Goal: Task Accomplishment & Management: Manage account settings

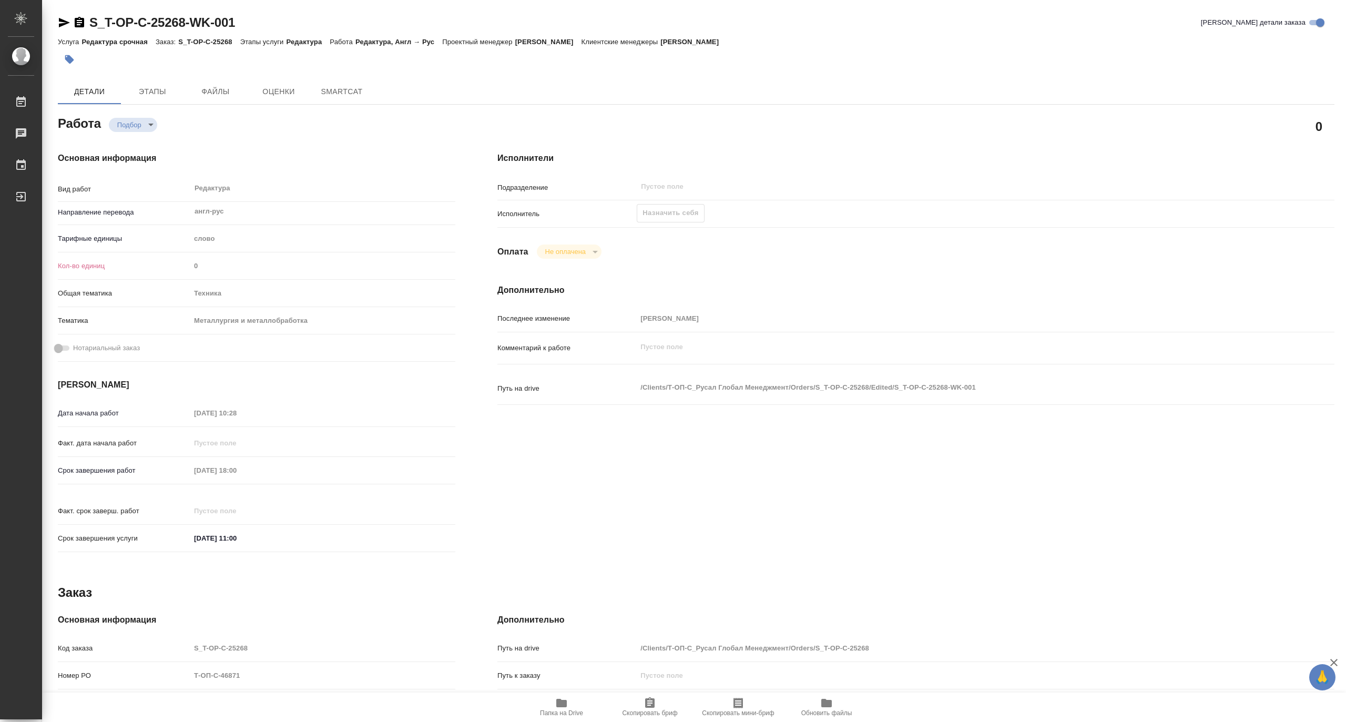
type textarea "x"
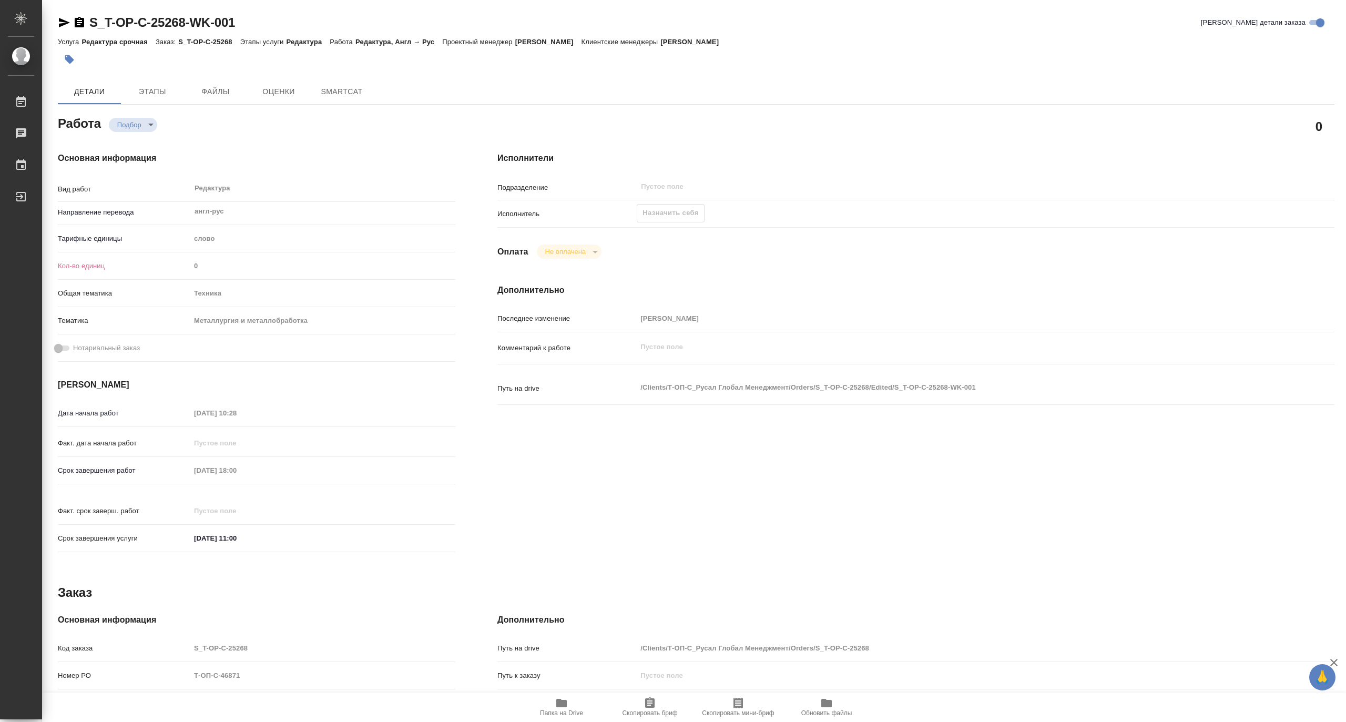
type textarea "x"
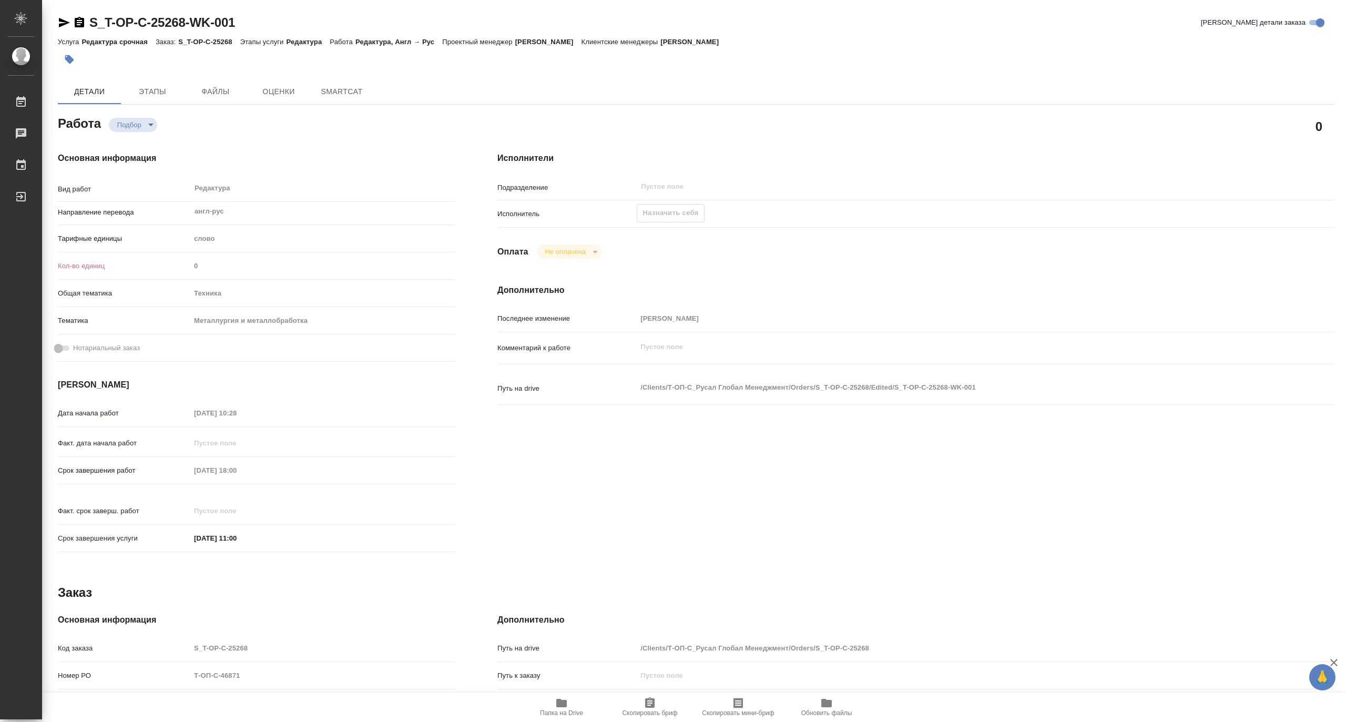
type textarea "x"
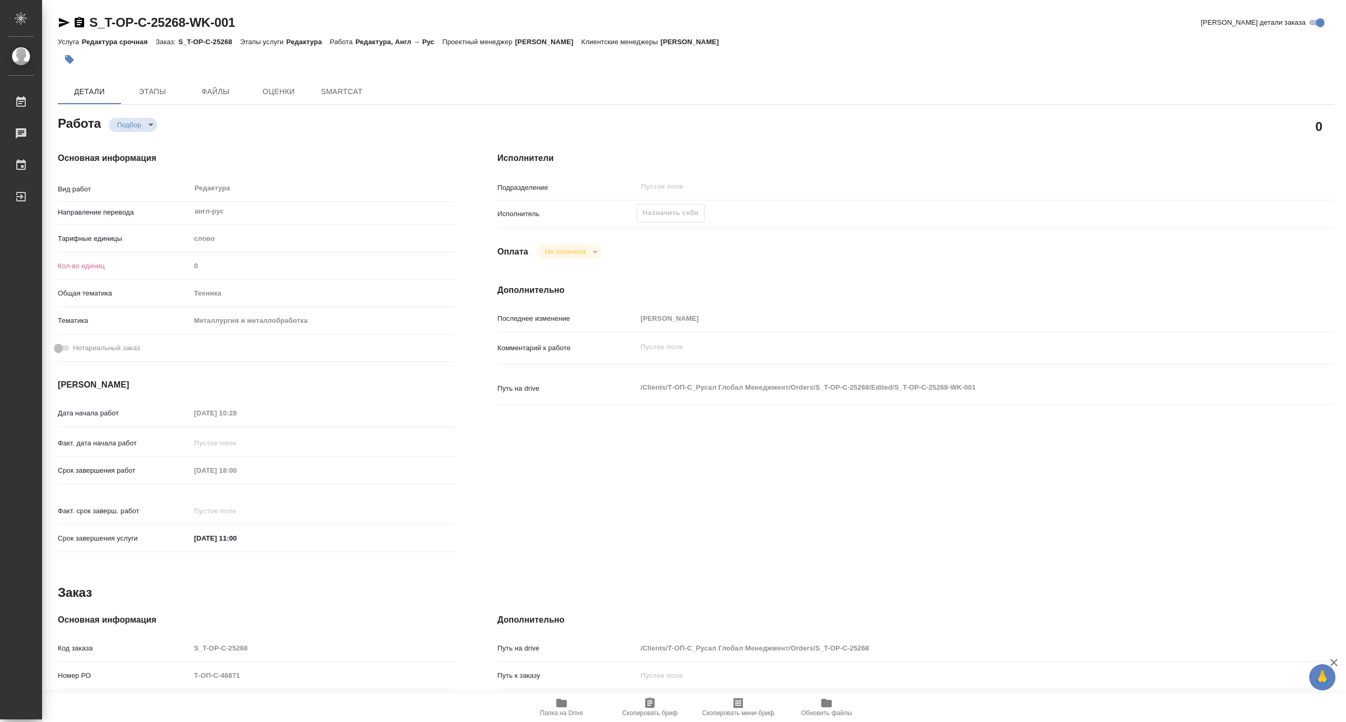
type textarea "x"
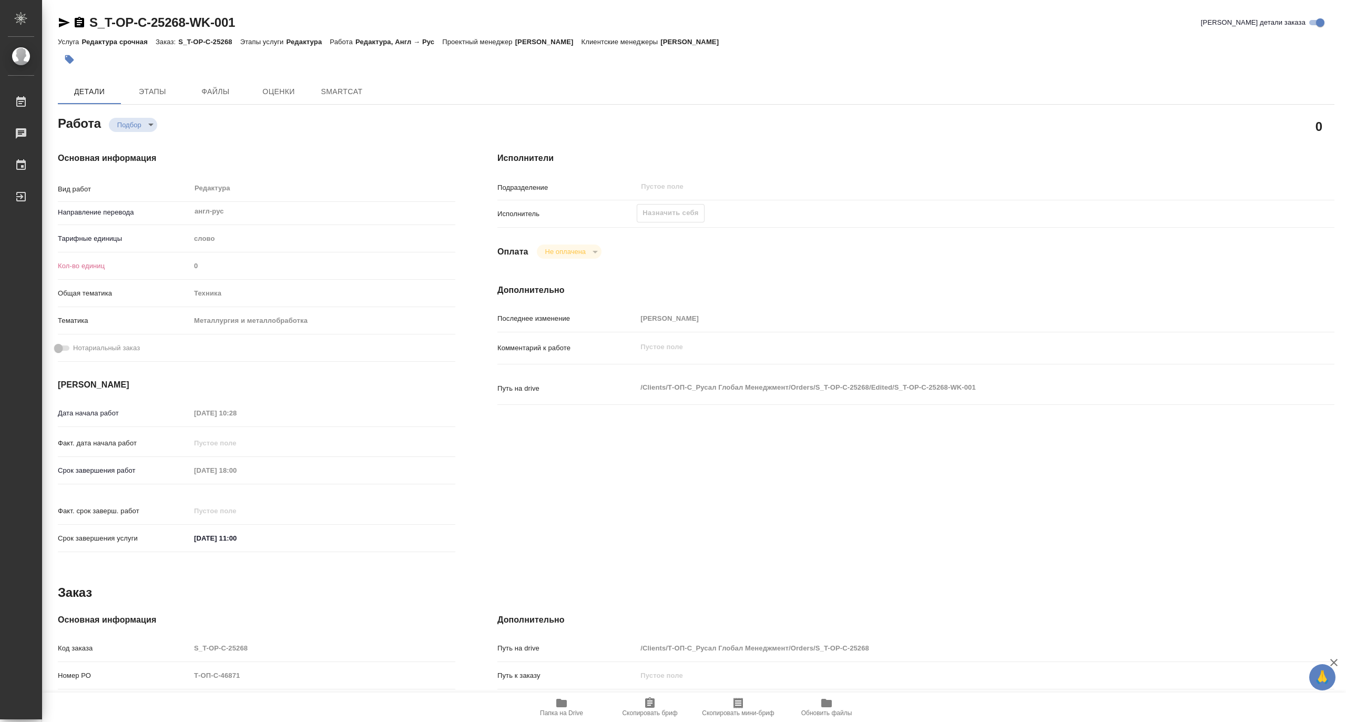
type textarea "x"
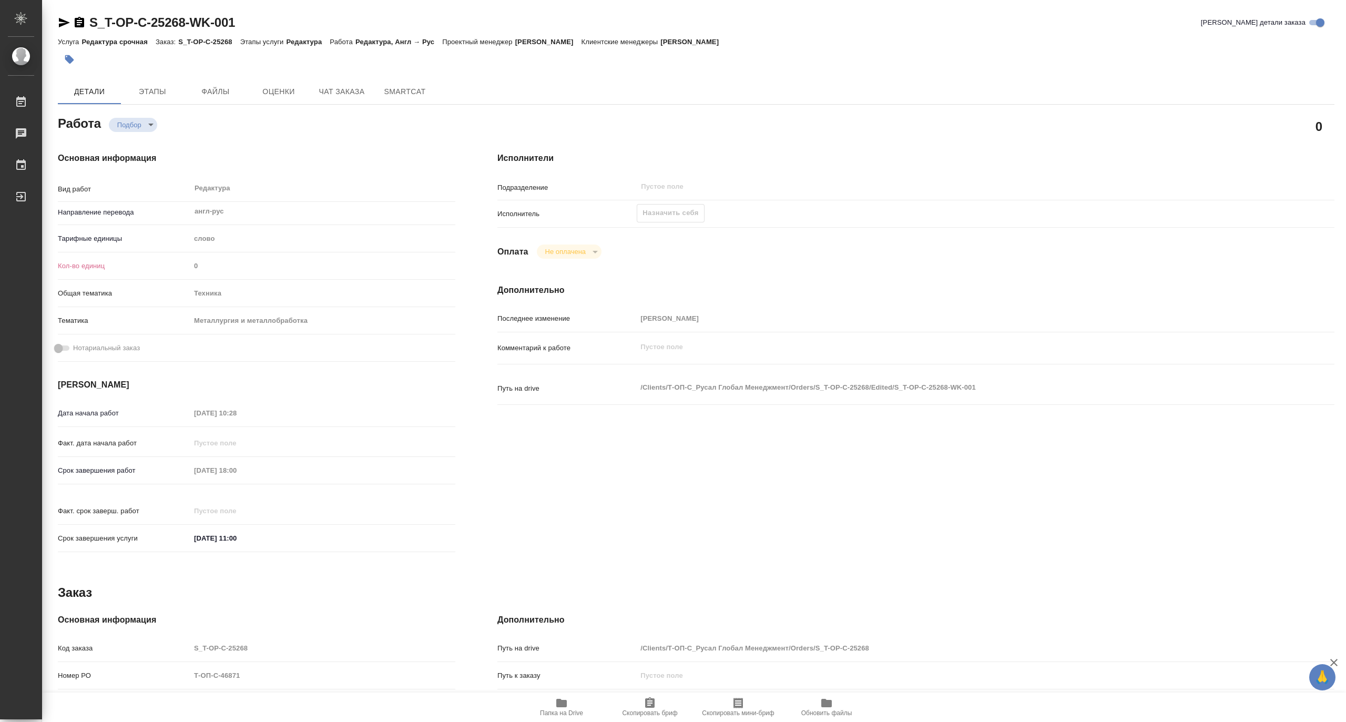
click at [563, 702] on icon "button" at bounding box center [561, 703] width 11 height 8
type textarea "x"
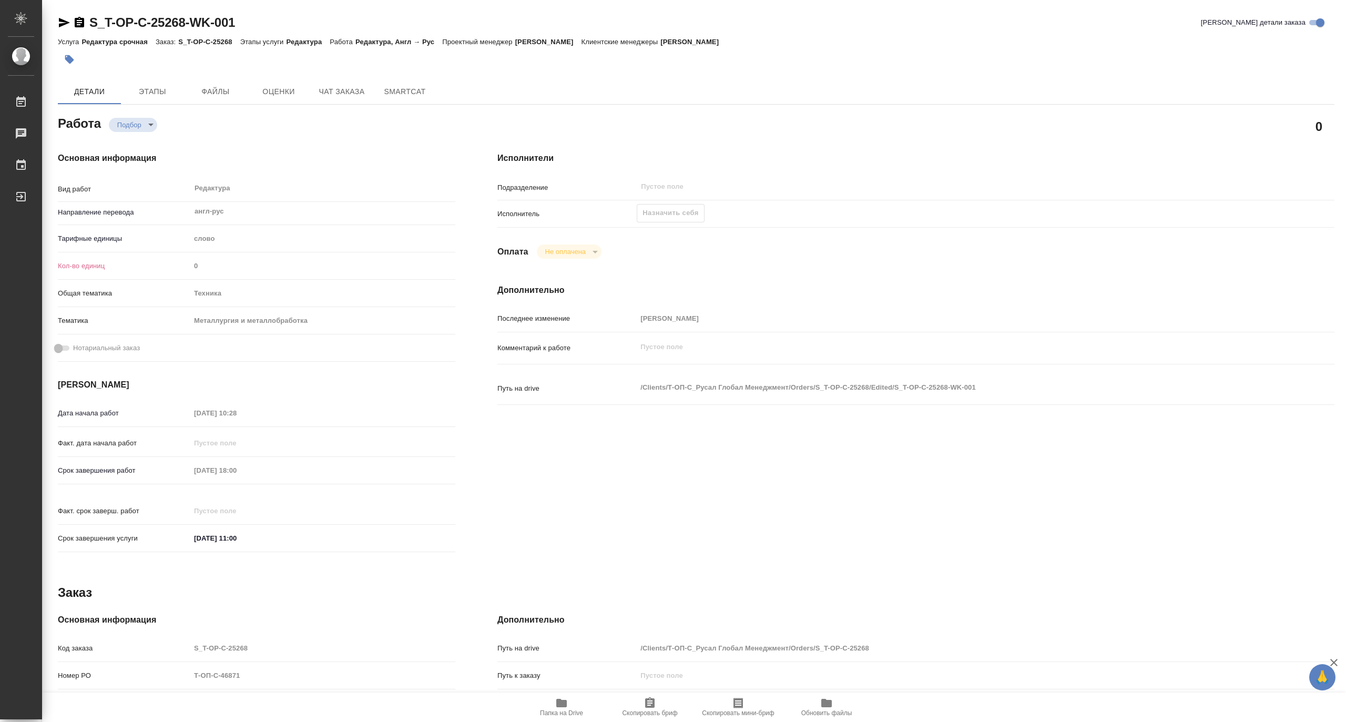
type textarea "x"
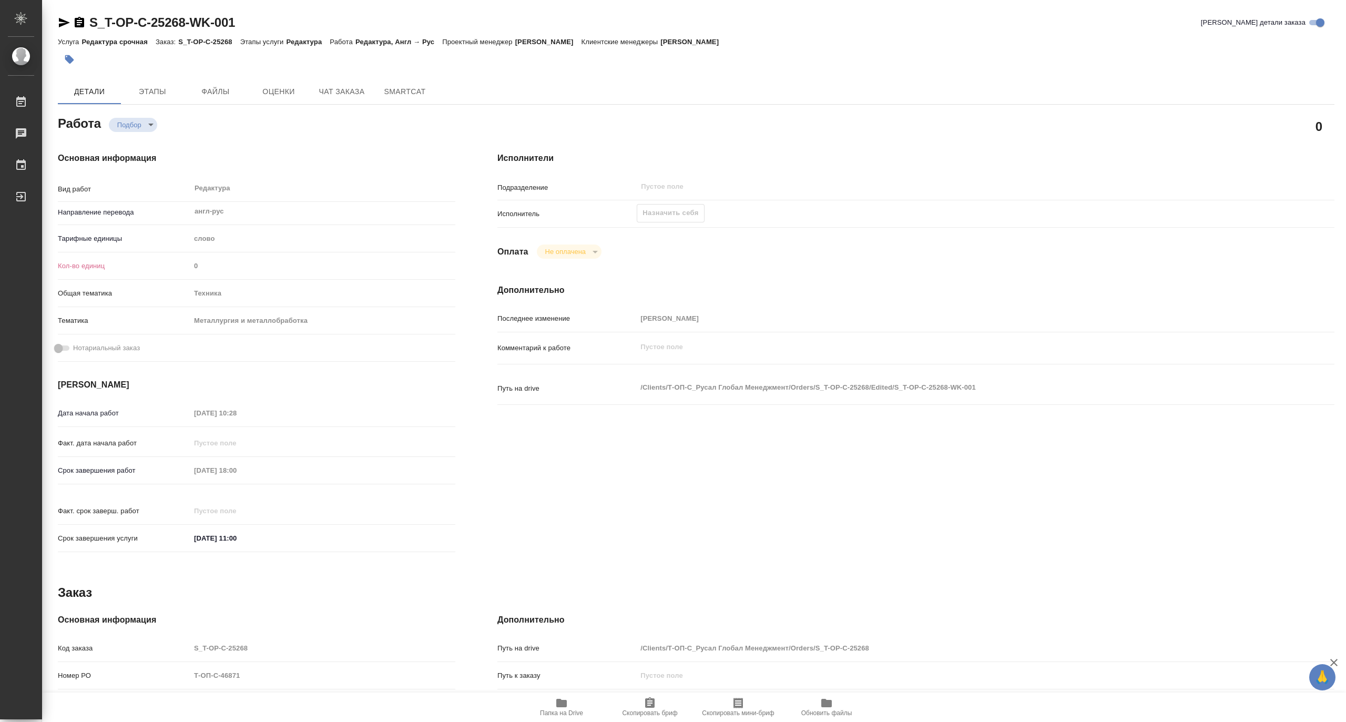
type textarea "x"
click at [335, 93] on span "Чат заказа" at bounding box center [341, 91] width 50 height 13
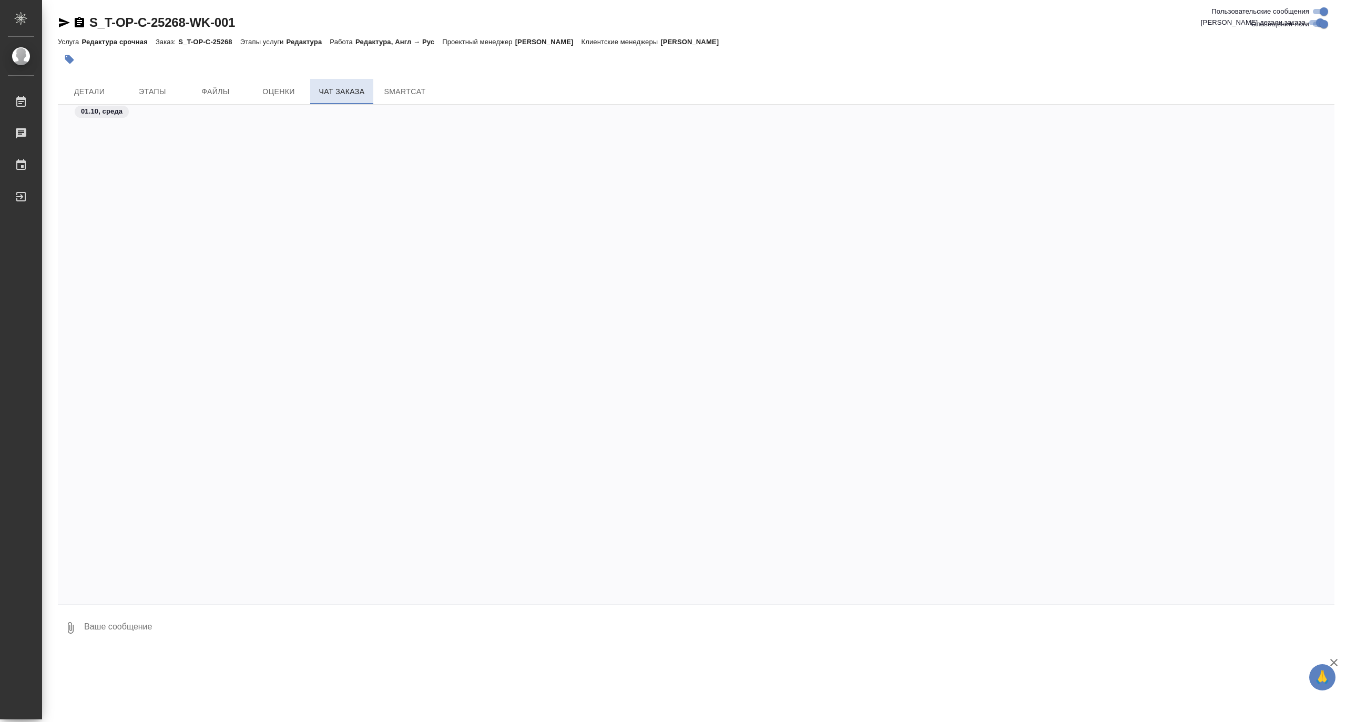
scroll to position [7345, 0]
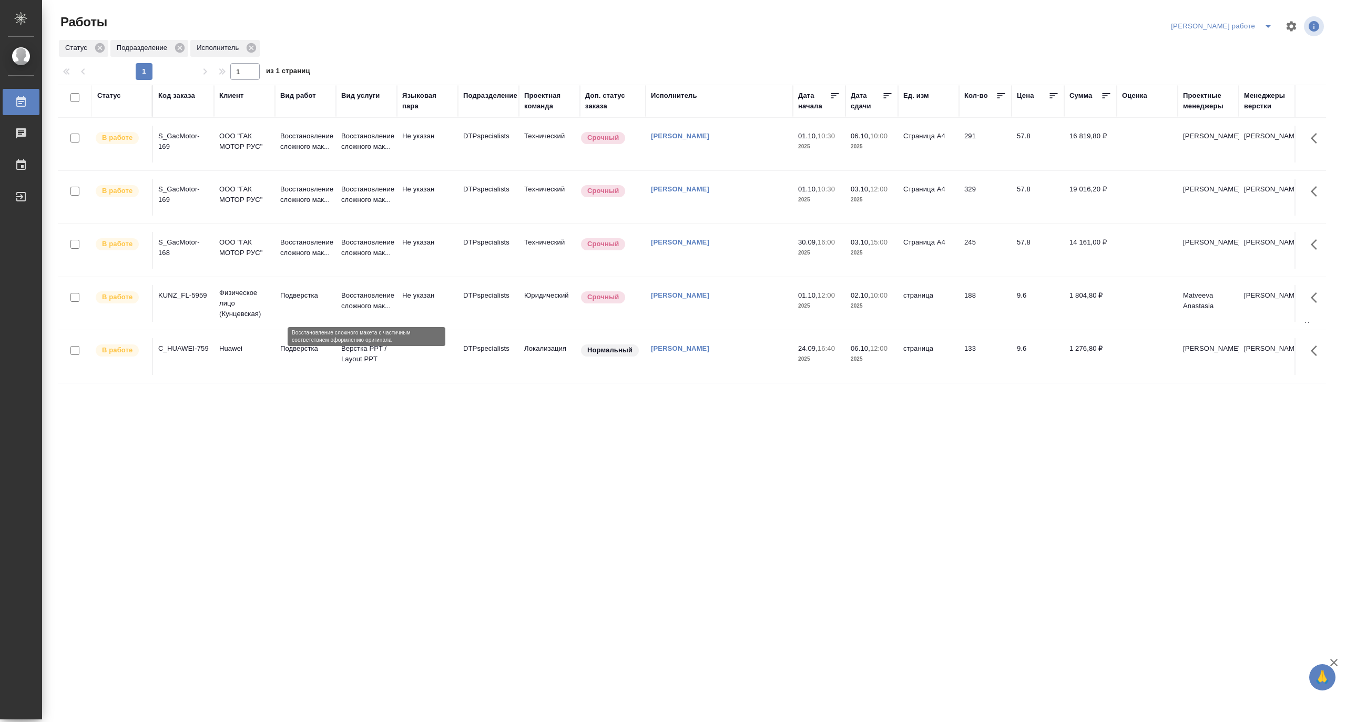
click at [358, 311] on p "Восстановление сложного мак..." at bounding box center [366, 300] width 50 height 21
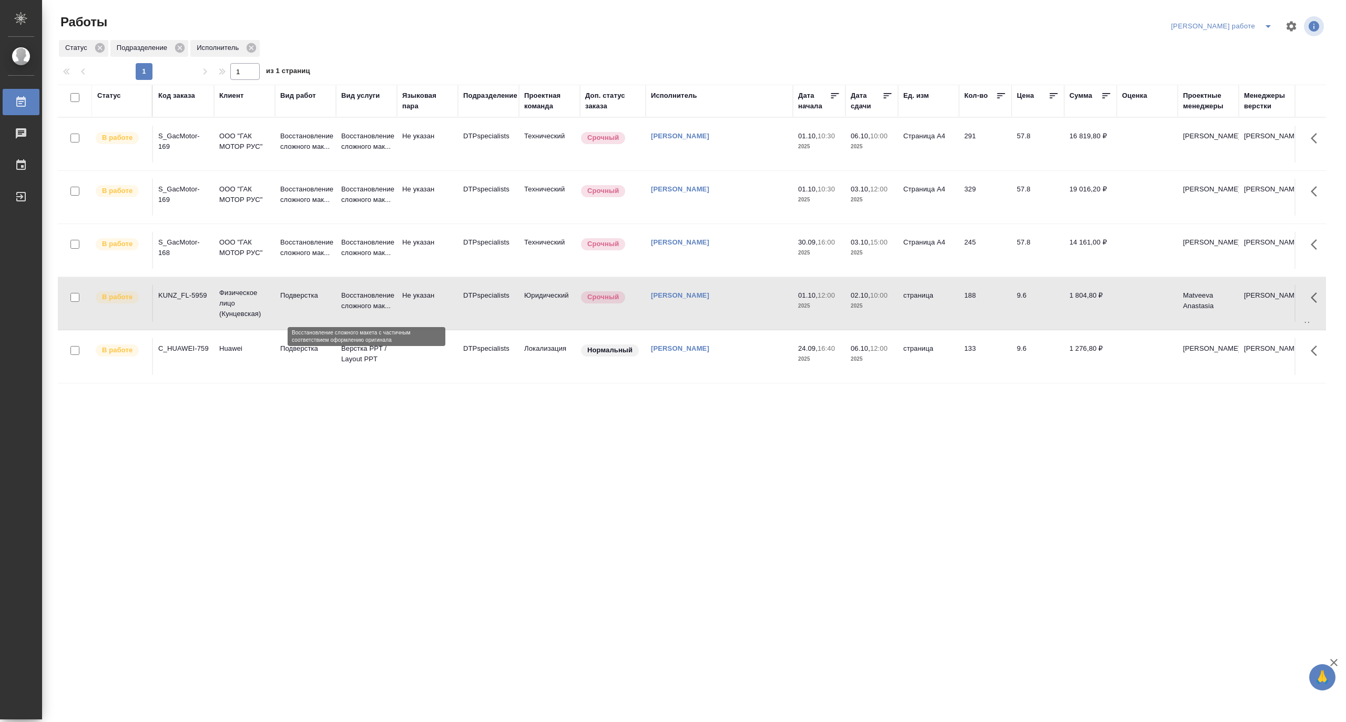
click at [358, 311] on p "Восстановление сложного мак..." at bounding box center [366, 300] width 50 height 21
click at [288, 196] on p "Восстановление сложного мак..." at bounding box center [305, 194] width 50 height 21
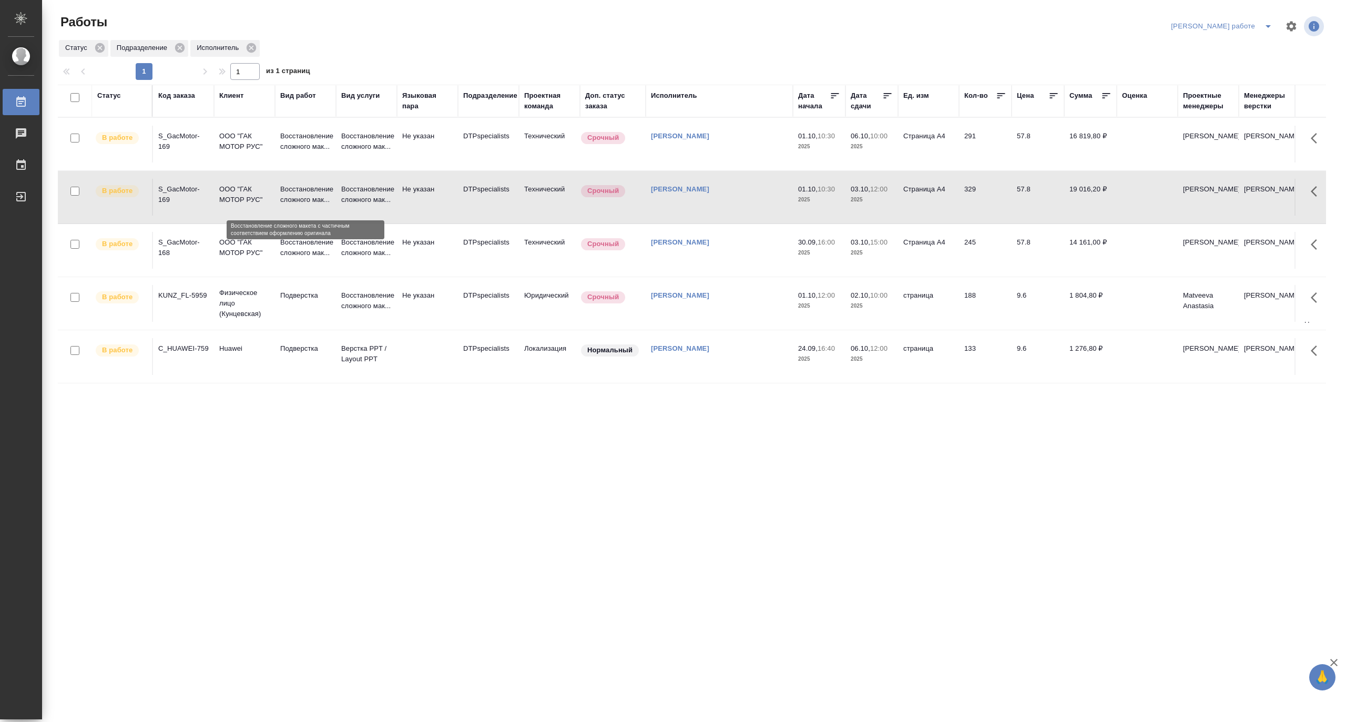
click at [288, 196] on p "Восстановление сложного мак..." at bounding box center [305, 194] width 50 height 21
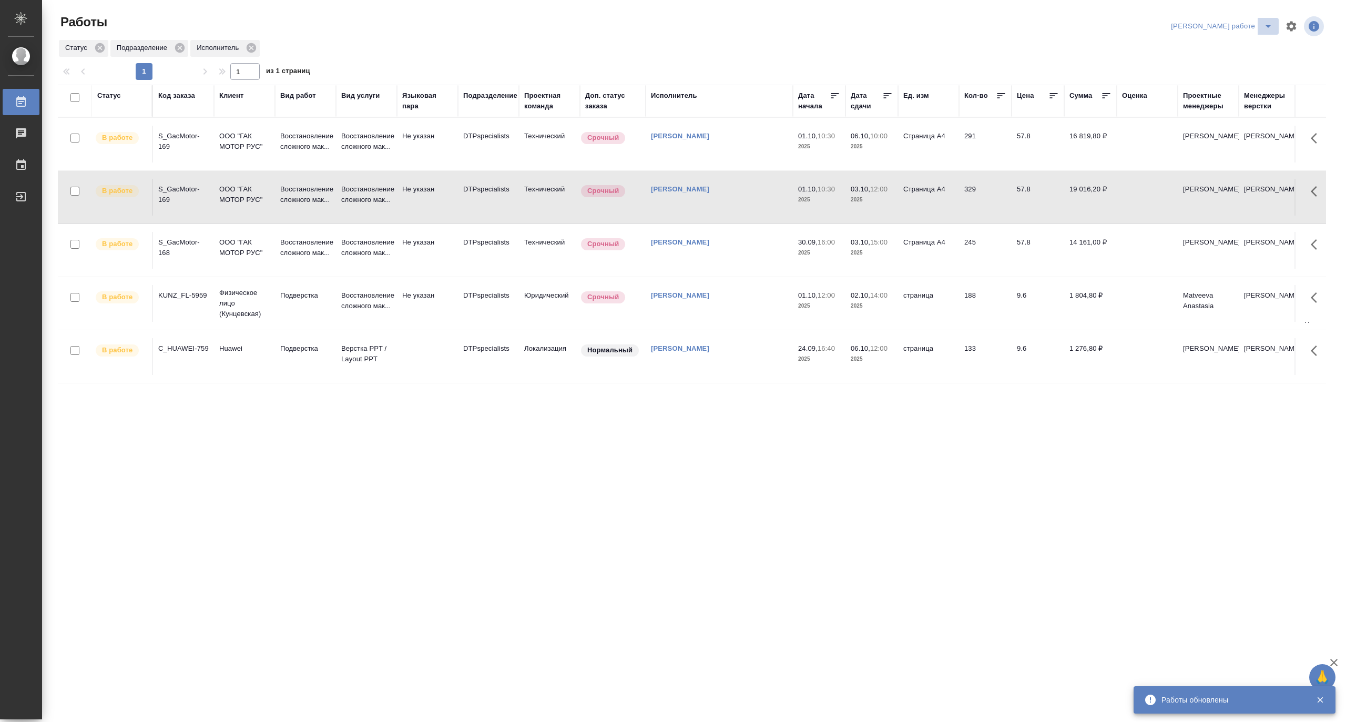
click at [1271, 19] on button "split button" at bounding box center [1267, 26] width 21 height 17
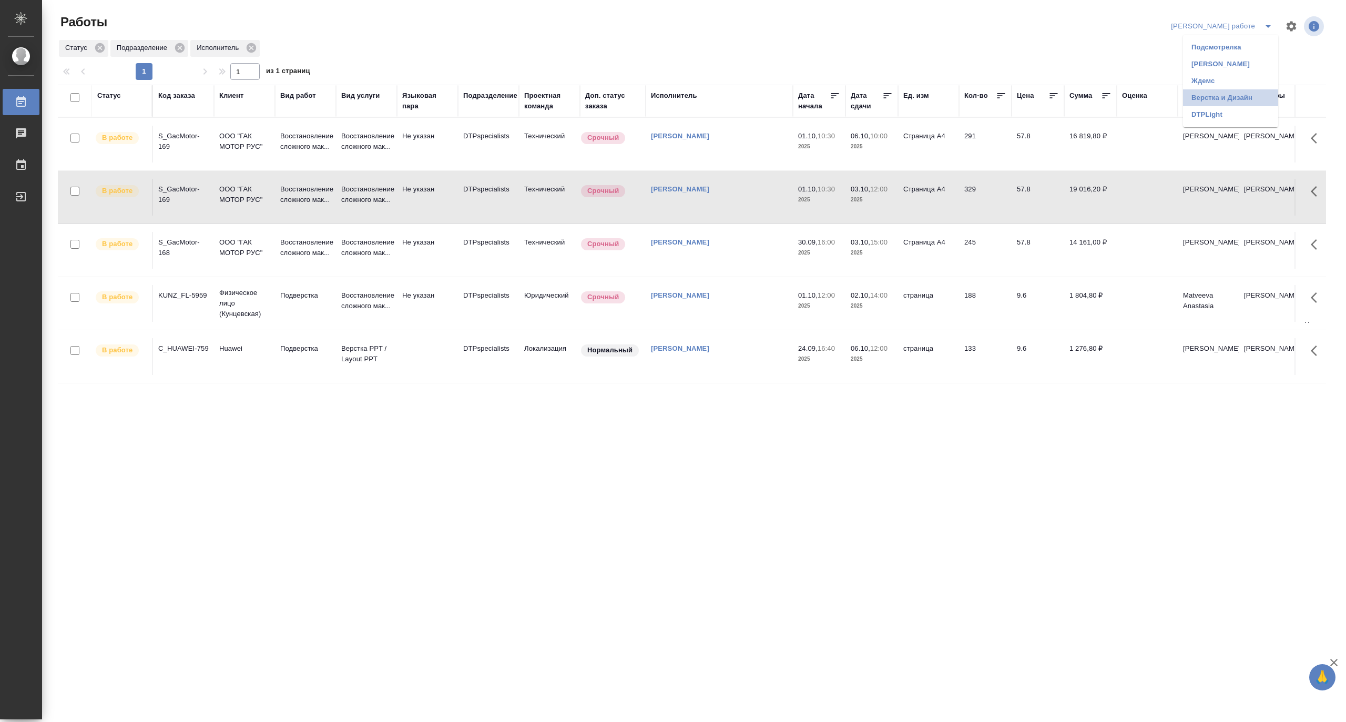
click at [1246, 101] on li "Верстка и Дизайн" at bounding box center [1230, 97] width 95 height 17
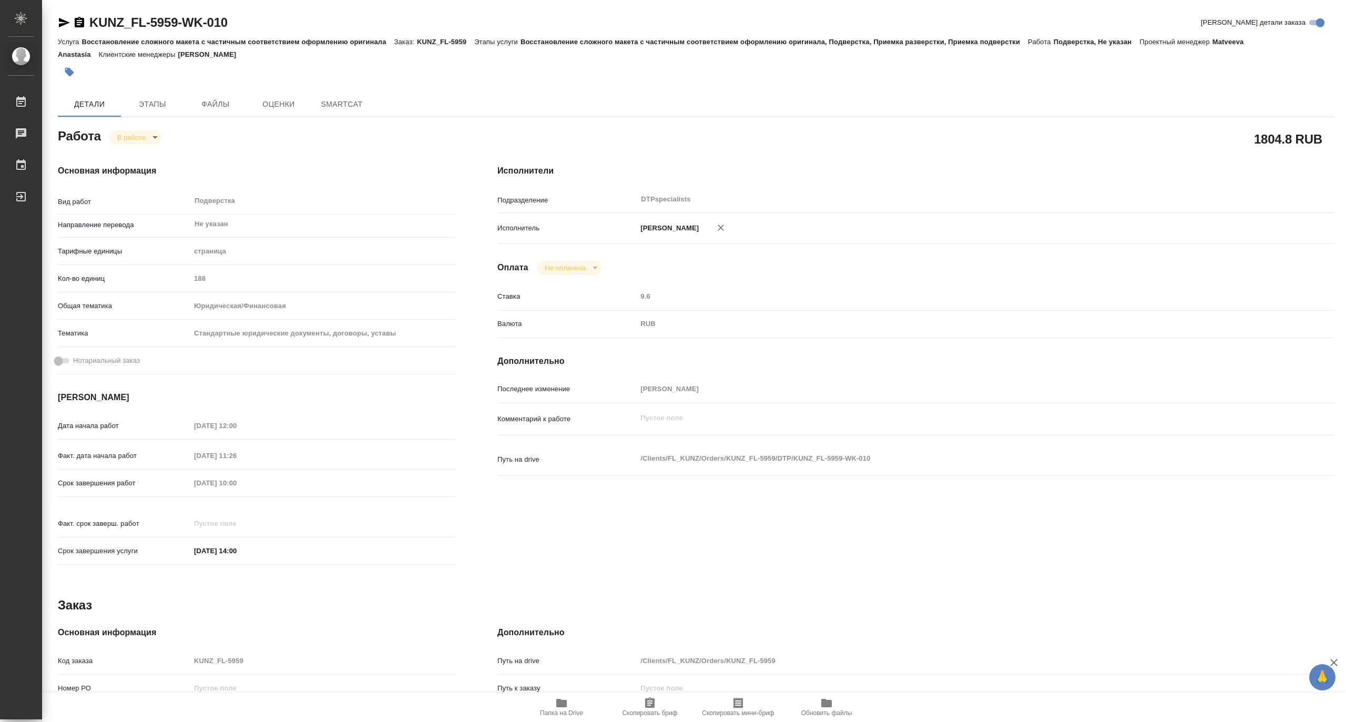
type textarea "x"
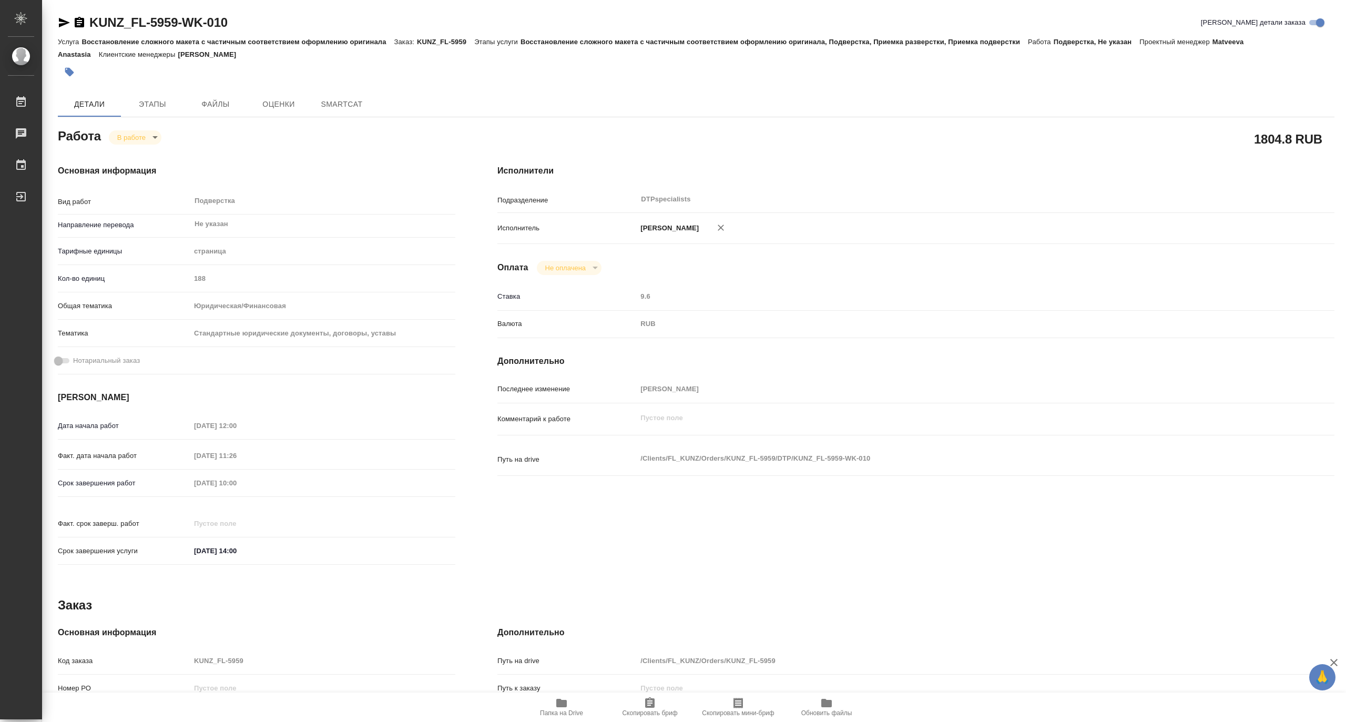
type textarea "x"
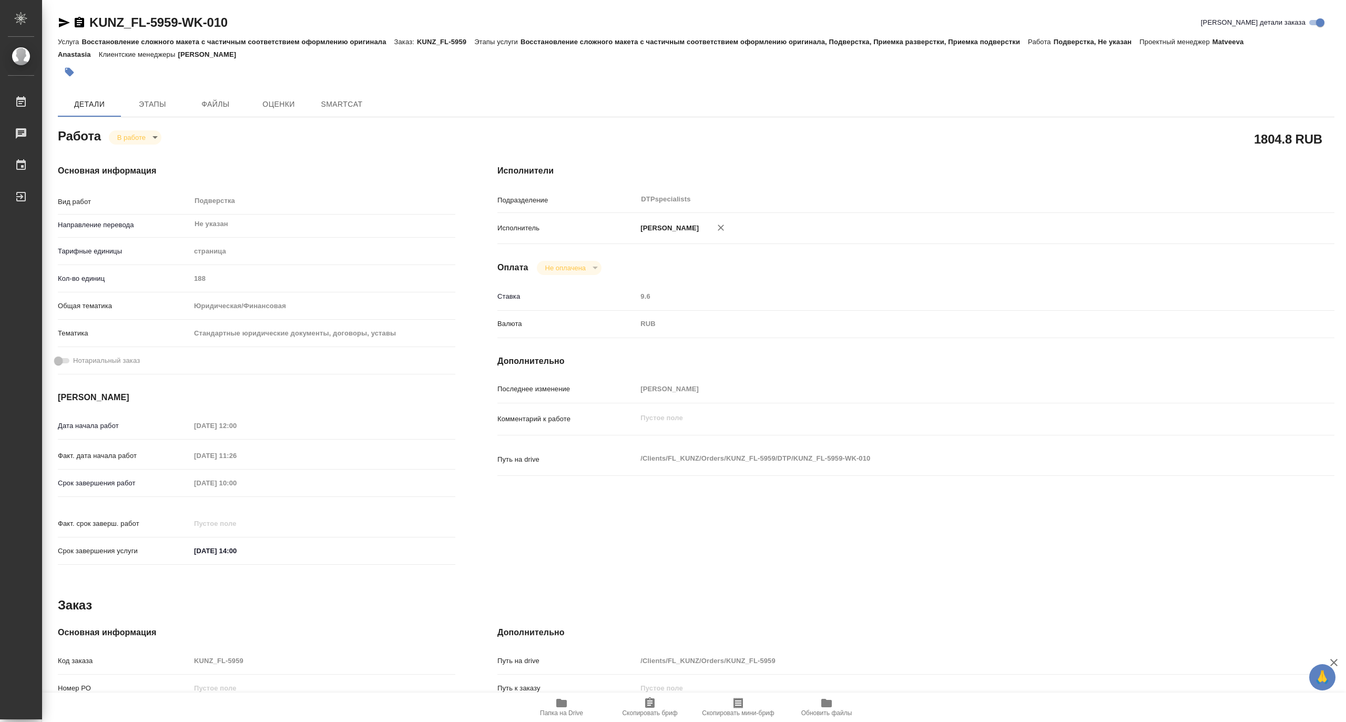
type textarea "x"
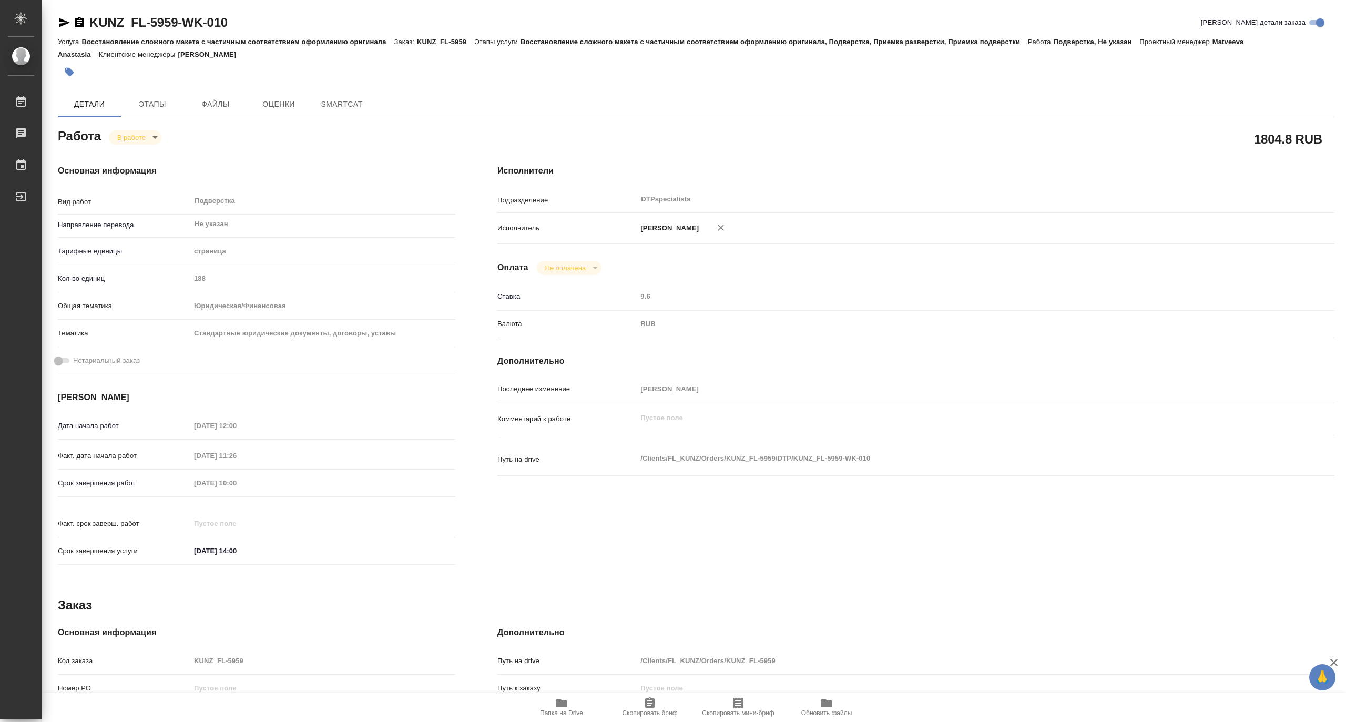
type textarea "x"
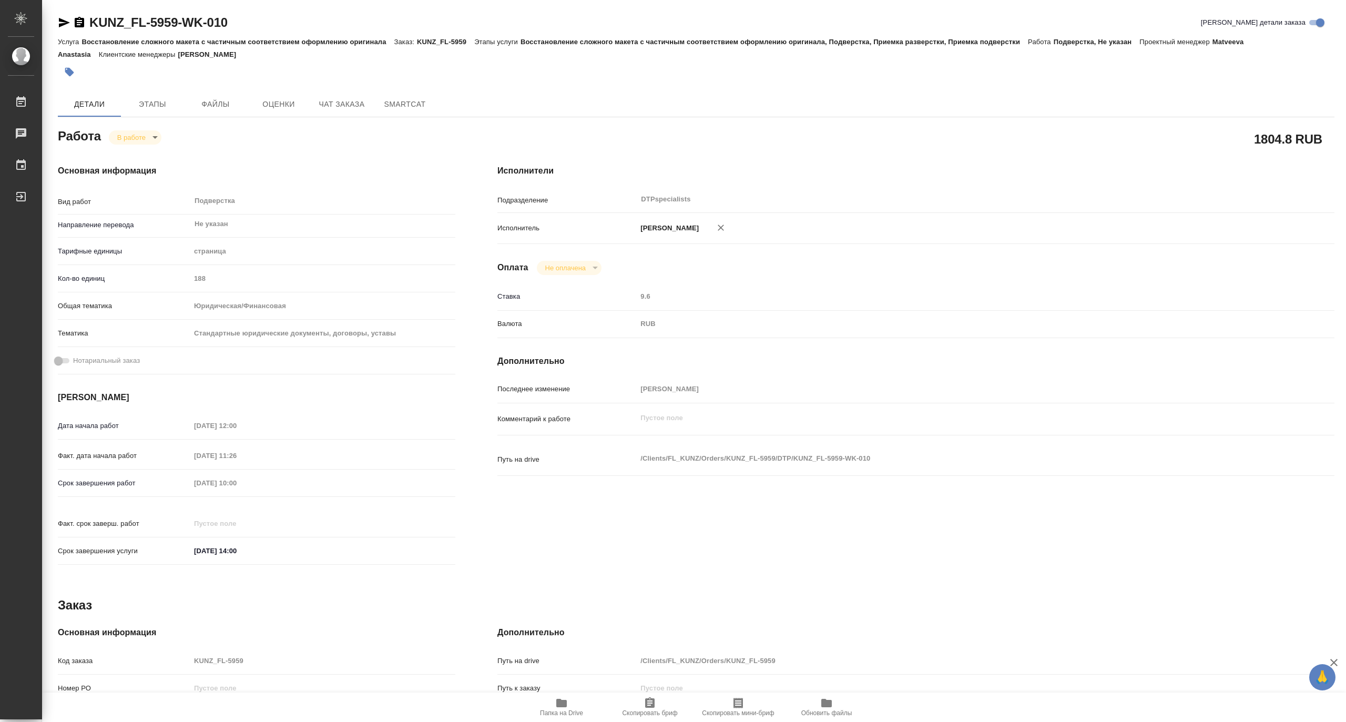
click at [560, 715] on span "Папка на Drive" at bounding box center [561, 712] width 43 height 7
type textarea "x"
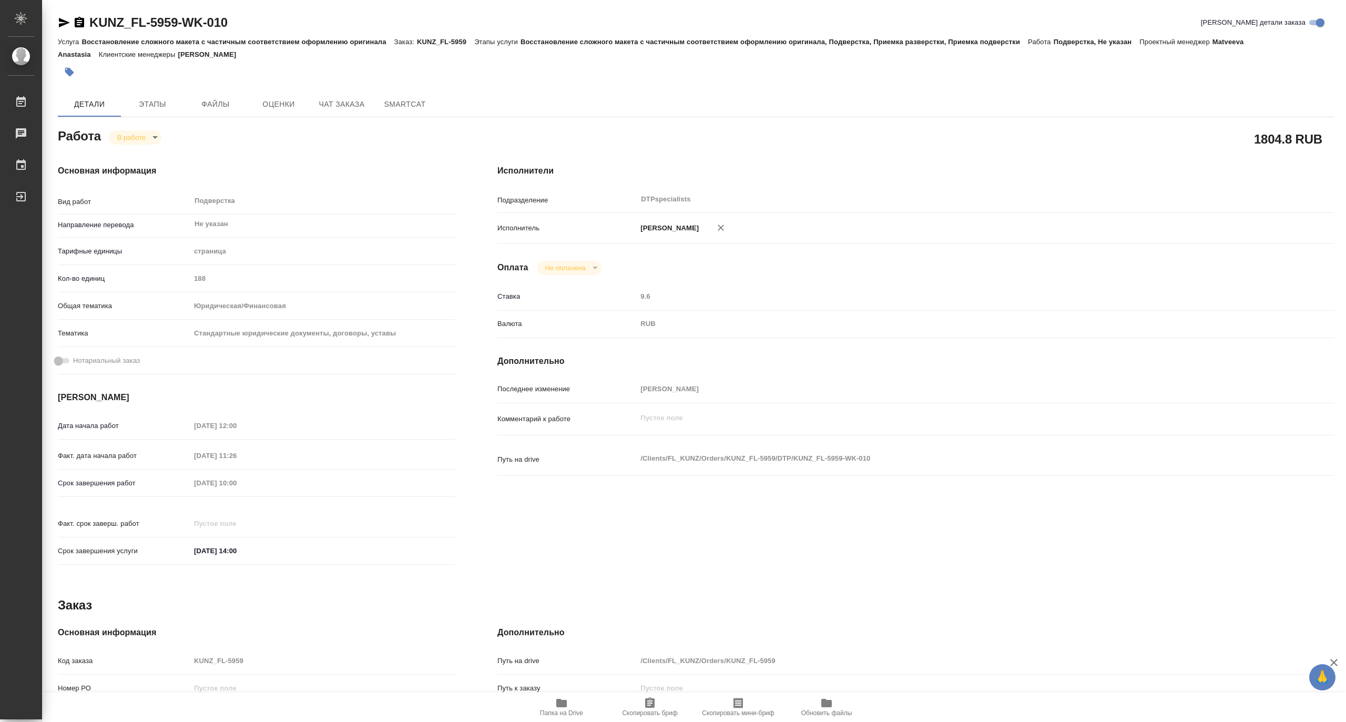
type textarea "x"
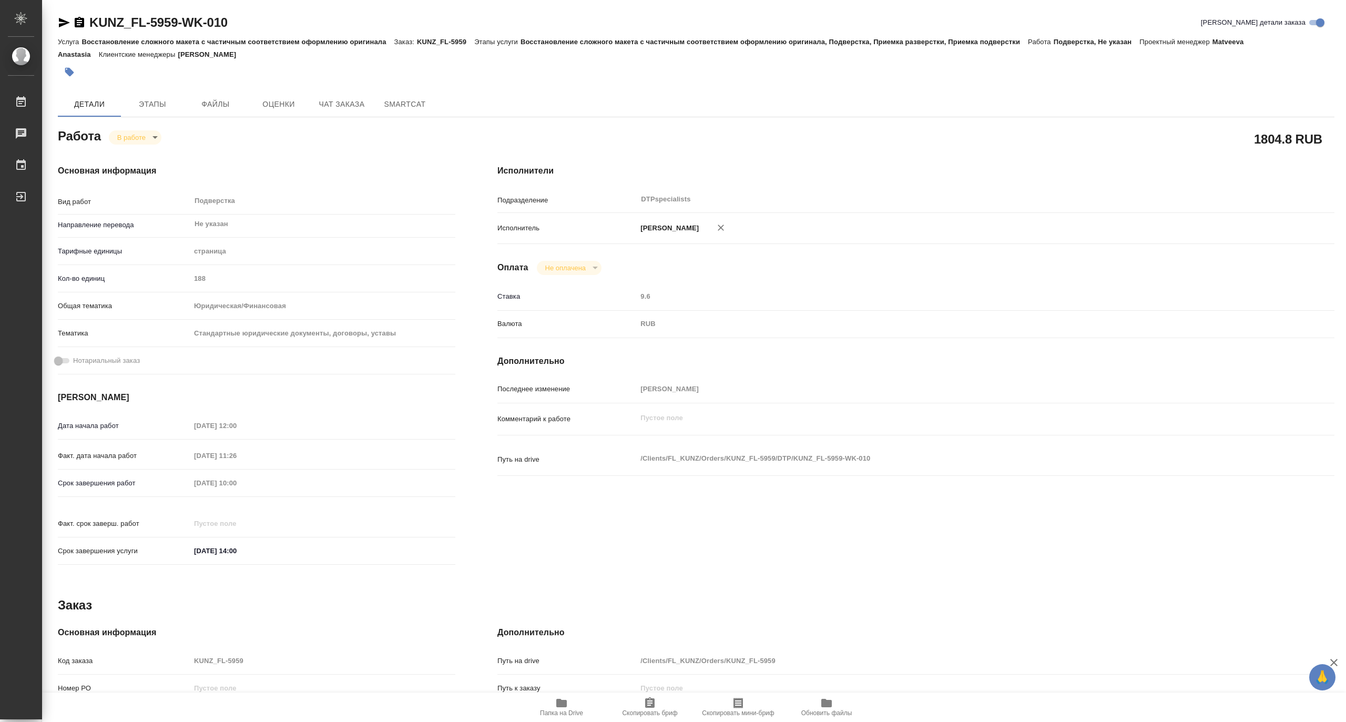
type textarea "x"
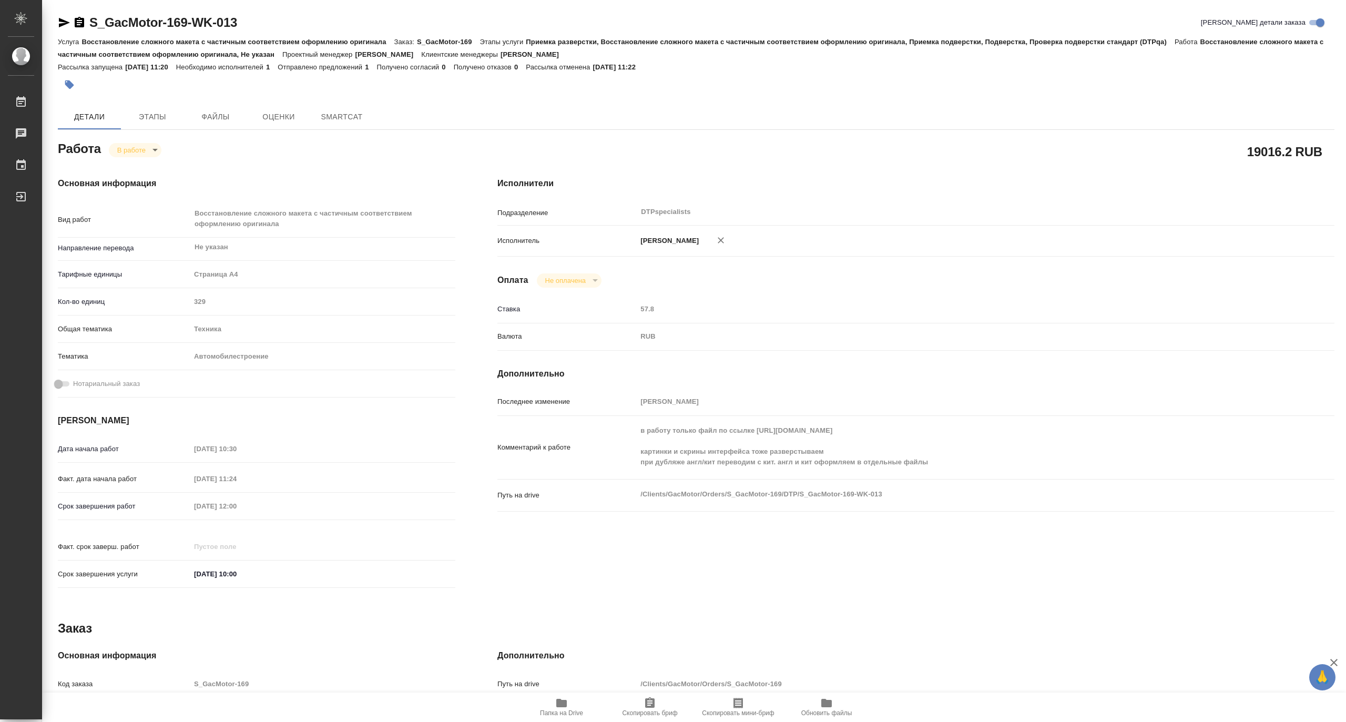
type textarea "x"
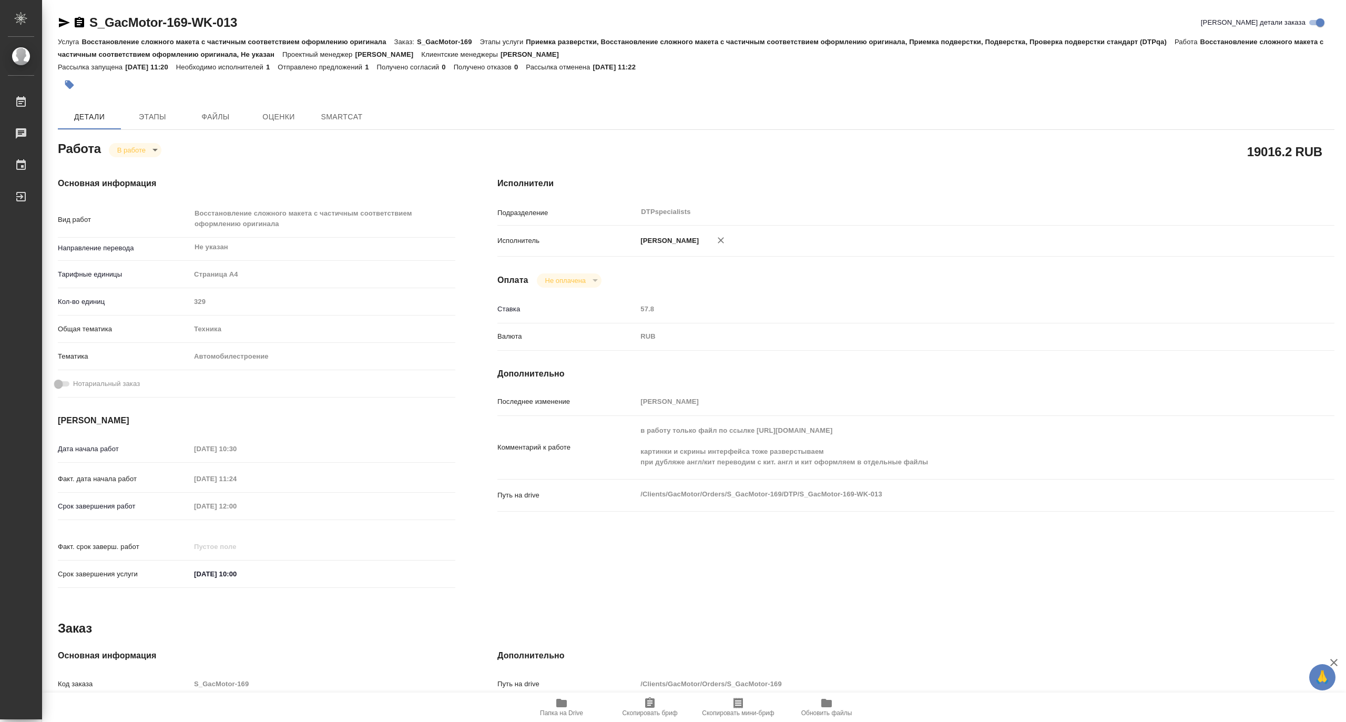
type textarea "x"
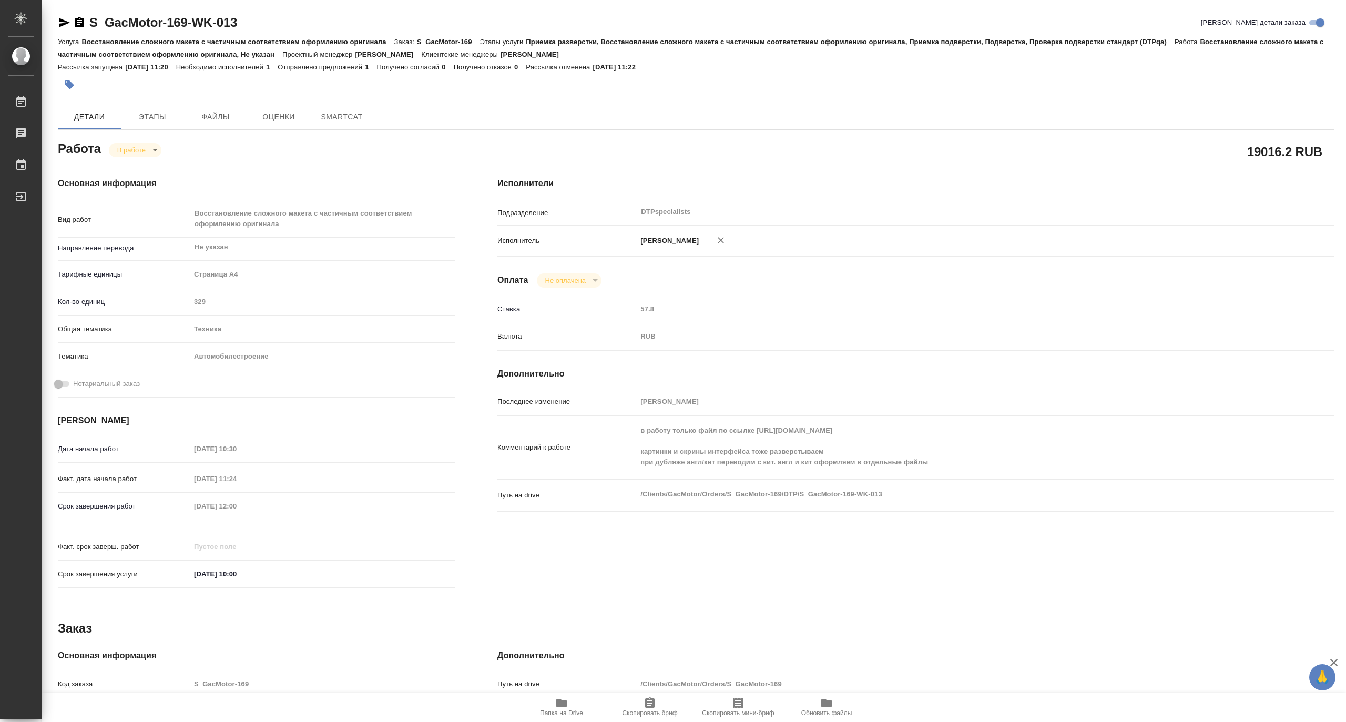
type textarea "x"
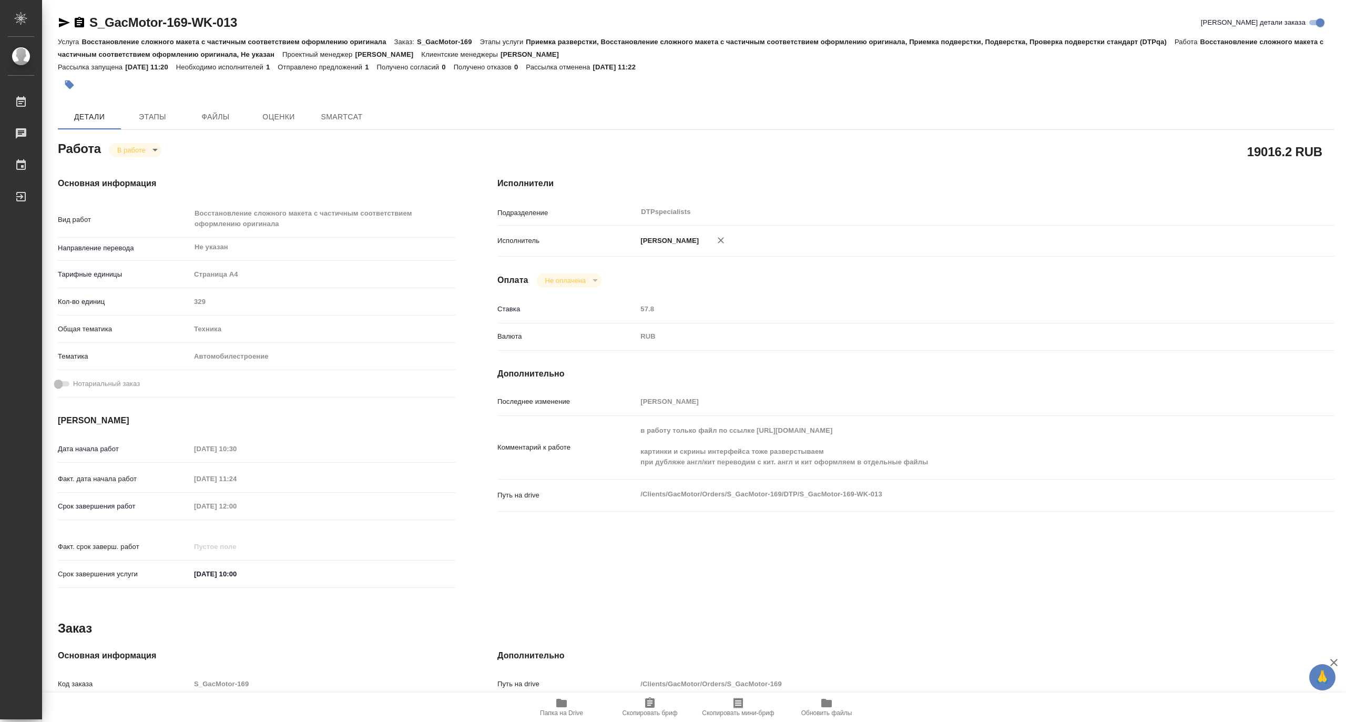
type textarea "x"
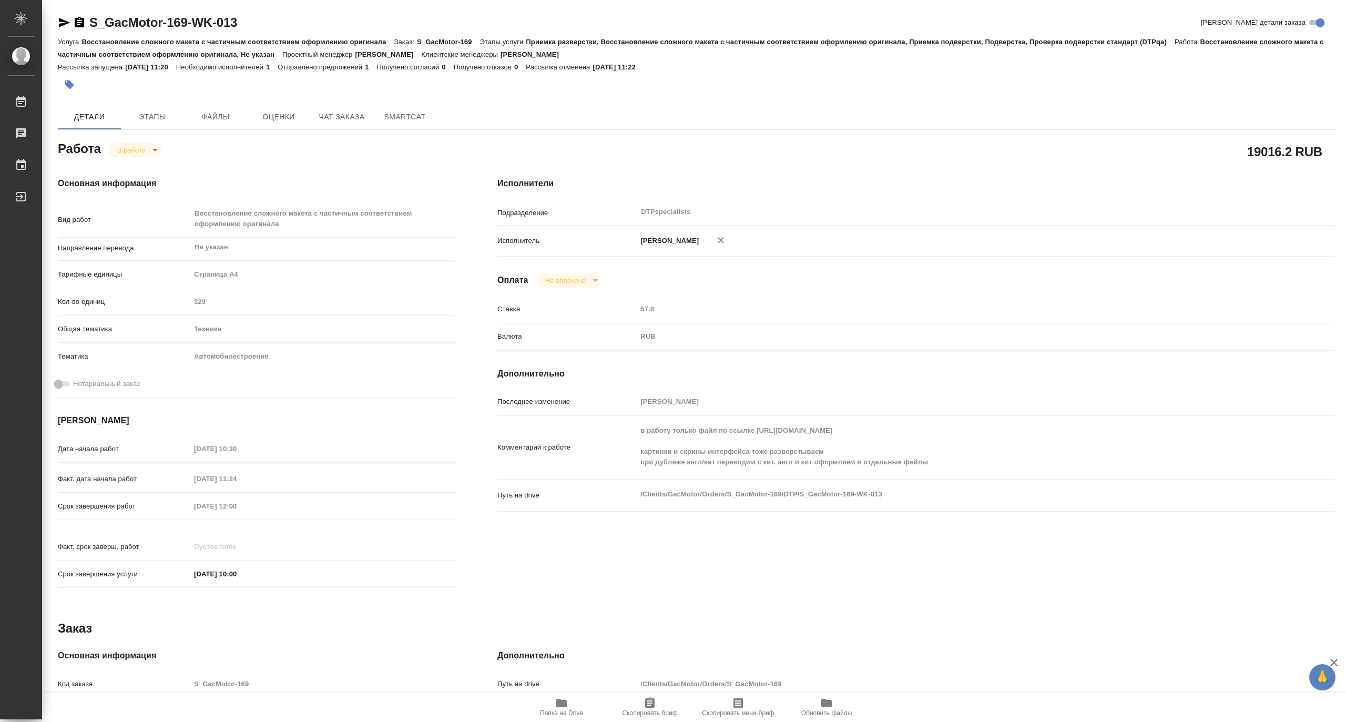
type textarea "x"
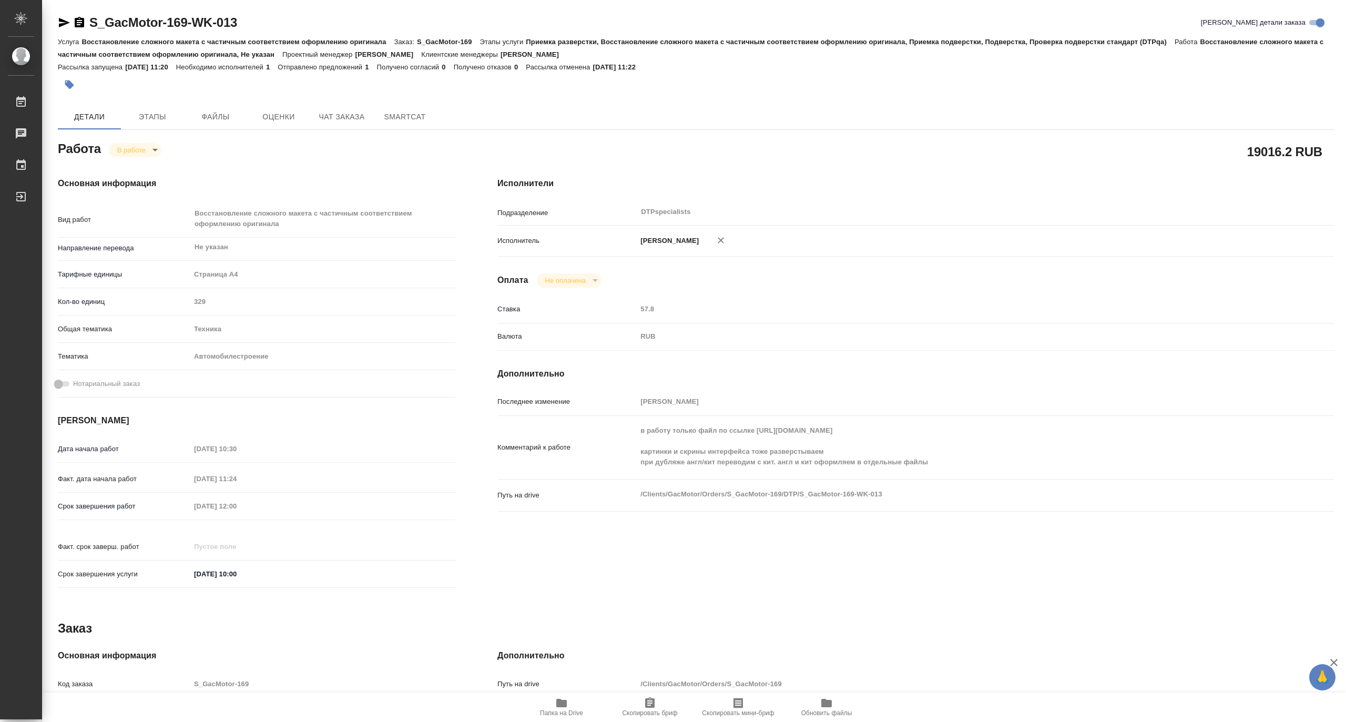
type textarea "x"
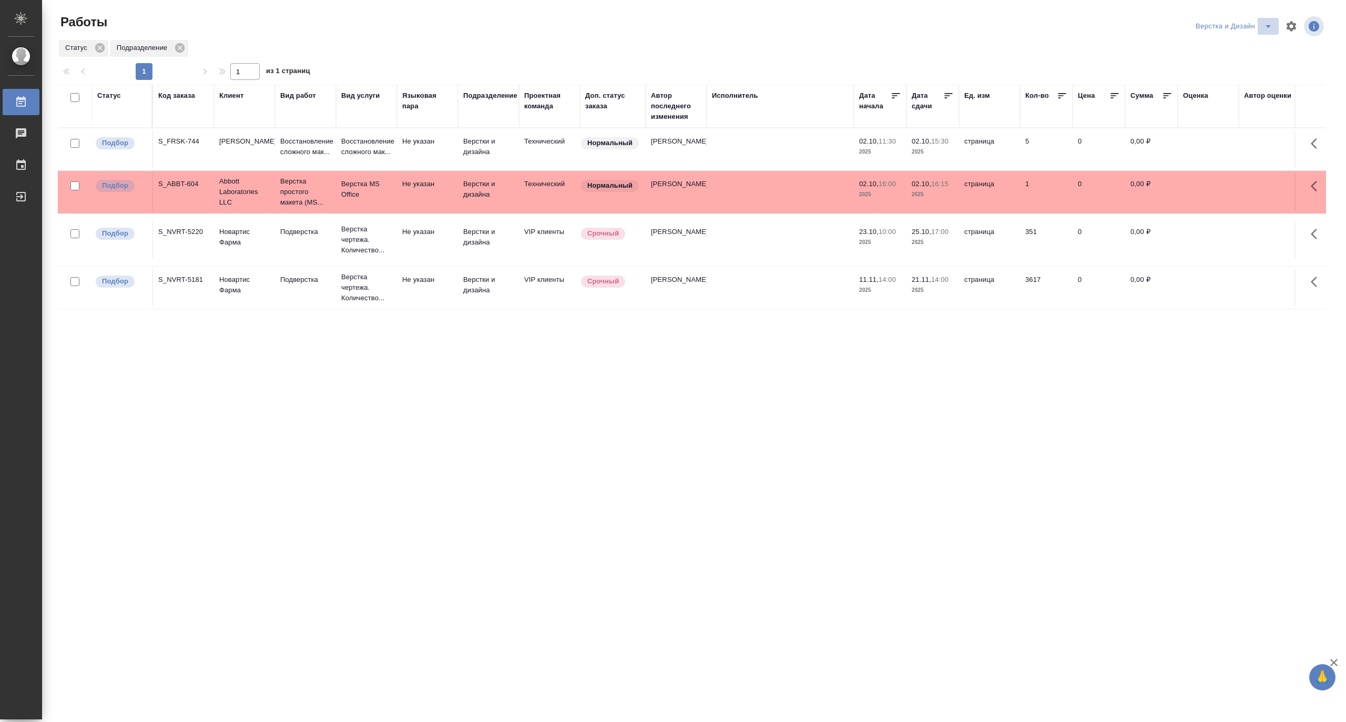
click at [1267, 22] on icon "split button" at bounding box center [1268, 26] width 13 height 13
click at [1249, 76] on li "Матвеева_назначено" at bounding box center [1239, 81] width 101 height 17
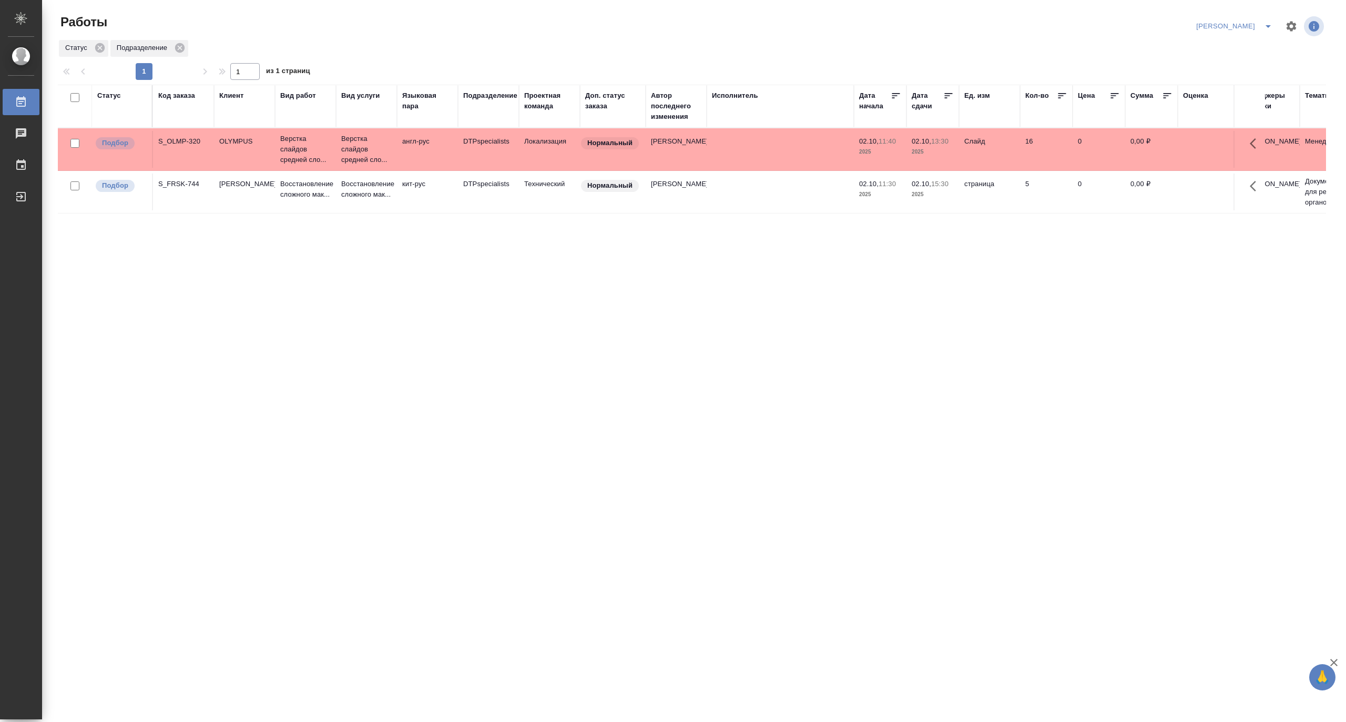
click at [277, 148] on td "Верстка слайдов средней сло..." at bounding box center [305, 149] width 61 height 42
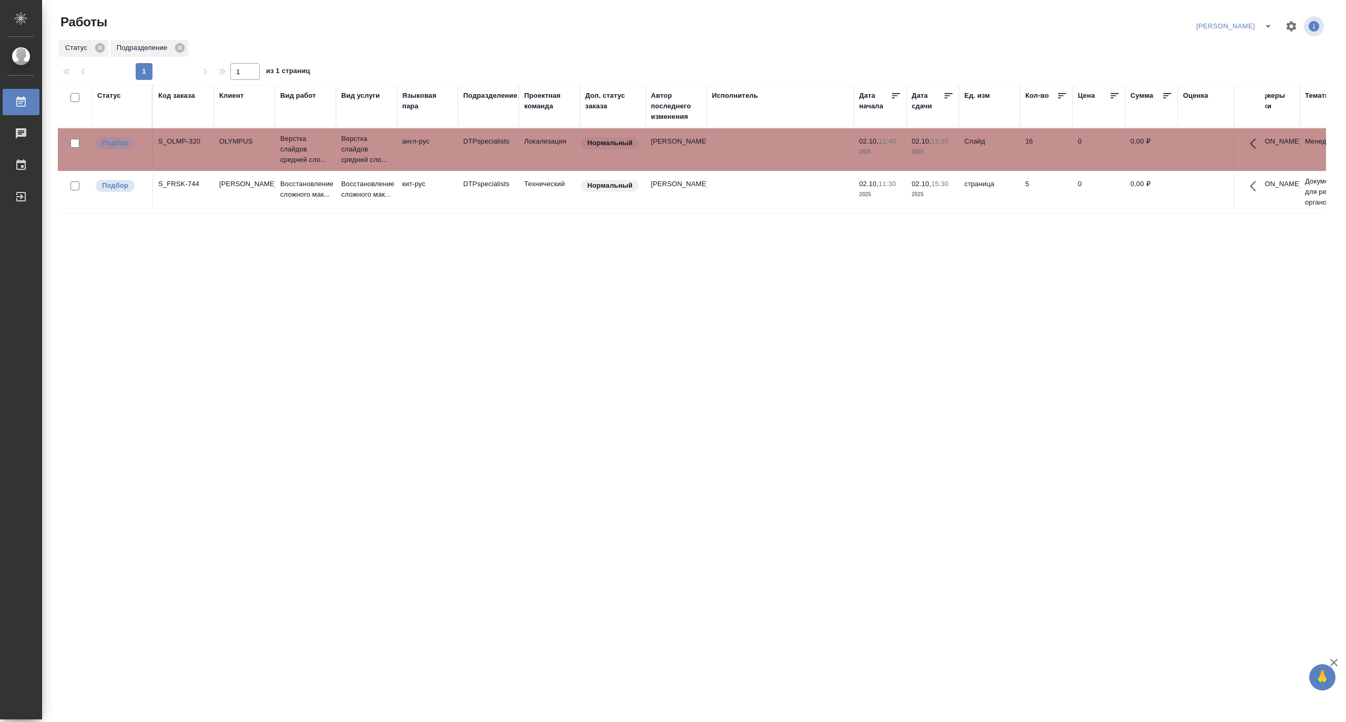
click at [277, 148] on td "Верстка слайдов средней сло..." at bounding box center [305, 149] width 61 height 42
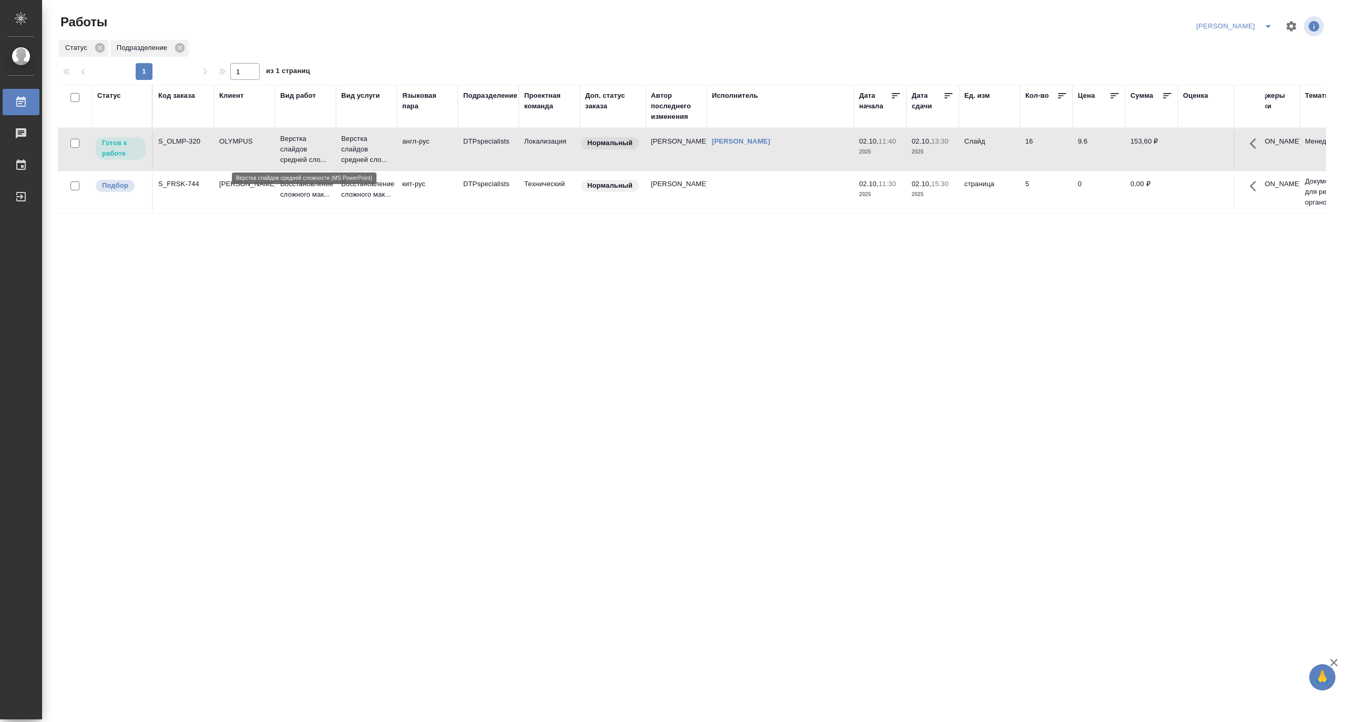
click at [293, 153] on p "Верстка слайдов средней сло..." at bounding box center [305, 150] width 50 height 32
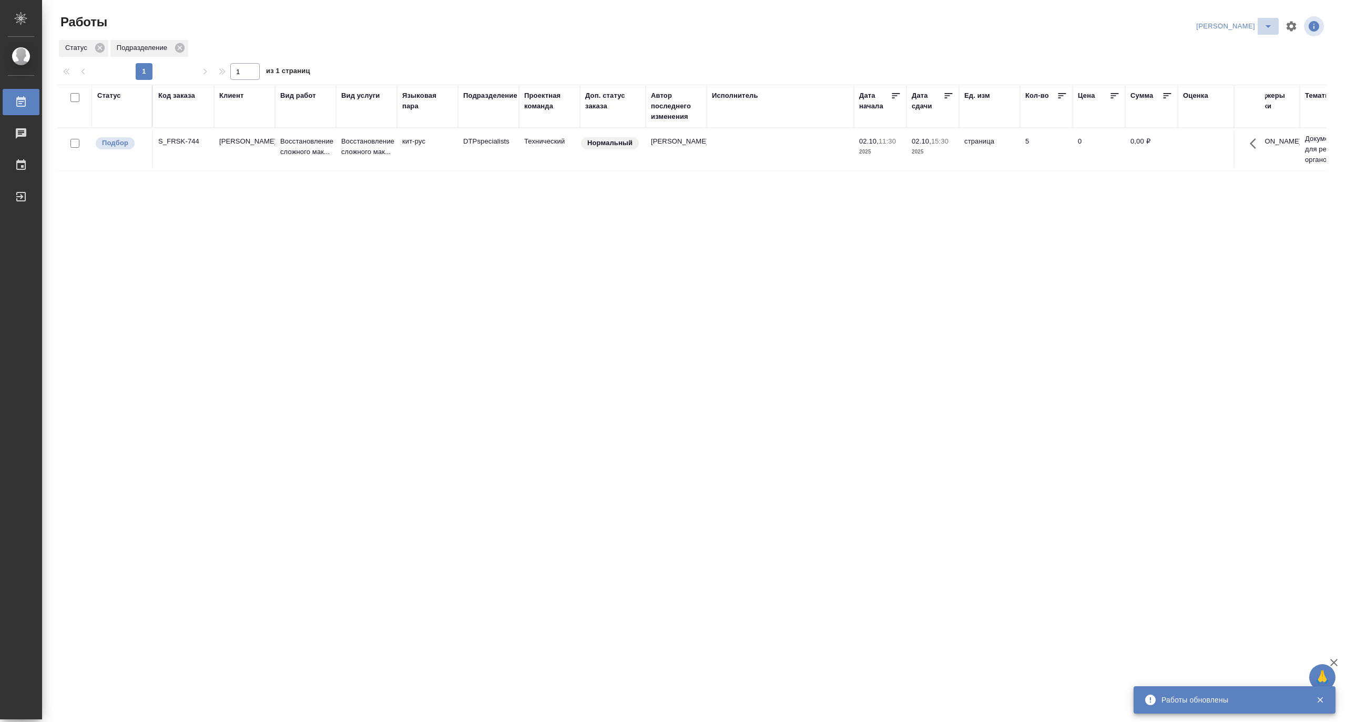
click at [1269, 18] on button "split button" at bounding box center [1267, 26] width 21 height 17
click at [1251, 43] on li "Матвеева_В работе" at bounding box center [1227, 47] width 101 height 17
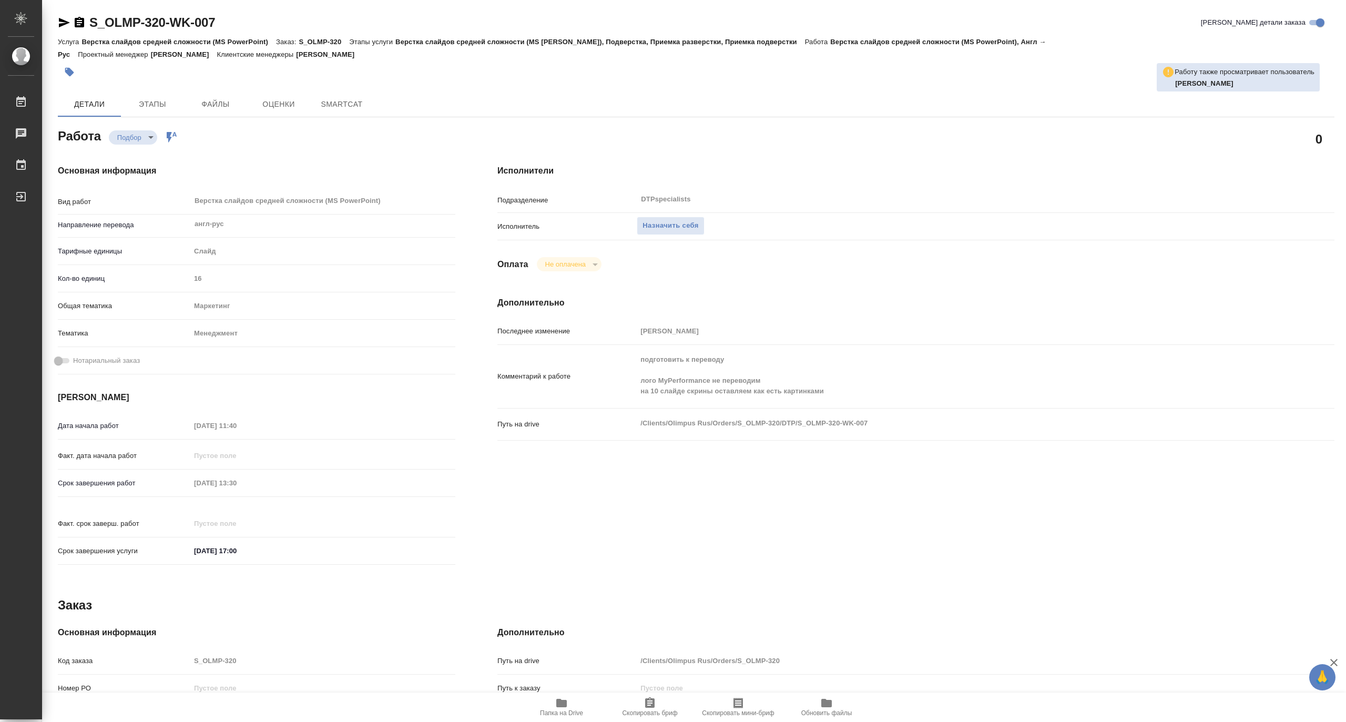
type textarea "x"
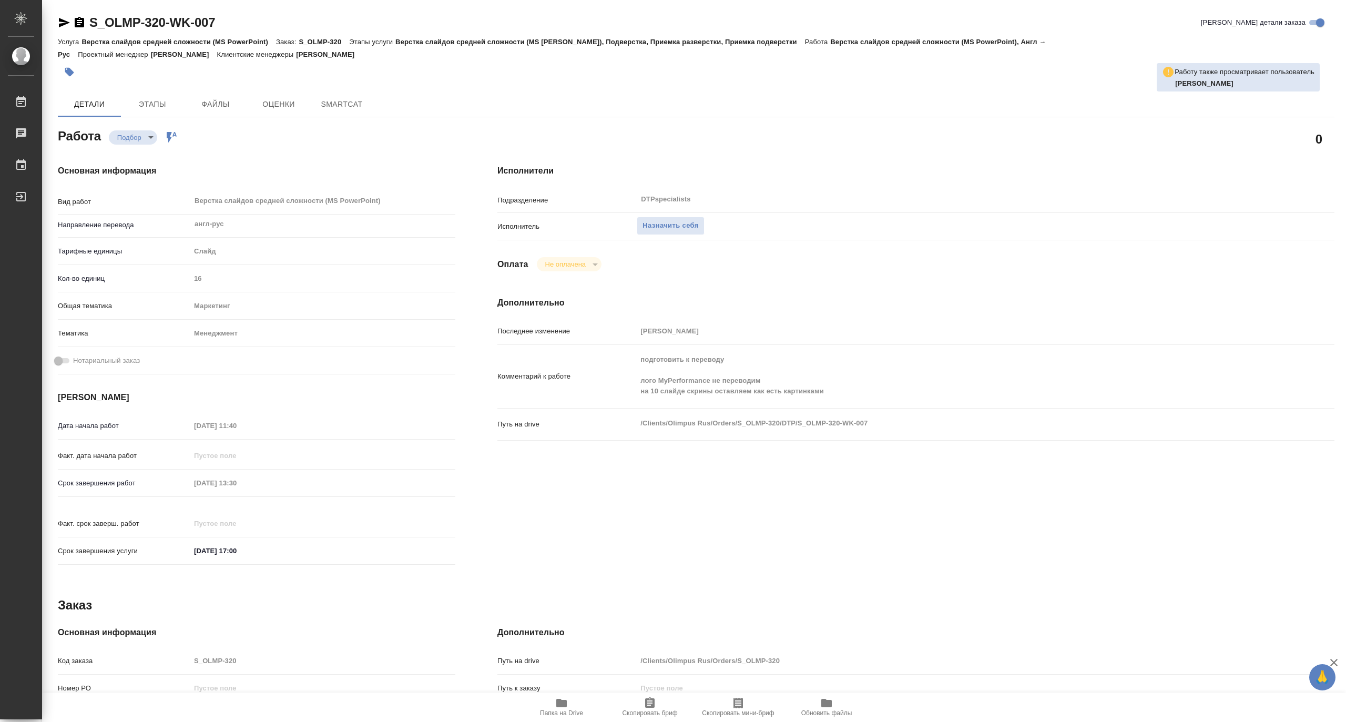
type textarea "x"
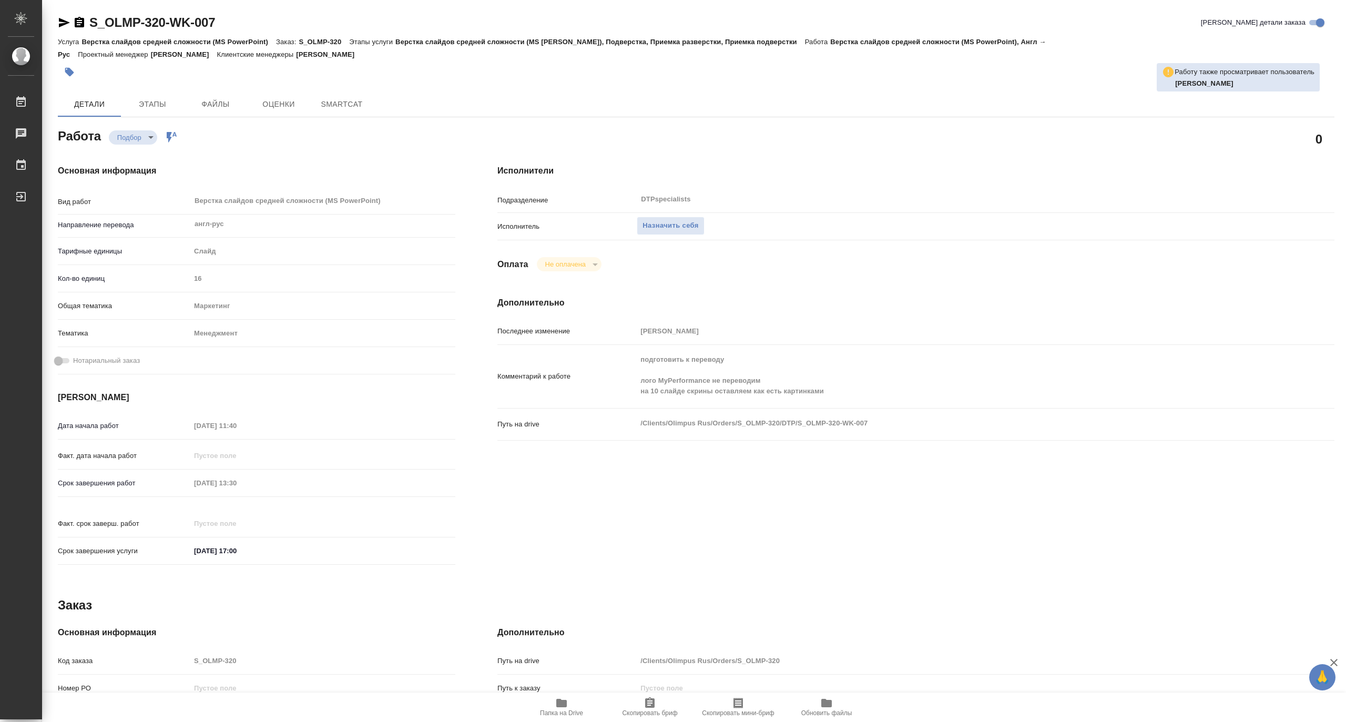
type textarea "x"
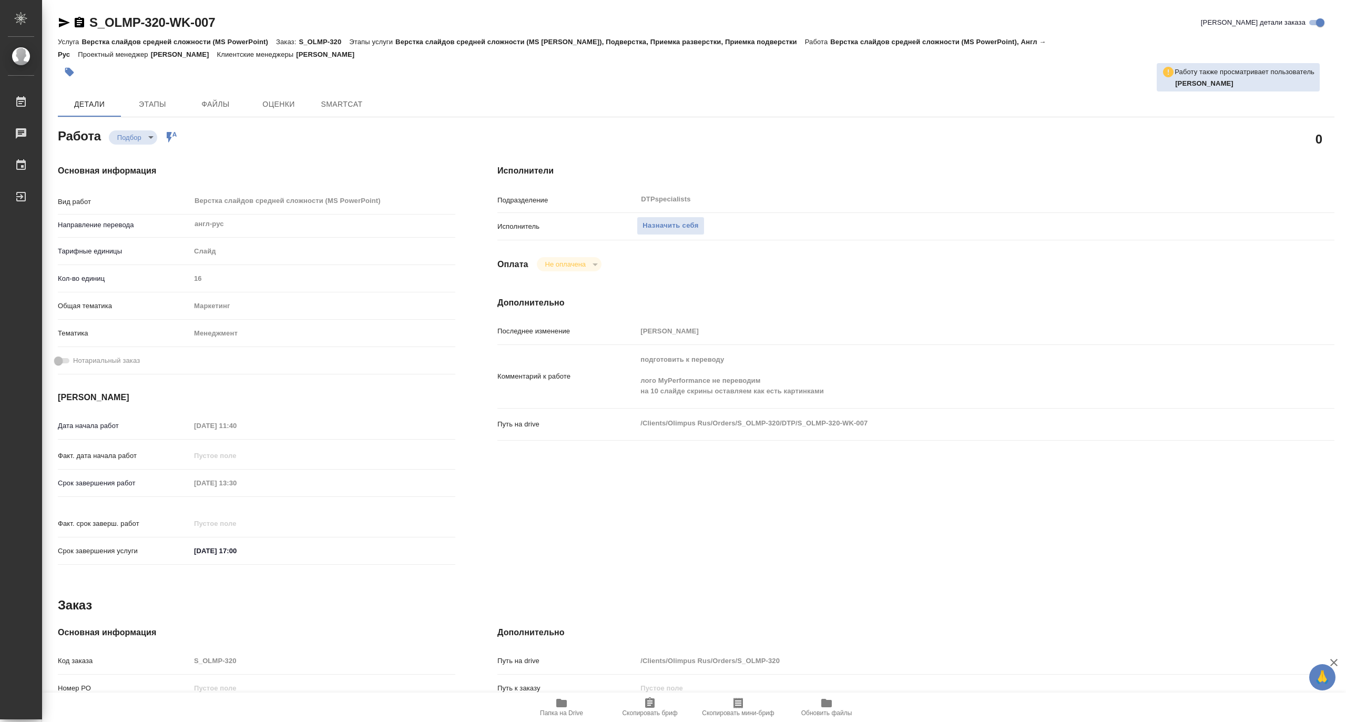
type textarea "x"
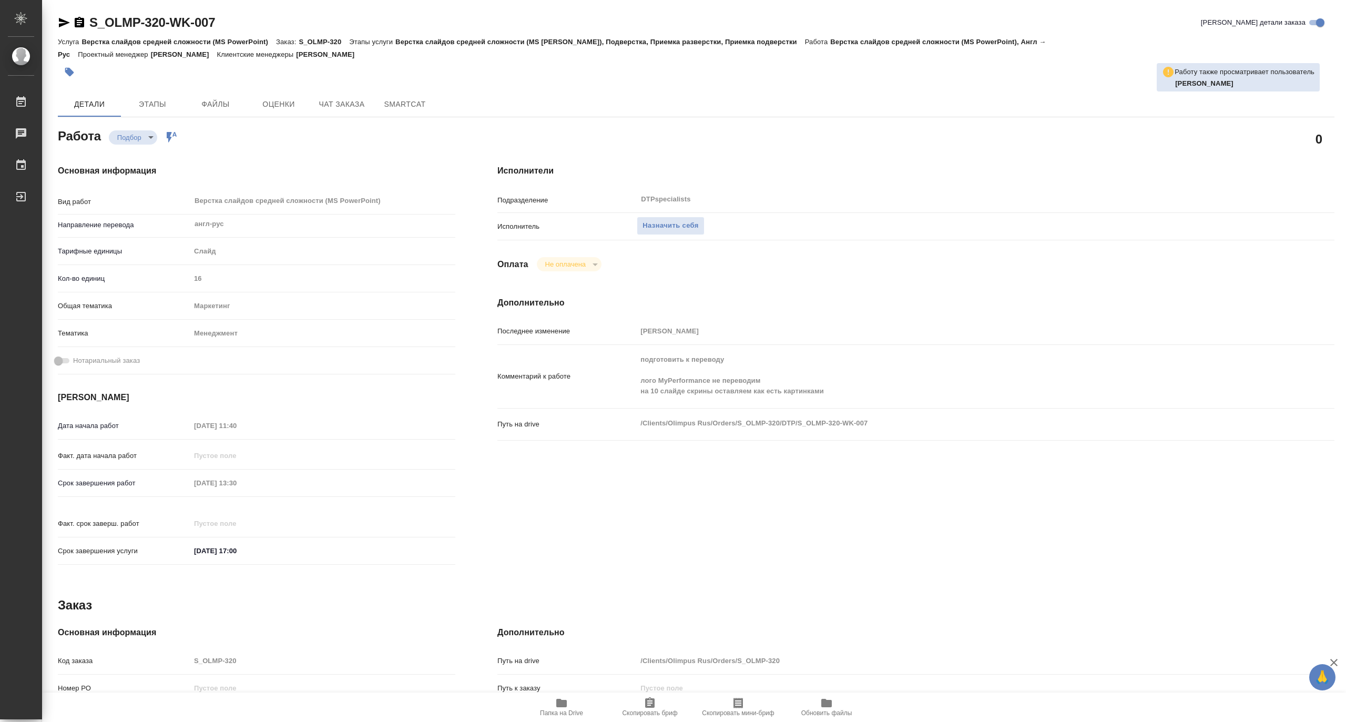
type textarea "x"
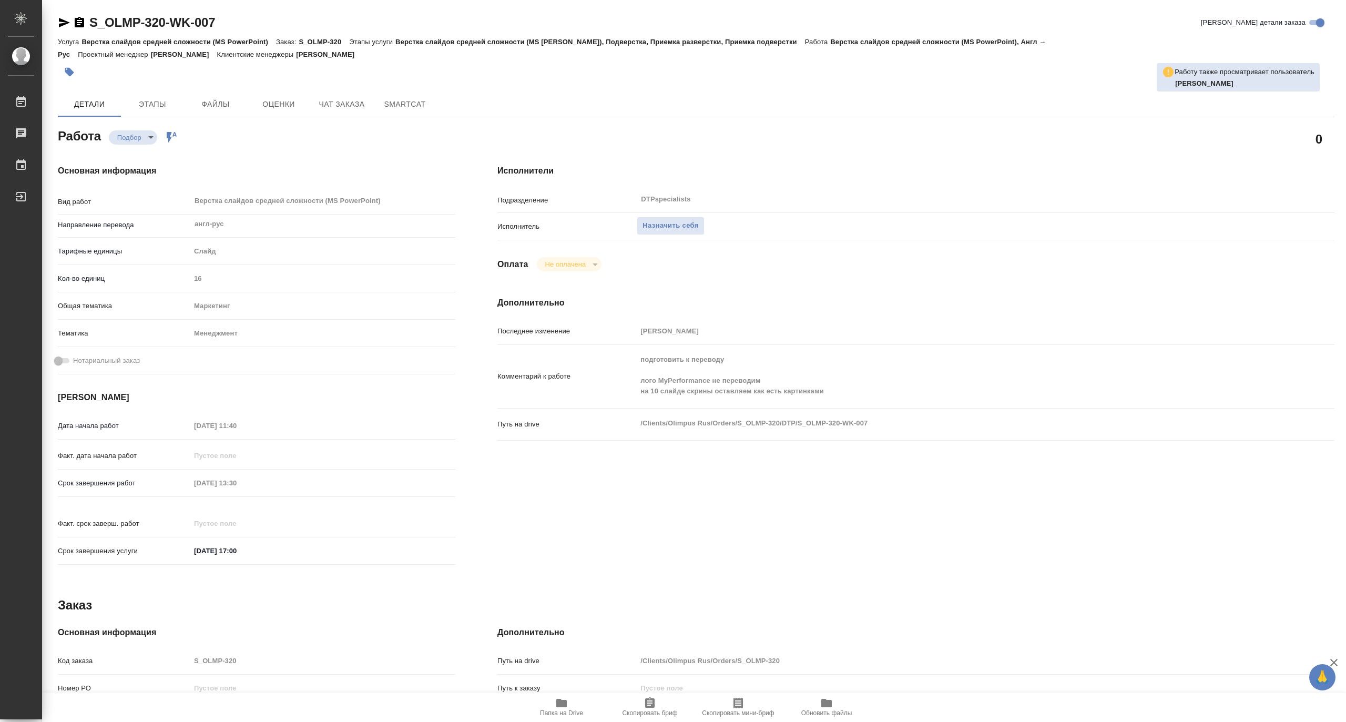
type textarea "x"
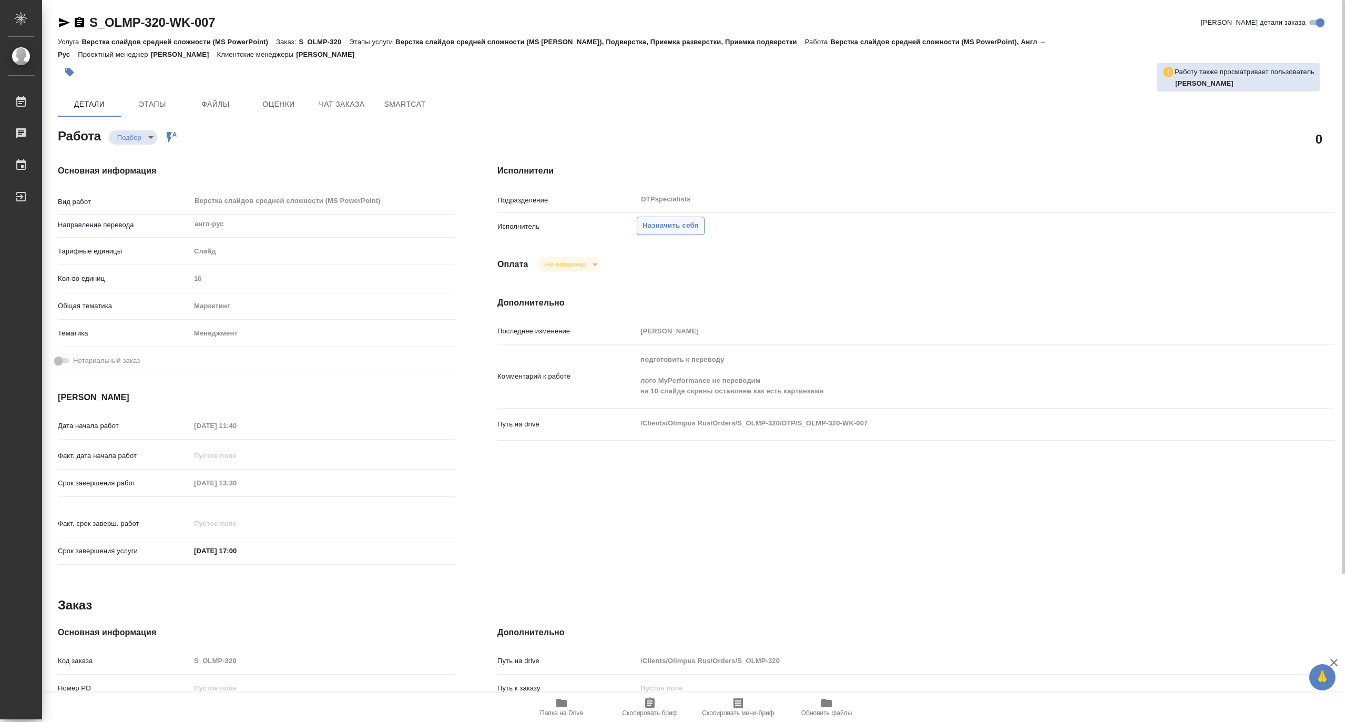
click at [671, 224] on span "Назначить себя" at bounding box center [670, 226] width 56 height 12
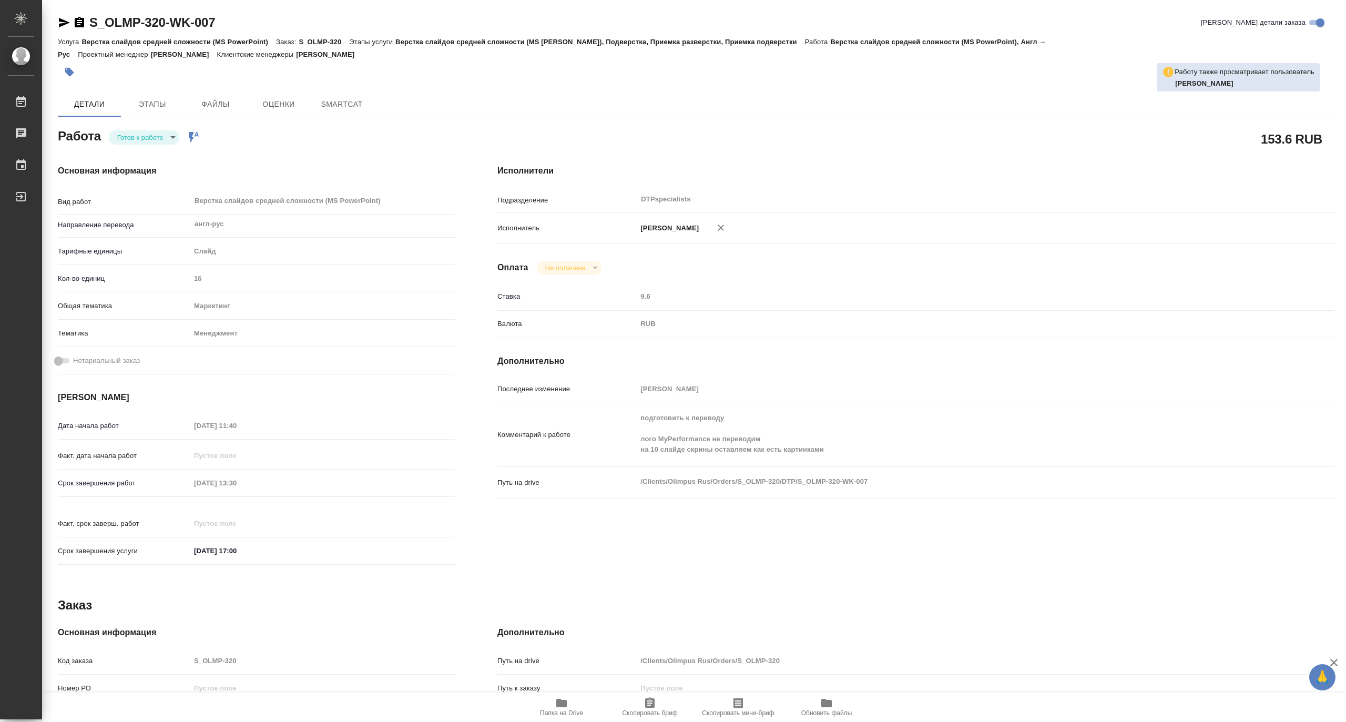
type textarea "x"
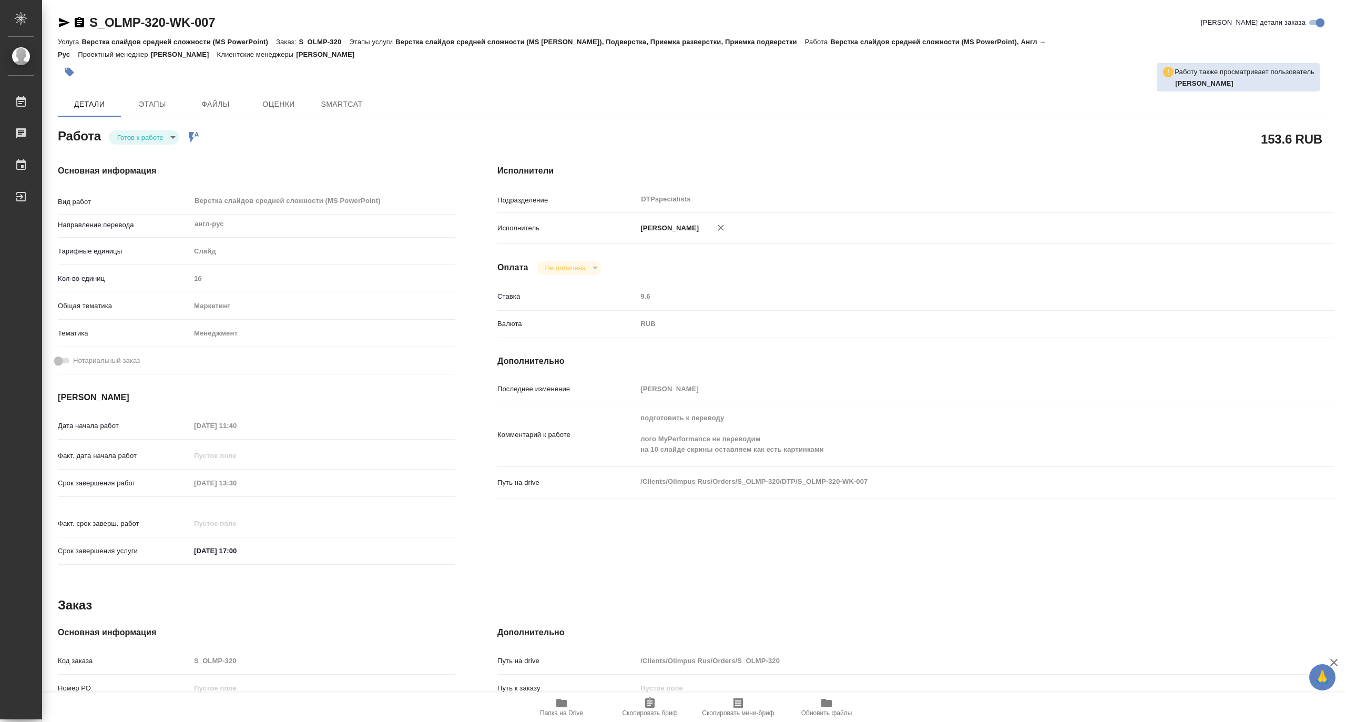
type textarea "x"
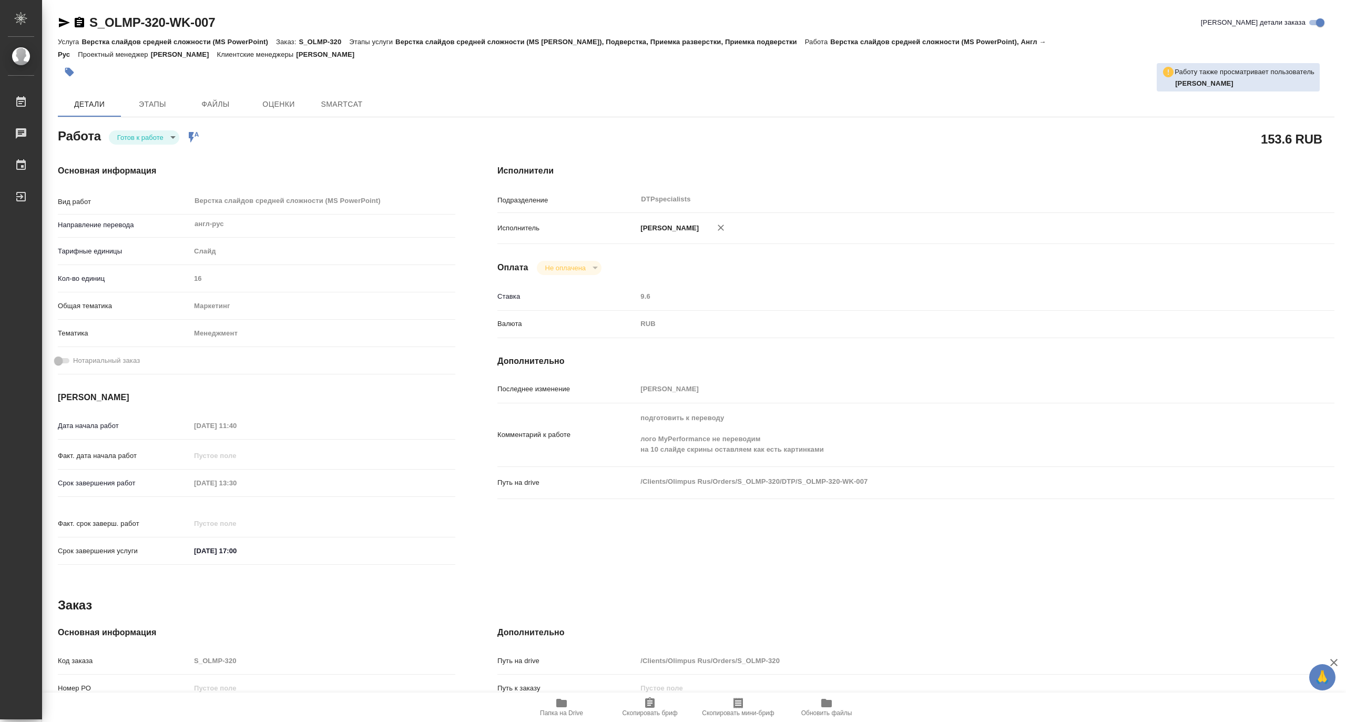
type textarea "x"
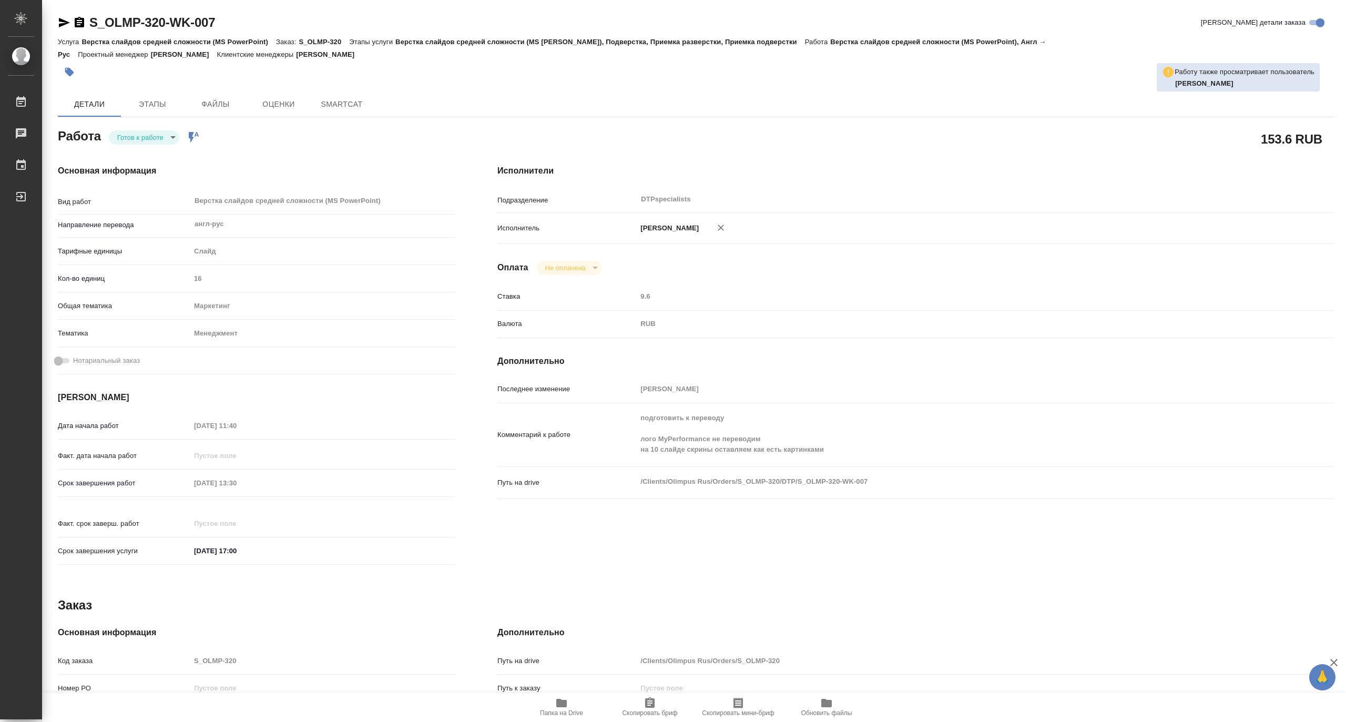
type textarea "x"
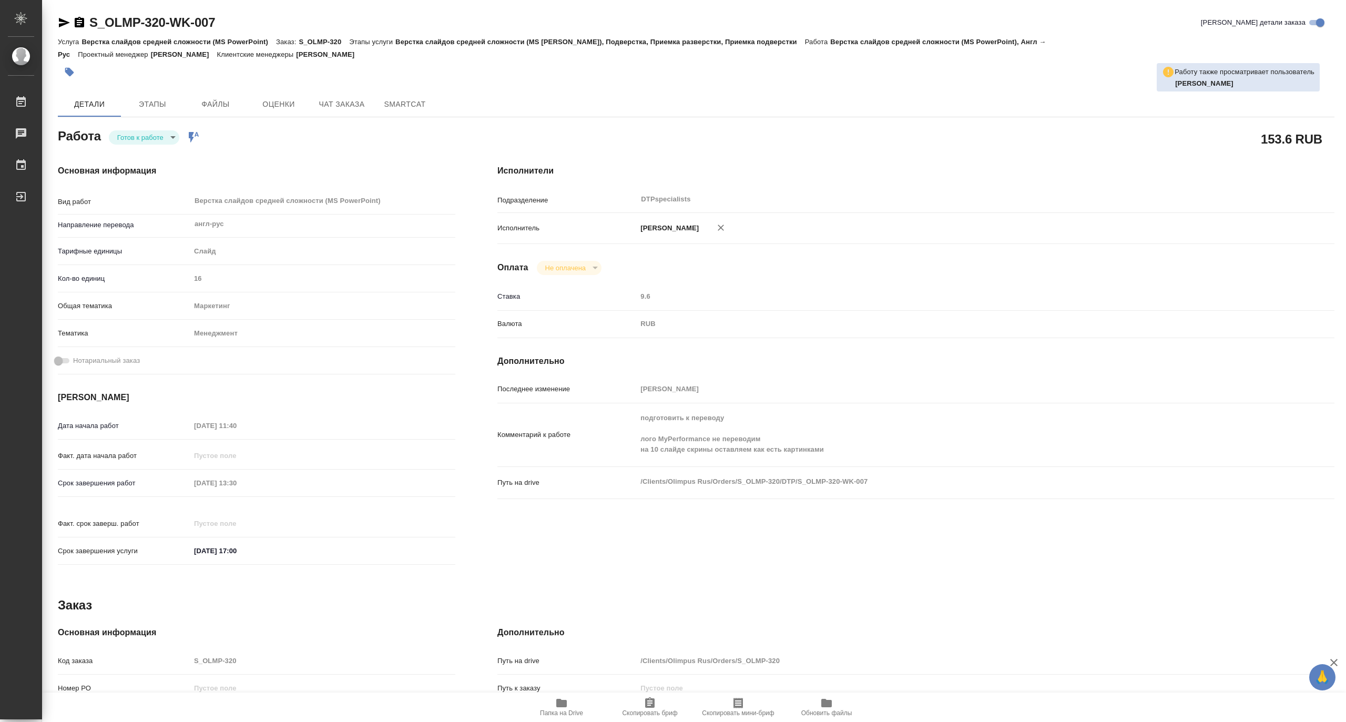
type textarea "x"
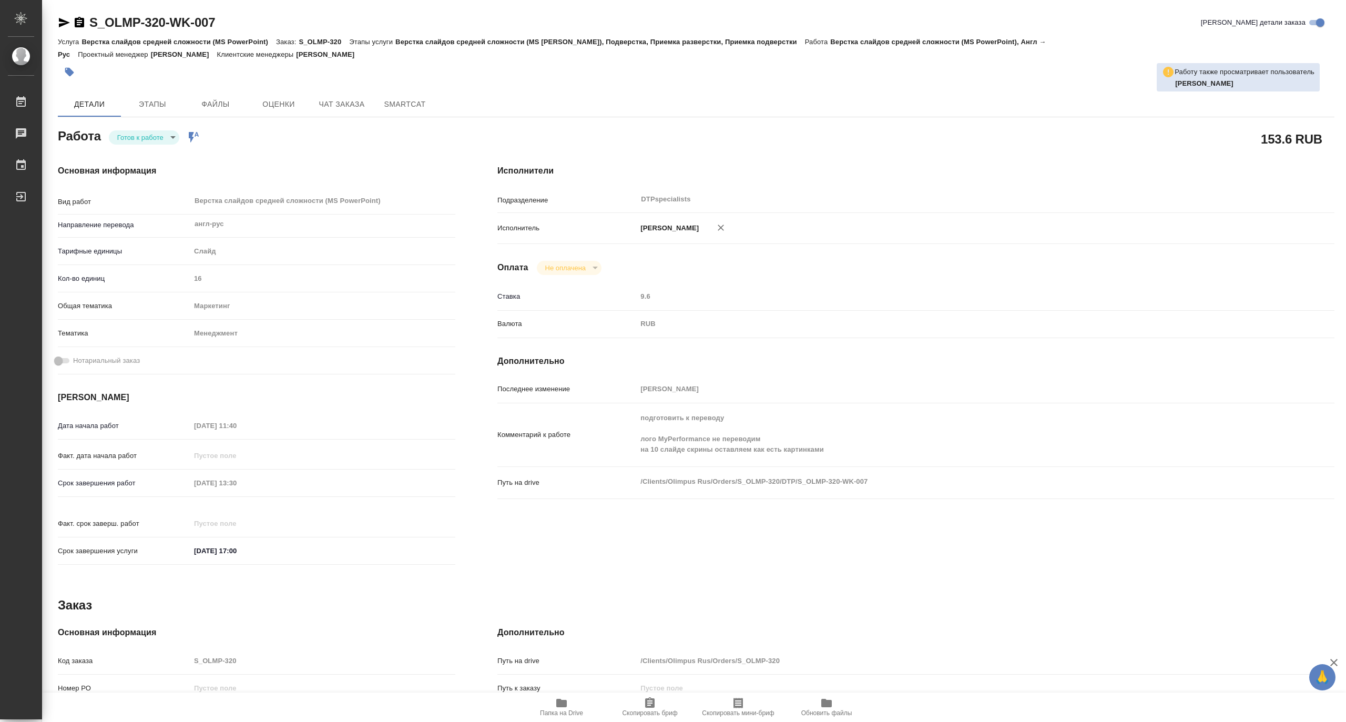
type textarea "x"
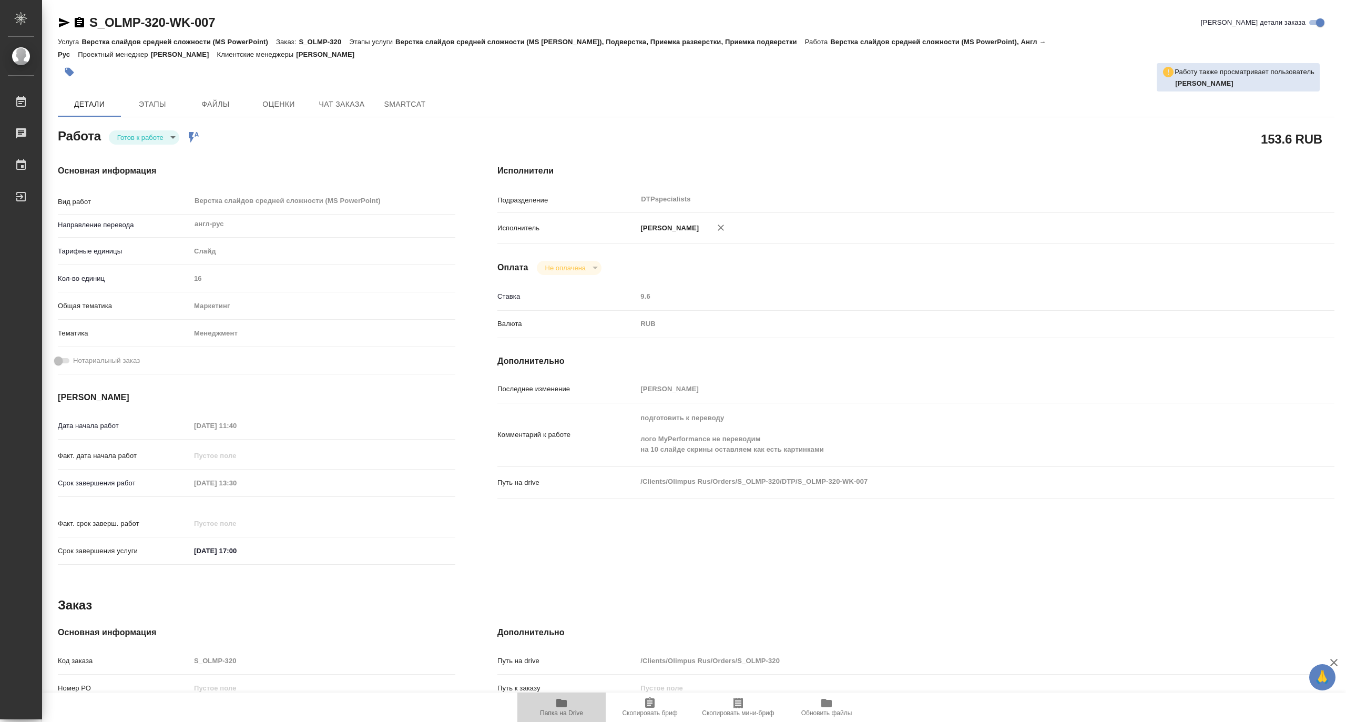
click at [560, 704] on icon "button" at bounding box center [561, 703] width 11 height 8
type textarea "x"
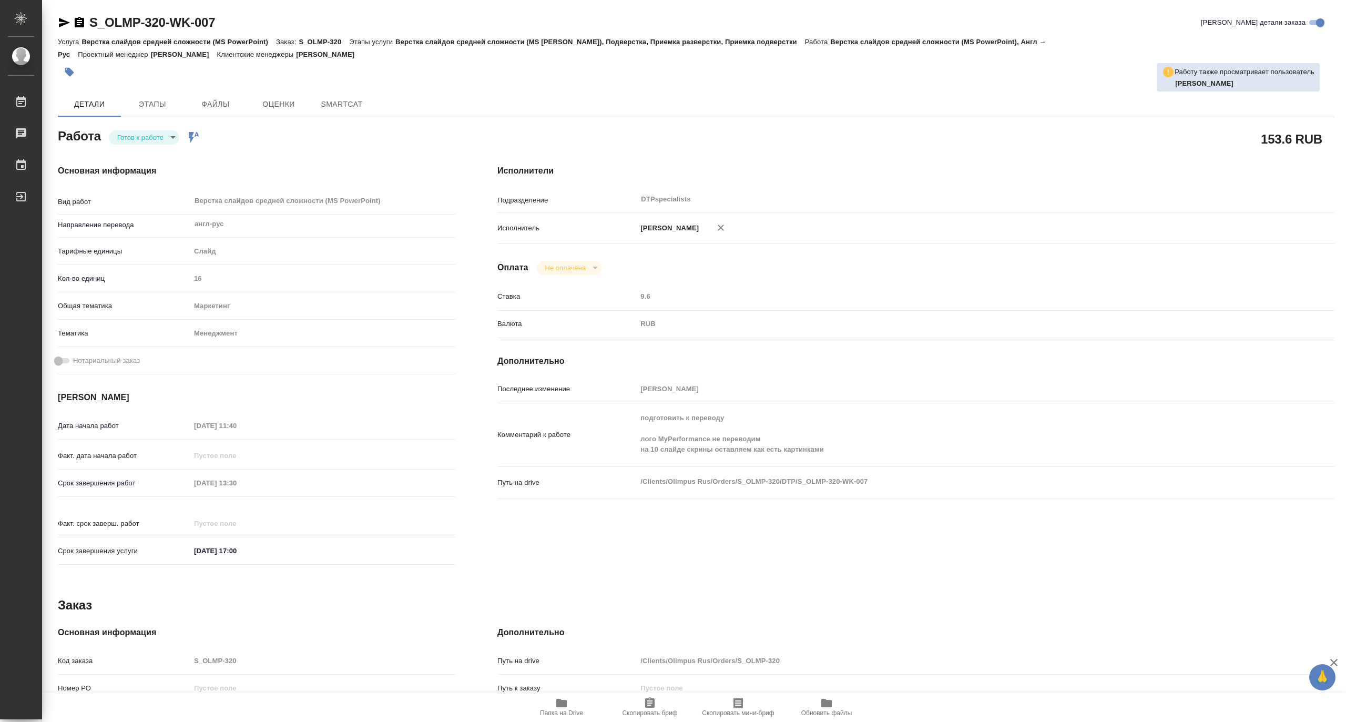
type textarea "x"
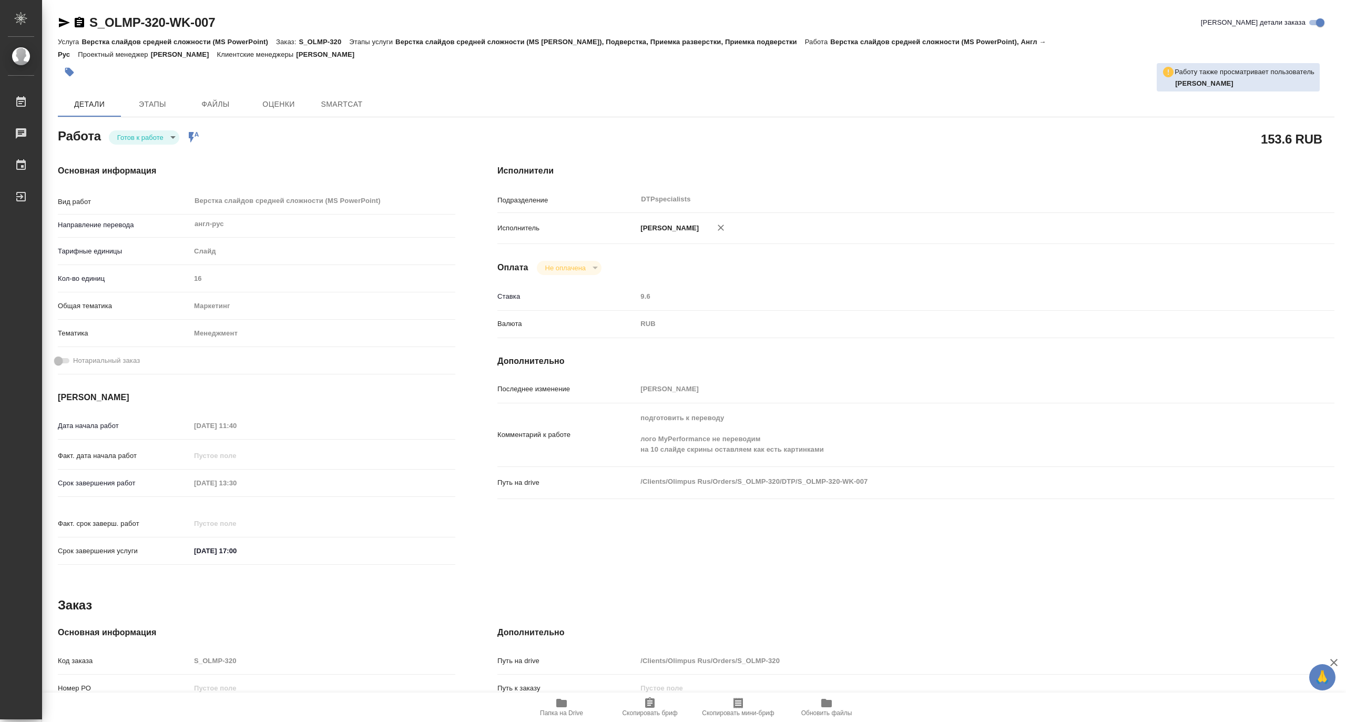
type textarea "x"
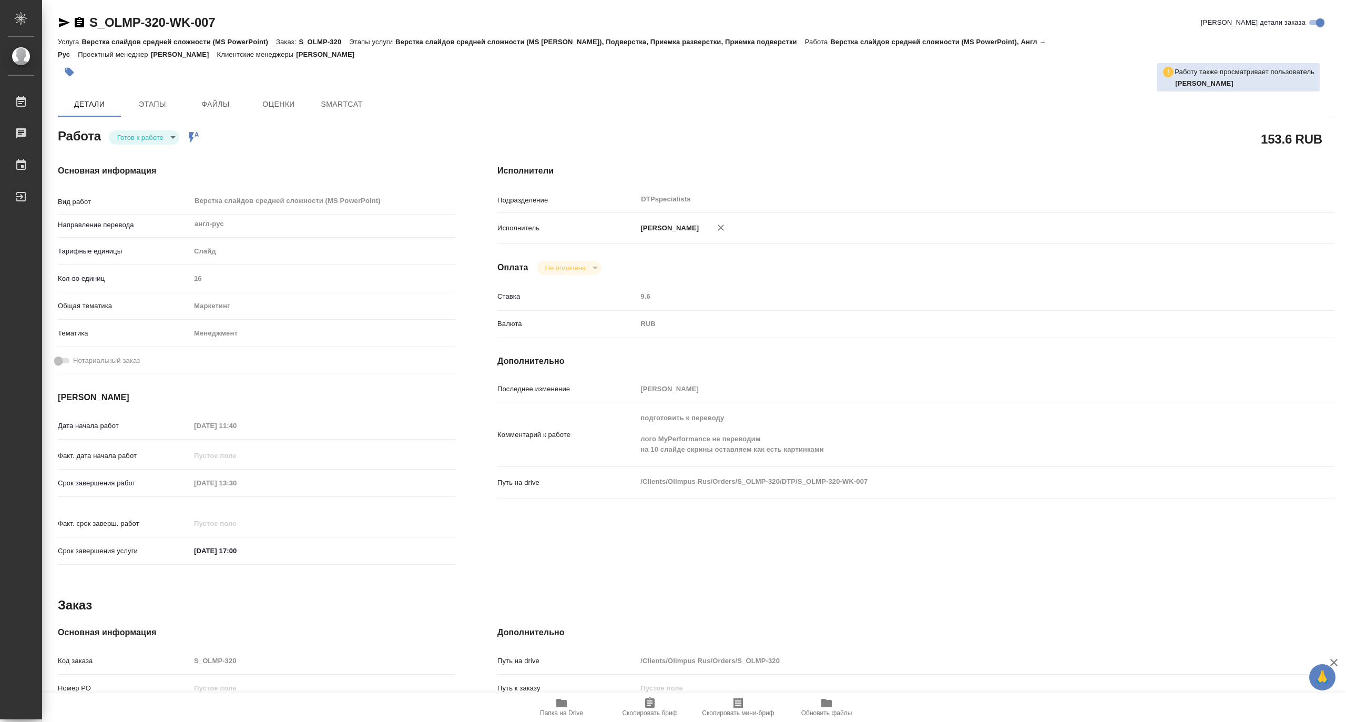
type textarea "x"
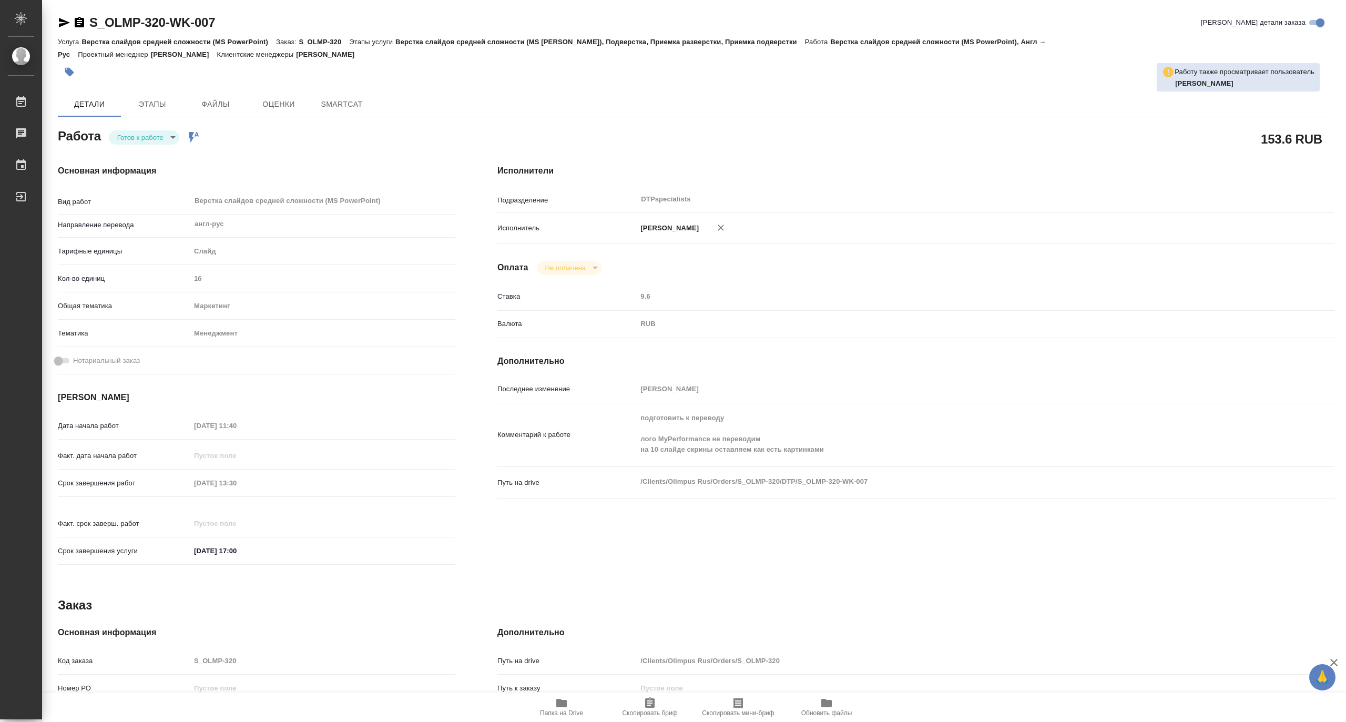
type textarea "x"
click at [129, 138] on body "🙏 .cls-1 fill:#fff; AWATERA Matveeva Maria Работы Чаты График Выйти S_OLMP-320-…" at bounding box center [673, 361] width 1346 height 722
type textarea "x"
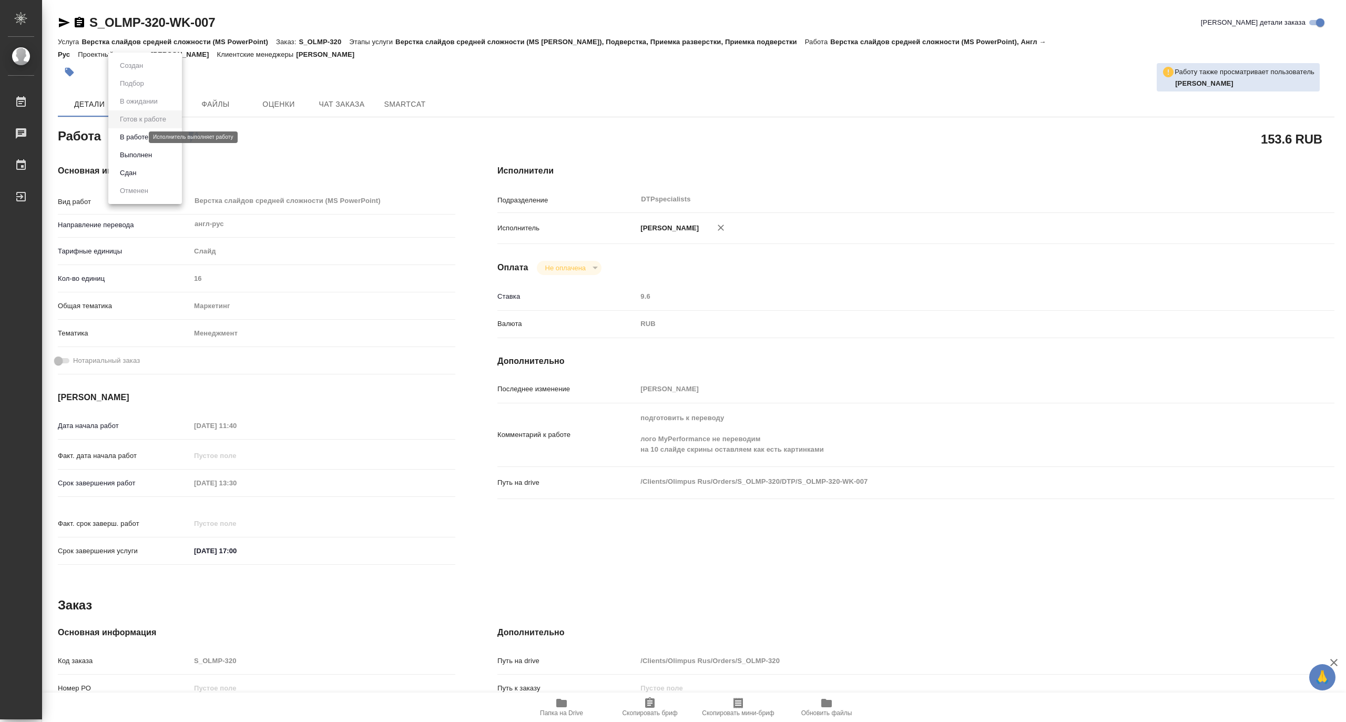
type textarea "x"
click at [123, 138] on button "В работе" at bounding box center [134, 137] width 35 height 12
type textarea "x"
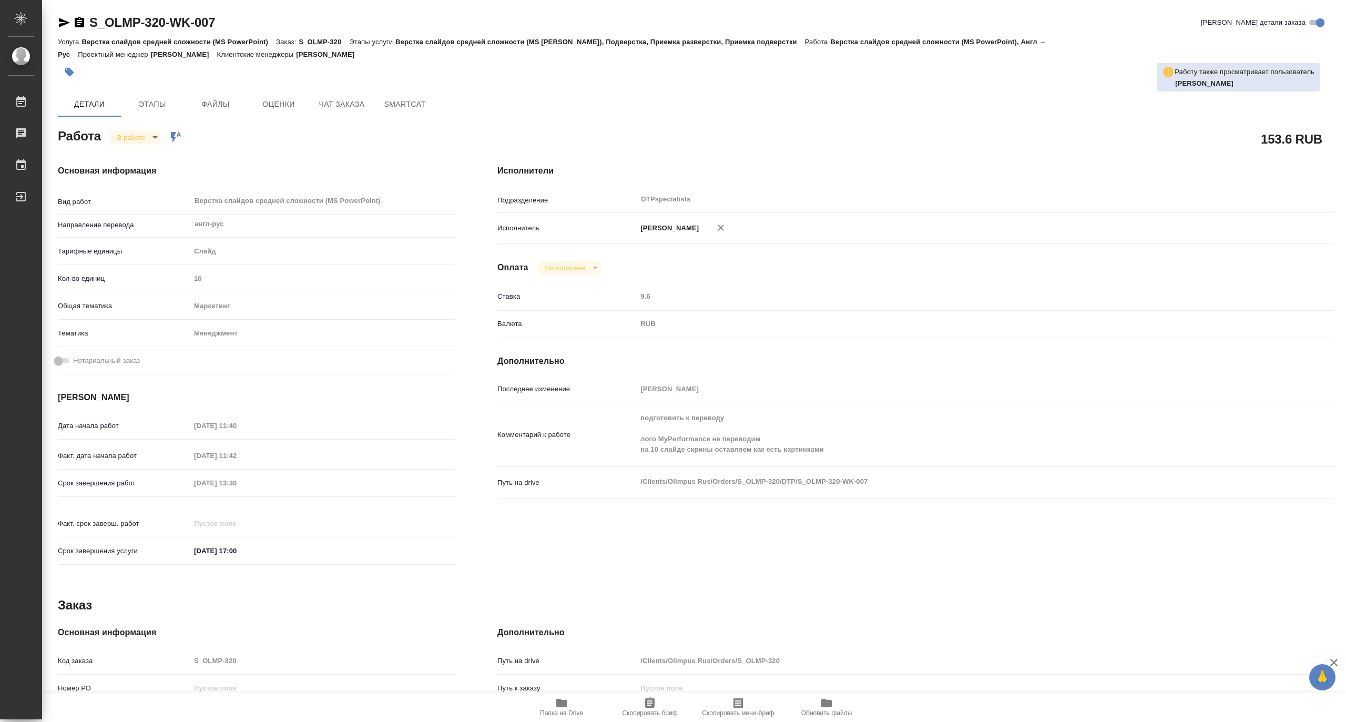
type textarea "x"
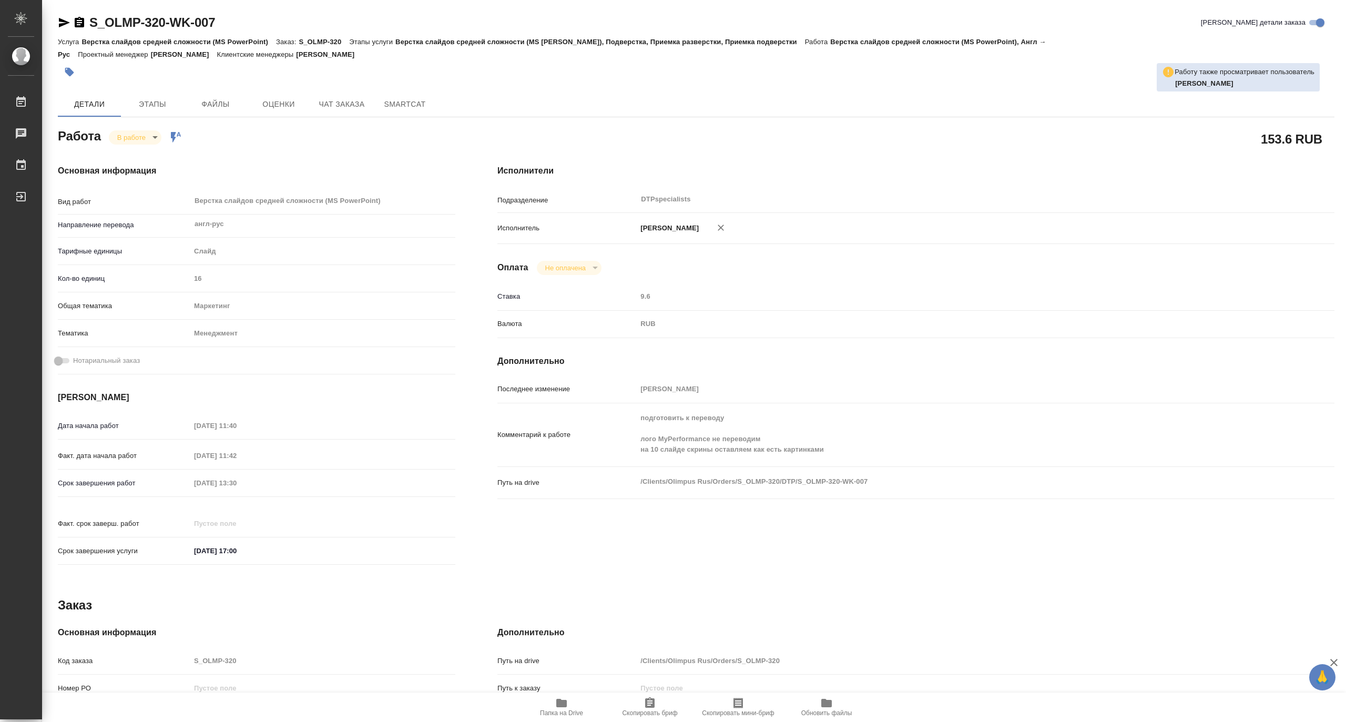
type textarea "x"
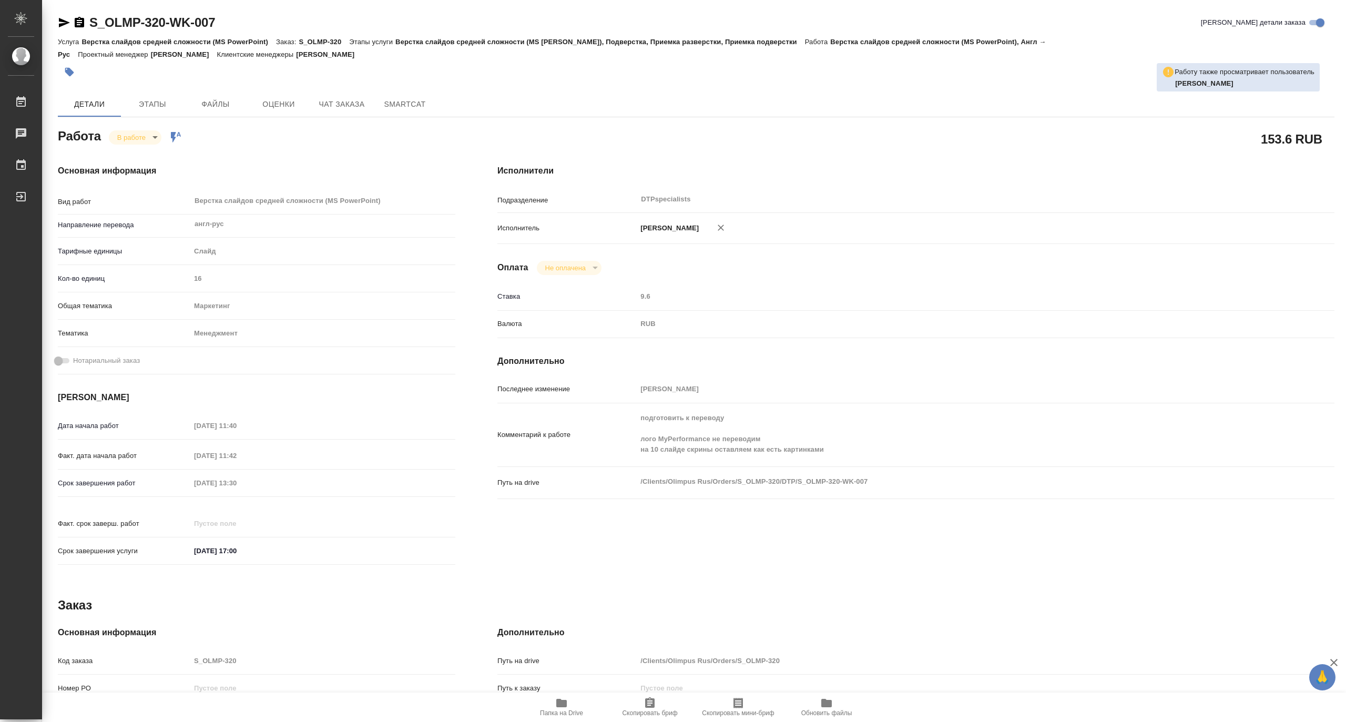
type textarea "x"
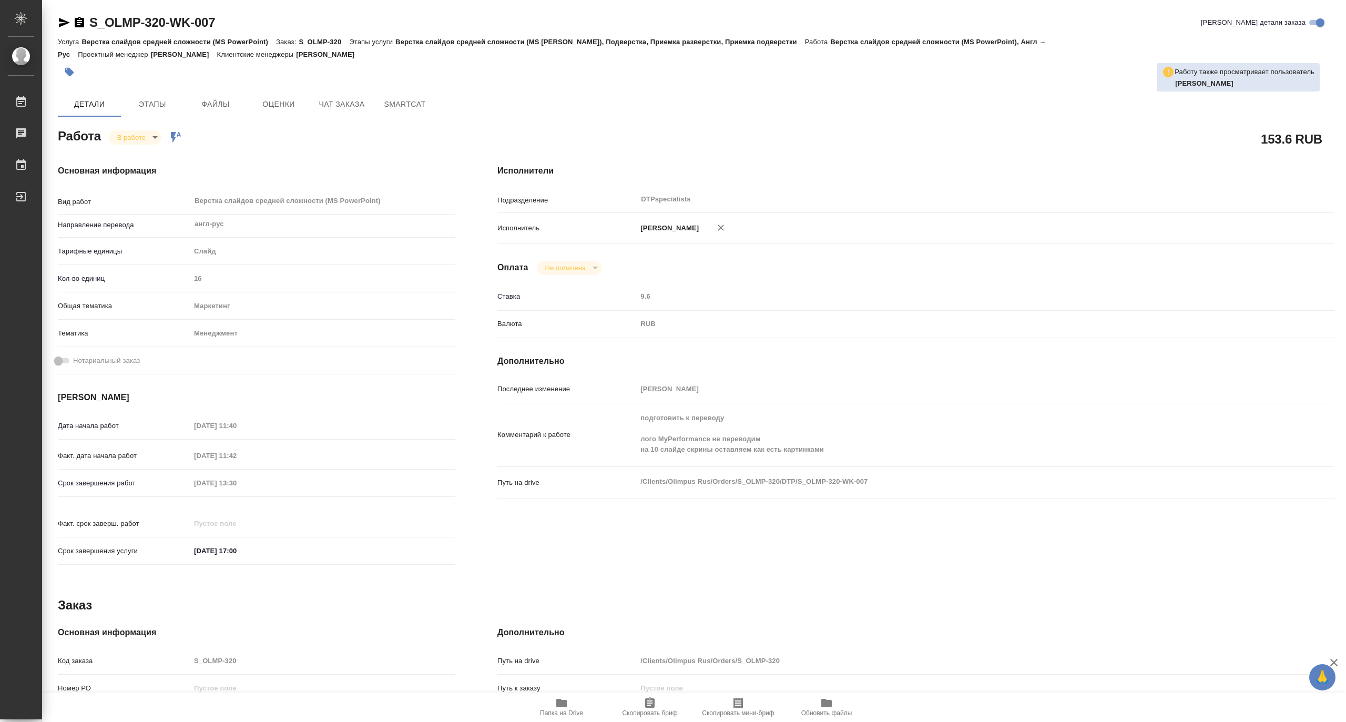
type textarea "x"
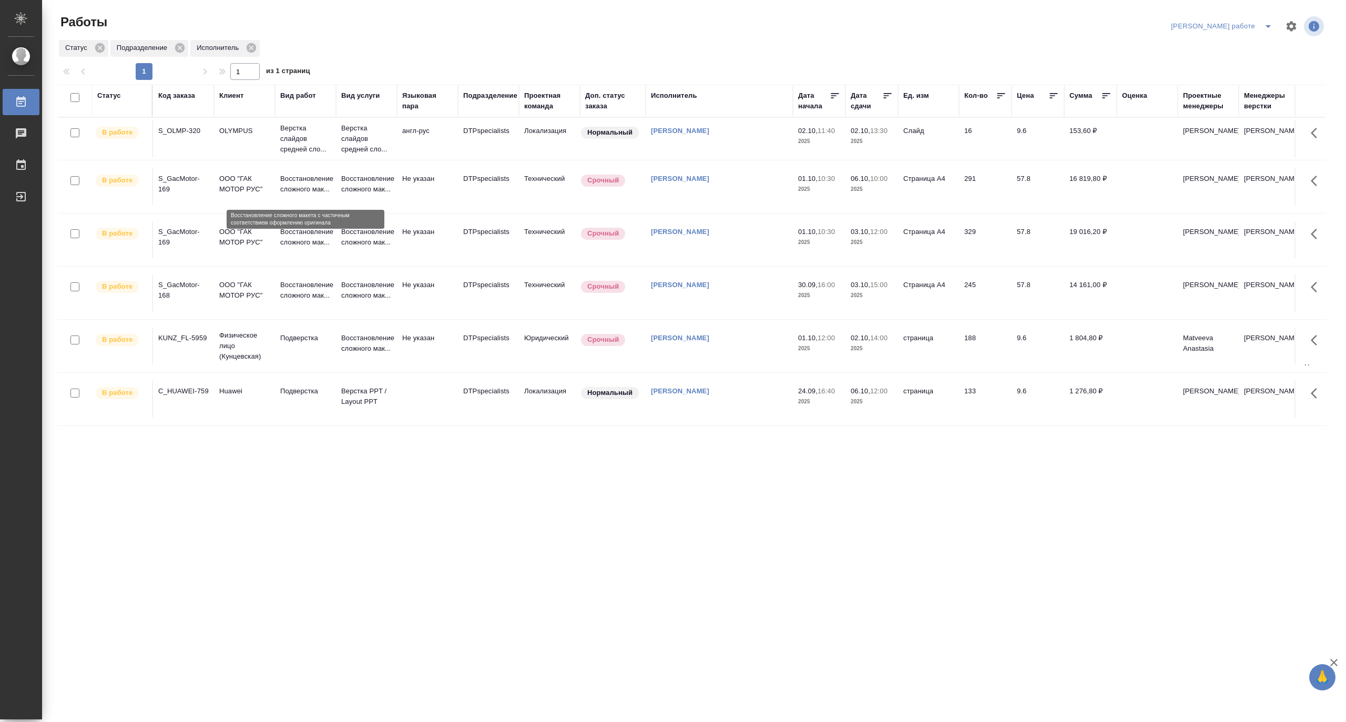
click at [330, 189] on p "Восстановление сложного мак..." at bounding box center [305, 183] width 50 height 21
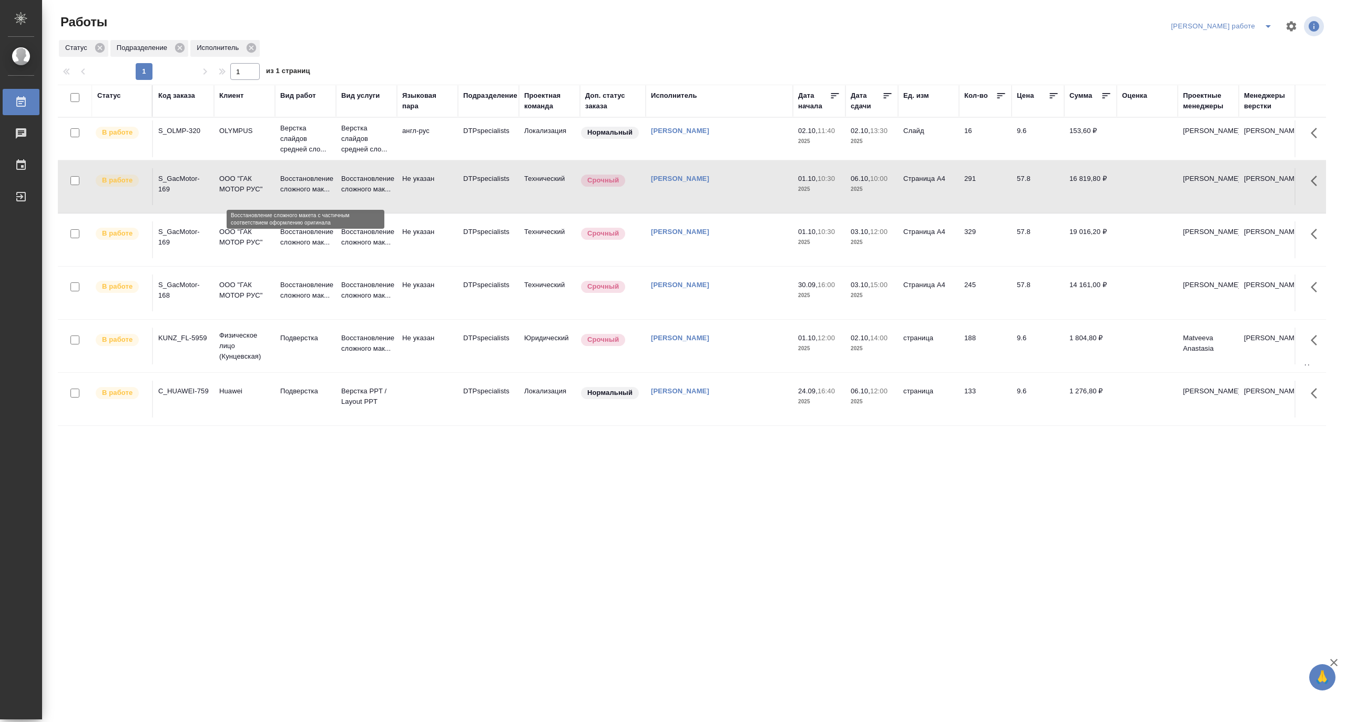
click at [330, 189] on p "Восстановление сложного мак..." at bounding box center [305, 183] width 50 height 21
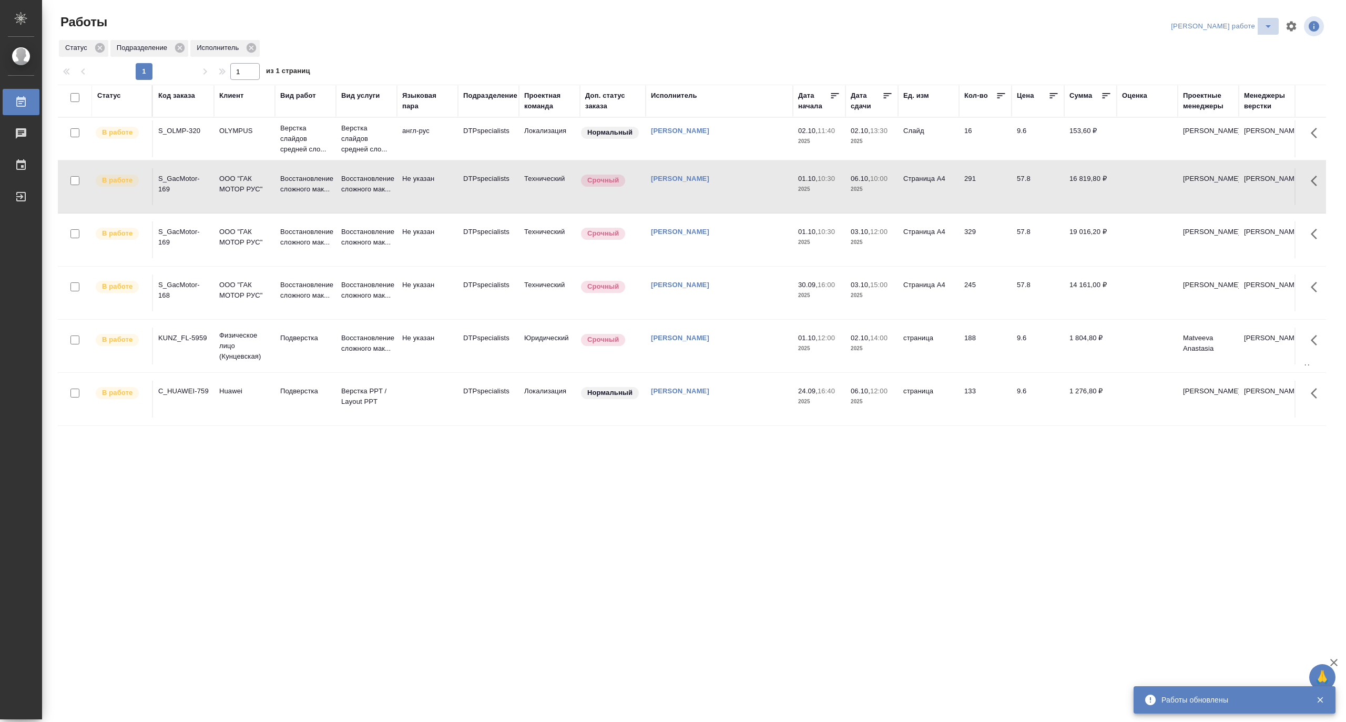
click at [1268, 24] on icon "split button" at bounding box center [1268, 26] width 13 height 13
click at [1245, 56] on li "Матвеева_назначено" at bounding box center [1230, 64] width 95 height 17
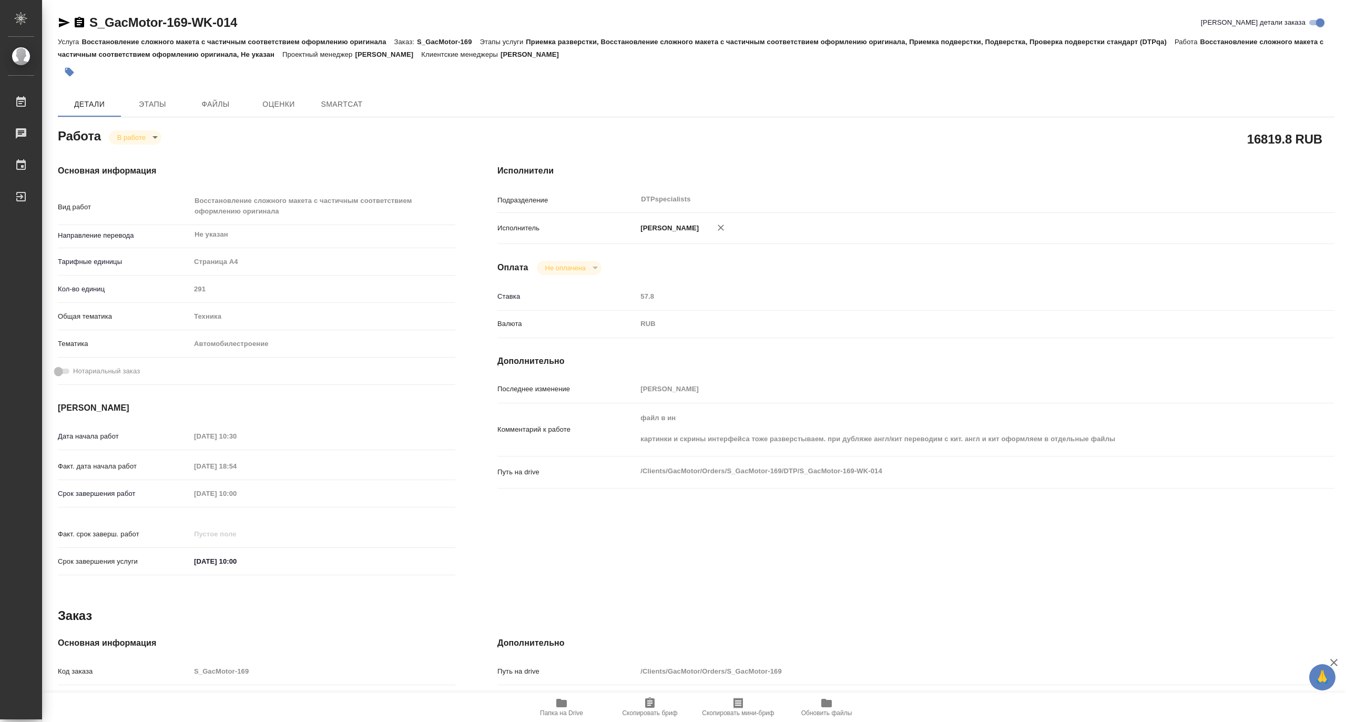
type textarea "x"
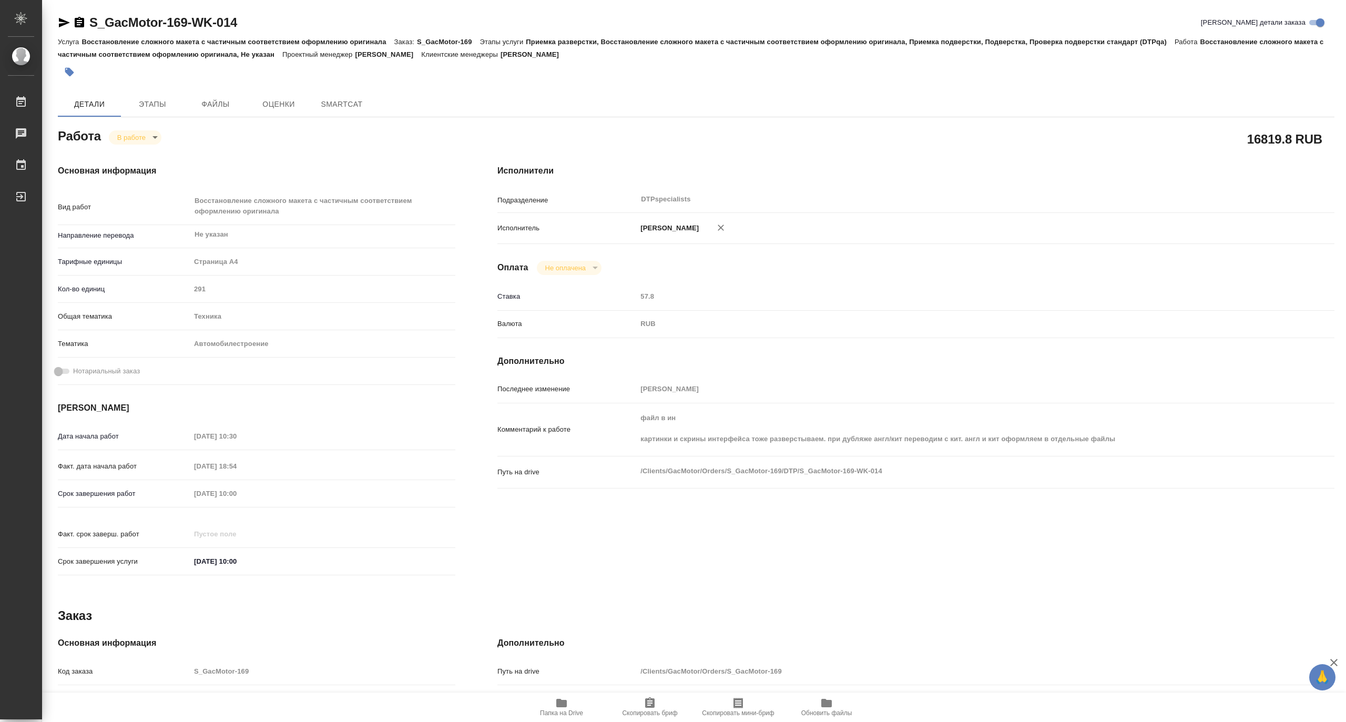
type textarea "x"
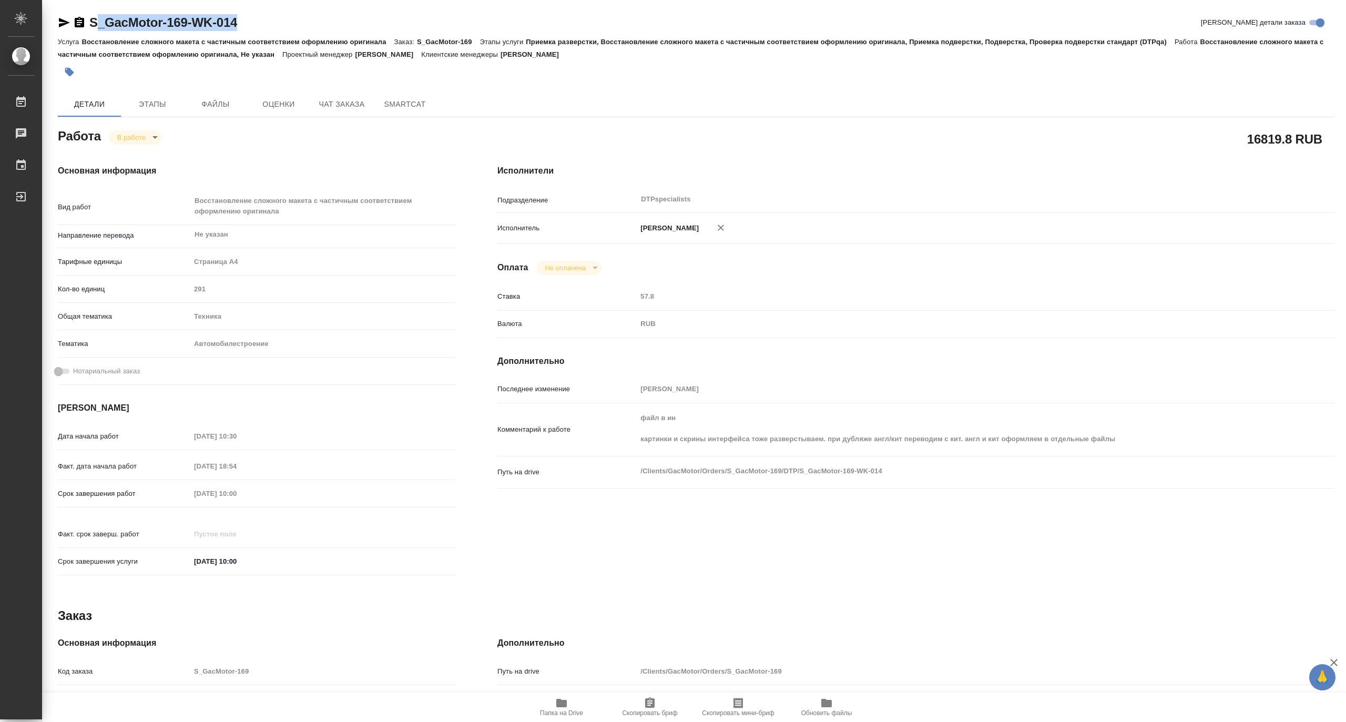
drag, startPoint x: 270, startPoint y: 28, endPoint x: 93, endPoint y: 19, distance: 177.4
click at [93, 19] on div "S_GacMotor-169-WK-014 Кратко детали заказа" at bounding box center [696, 22] width 1276 height 17
type textarea "x"
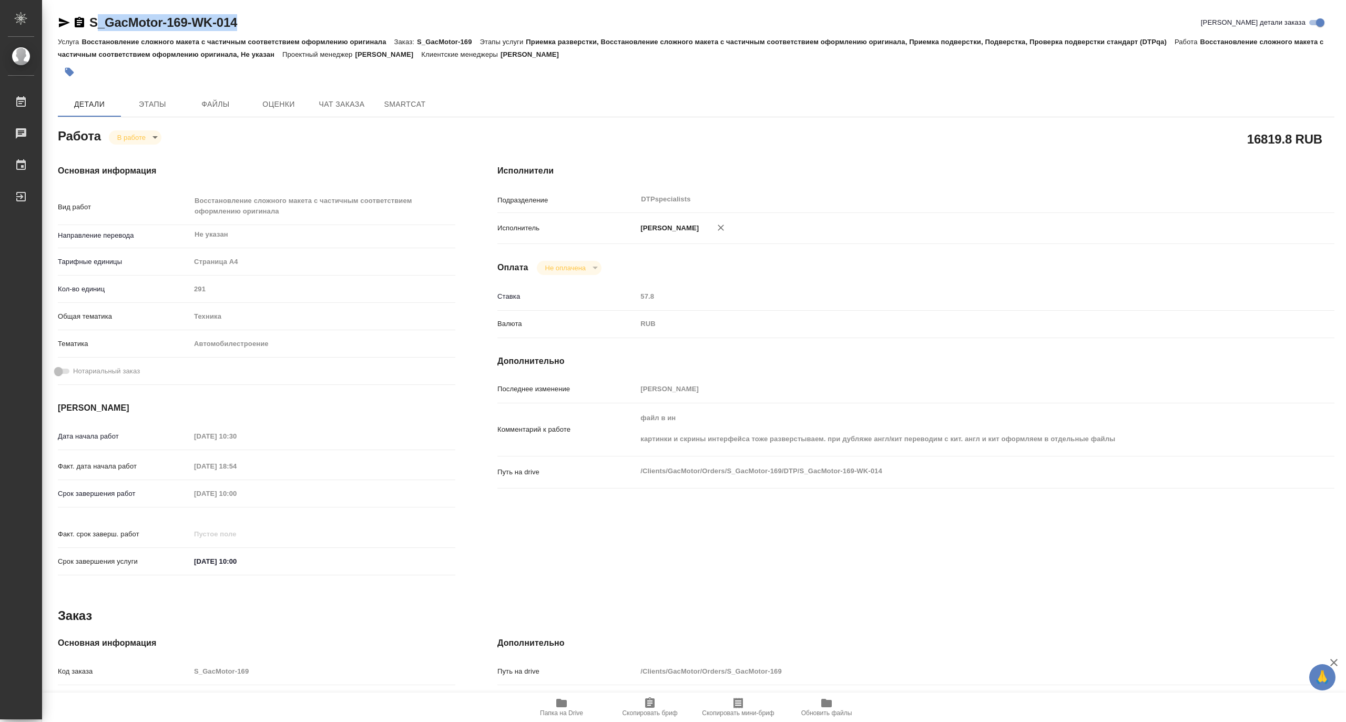
type textarea "x"
click at [269, 22] on div "S_GacMotor-169-WK-014 Кратко детали заказа" at bounding box center [696, 22] width 1276 height 17
type textarea "x"
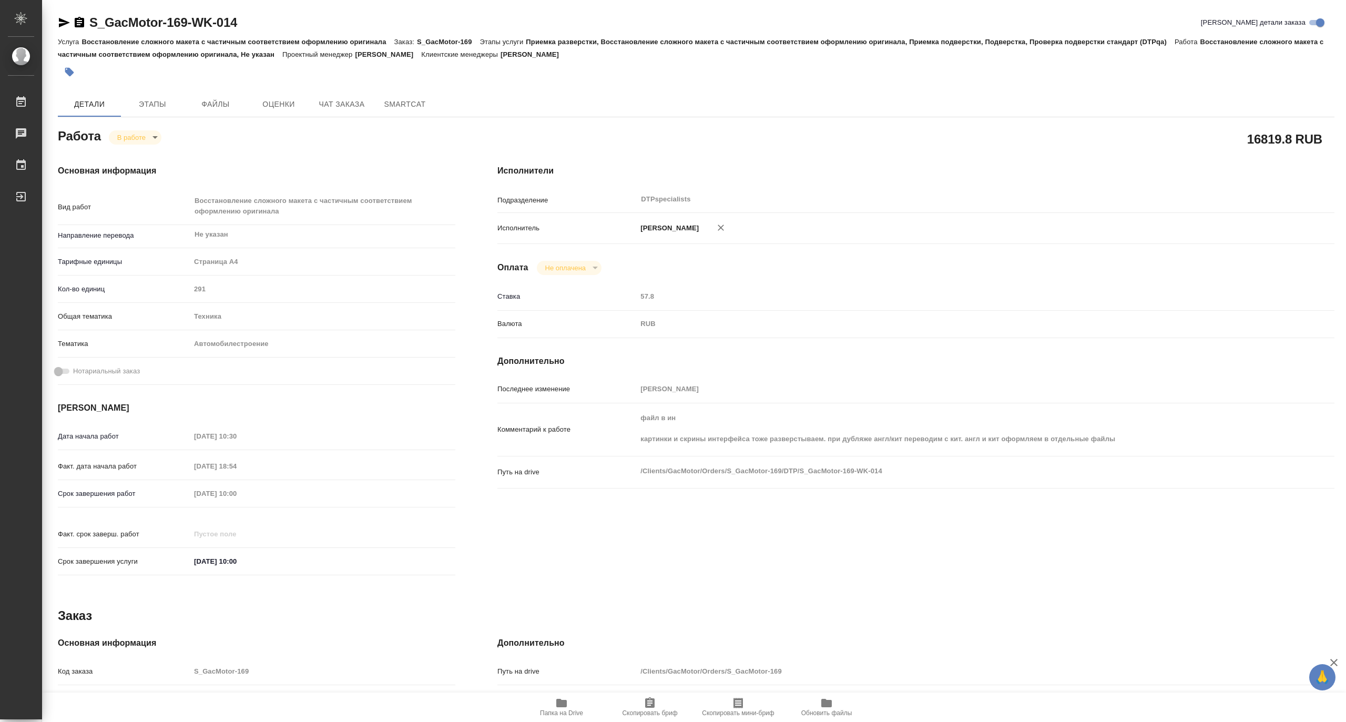
type textarea "x"
drag, startPoint x: 248, startPoint y: 23, endPoint x: 87, endPoint y: 20, distance: 161.4
click at [87, 20] on div "S_GacMotor-169-WK-014 Кратко детали заказа" at bounding box center [696, 22] width 1276 height 17
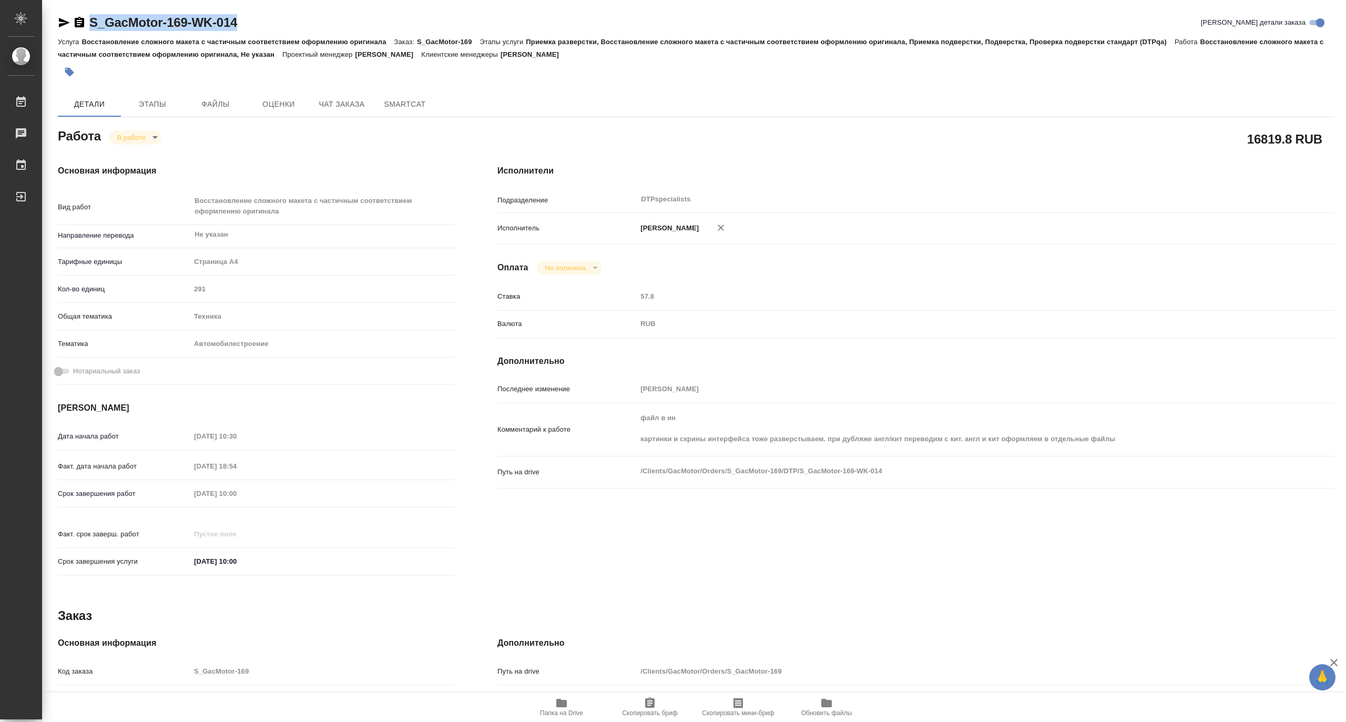
copy link "S_GacMotor-169-WK-014"
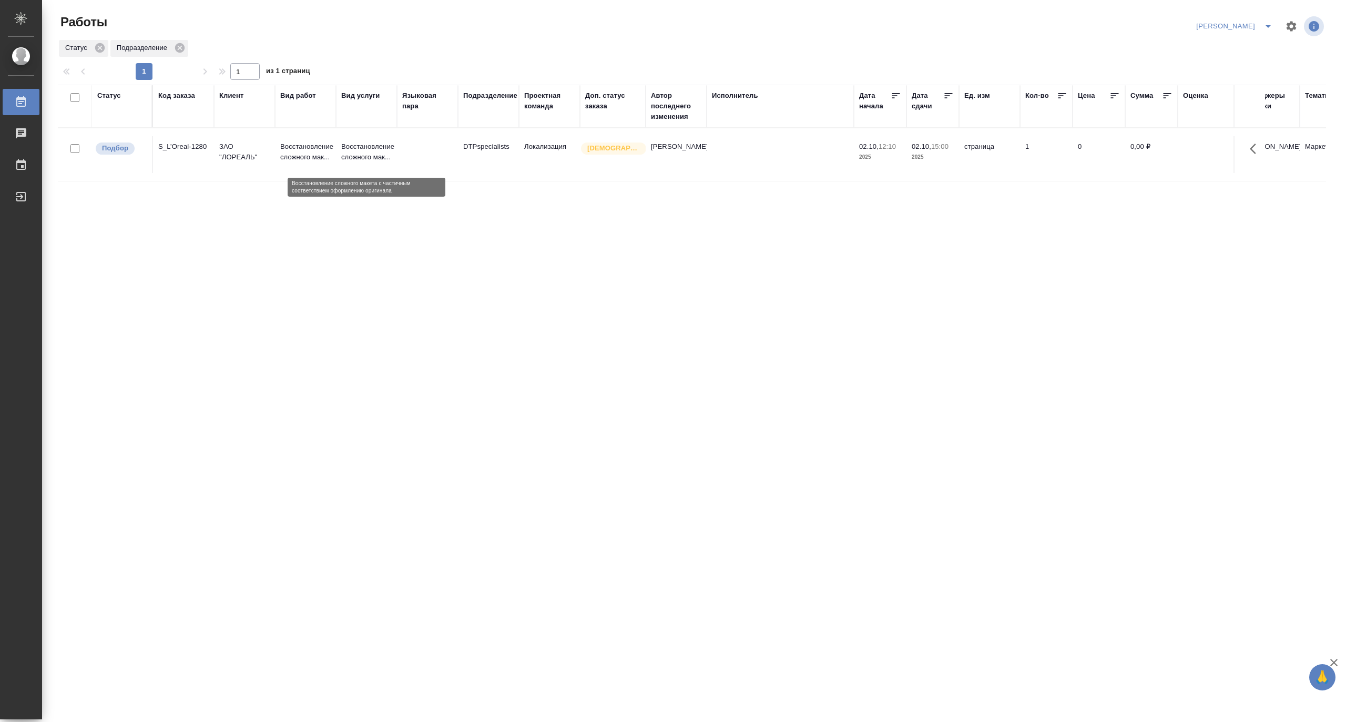
click at [366, 150] on p "Восстановление сложного мак..." at bounding box center [366, 151] width 50 height 21
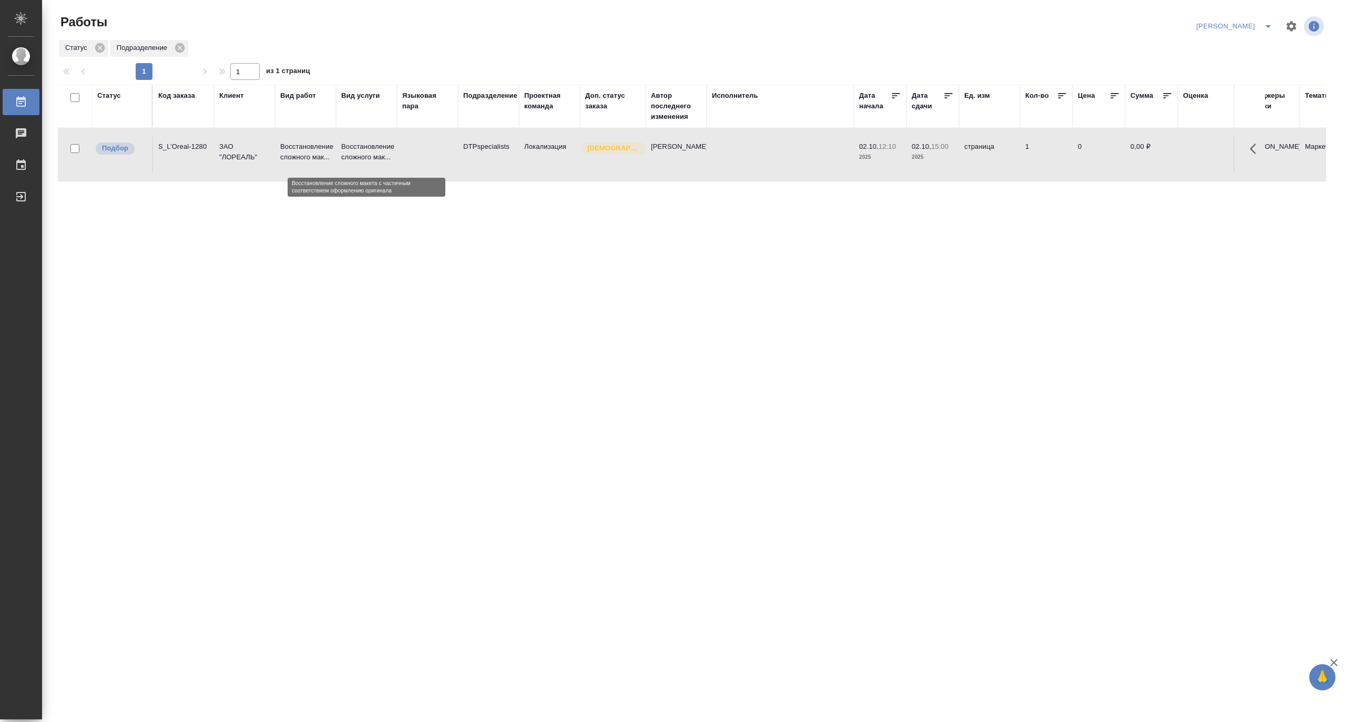
click at [366, 150] on p "Восстановление сложного мак..." at bounding box center [366, 151] width 50 height 21
click at [352, 157] on p "Восстановление сложного мак..." at bounding box center [366, 151] width 50 height 21
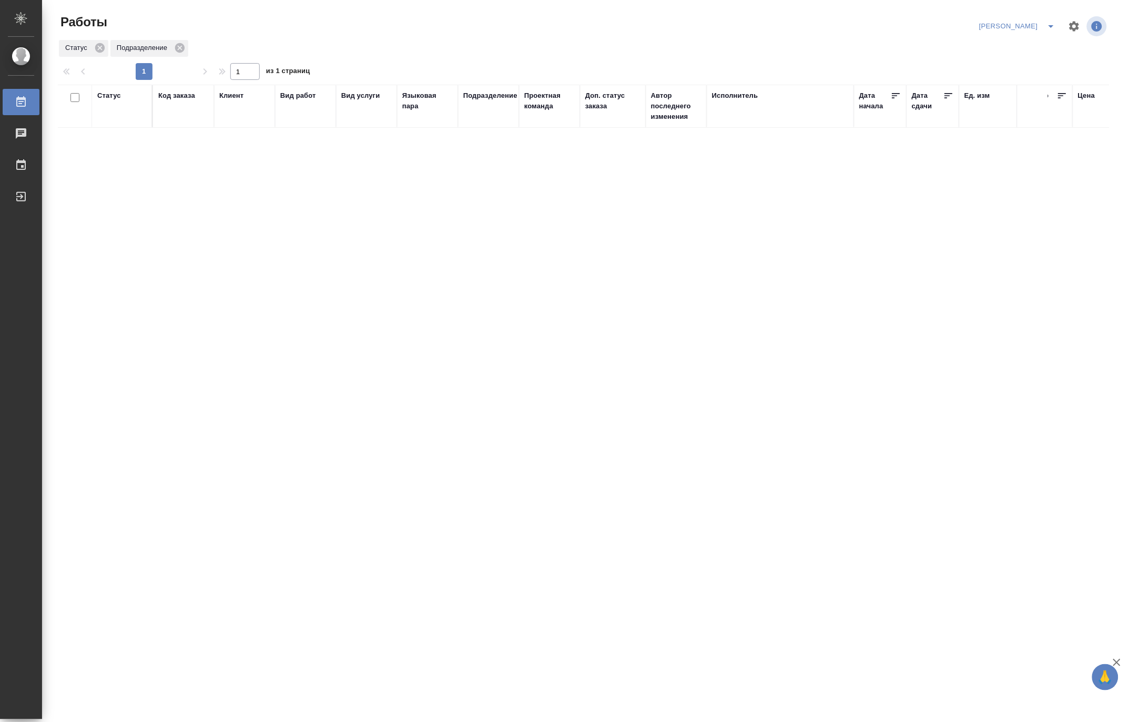
click at [1050, 22] on icon "split button" at bounding box center [1050, 26] width 13 height 13
click at [1040, 46] on li "Матвеева_В работе" at bounding box center [1011, 47] width 101 height 17
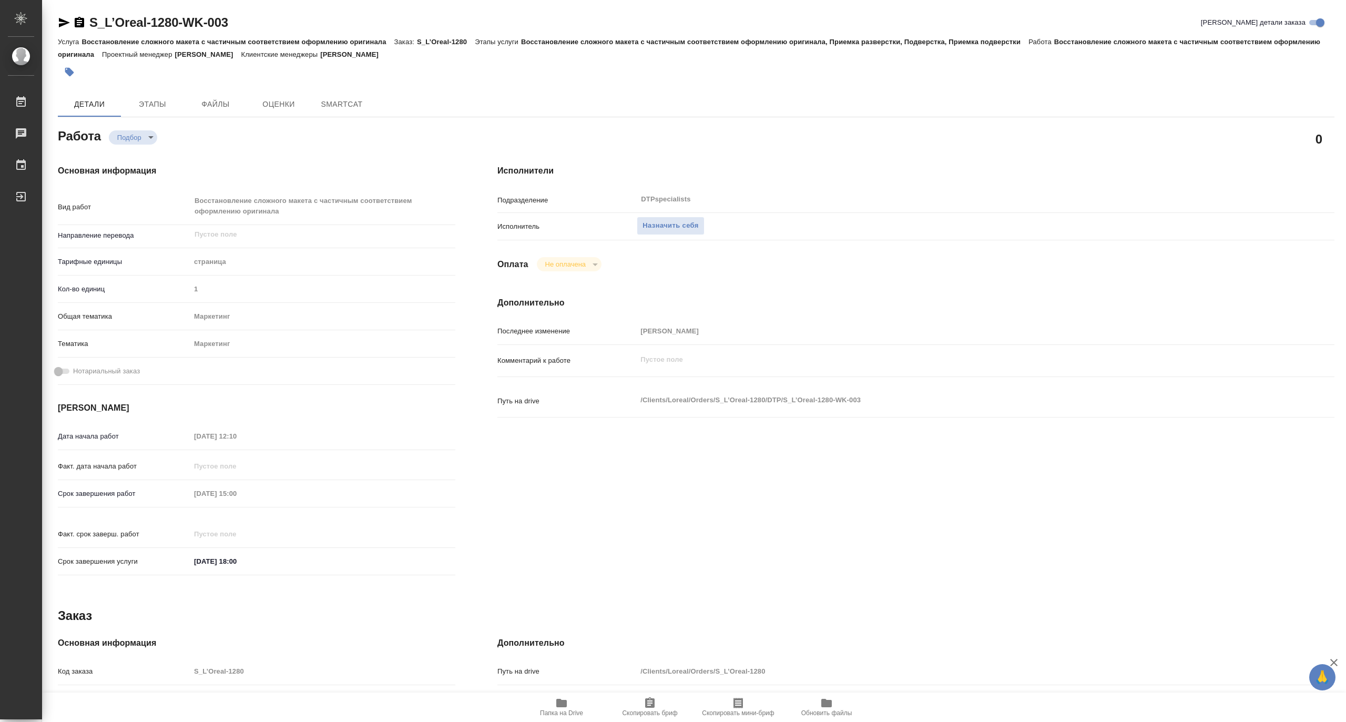
type textarea "x"
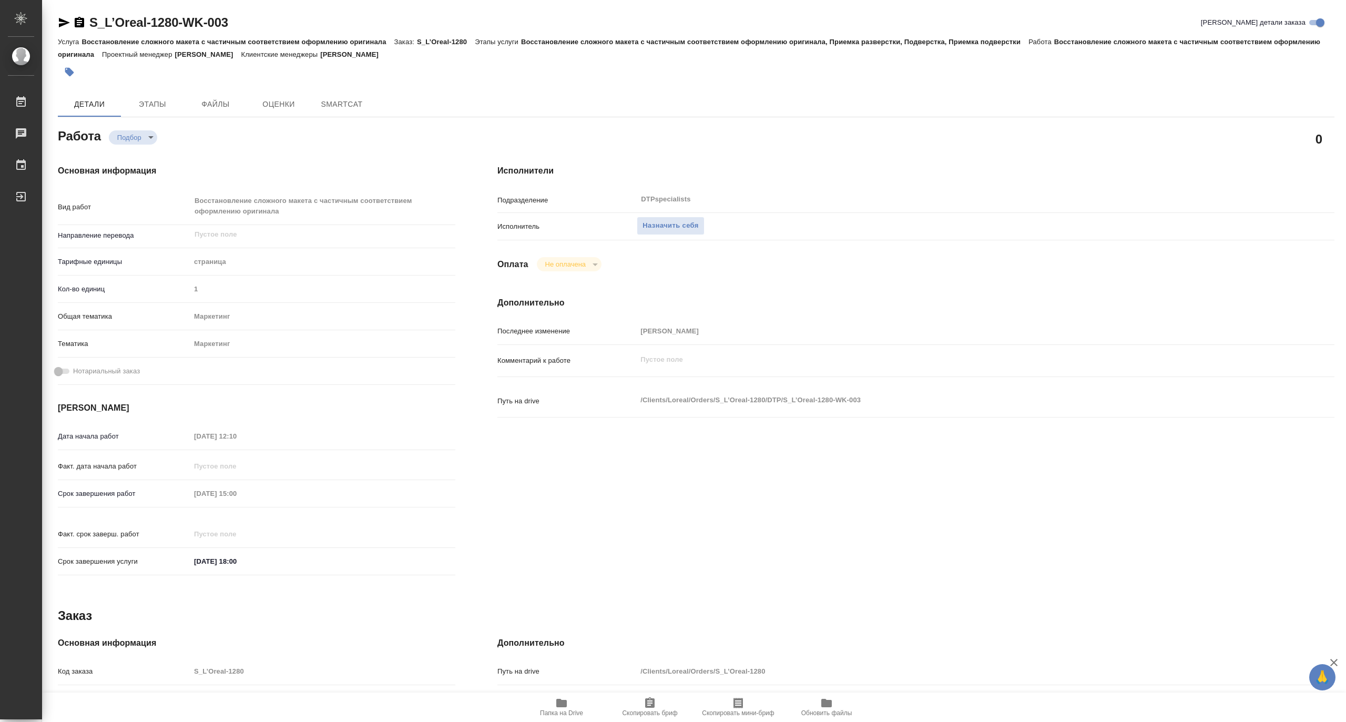
type textarea "x"
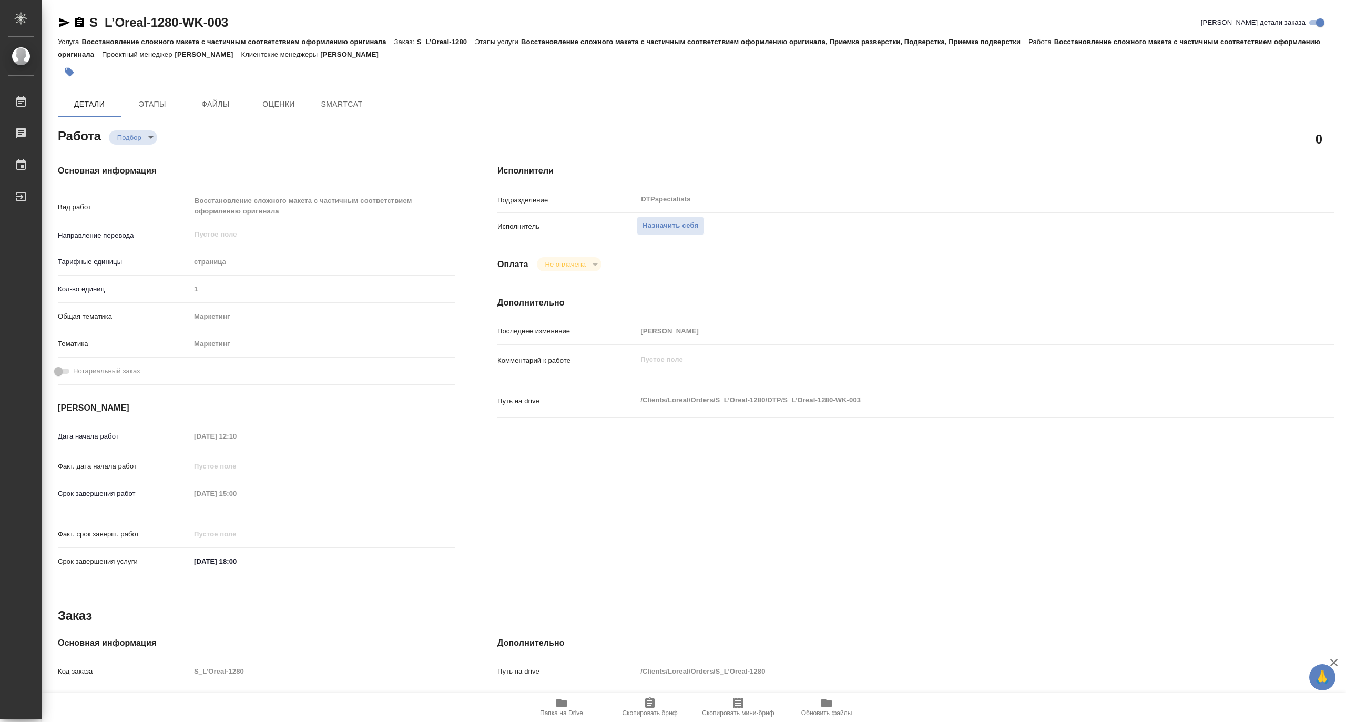
type textarea "x"
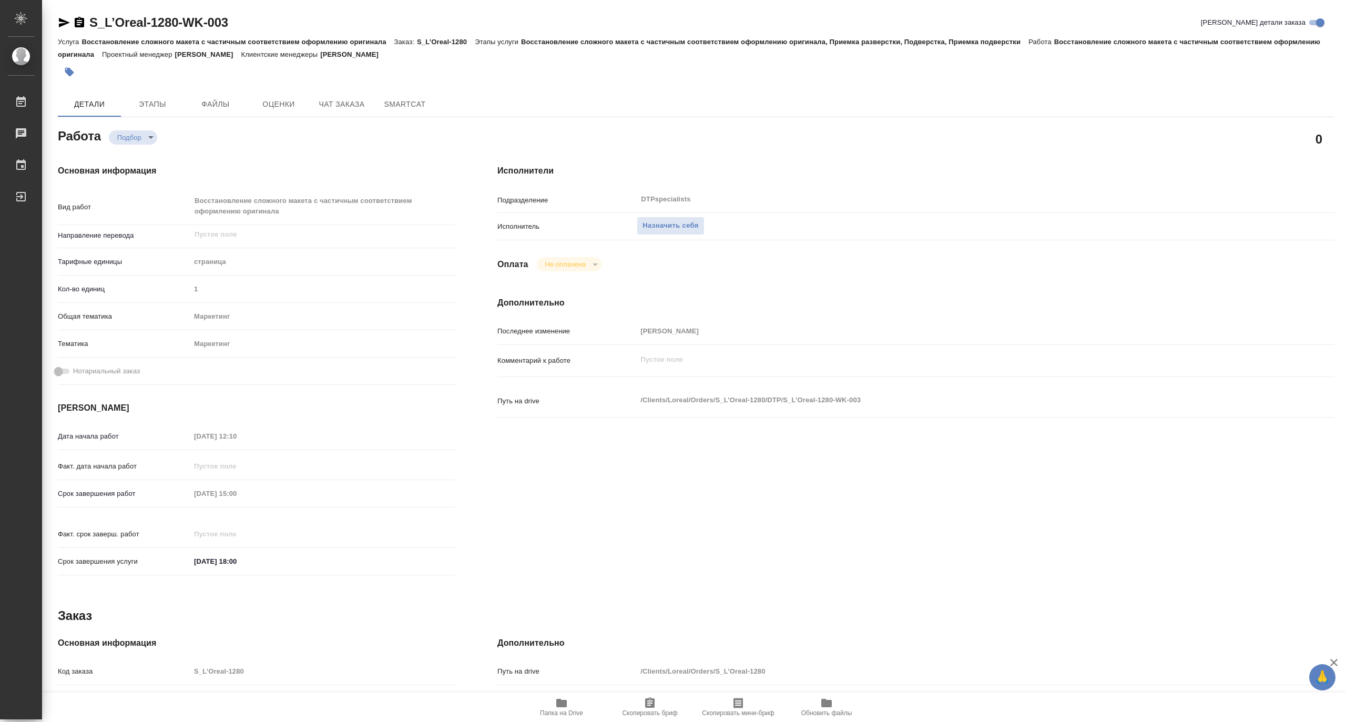
type textarea "x"
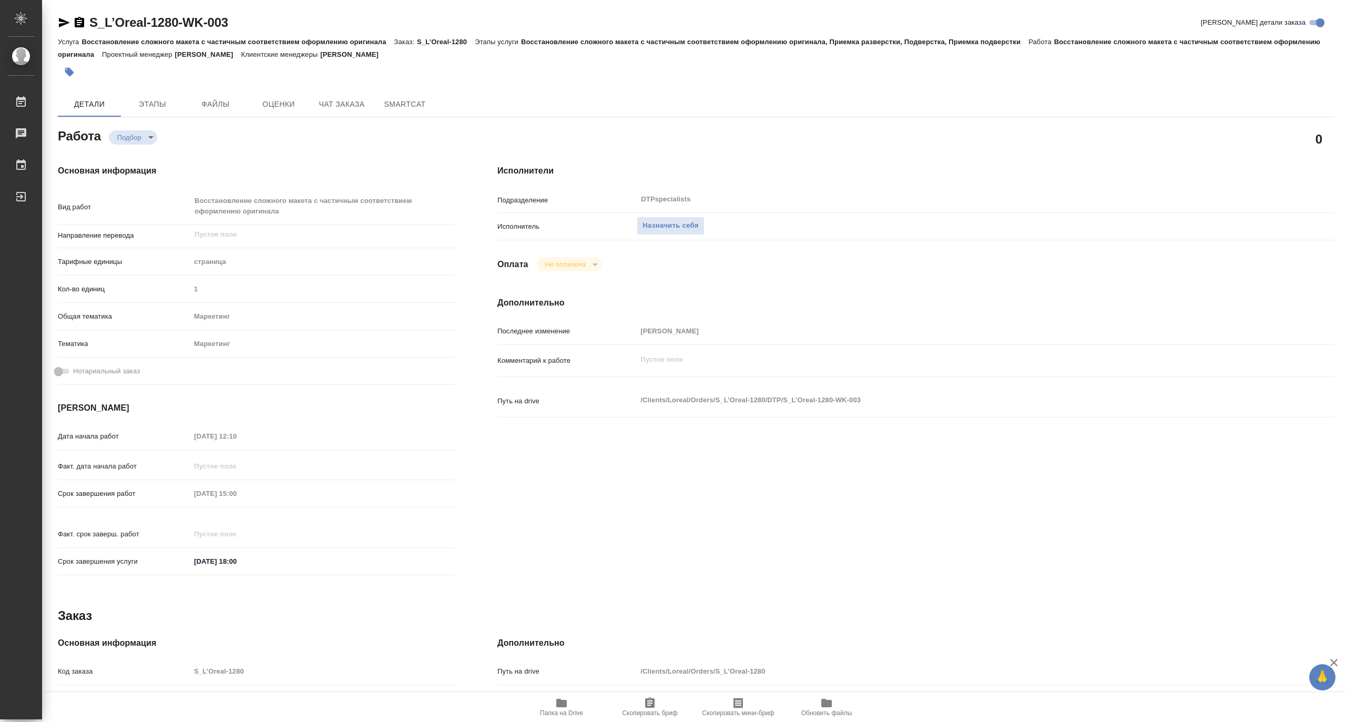
click at [563, 710] on span "Папка на Drive" at bounding box center [561, 712] width 43 height 7
type textarea "x"
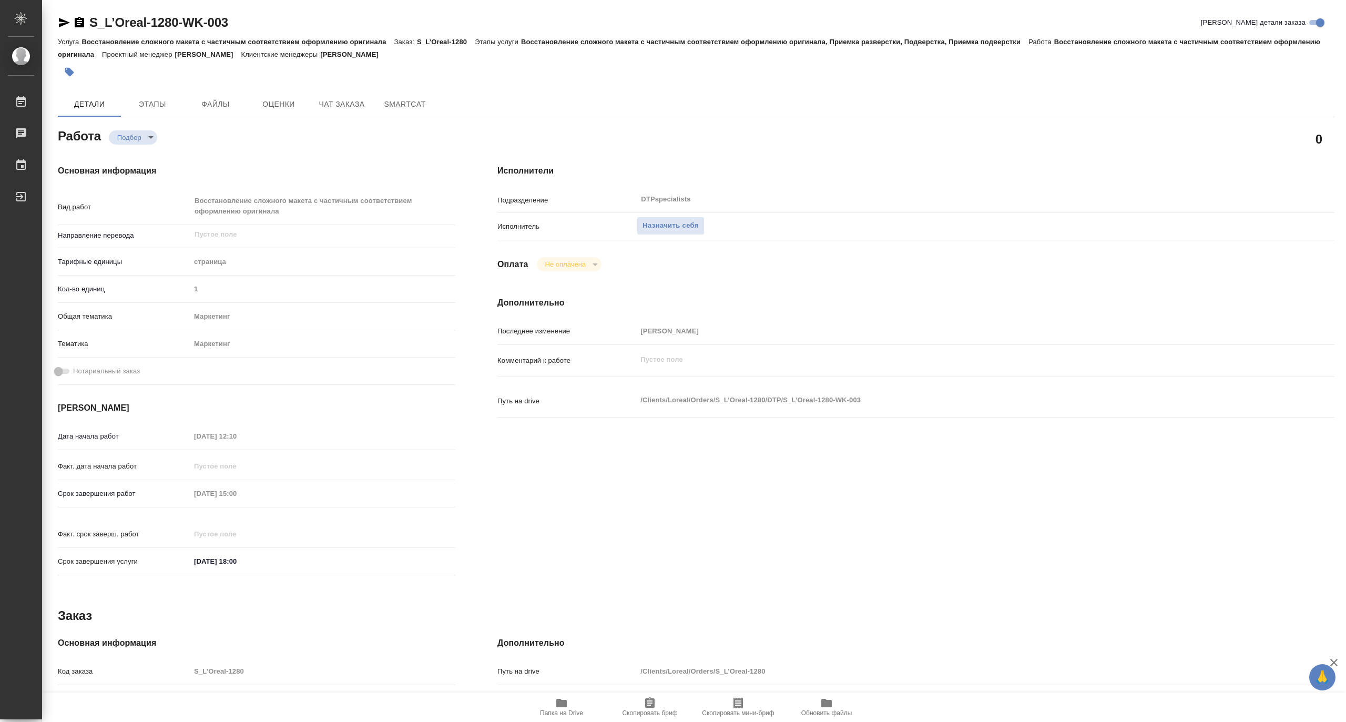
type textarea "x"
click at [333, 102] on span "Чат заказа" at bounding box center [341, 104] width 50 height 13
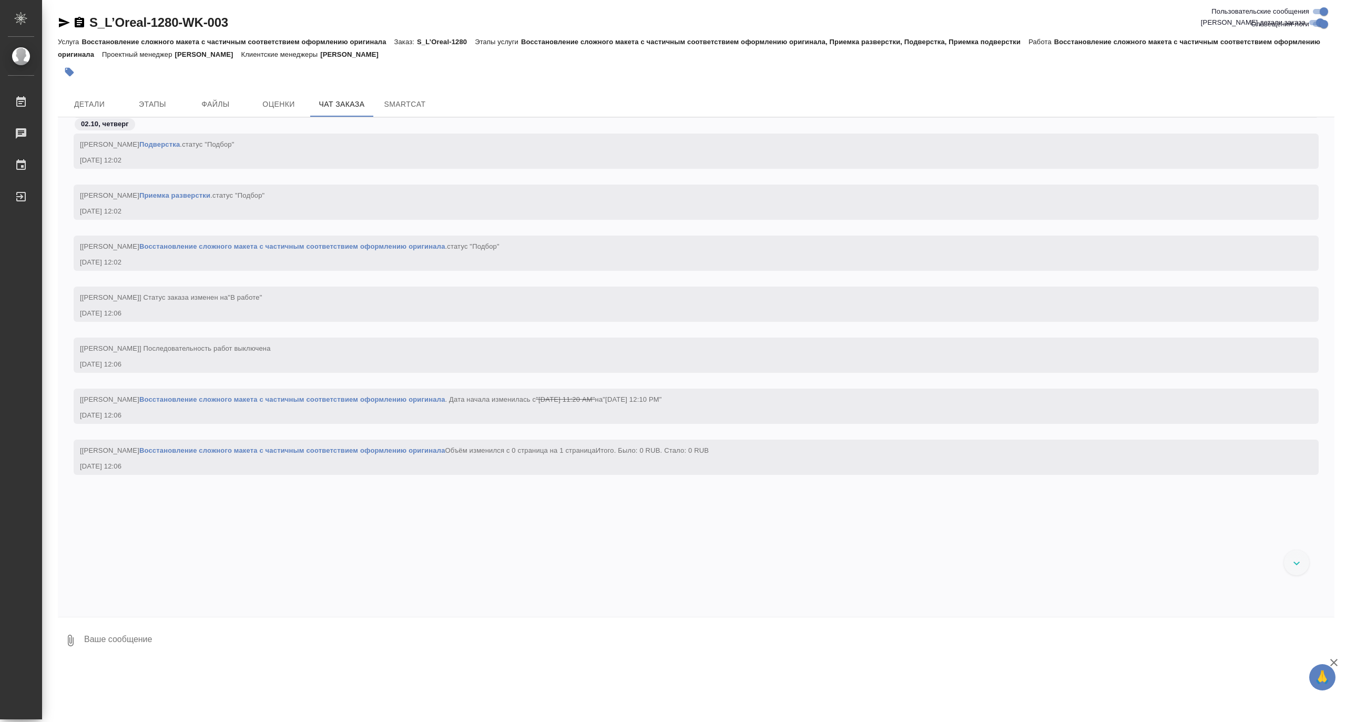
scroll to position [896, 0]
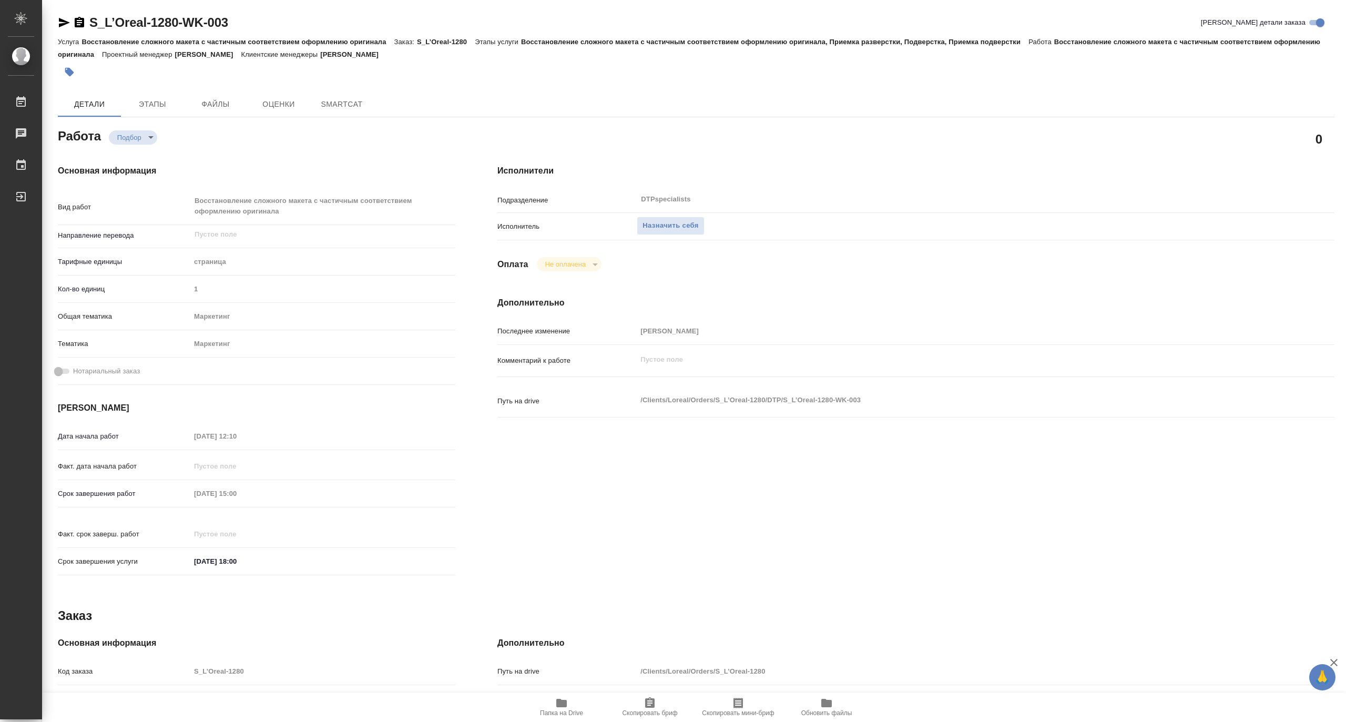
type textarea "x"
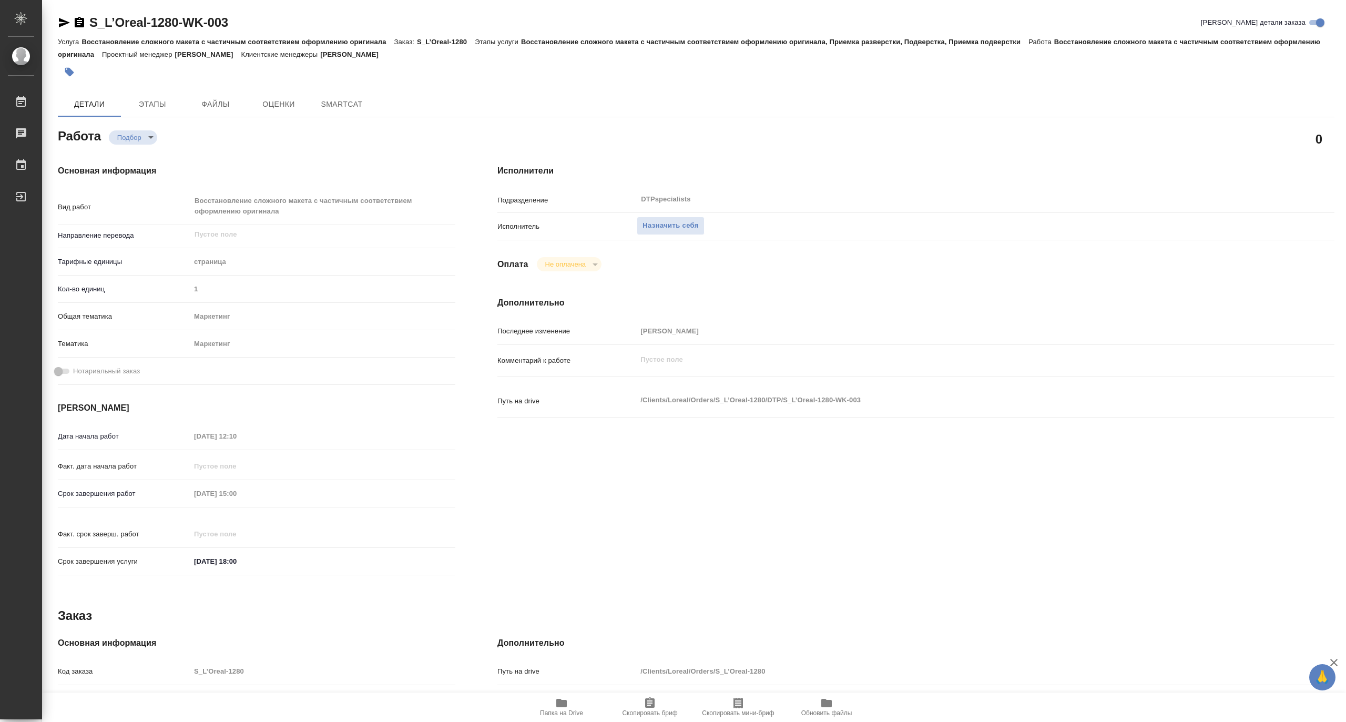
type textarea "x"
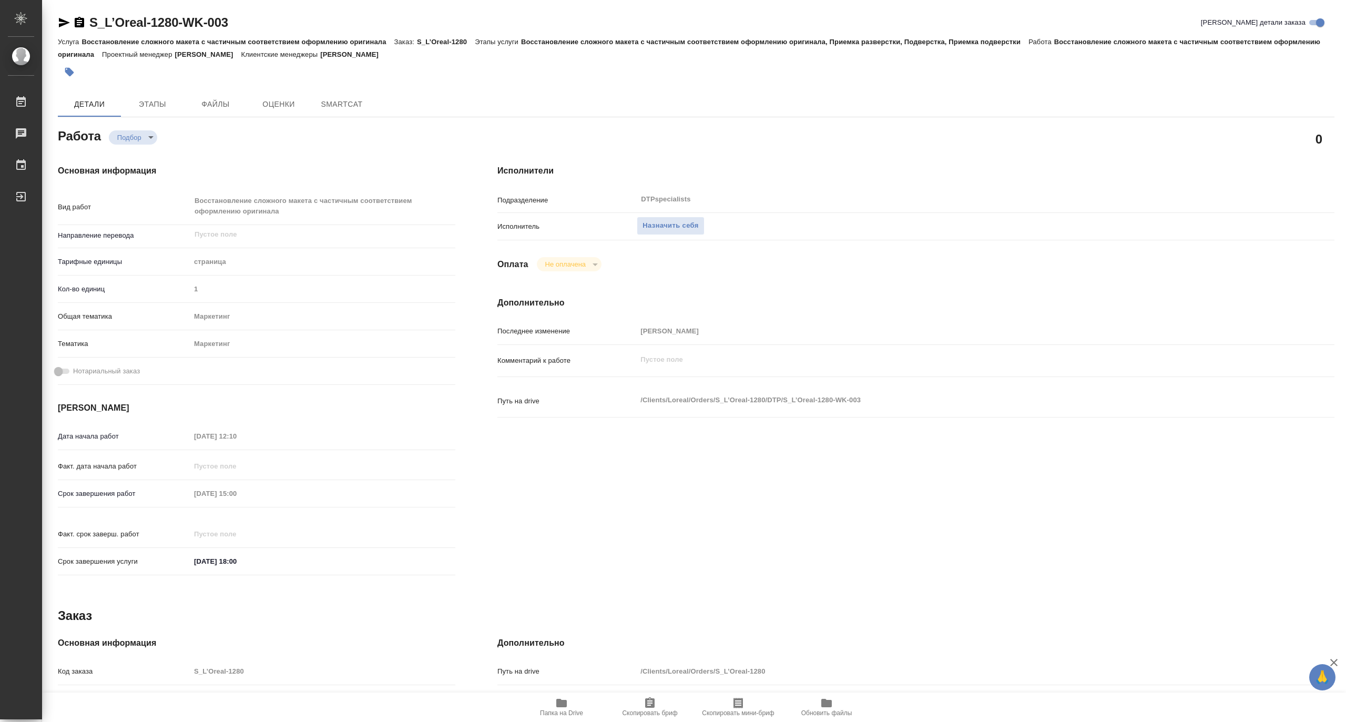
type textarea "x"
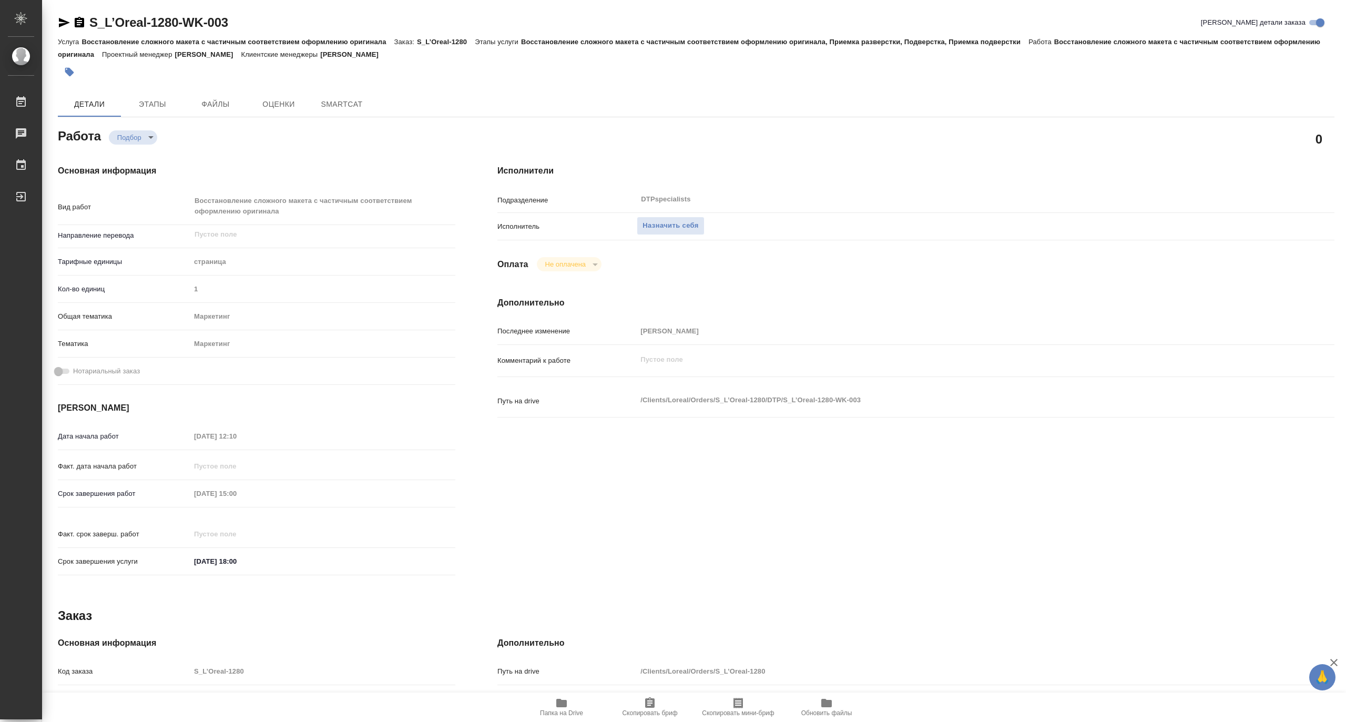
type textarea "x"
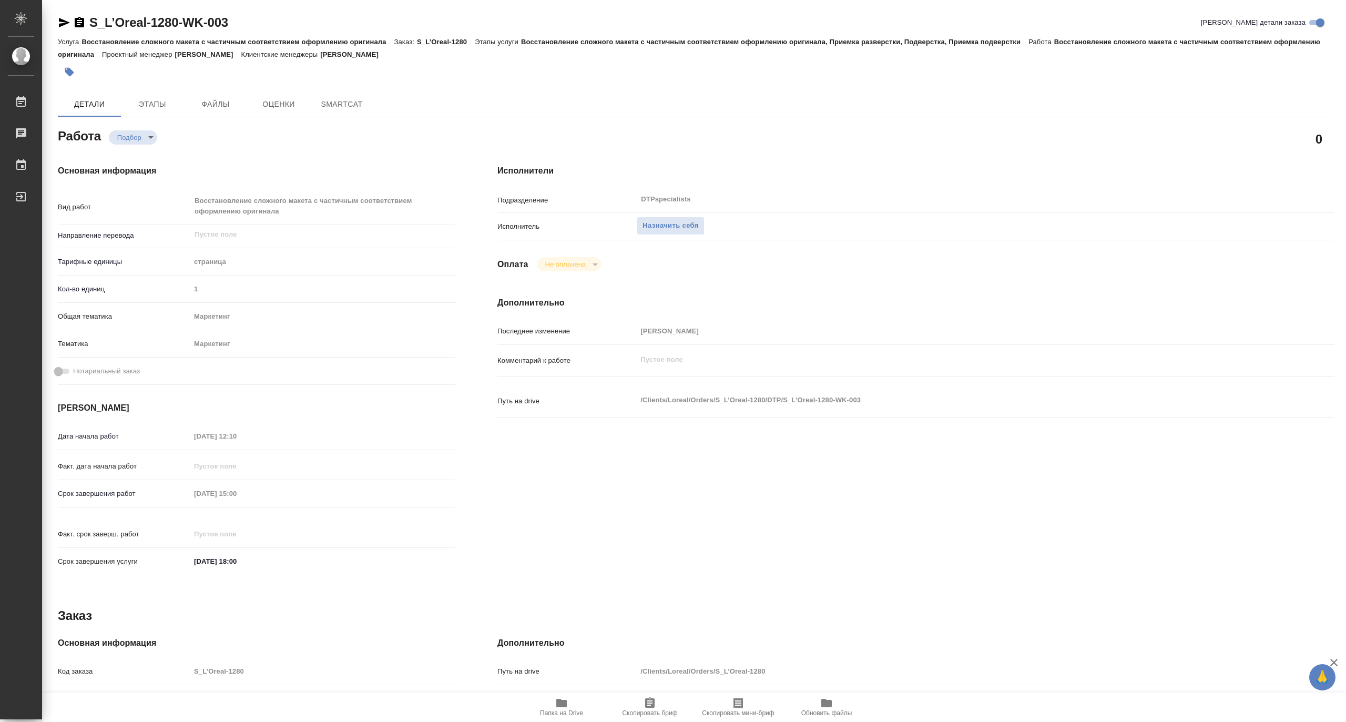
type textarea "x"
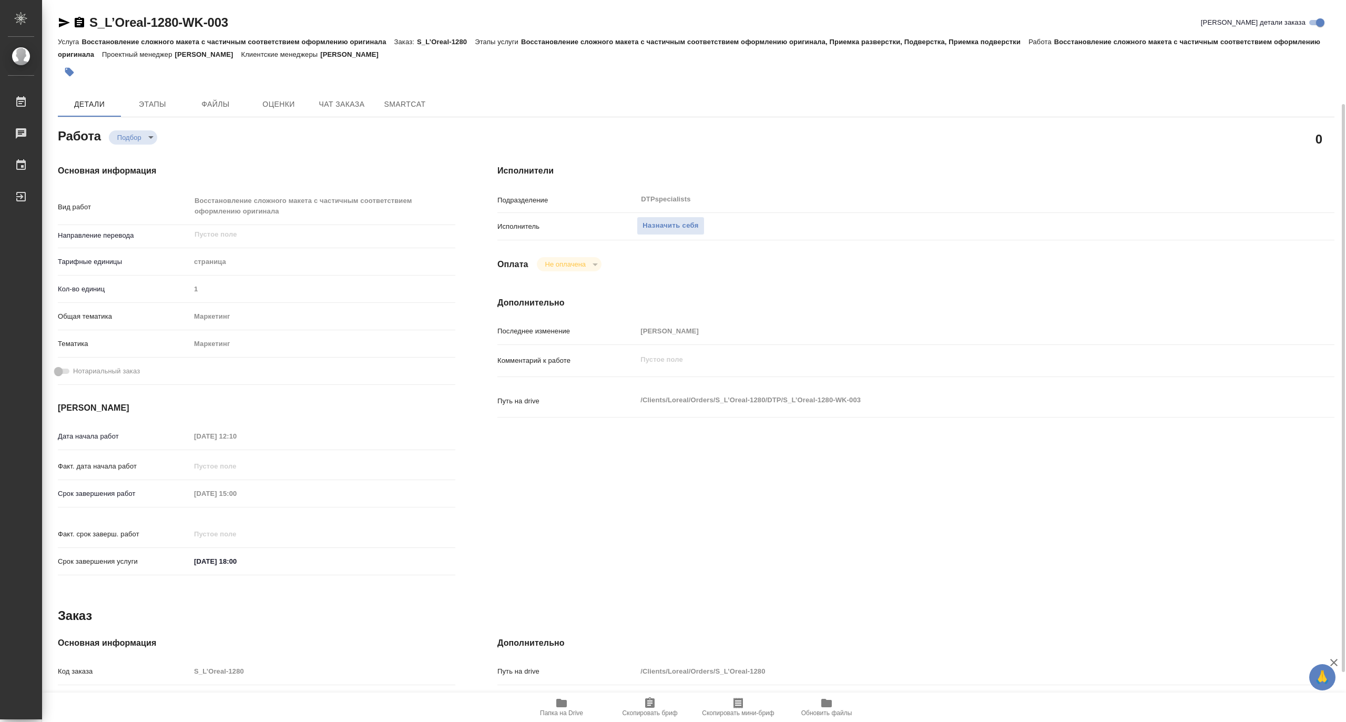
scroll to position [196, 0]
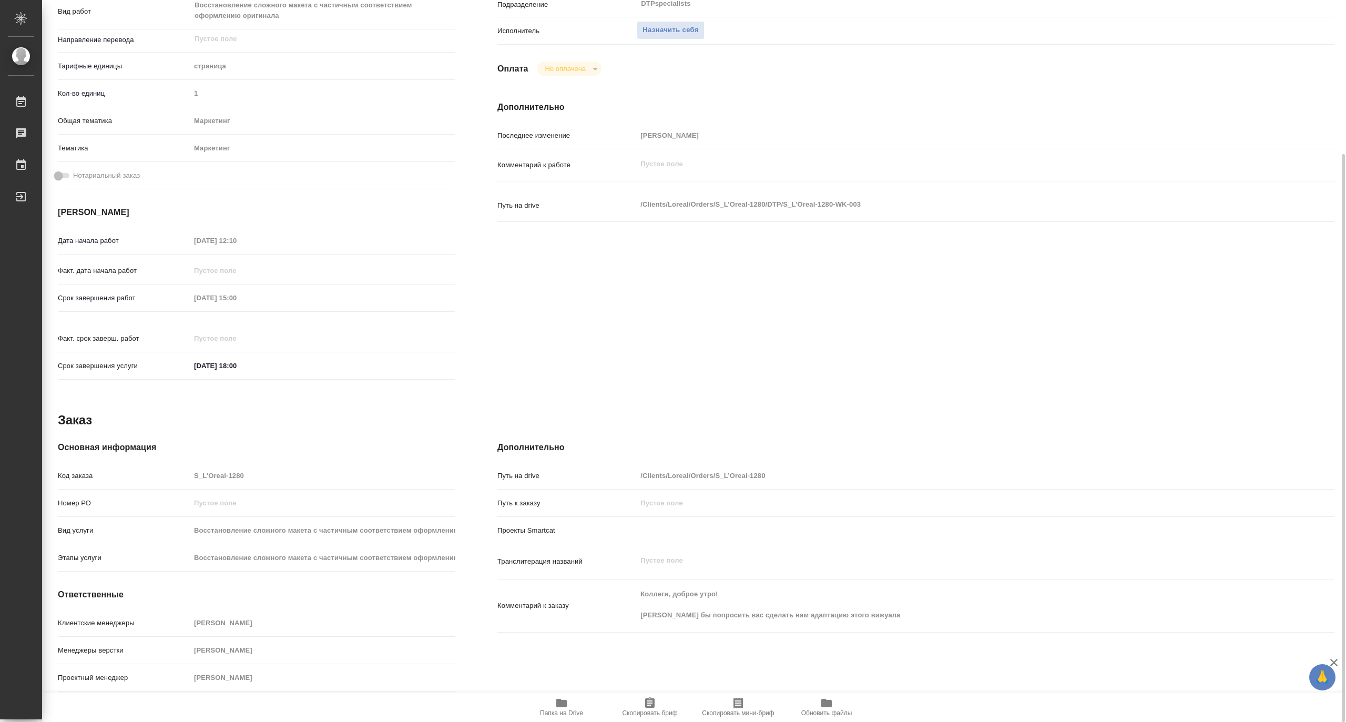
type textarea "x"
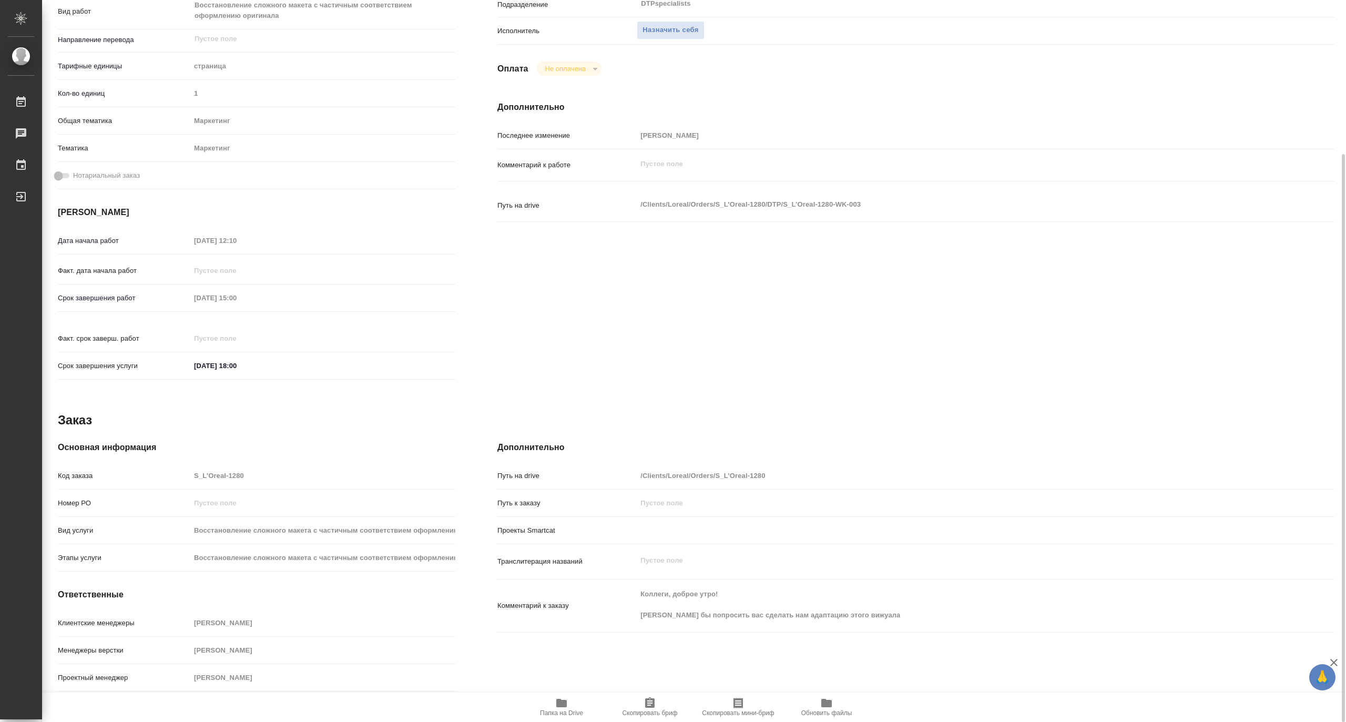
type textarea "x"
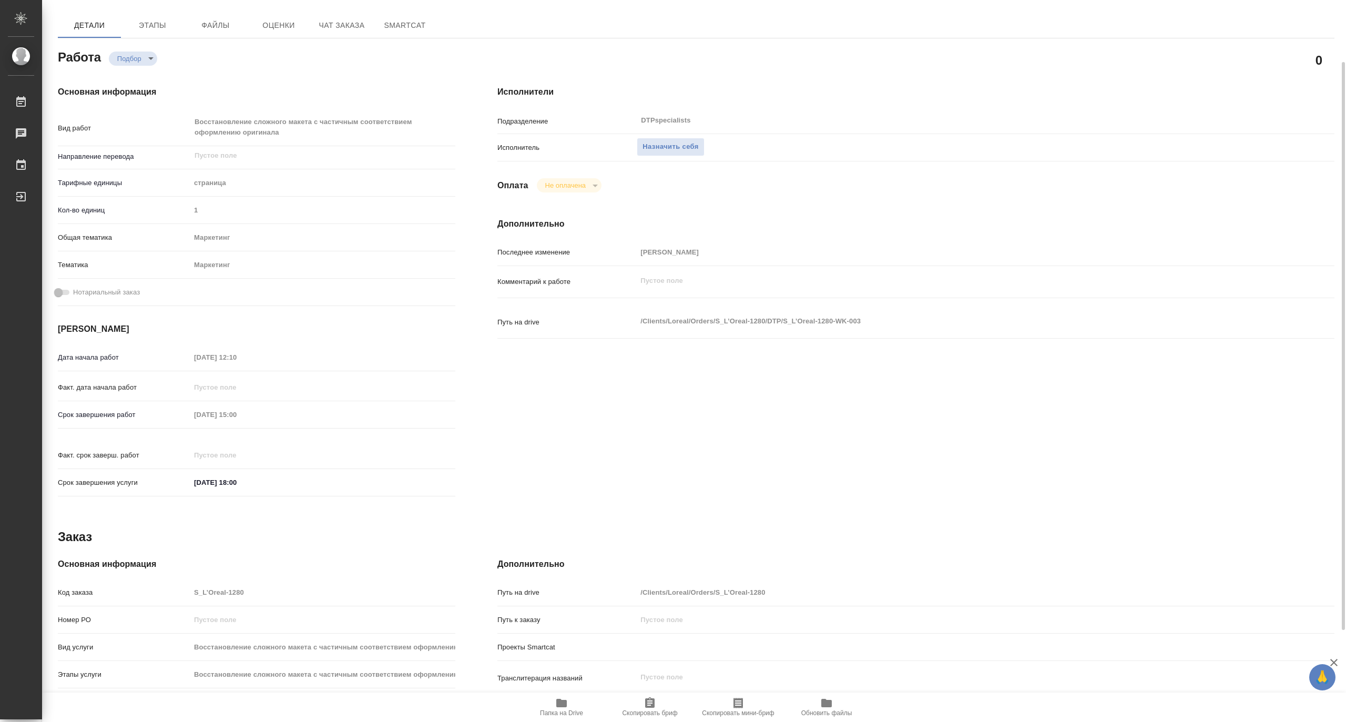
scroll to position [0, 0]
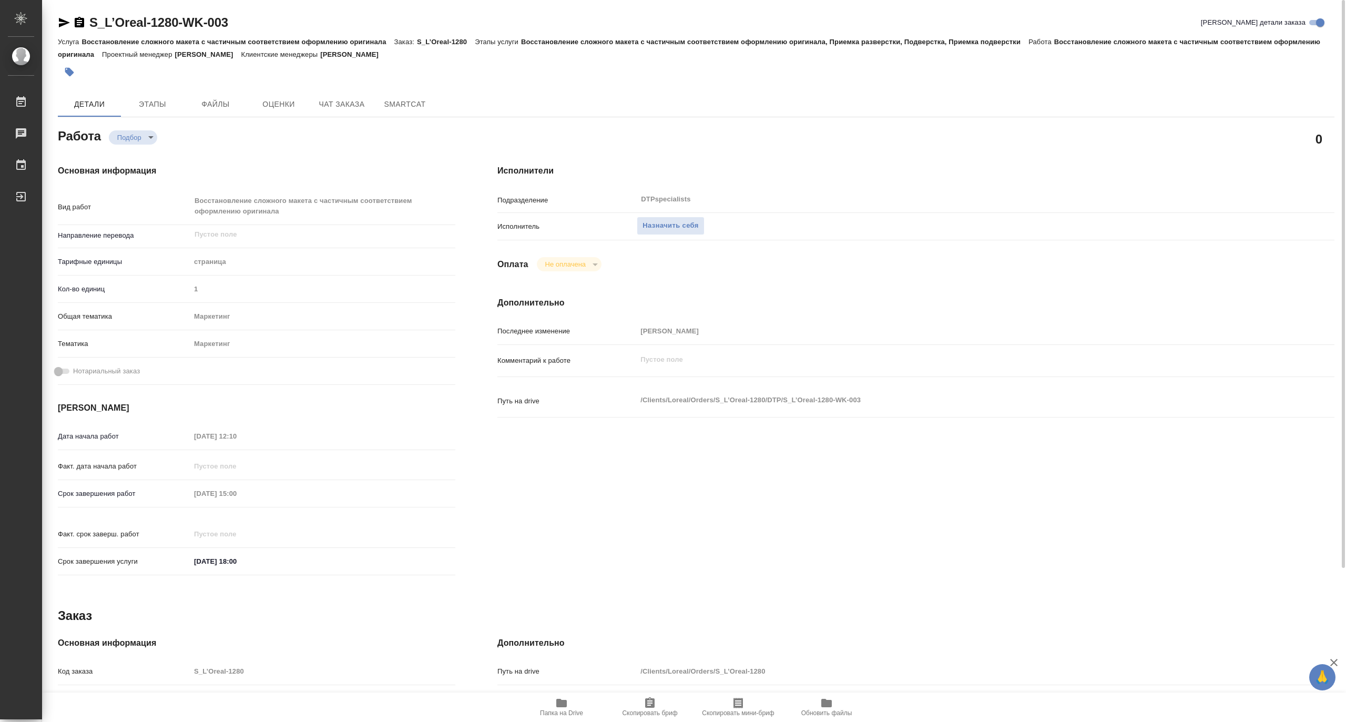
click at [421, 74] on div at bounding box center [483, 71] width 851 height 23
click at [673, 214] on div "Подразделение DTPspecialists ​" at bounding box center [915, 203] width 837 height 27
click at [675, 227] on span "Назначить себя" at bounding box center [670, 226] width 56 height 12
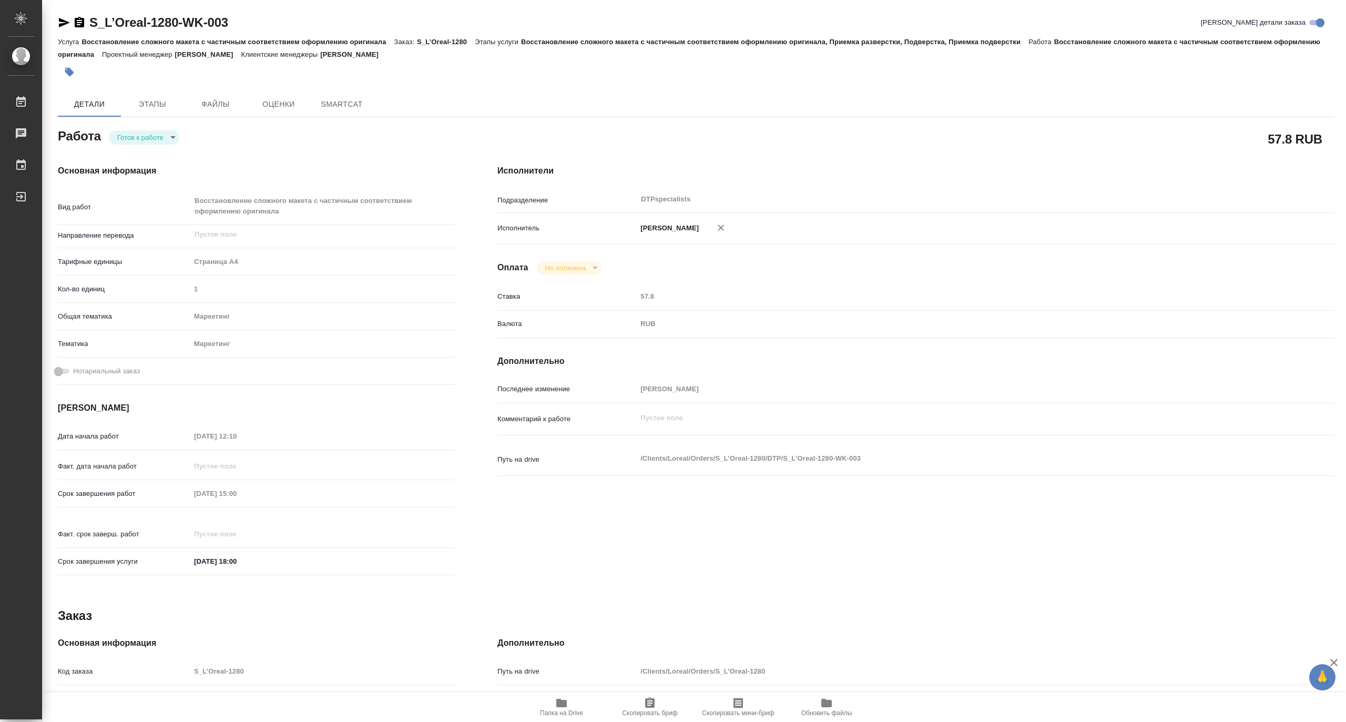
type textarea "x"
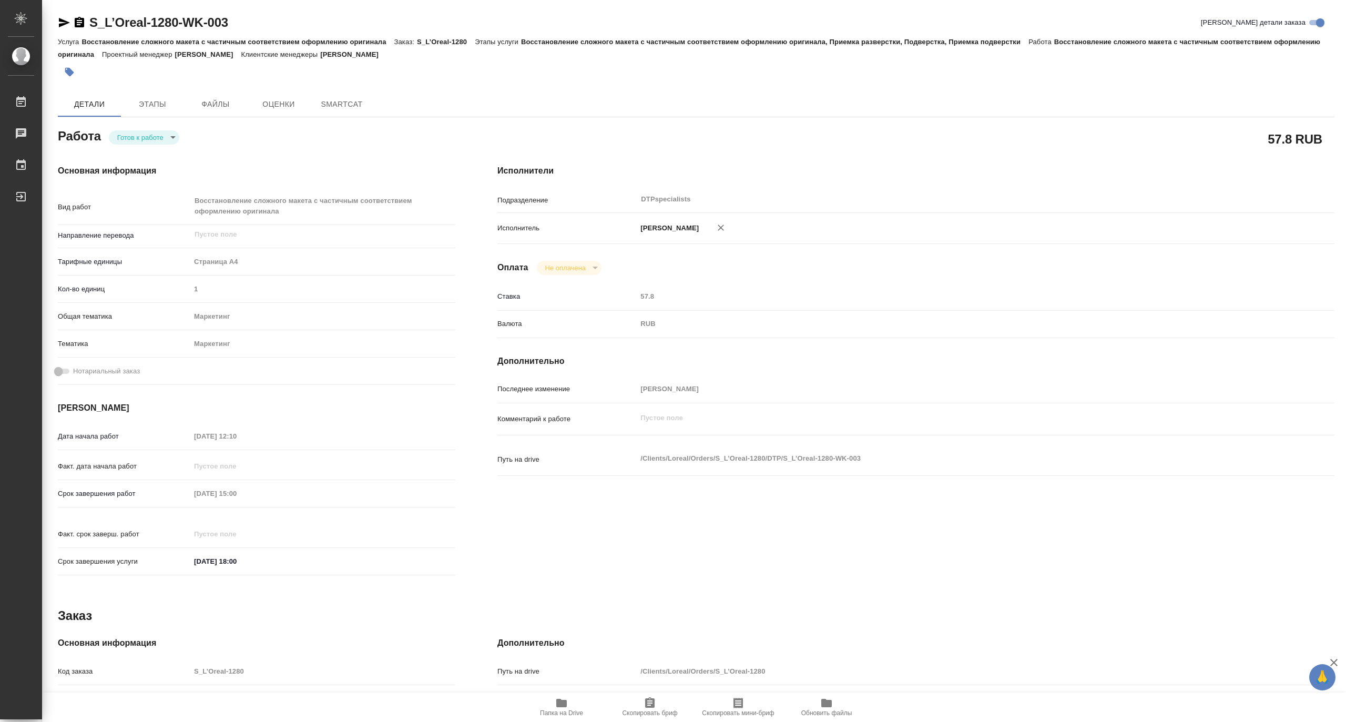
type textarea "x"
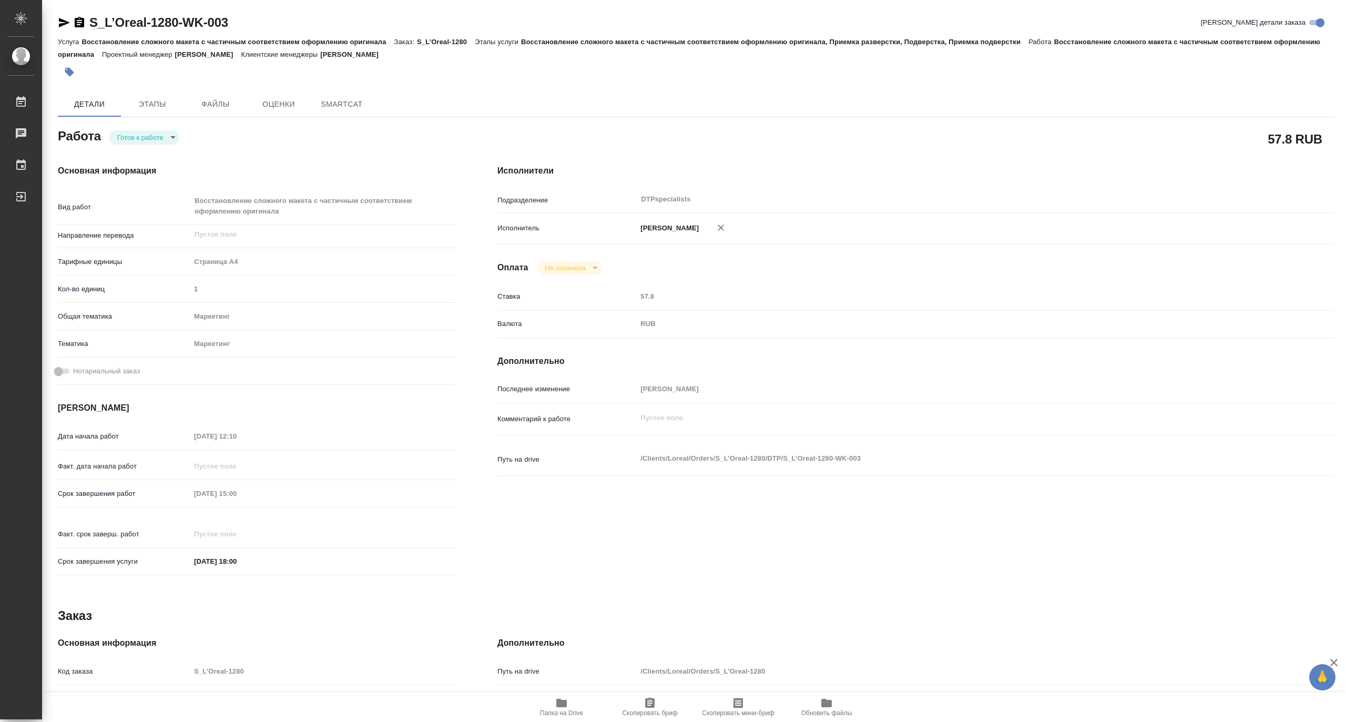
type textarea "x"
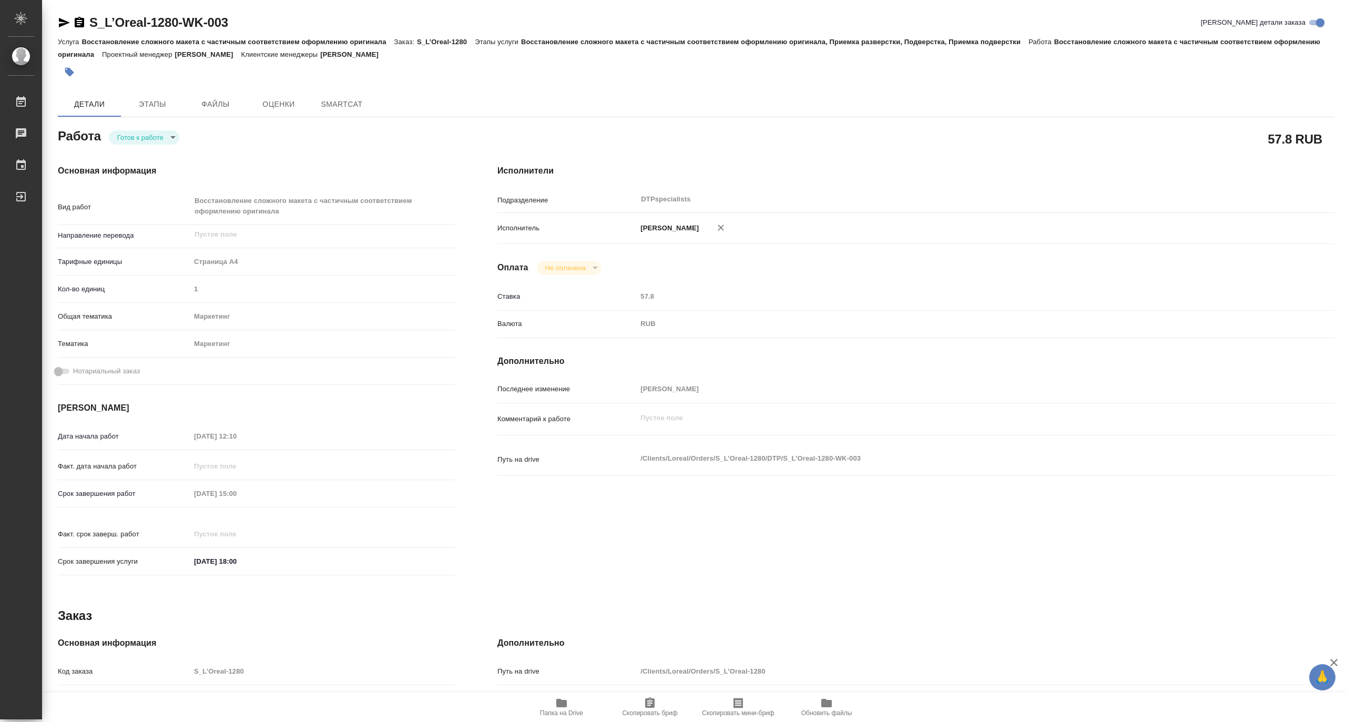
type textarea "x"
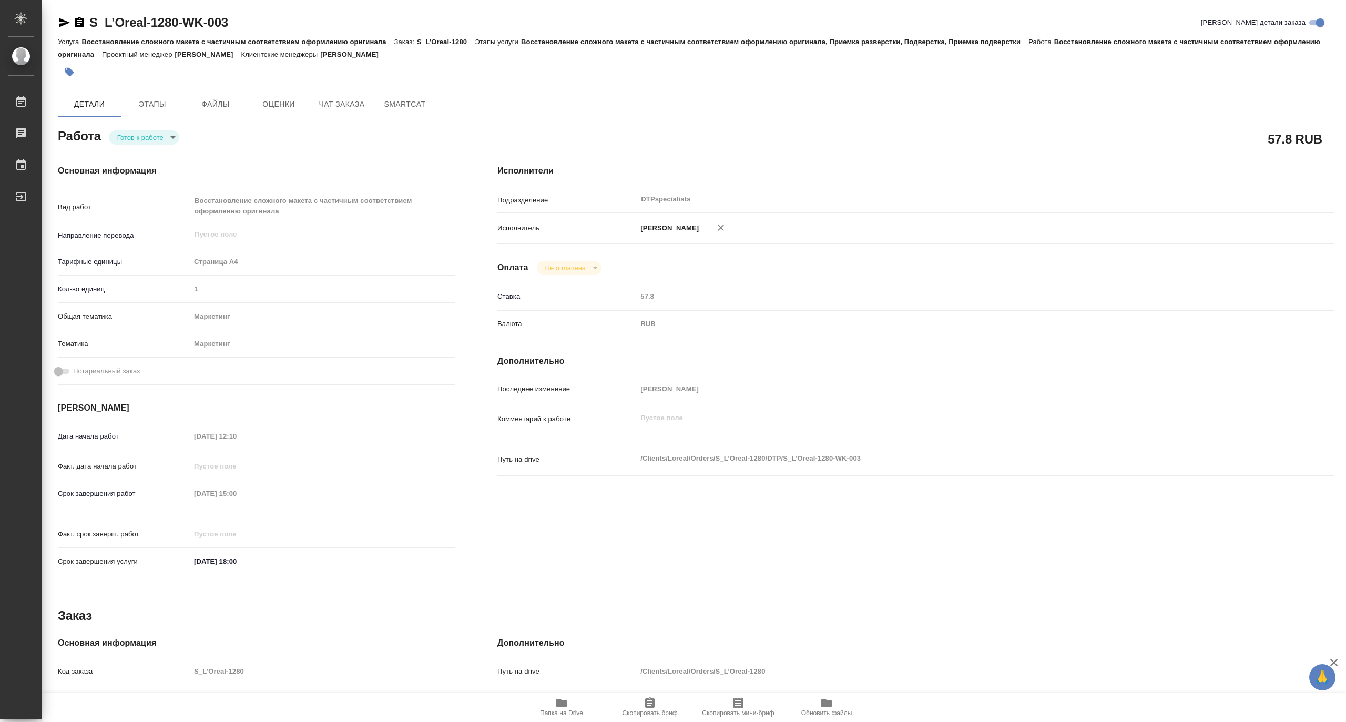
type textarea "x"
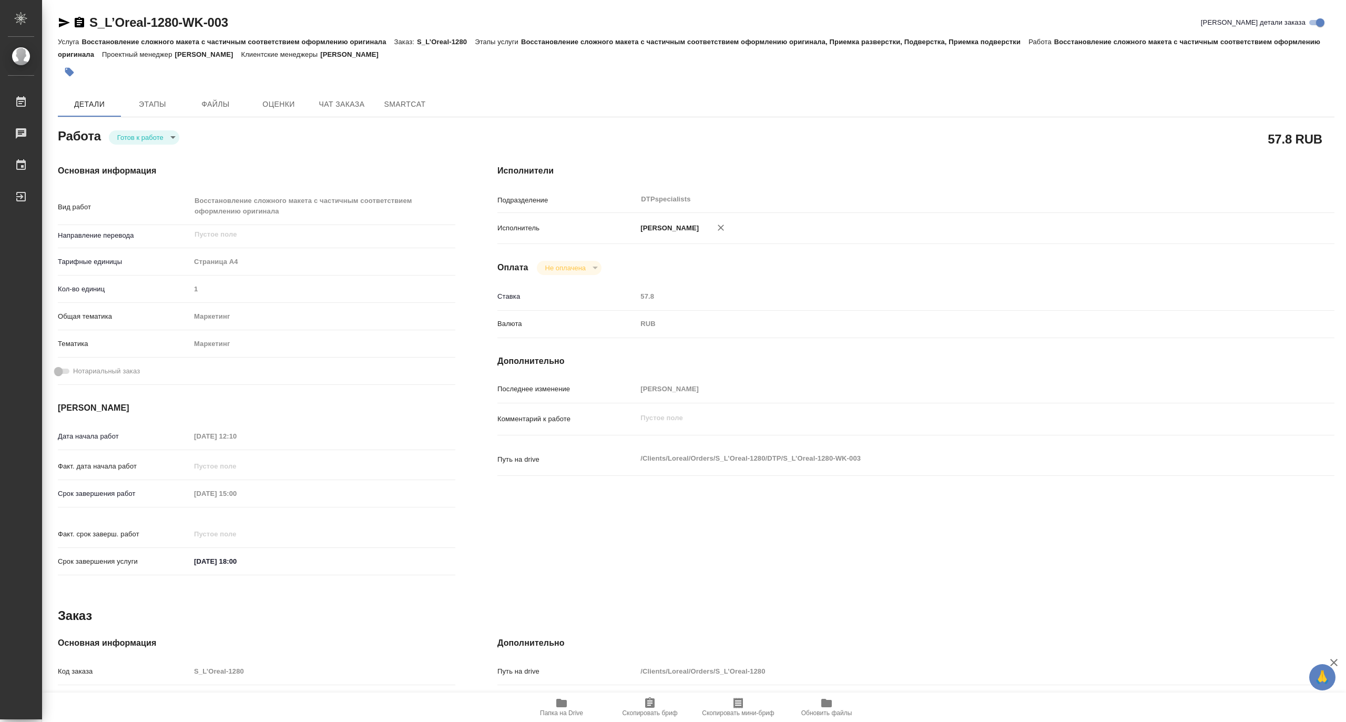
type textarea "x"
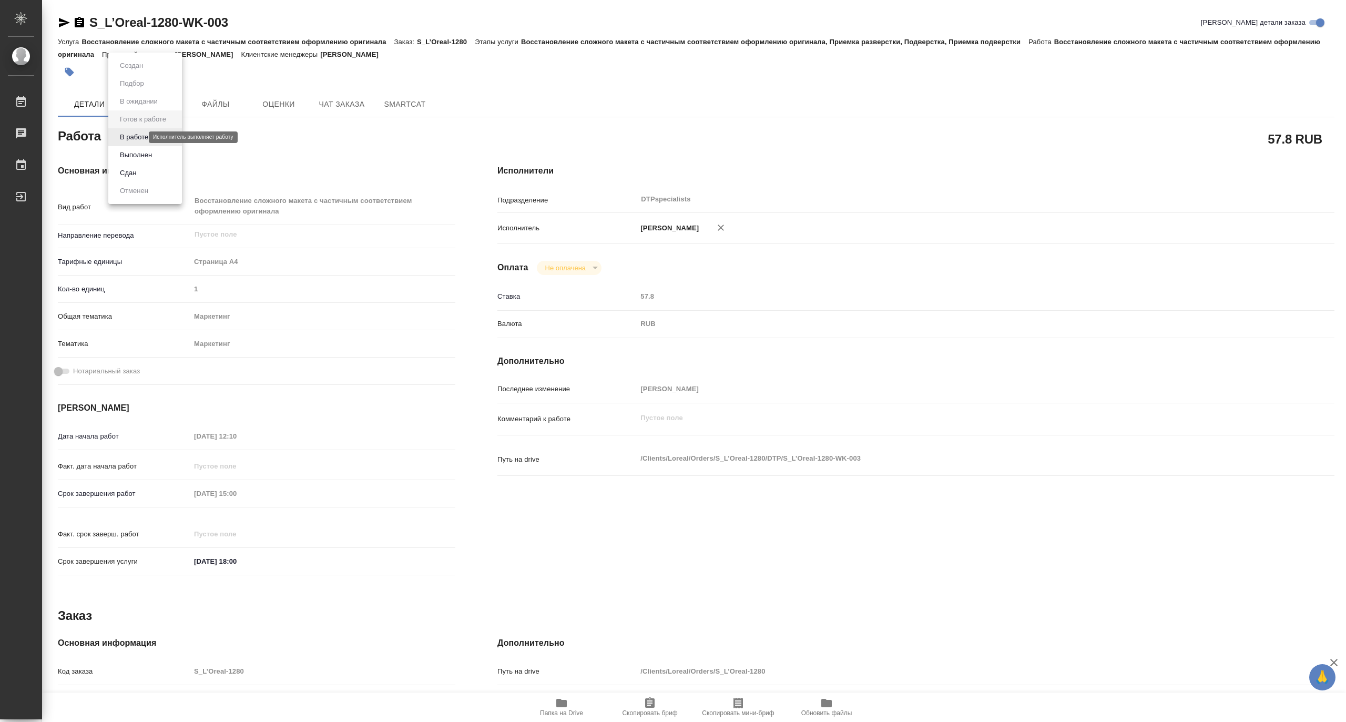
click at [122, 135] on body "🙏 .cls-1 fill:#fff; AWATERA Matveeva Maria Работы 0 Чаты График Выйти S_L’Oreal…" at bounding box center [673, 361] width 1346 height 722
click at [122, 135] on button "В работе" at bounding box center [134, 137] width 35 height 12
type textarea "x"
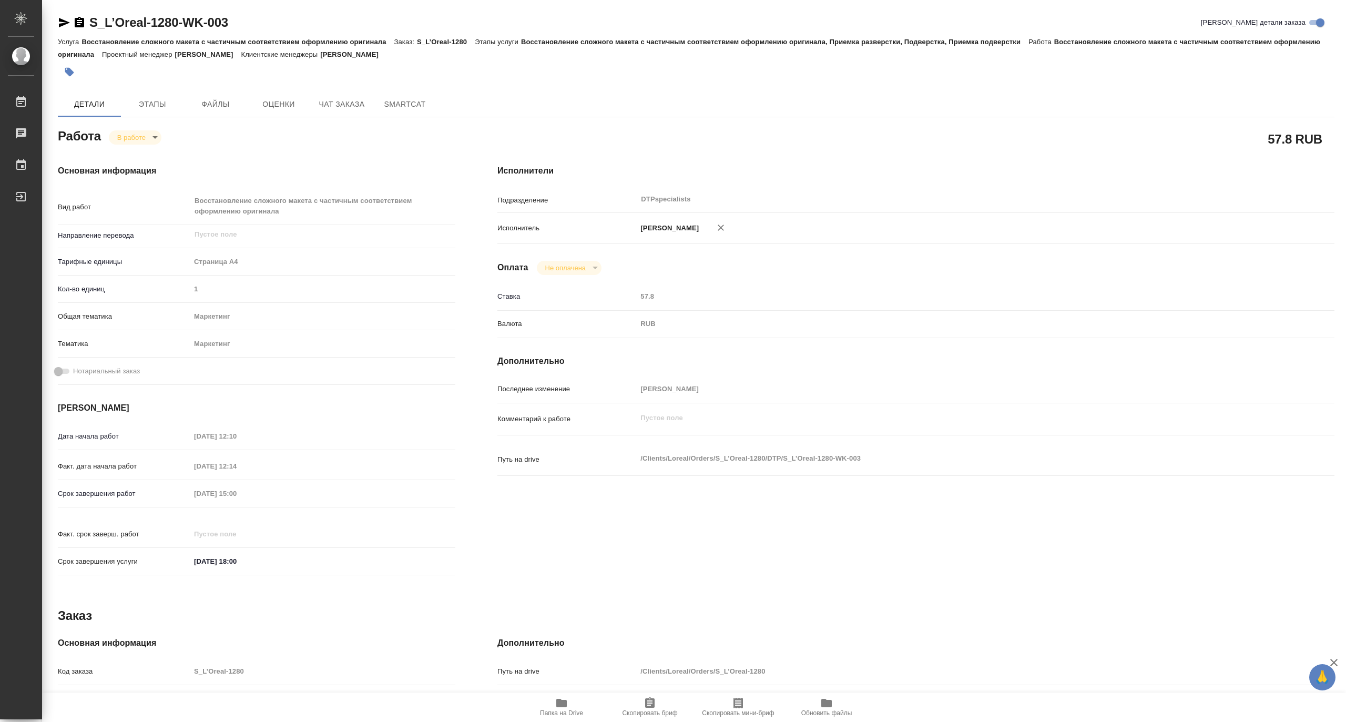
type textarea "x"
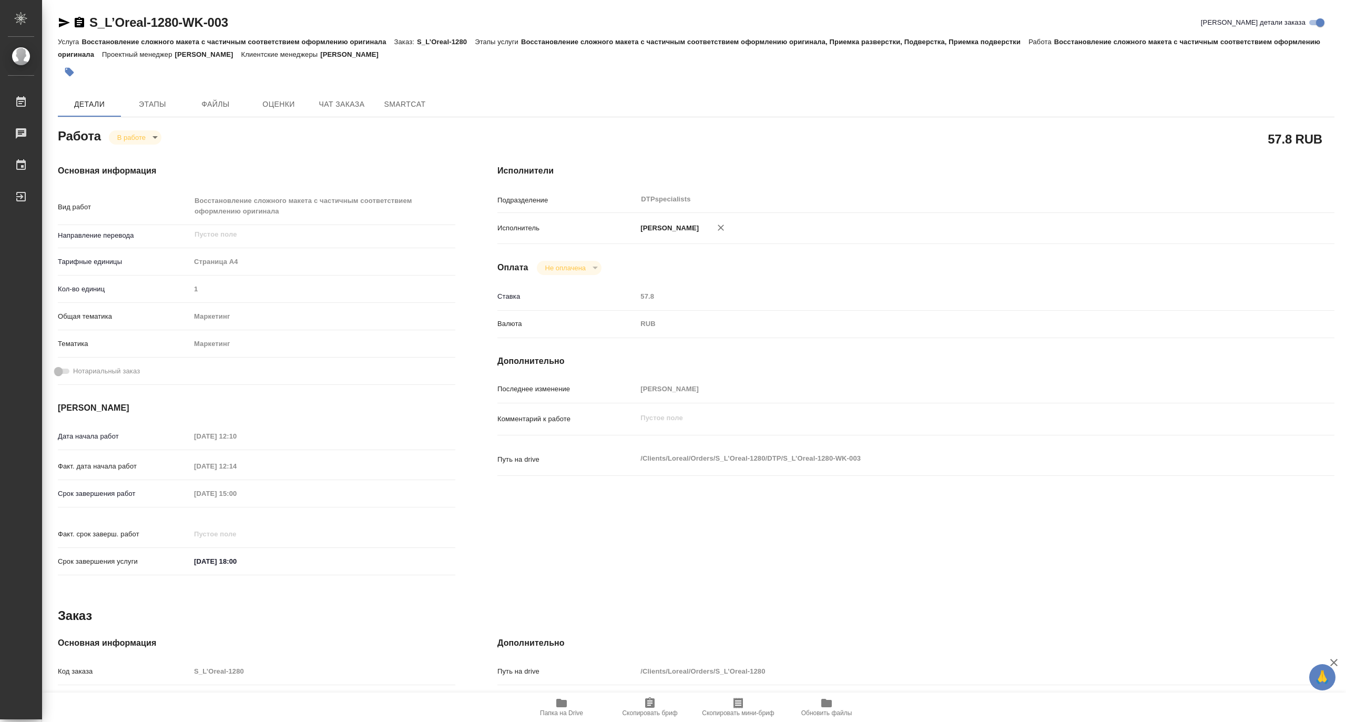
type textarea "x"
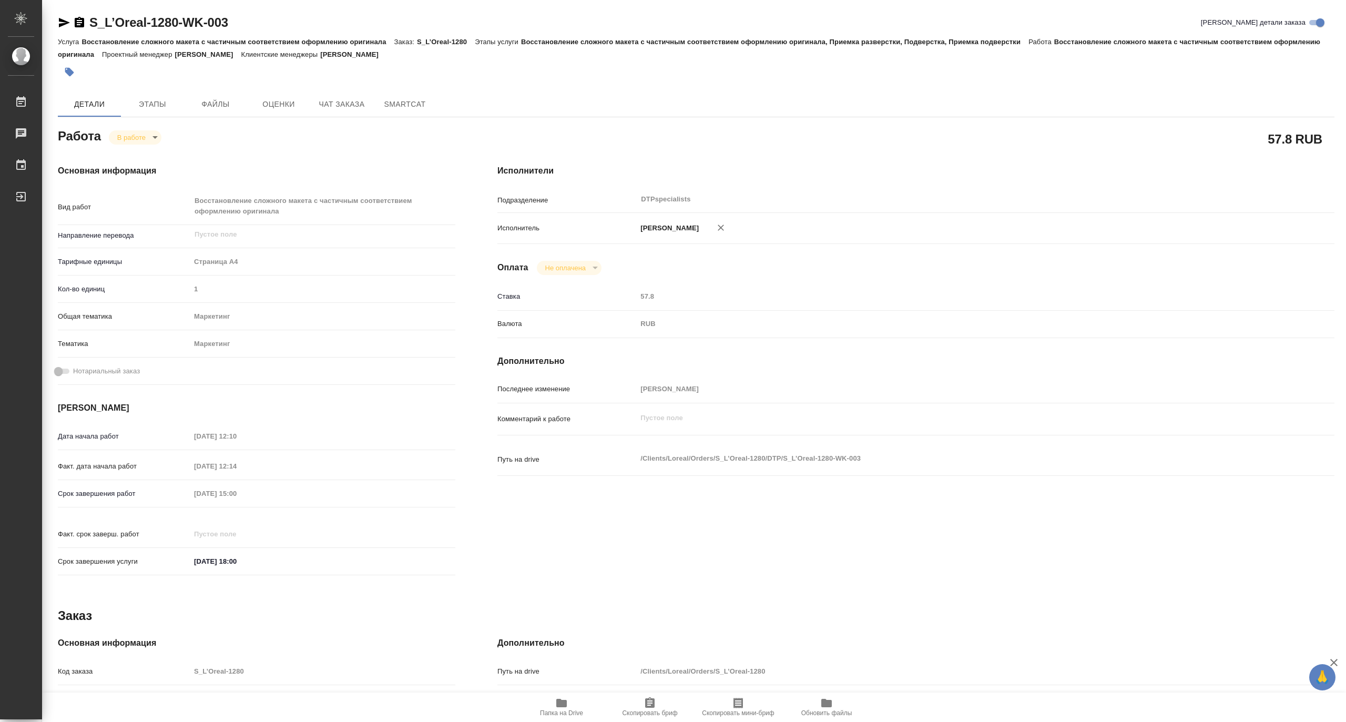
type textarea "x"
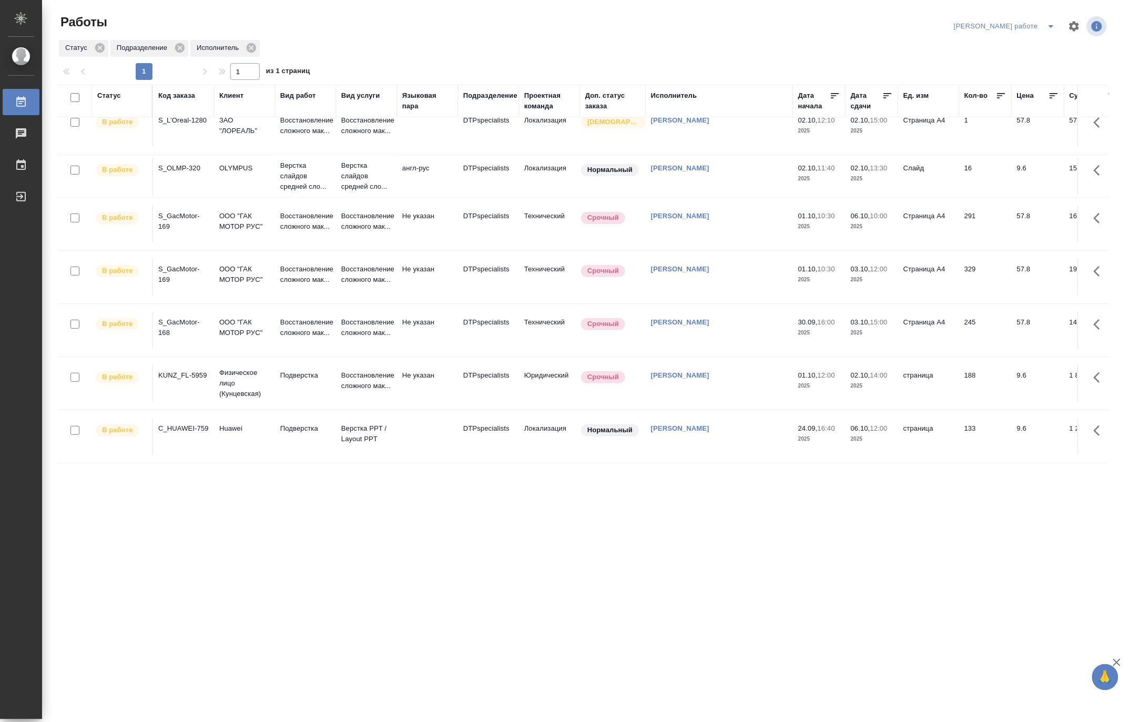
scroll to position [25, 0]
click at [362, 370] on p "Восстановление сложного мак..." at bounding box center [366, 380] width 50 height 21
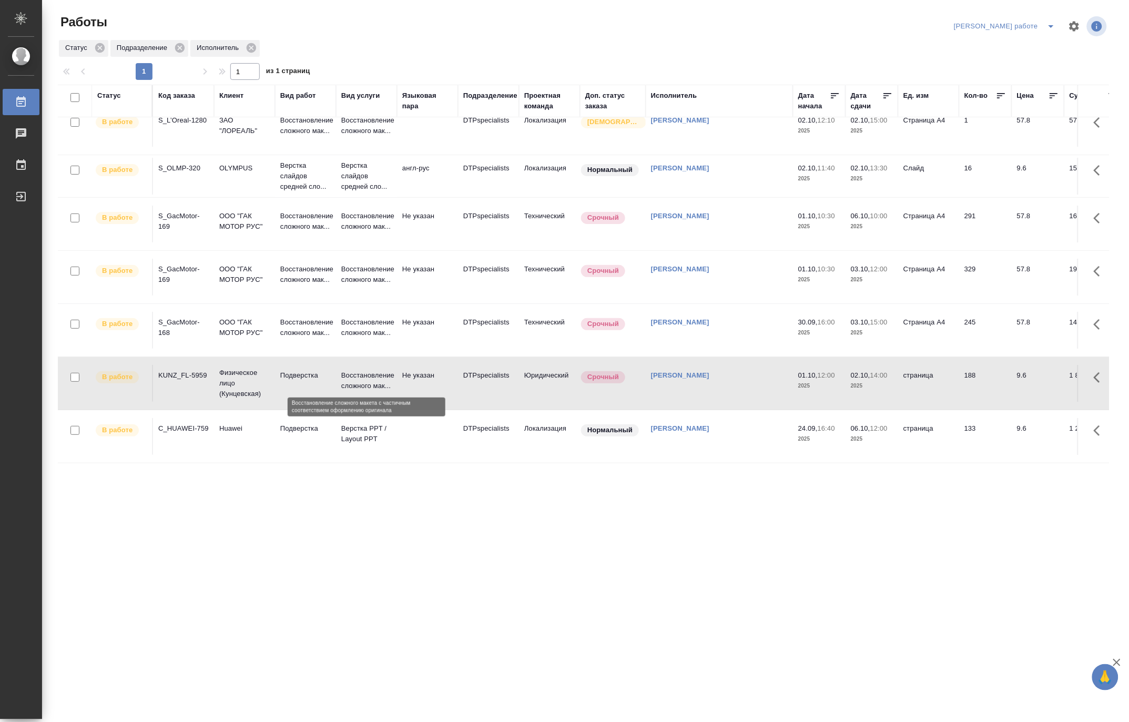
click at [362, 370] on p "Восстановление сложного мак..." at bounding box center [366, 380] width 50 height 21
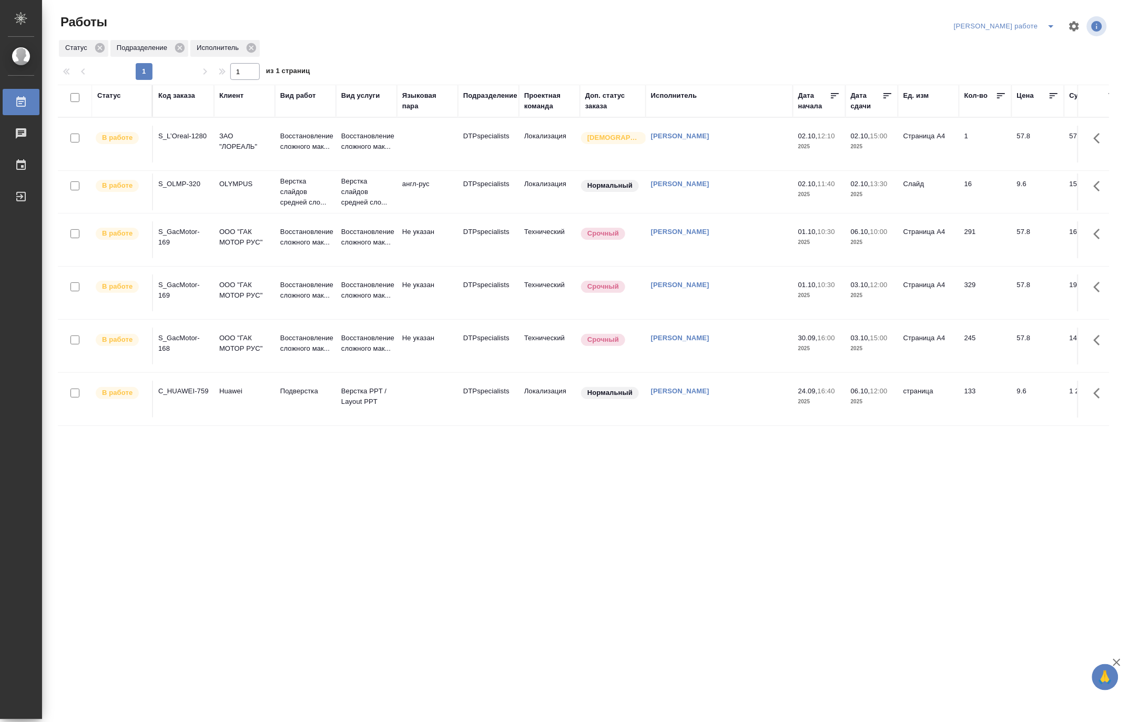
scroll to position [0, 0]
click at [327, 179] on p "Верстка слайдов средней сло..." at bounding box center [305, 192] width 50 height 32
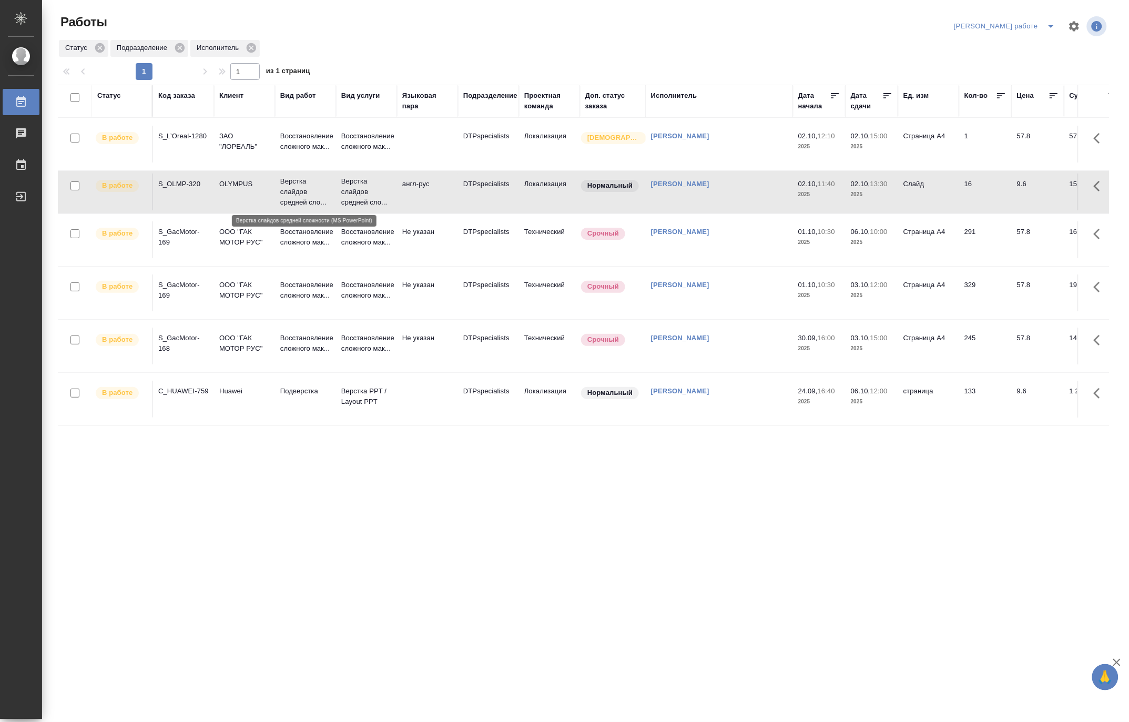
click at [327, 179] on p "Верстка слайдов средней сло..." at bounding box center [305, 192] width 50 height 32
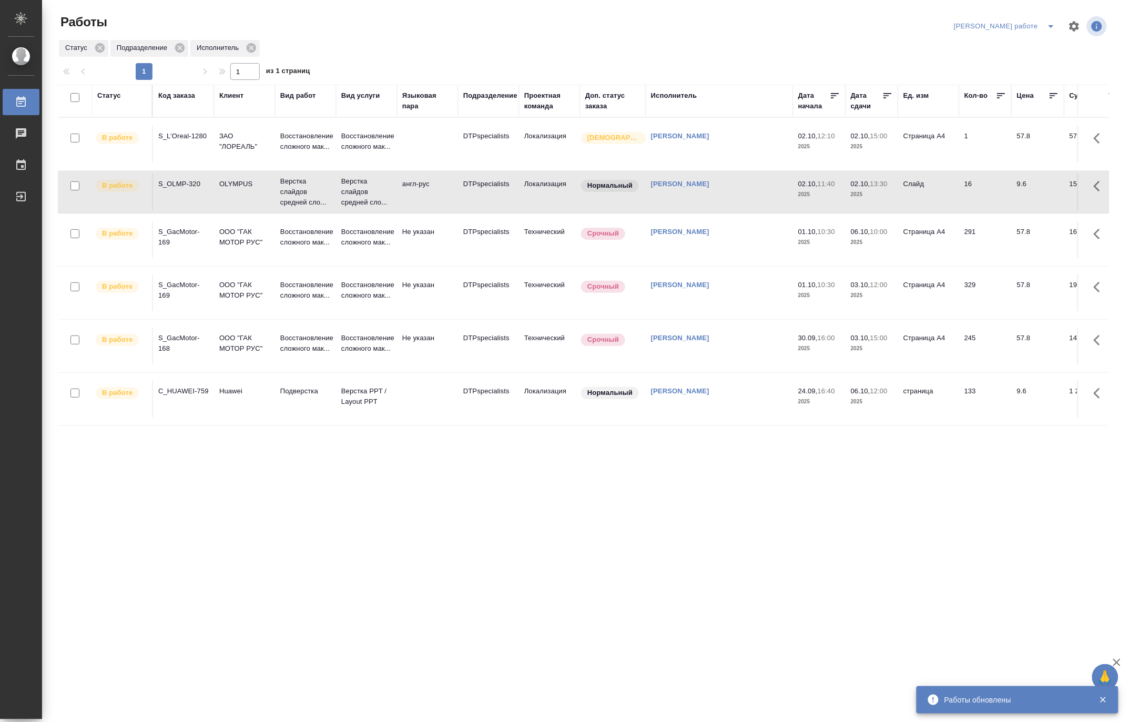
click at [336, 192] on td "Верстка слайдов средней сло..." at bounding box center [366, 192] width 61 height 42
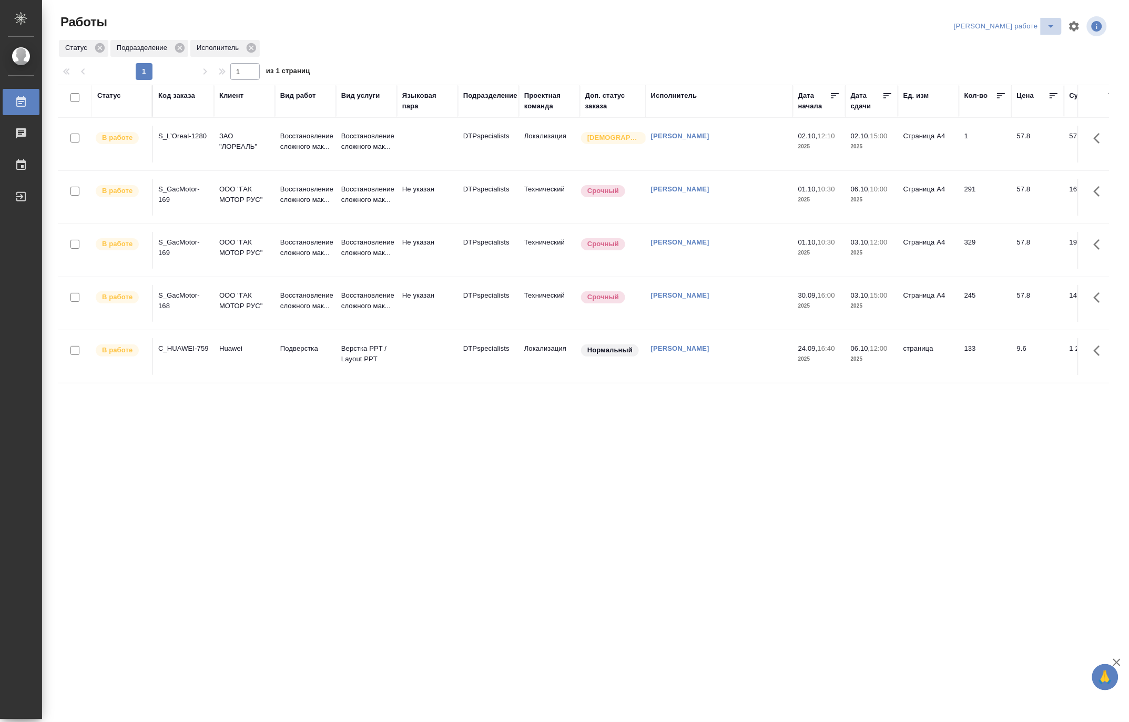
click at [1050, 22] on icon "split button" at bounding box center [1050, 26] width 13 height 13
click at [1028, 60] on li "Матвеева_назначено" at bounding box center [1013, 64] width 95 height 17
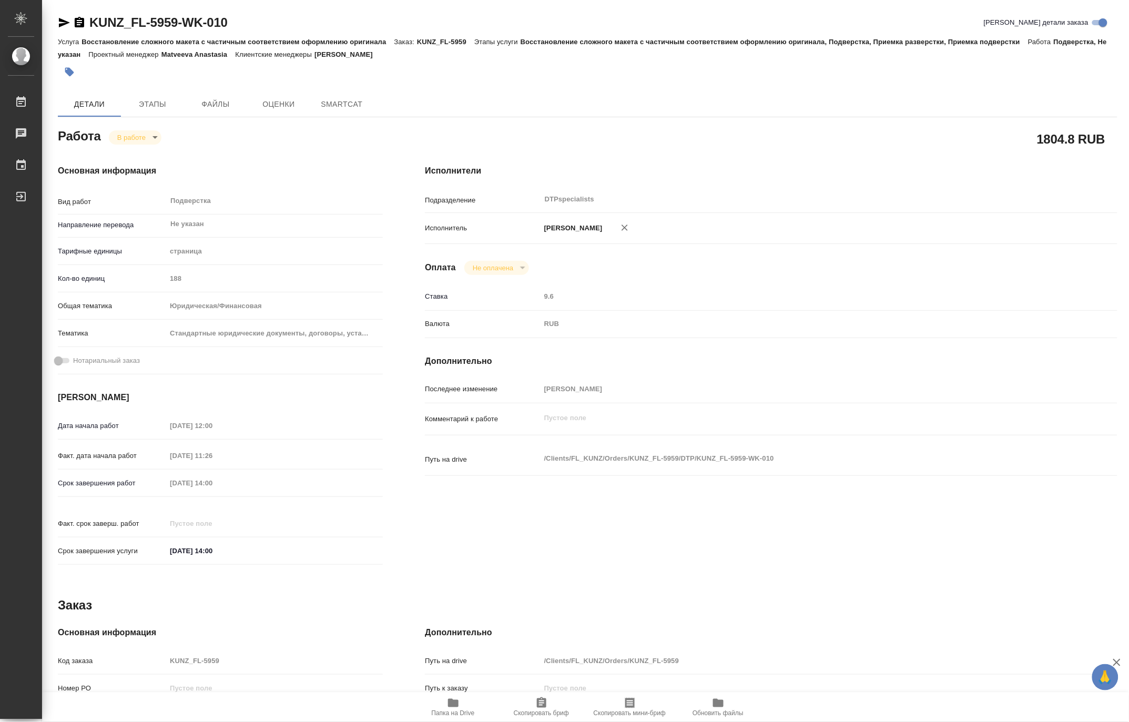
type textarea "x"
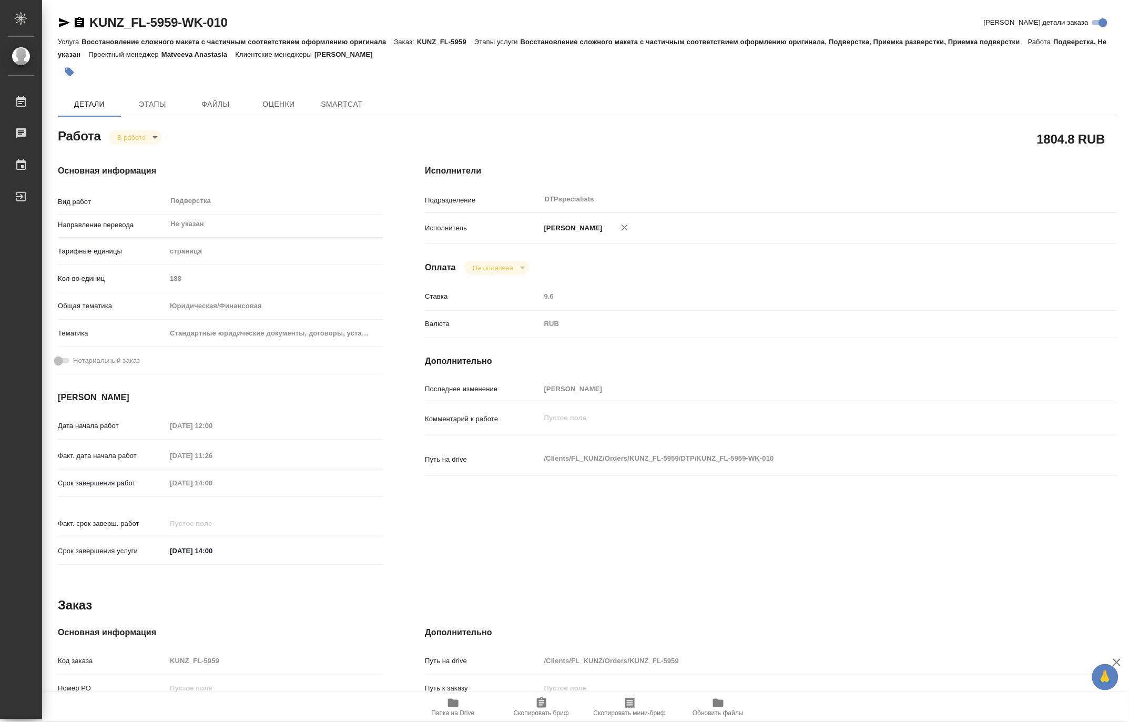
type textarea "x"
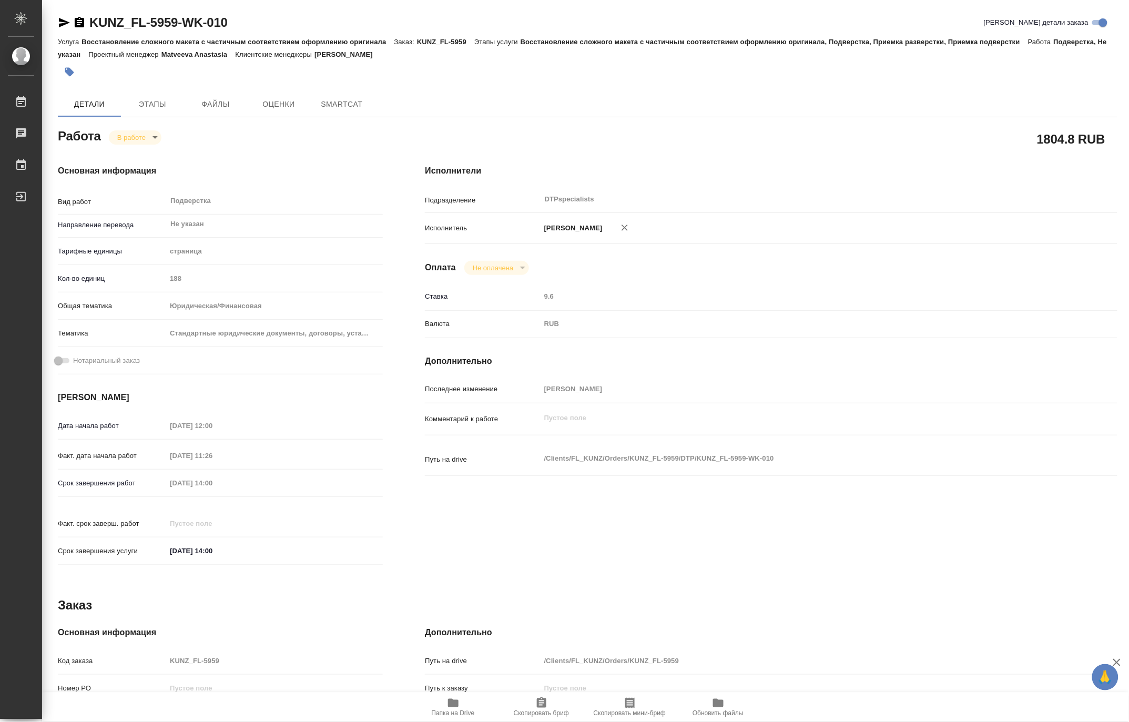
type textarea "x"
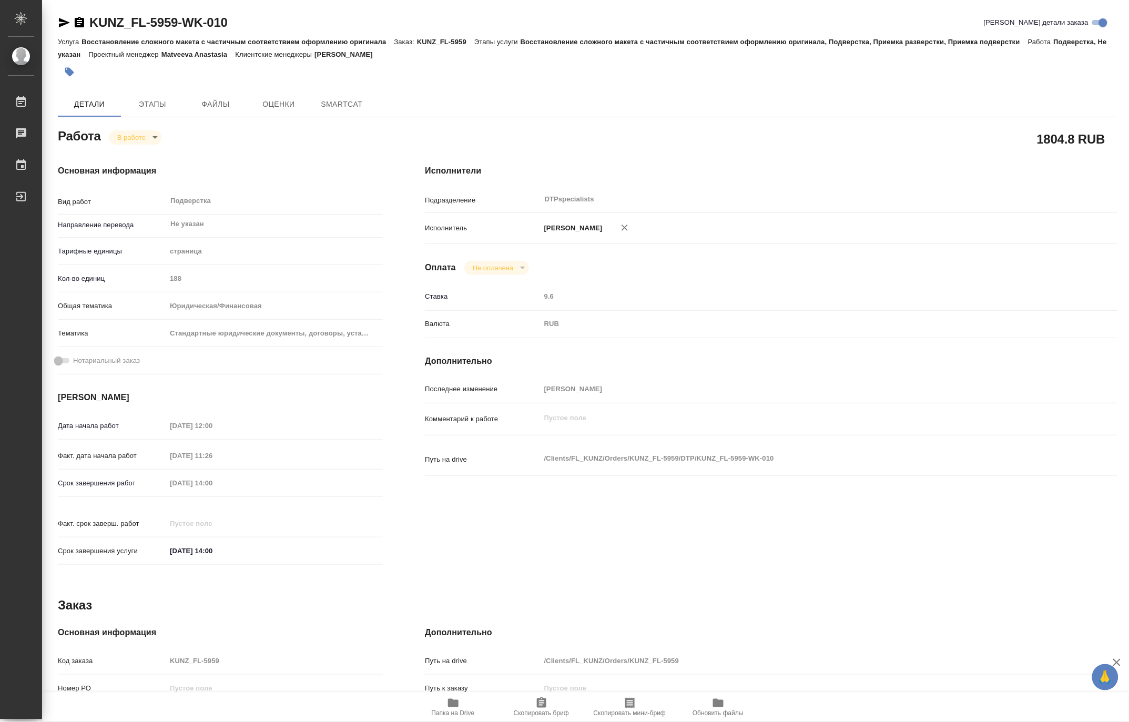
type textarea "x"
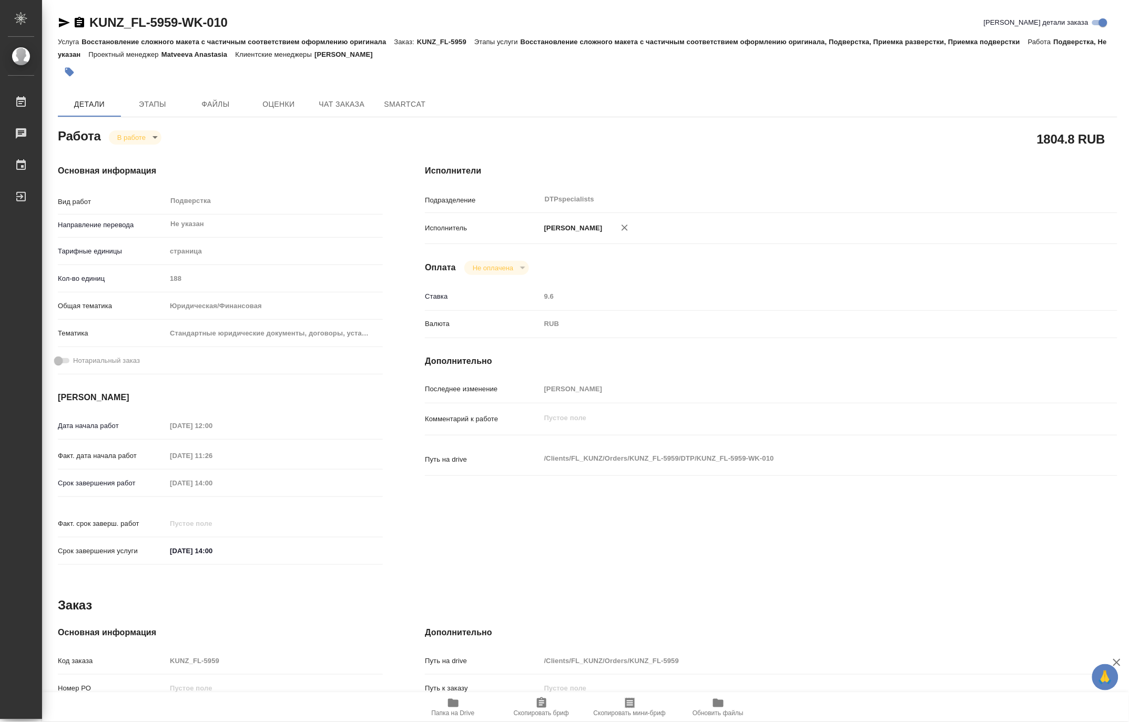
click at [444, 711] on span "Папка на Drive" at bounding box center [453, 712] width 43 height 7
type textarea "x"
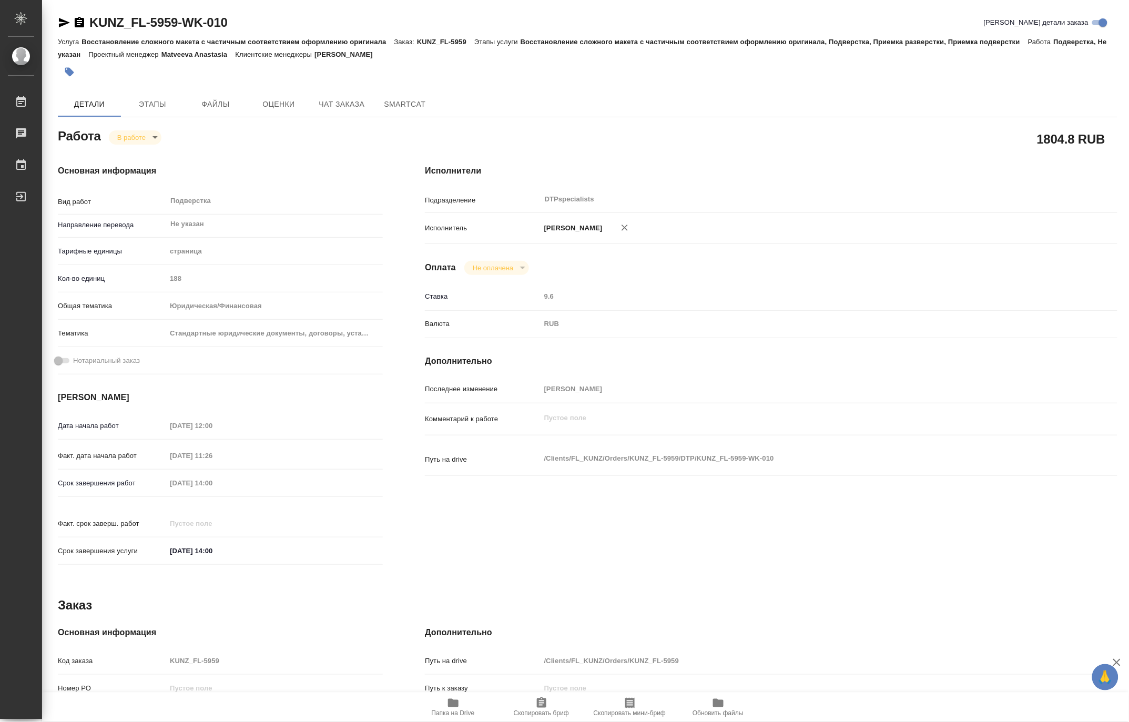
type textarea "x"
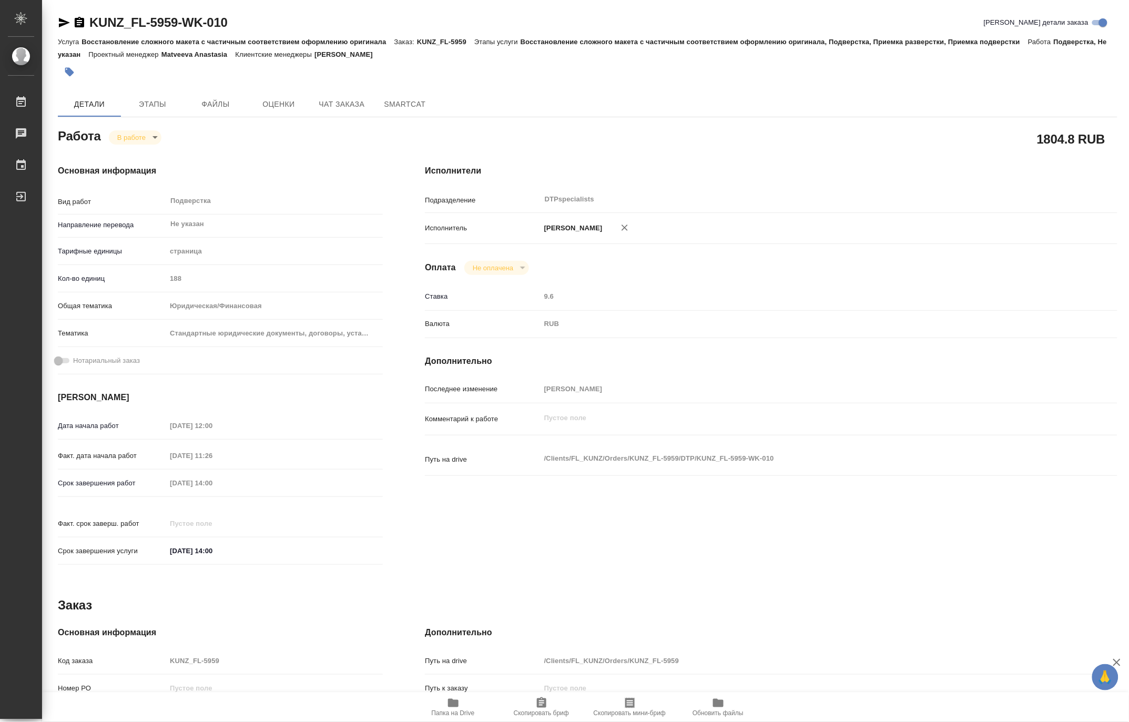
type textarea "x"
click at [119, 137] on body "🙏 .cls-1 fill:#fff; AWATERA Matveeva Maria Работы 0 Чаты График Выйти KUNZ_FL-5…" at bounding box center [564, 361] width 1129 height 722
click at [127, 151] on button "Выполнен" at bounding box center [136, 155] width 38 height 12
type textarea "x"
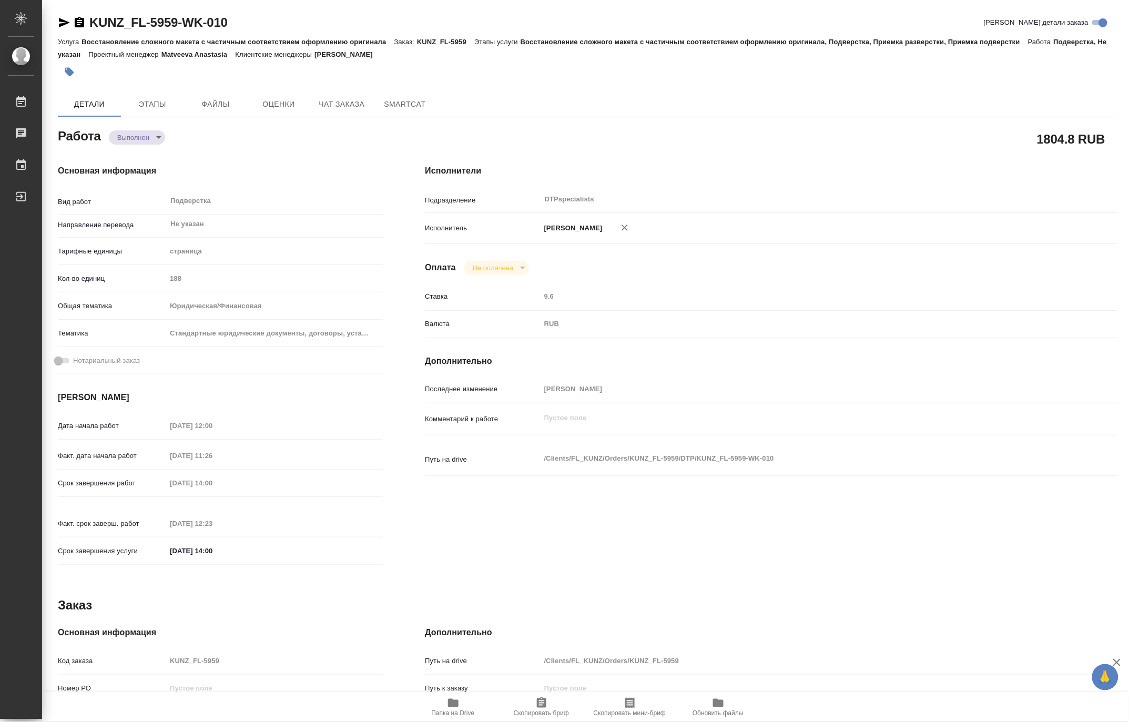
type textarea "x"
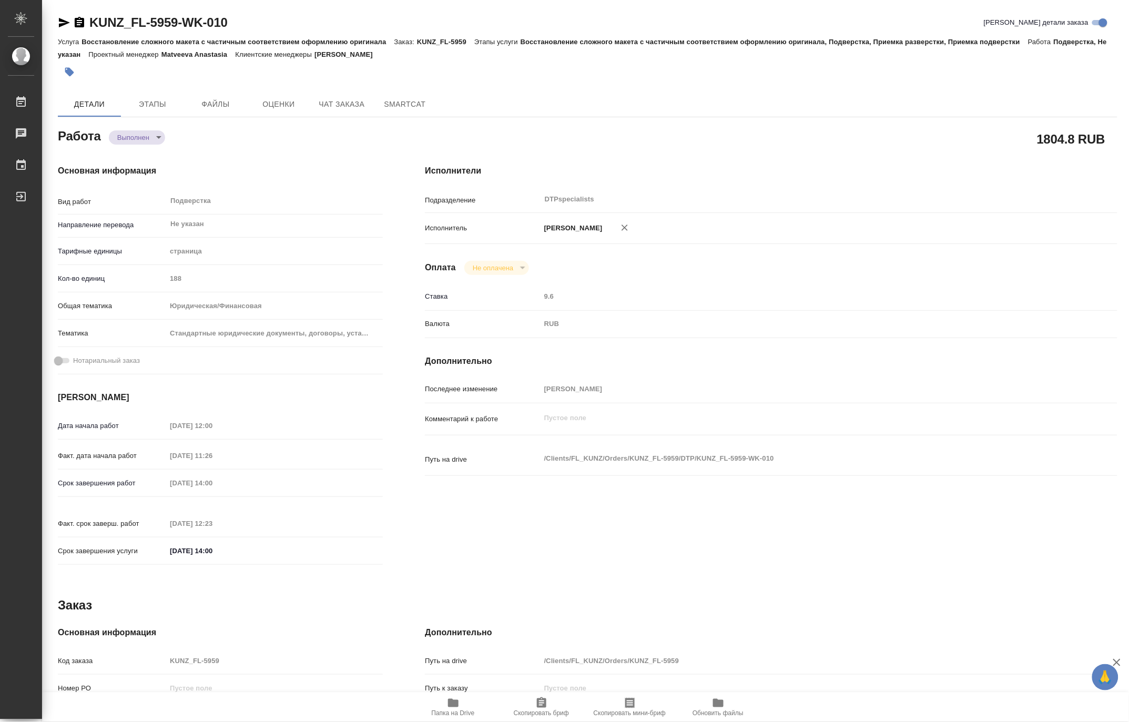
type textarea "x"
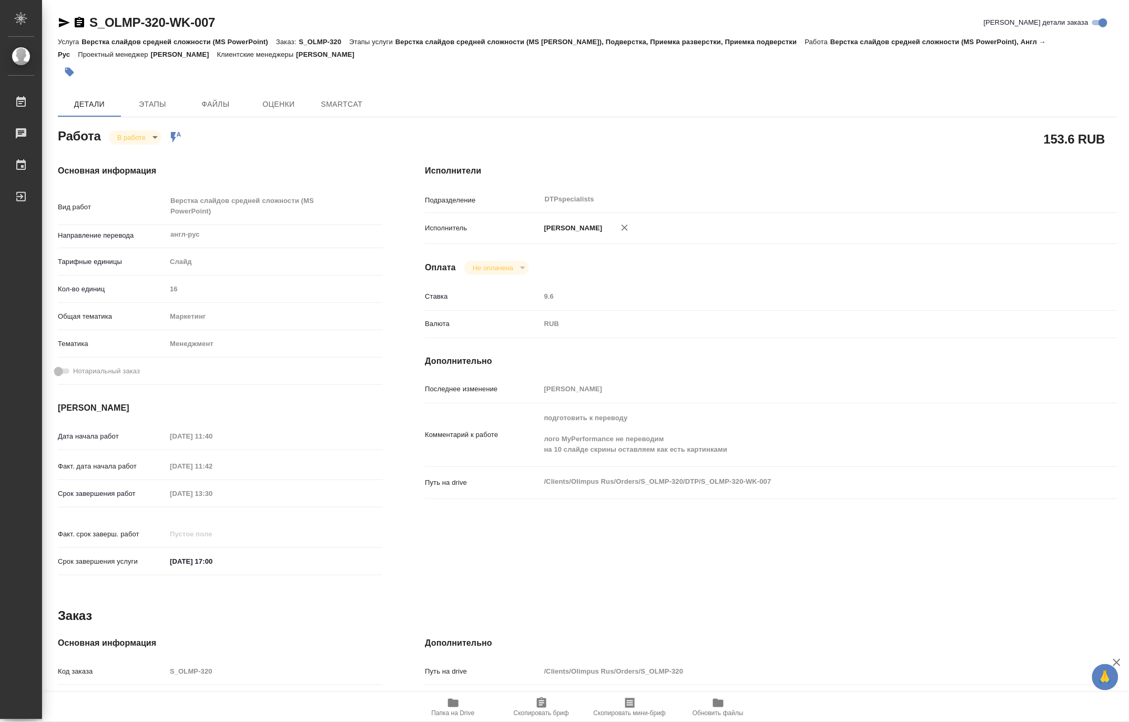
type textarea "x"
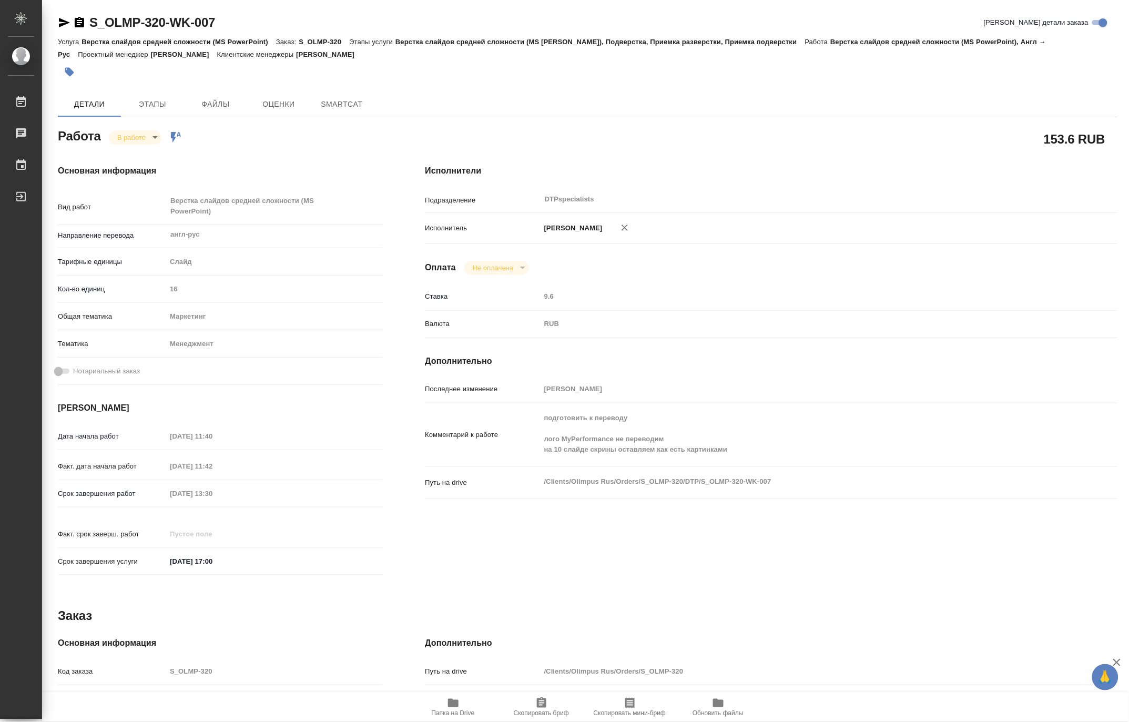
type textarea "x"
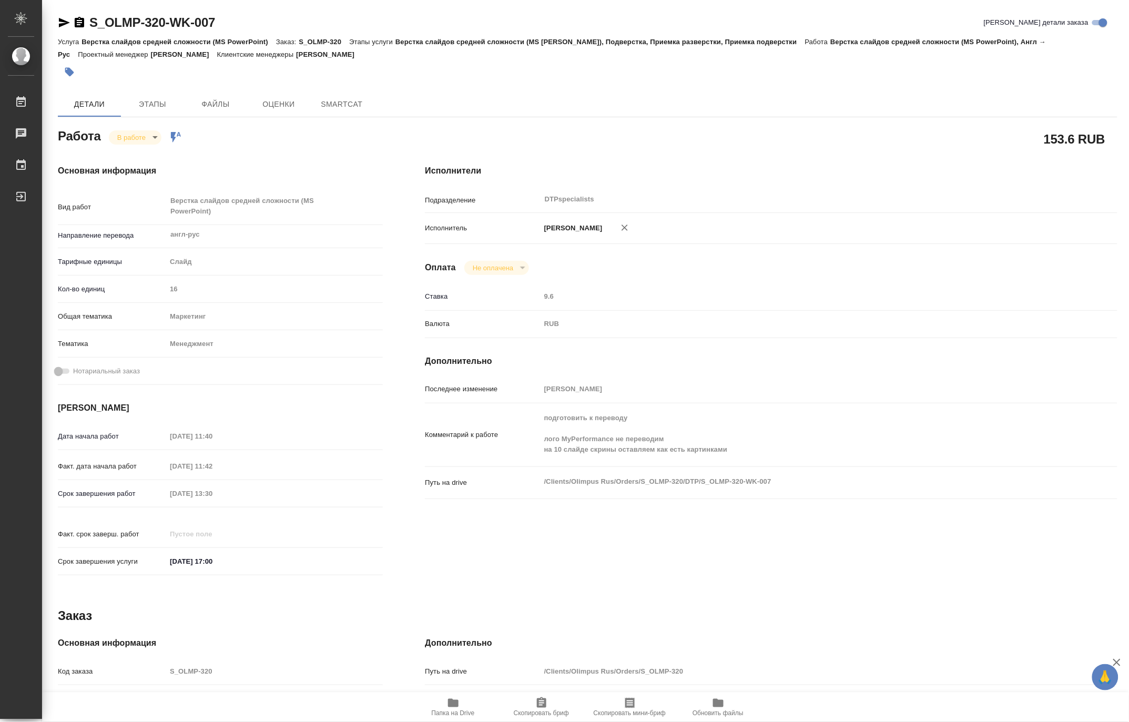
type textarea "x"
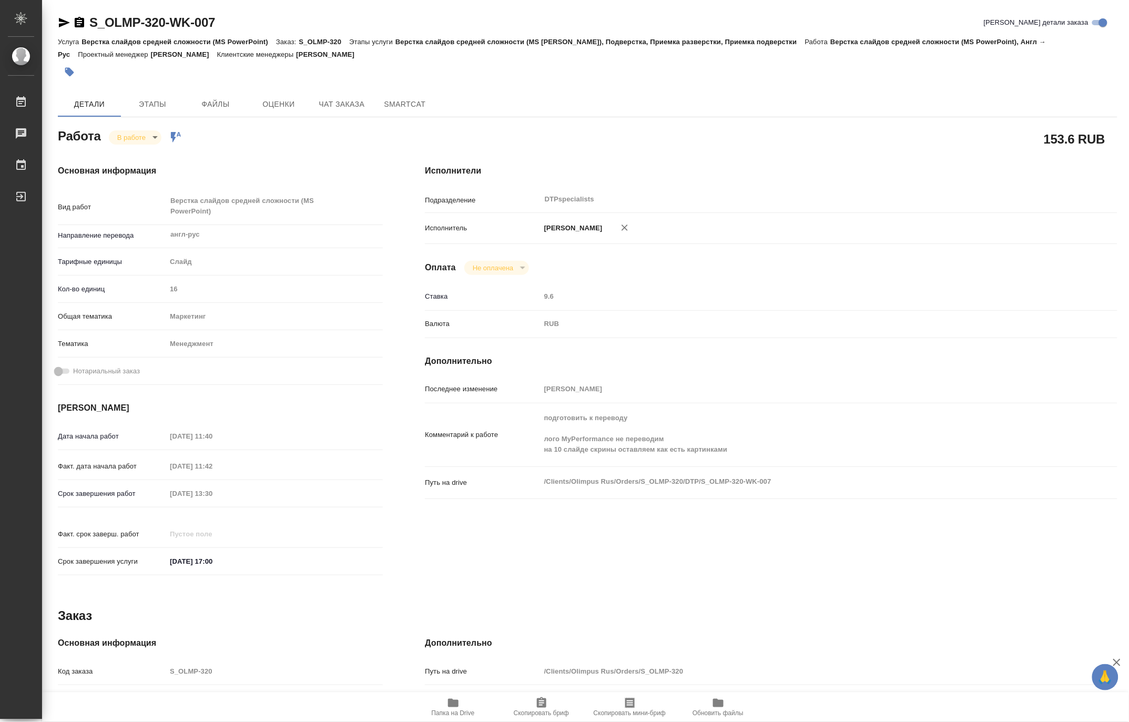
type textarea "x"
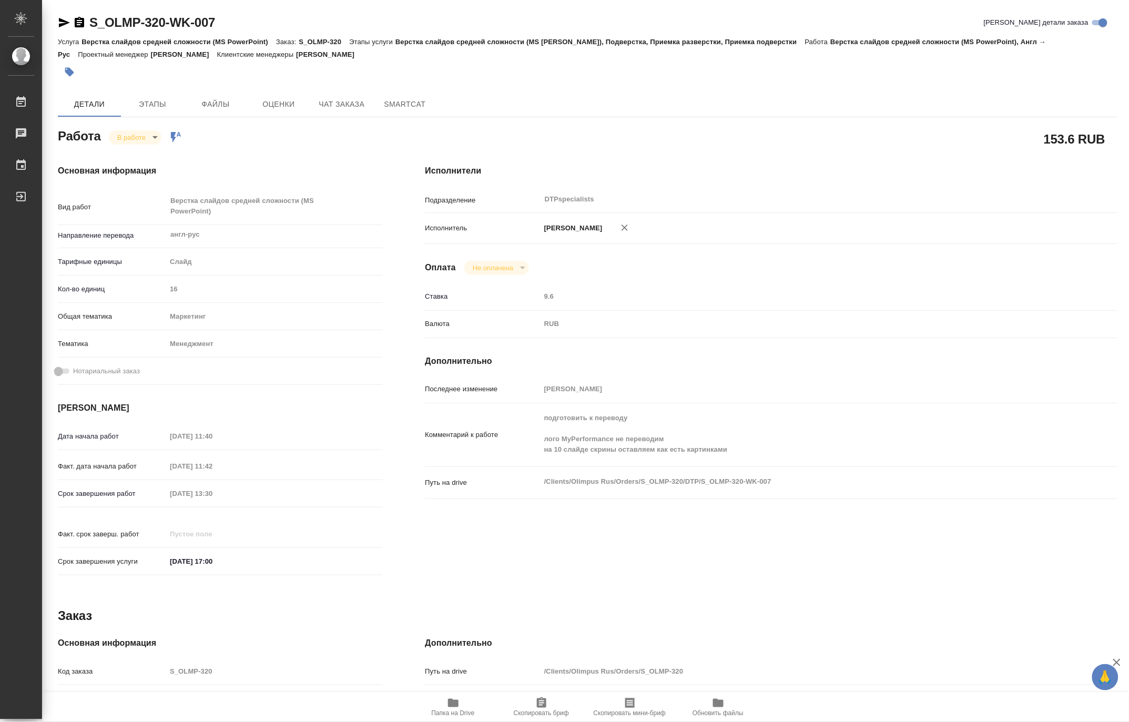
type textarea "x"
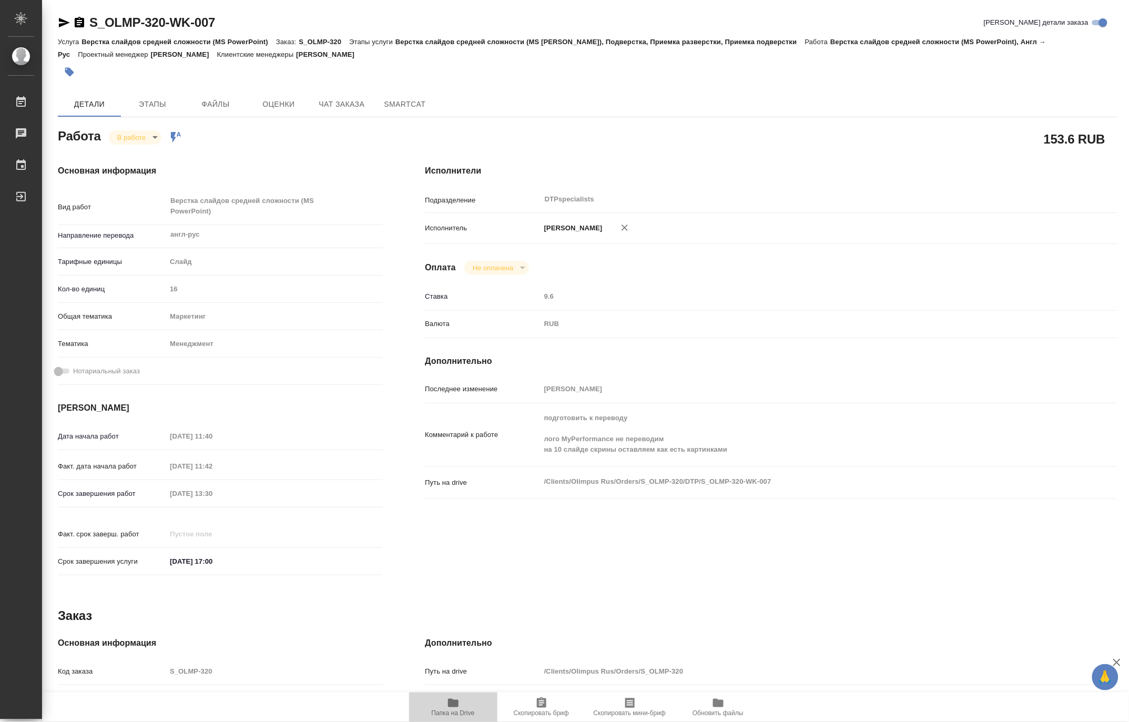
click at [464, 705] on span "Папка на Drive" at bounding box center [453, 706] width 76 height 20
drag, startPoint x: 240, startPoint y: 27, endPoint x: 90, endPoint y: 12, distance: 151.1
click at [90, 12] on div "S_OLMP-320-WK-007 Кратко детали заказа Услуга Верстка слайдов средней сложности…" at bounding box center [587, 459] width 1071 height 918
copy link "S_OLMP-320-WK-007"
click at [435, 712] on span "Папка на Drive" at bounding box center [453, 712] width 43 height 7
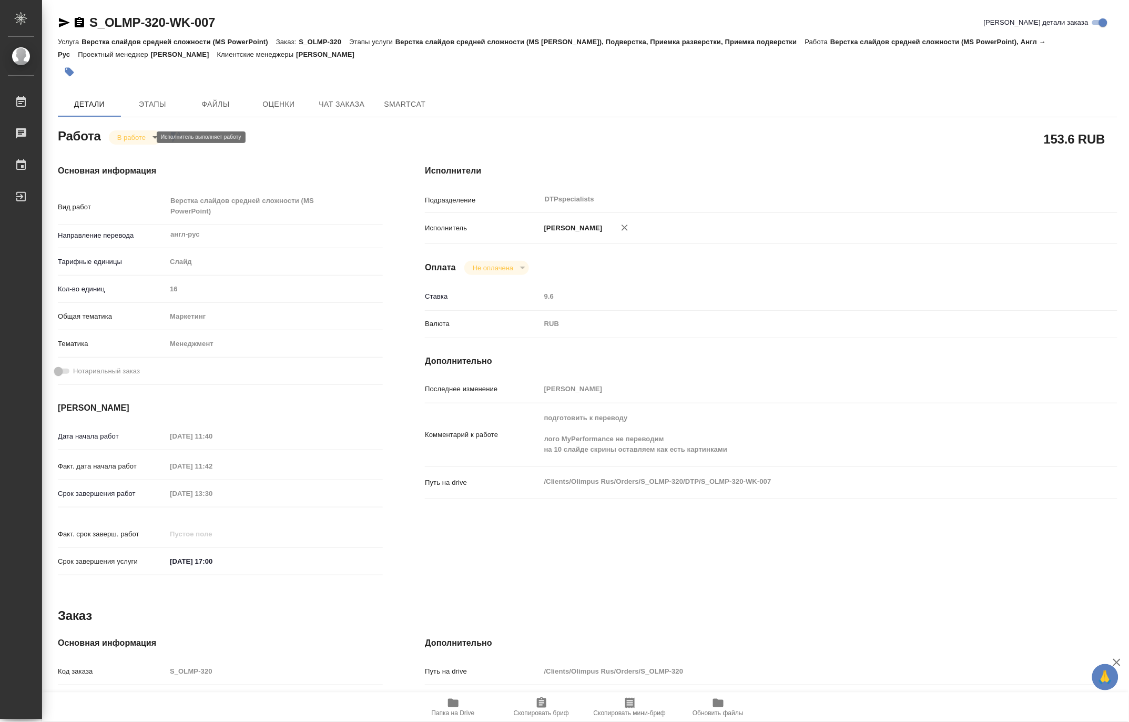
click at [126, 140] on body "🙏 .cls-1 fill:#fff; AWATERA [PERSON_NAME] 0 Чаты График Выйти S_OLMP-320-WK-007…" at bounding box center [564, 361] width 1129 height 722
click at [124, 155] on button "Выполнен" at bounding box center [136, 155] width 38 height 12
type textarea "x"
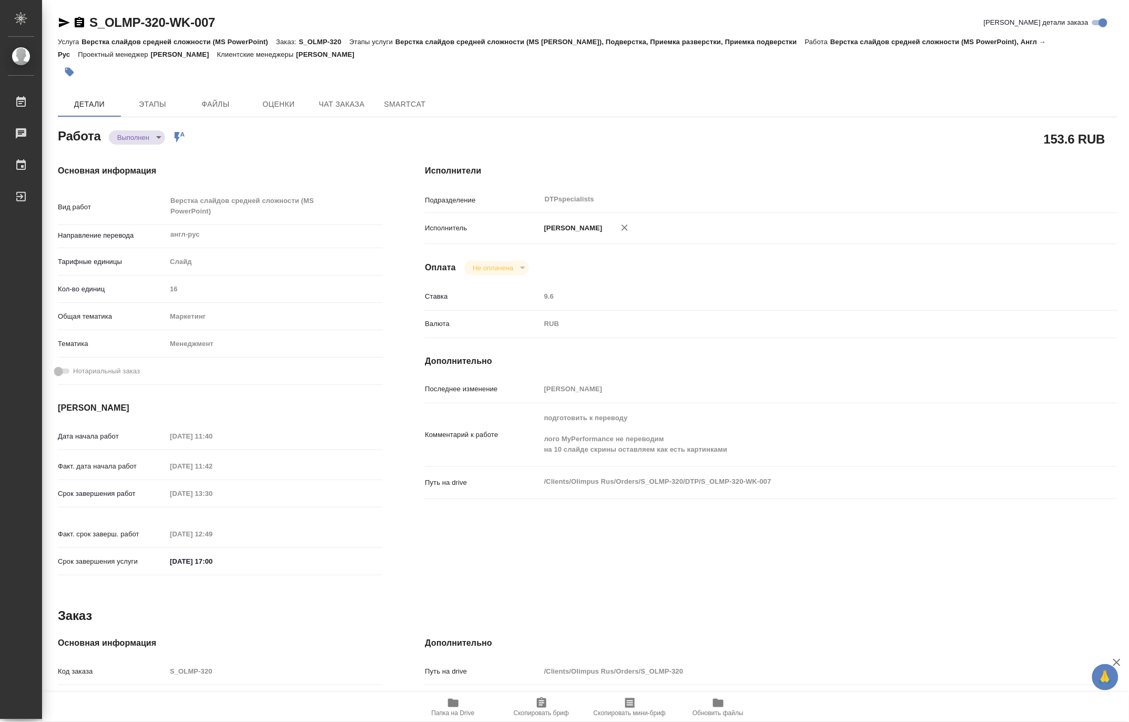
type textarea "x"
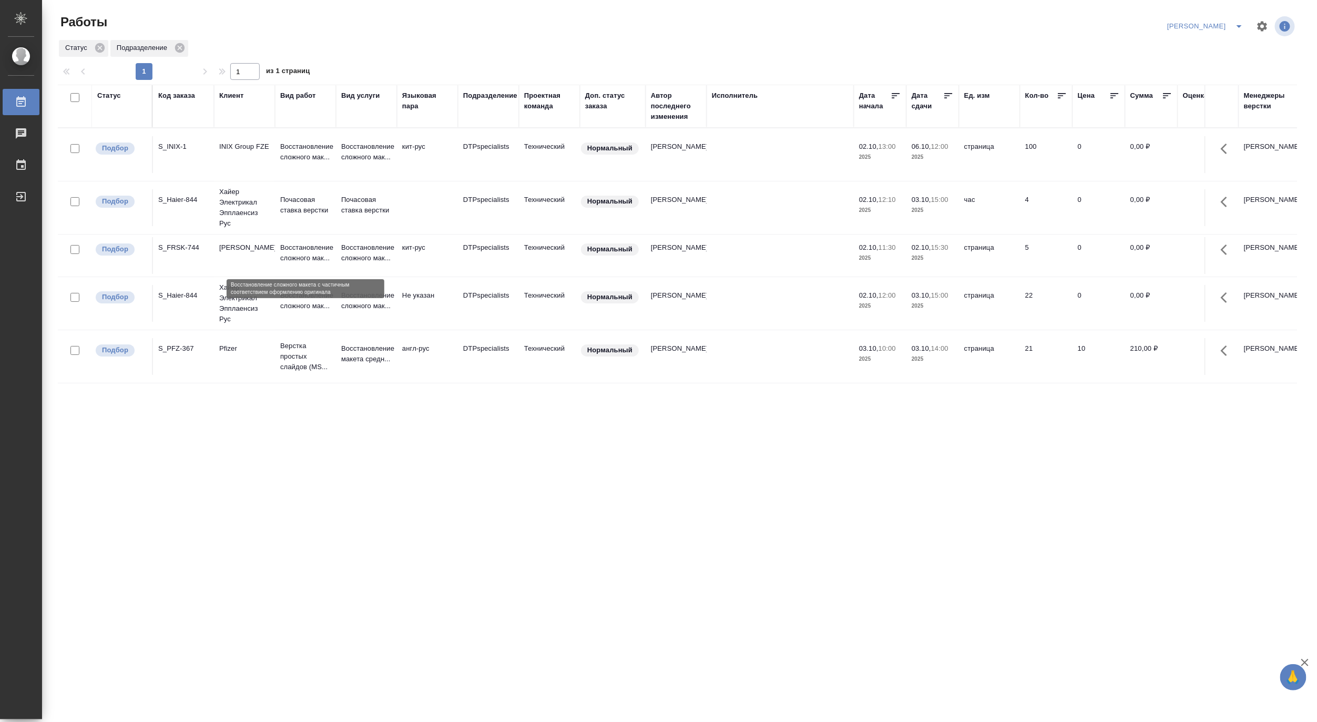
click at [300, 245] on p "Восстановление сложного мак..." at bounding box center [305, 252] width 50 height 21
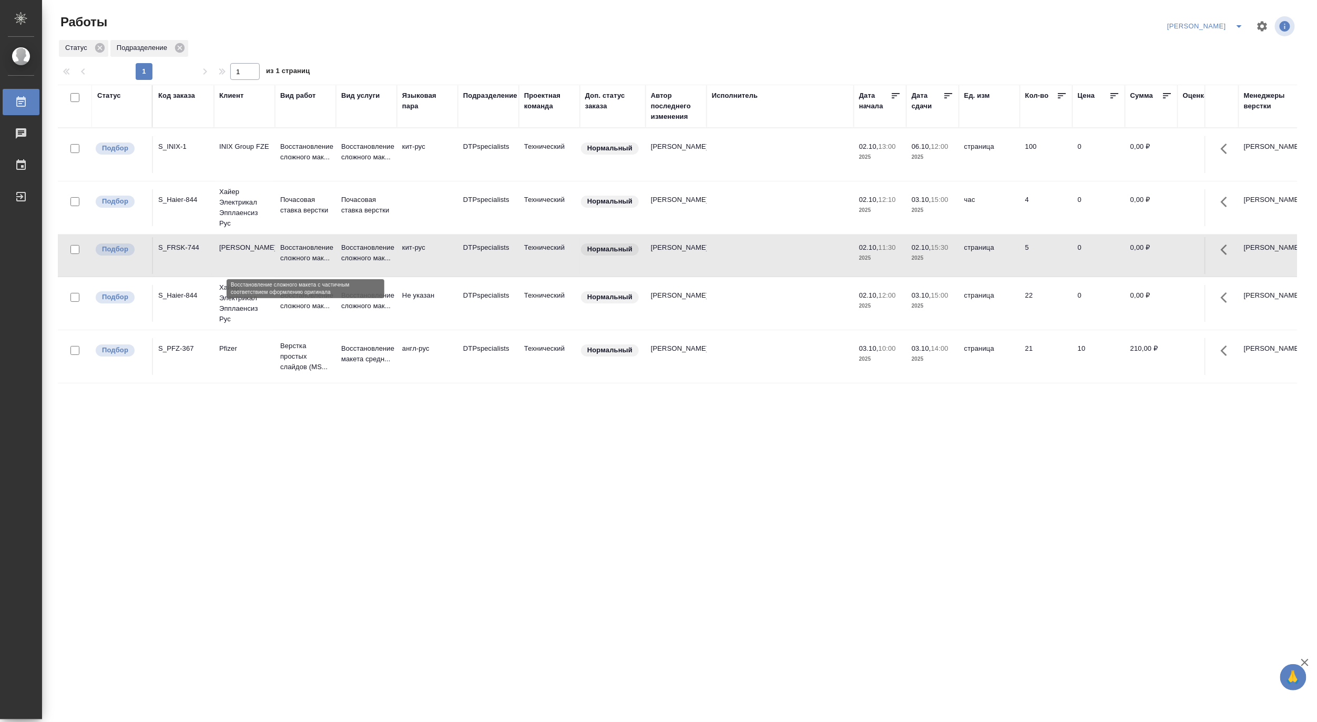
click at [300, 245] on p "Восстановление сложного мак..." at bounding box center [305, 252] width 50 height 21
click at [360, 152] on p "Восстановление сложного мак..." at bounding box center [366, 151] width 50 height 21
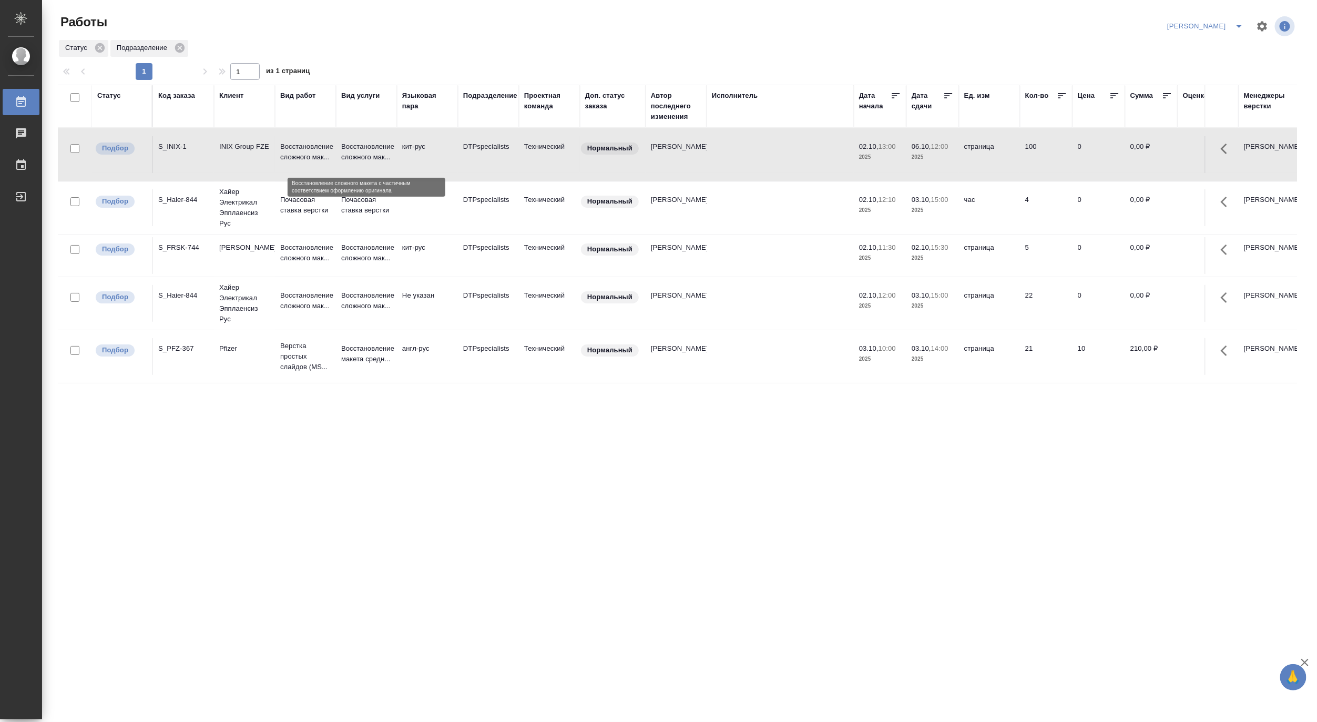
click at [360, 152] on p "Восстановление сложного мак..." at bounding box center [366, 151] width 50 height 21
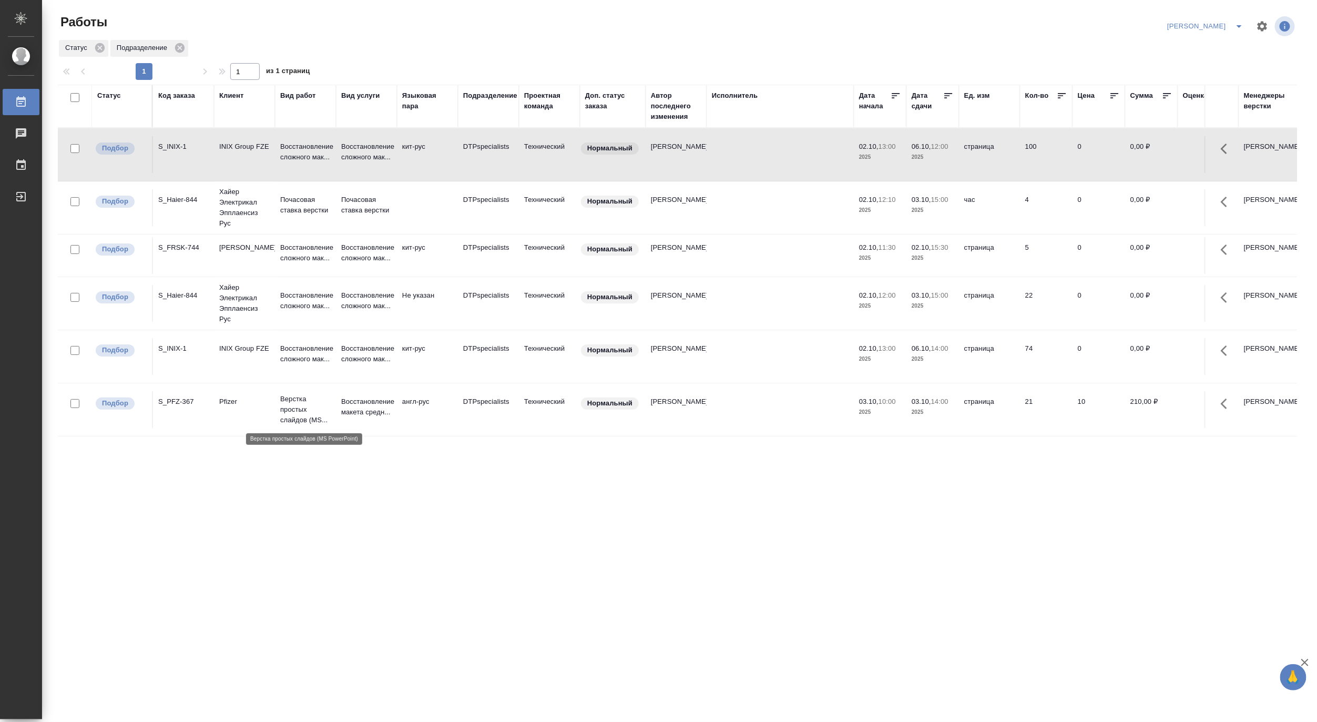
click at [311, 409] on p "Верстка простых слайдов (MS..." at bounding box center [305, 410] width 50 height 32
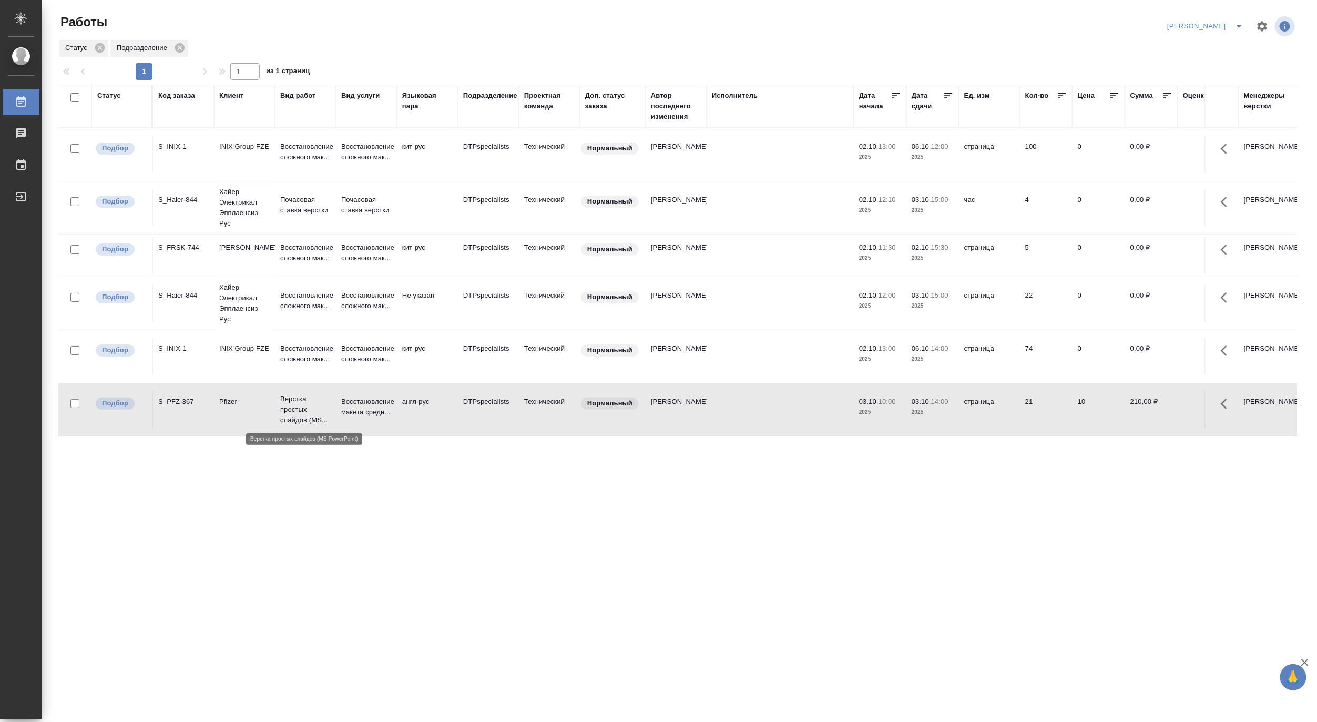
click at [311, 409] on p "Верстка простых слайдов (MS..." at bounding box center [305, 410] width 50 height 32
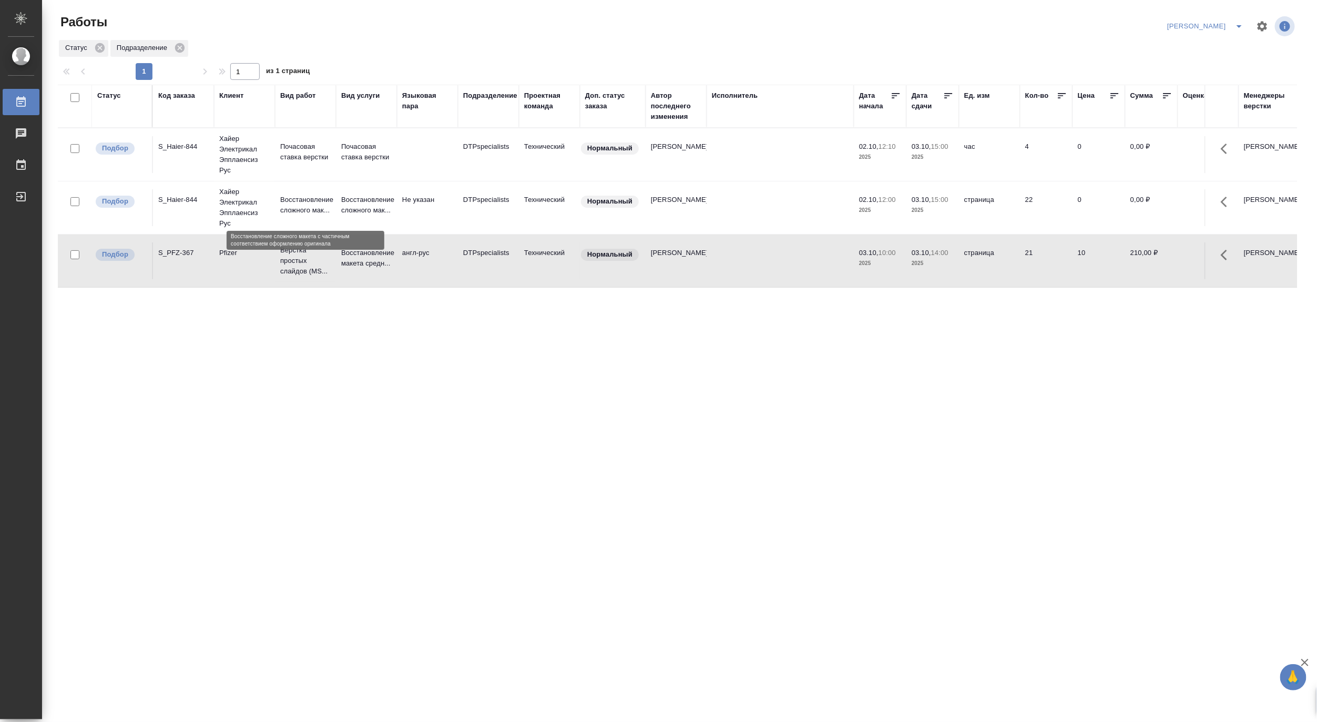
click at [298, 196] on p "Восстановление сложного мак..." at bounding box center [305, 204] width 50 height 21
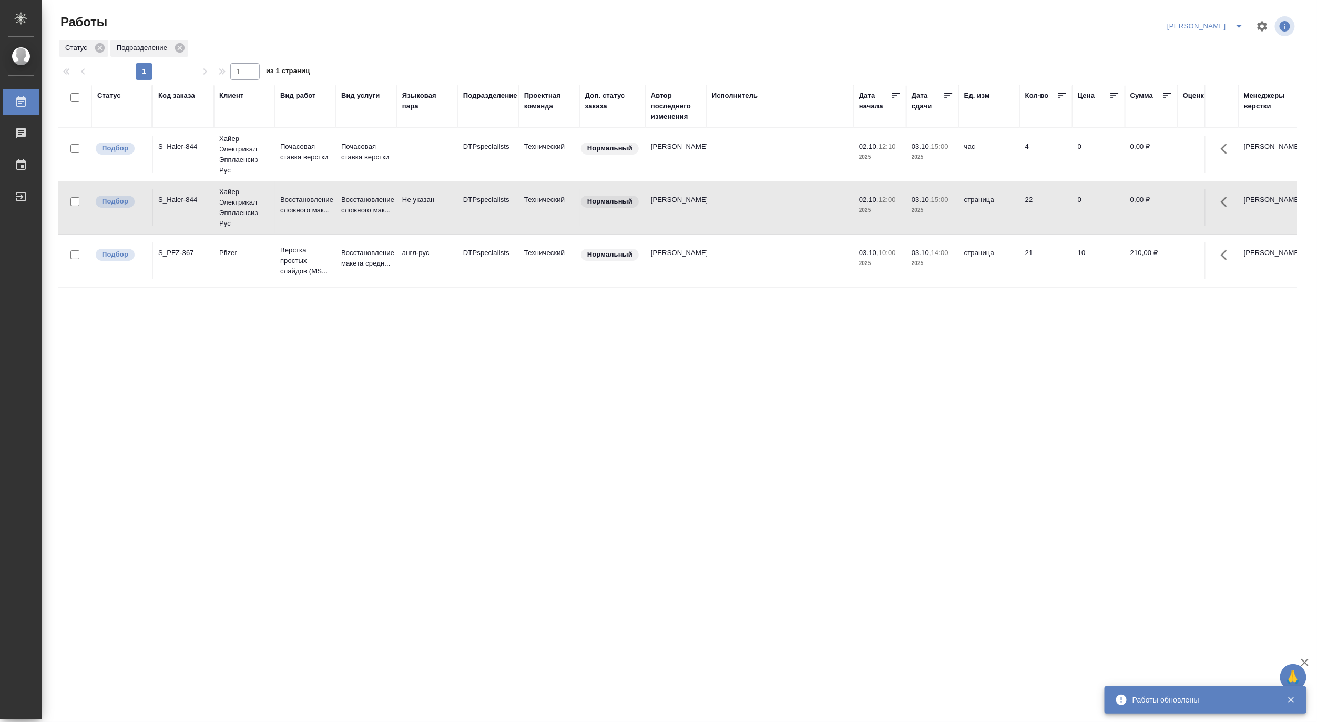
click at [1128, 22] on icon "split button" at bounding box center [1239, 26] width 13 height 13
click at [1128, 44] on li "Матвеева_В работе" at bounding box center [1199, 47] width 101 height 17
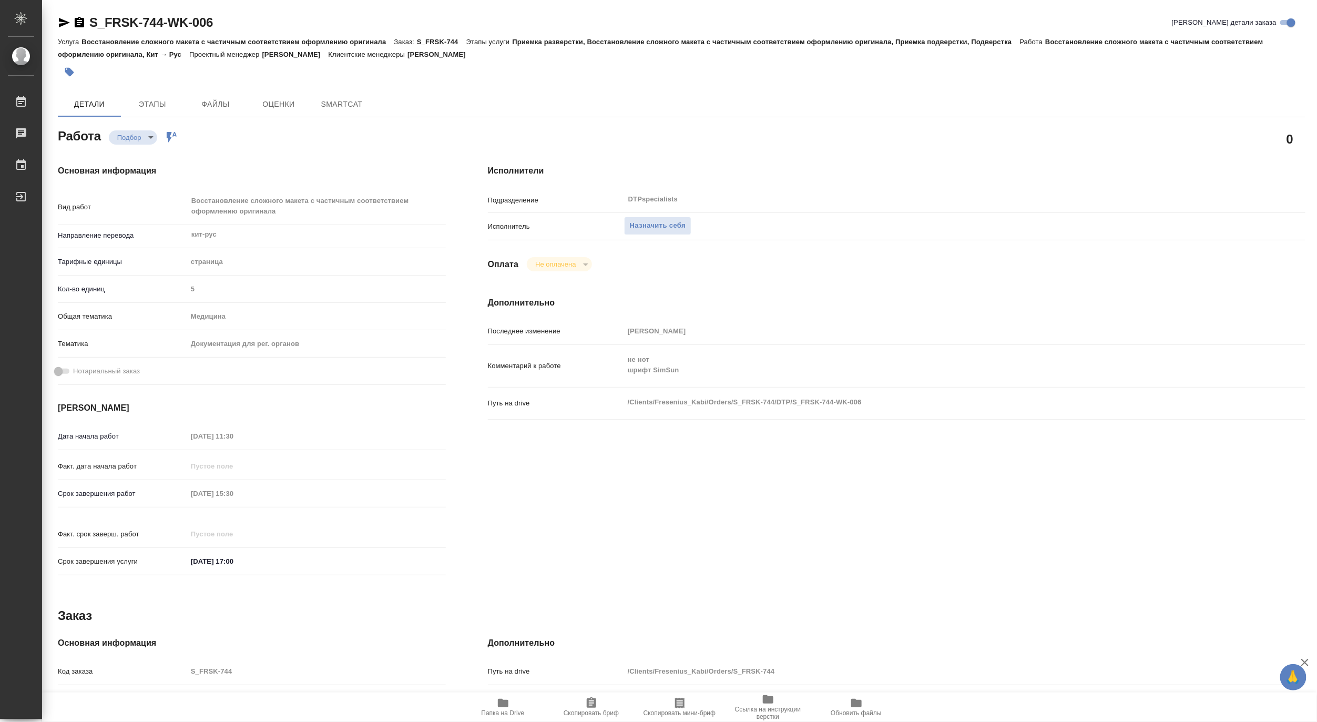
type textarea "x"
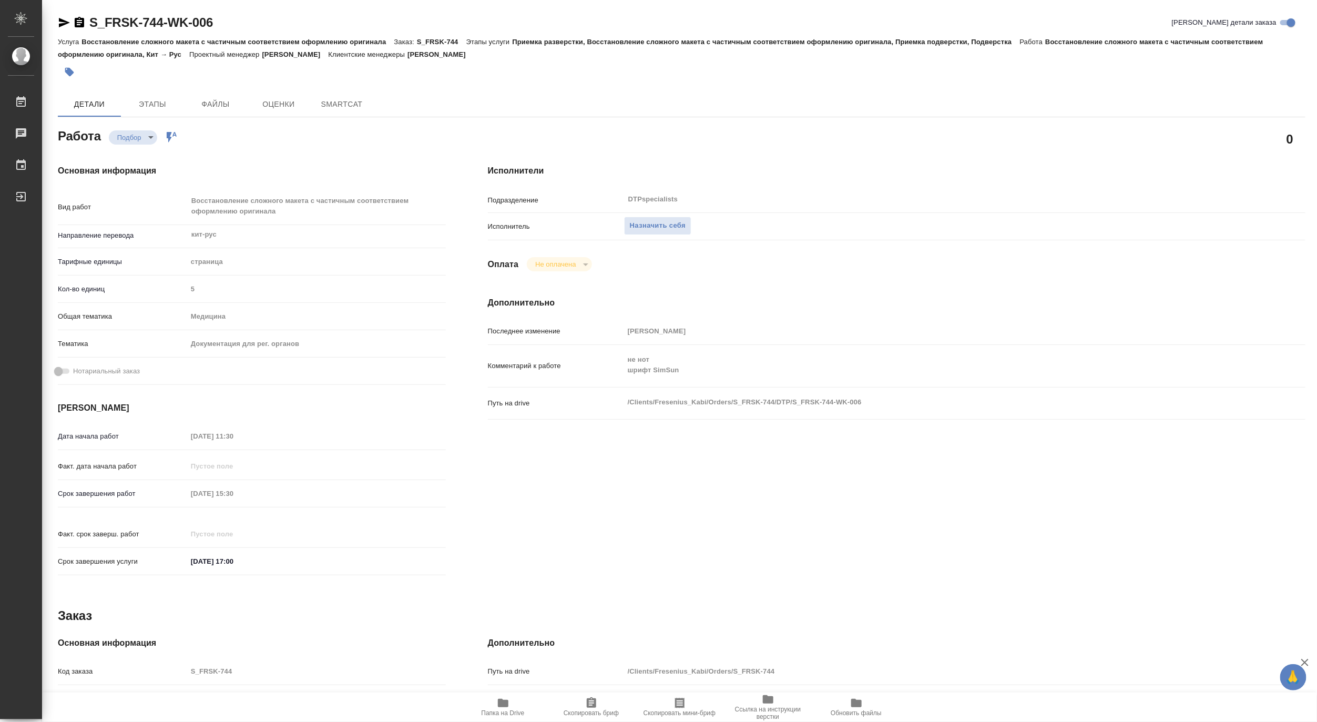
type textarea "x"
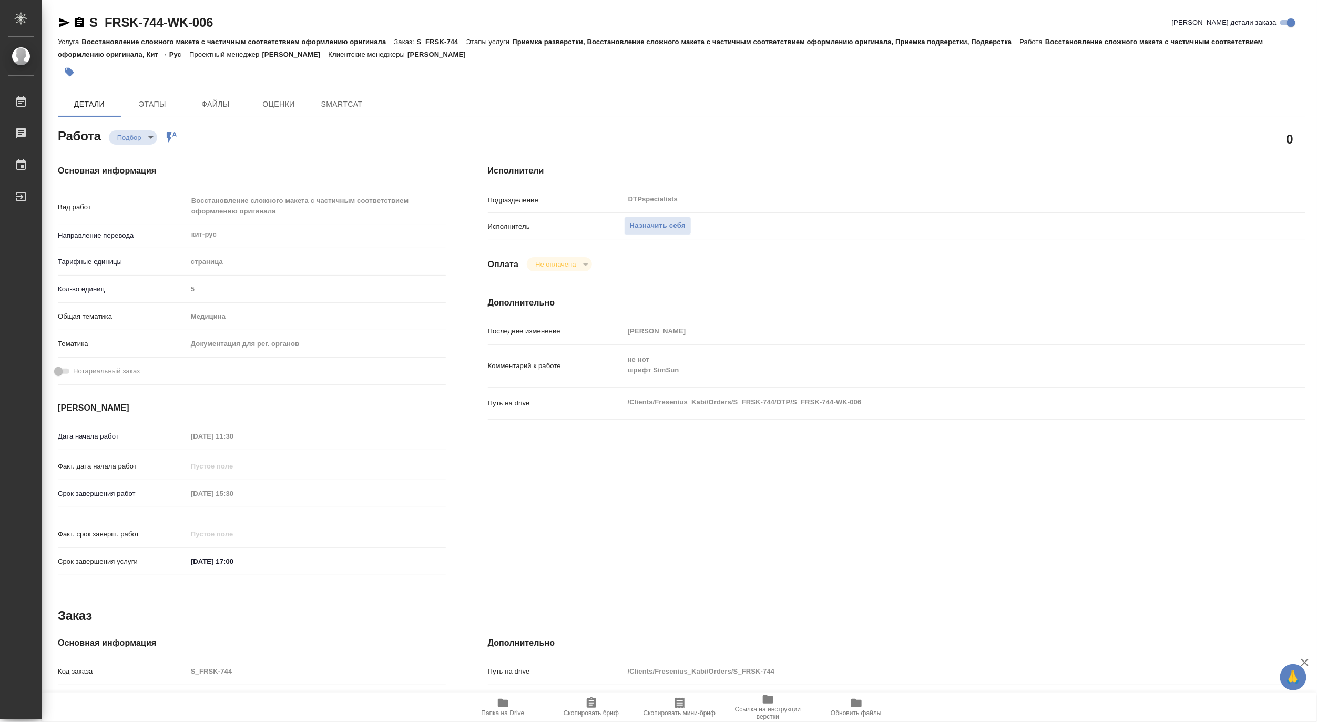
type textarea "x"
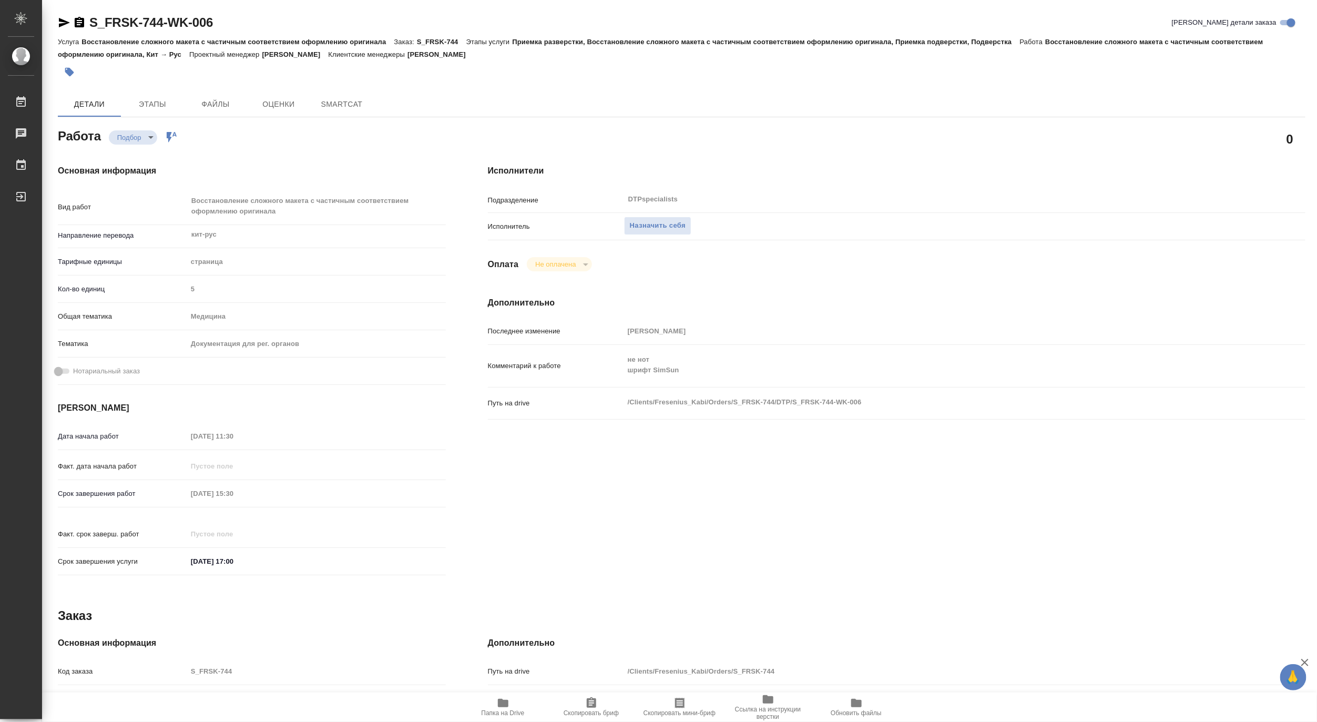
type textarea "x"
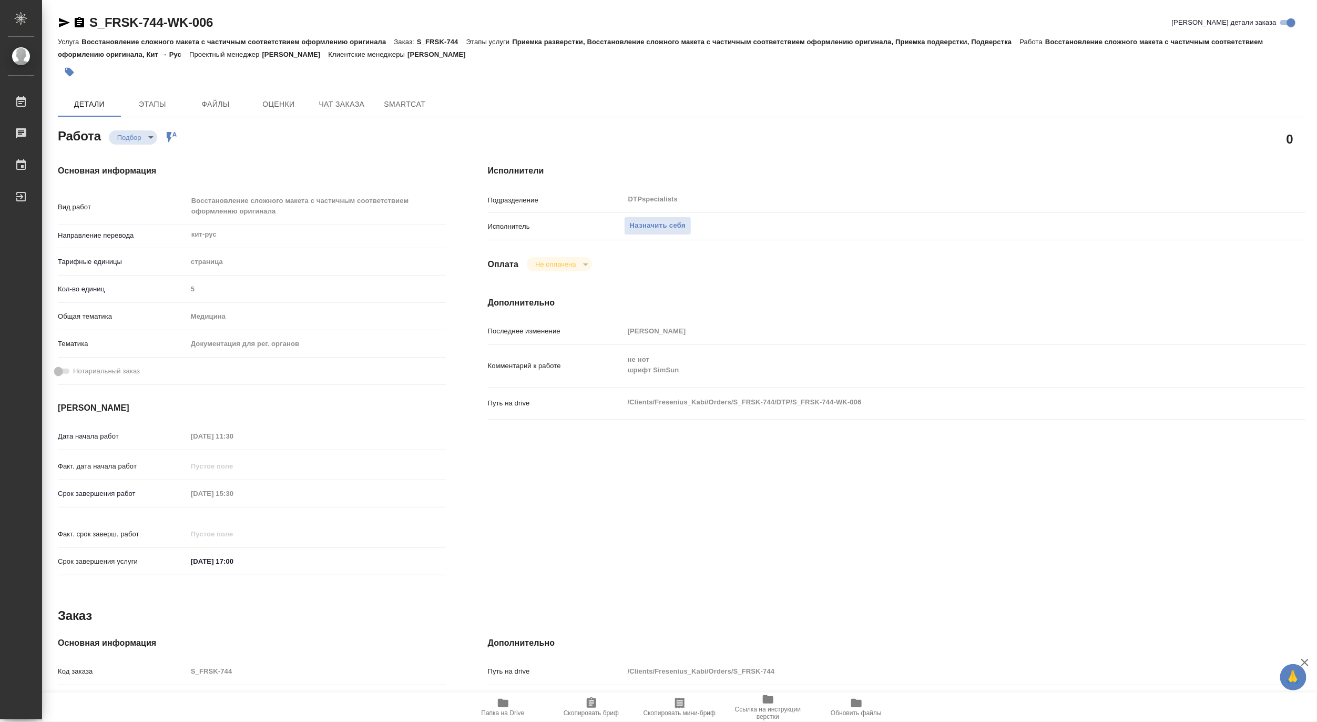
type textarea "x"
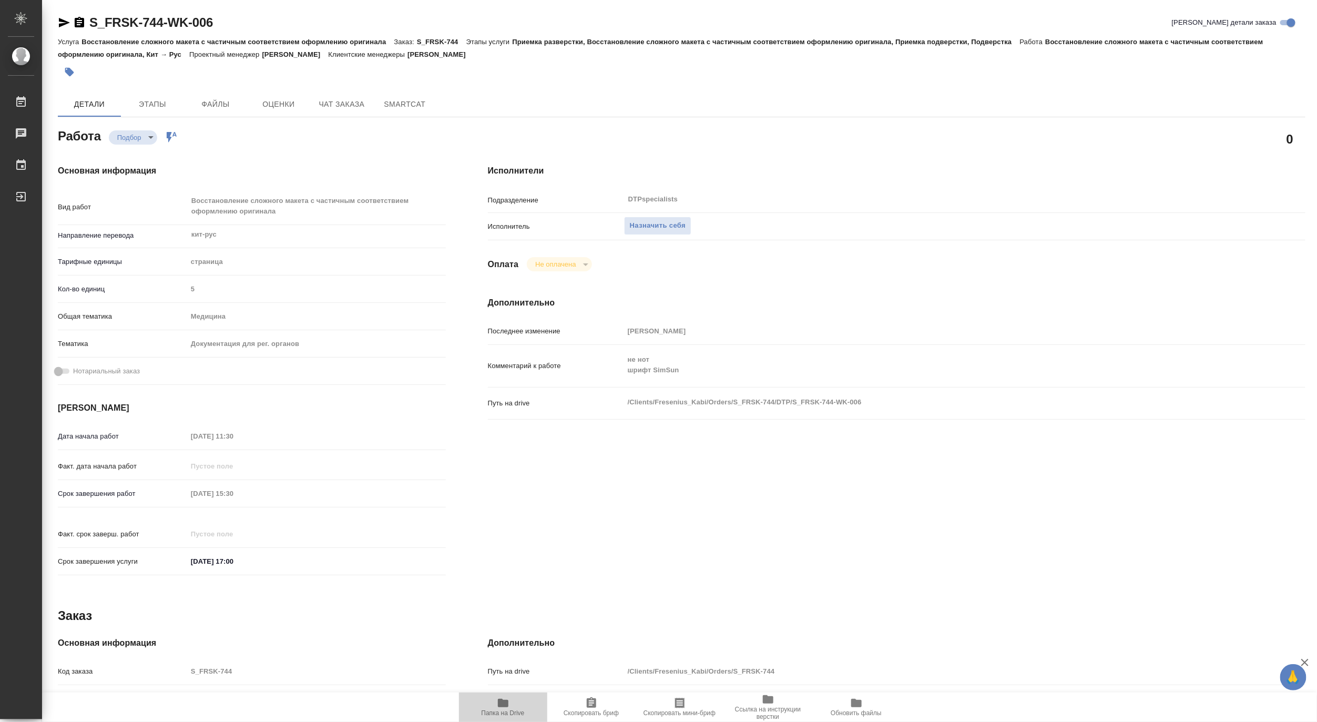
click at [502, 703] on icon "button" at bounding box center [503, 703] width 11 height 8
type textarea "x"
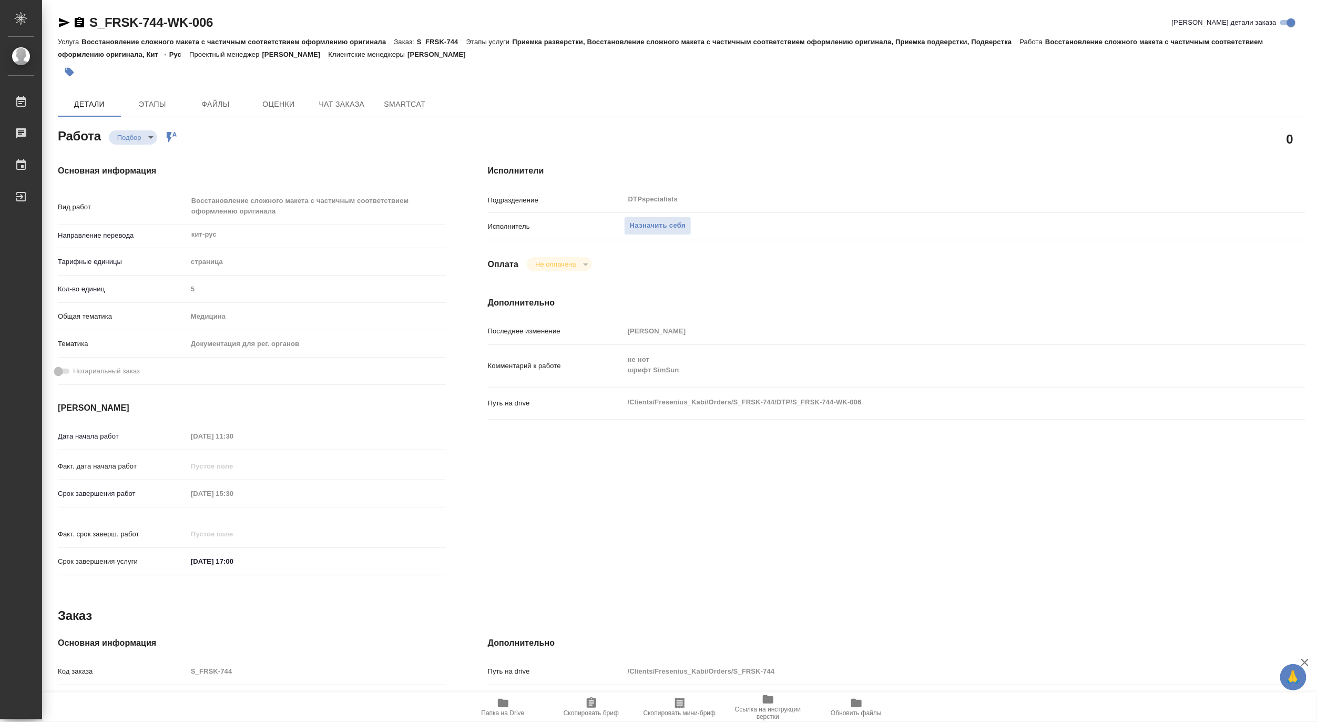
type textarea "x"
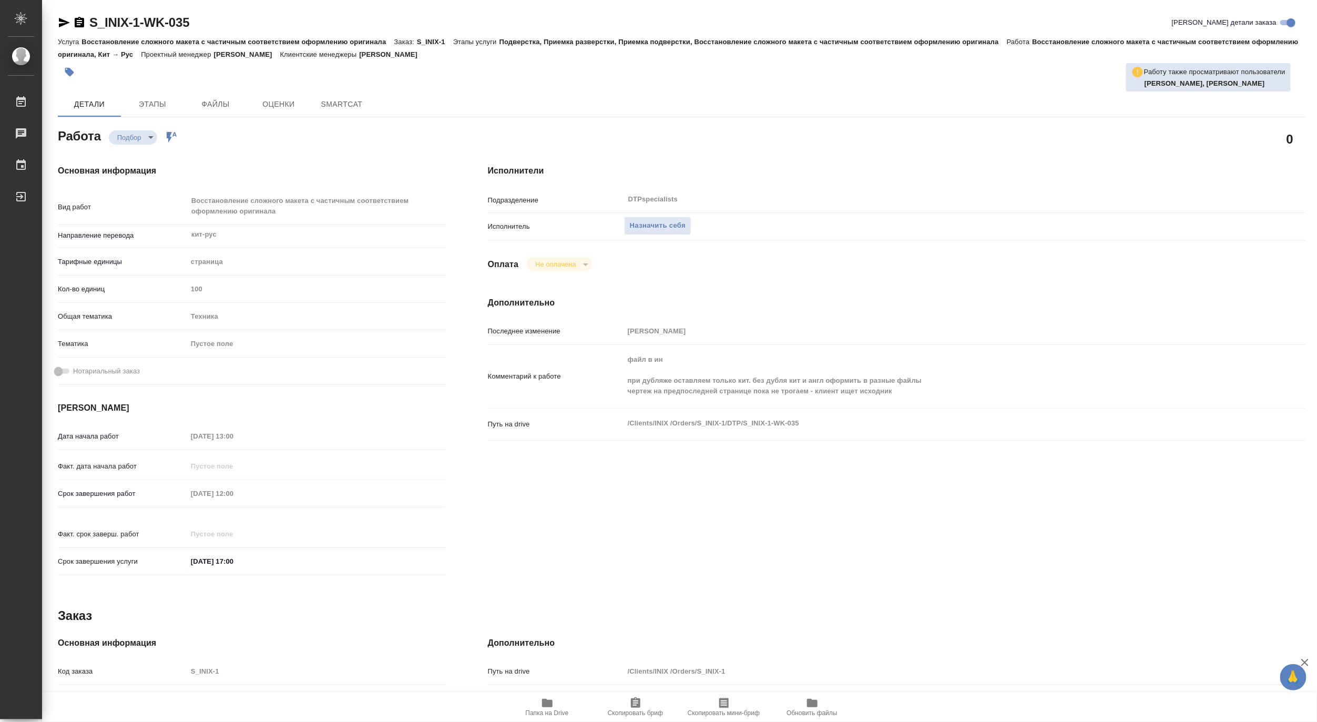
type textarea "x"
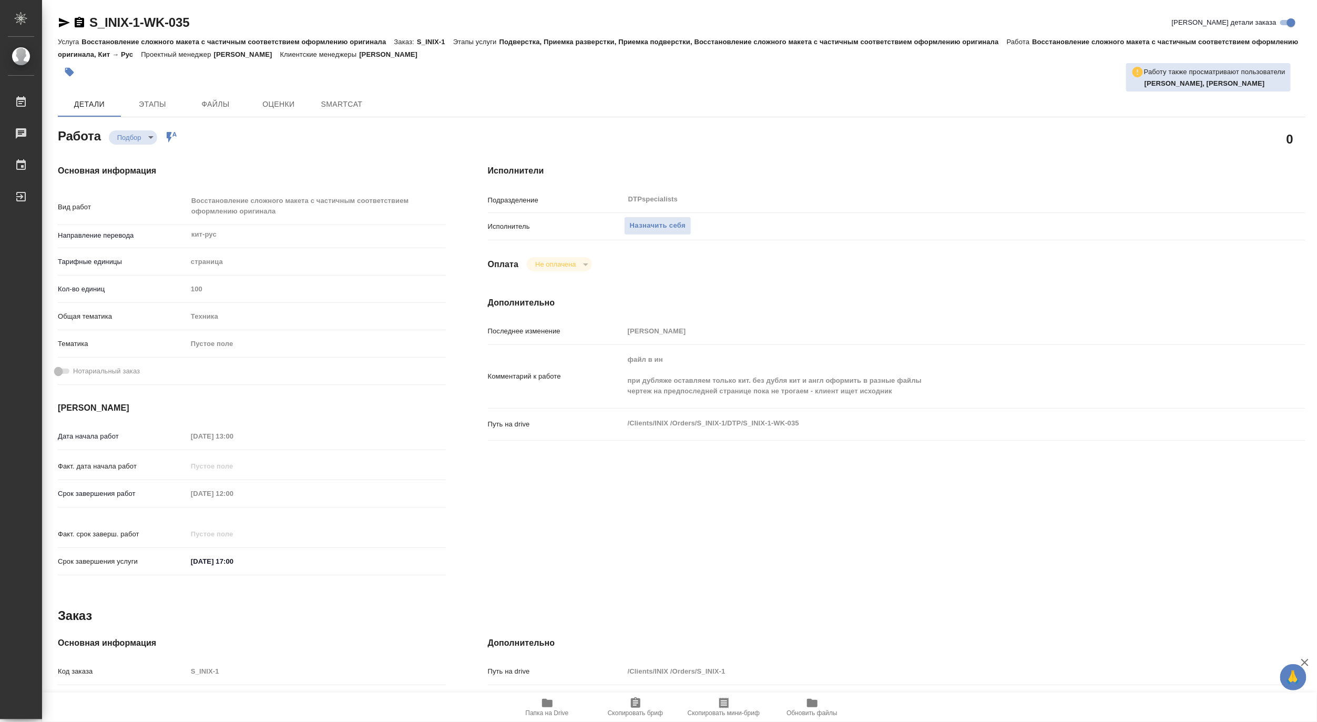
type textarea "x"
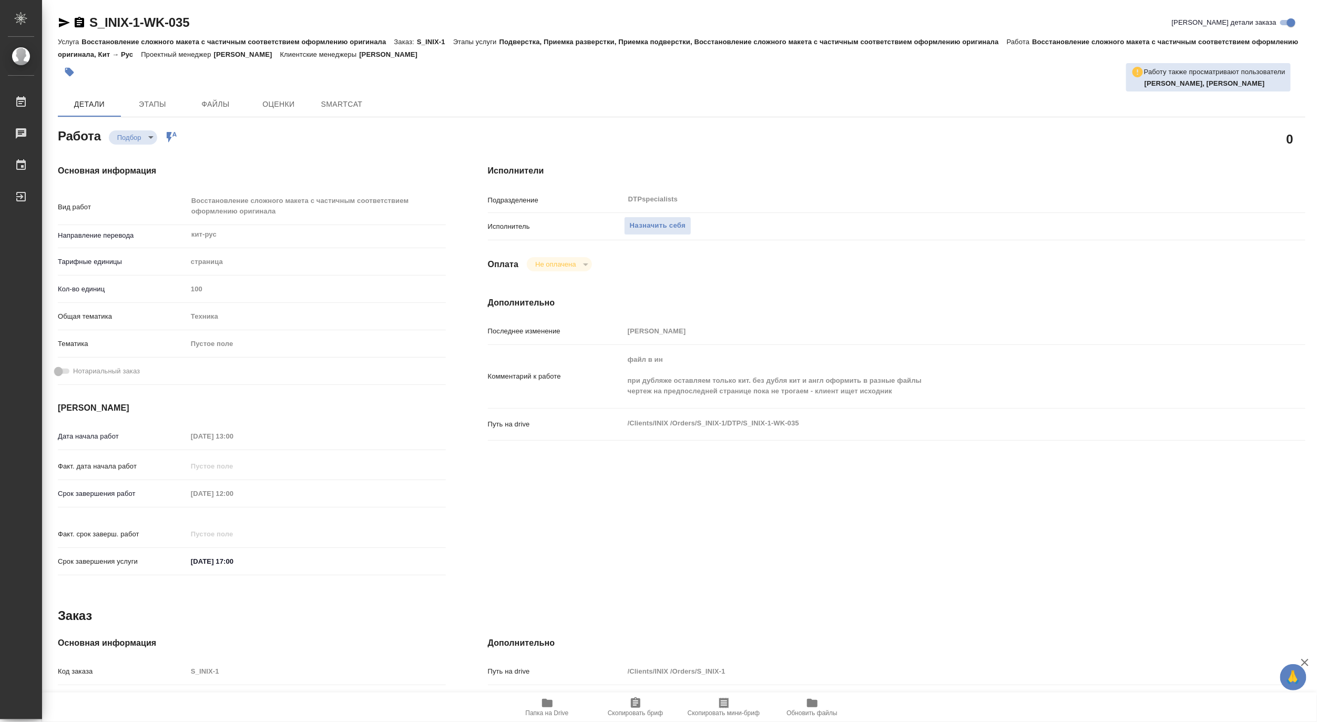
type textarea "x"
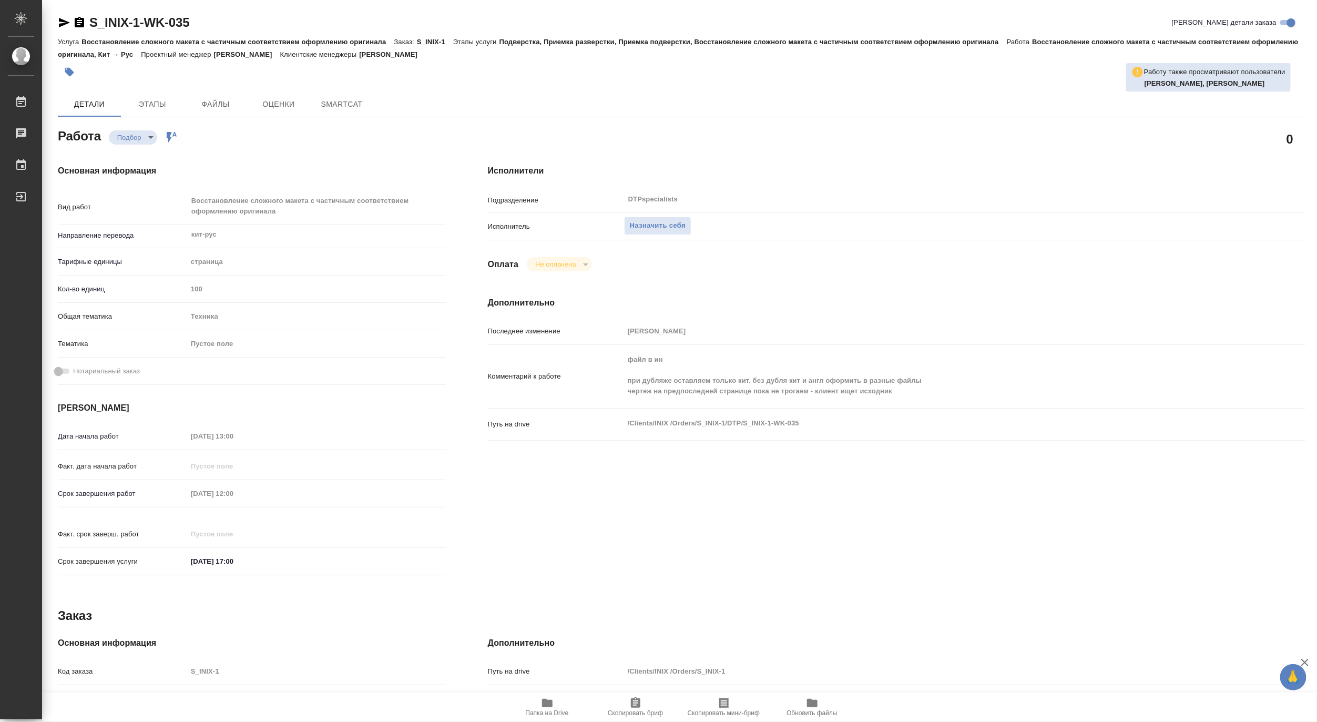
type textarea "x"
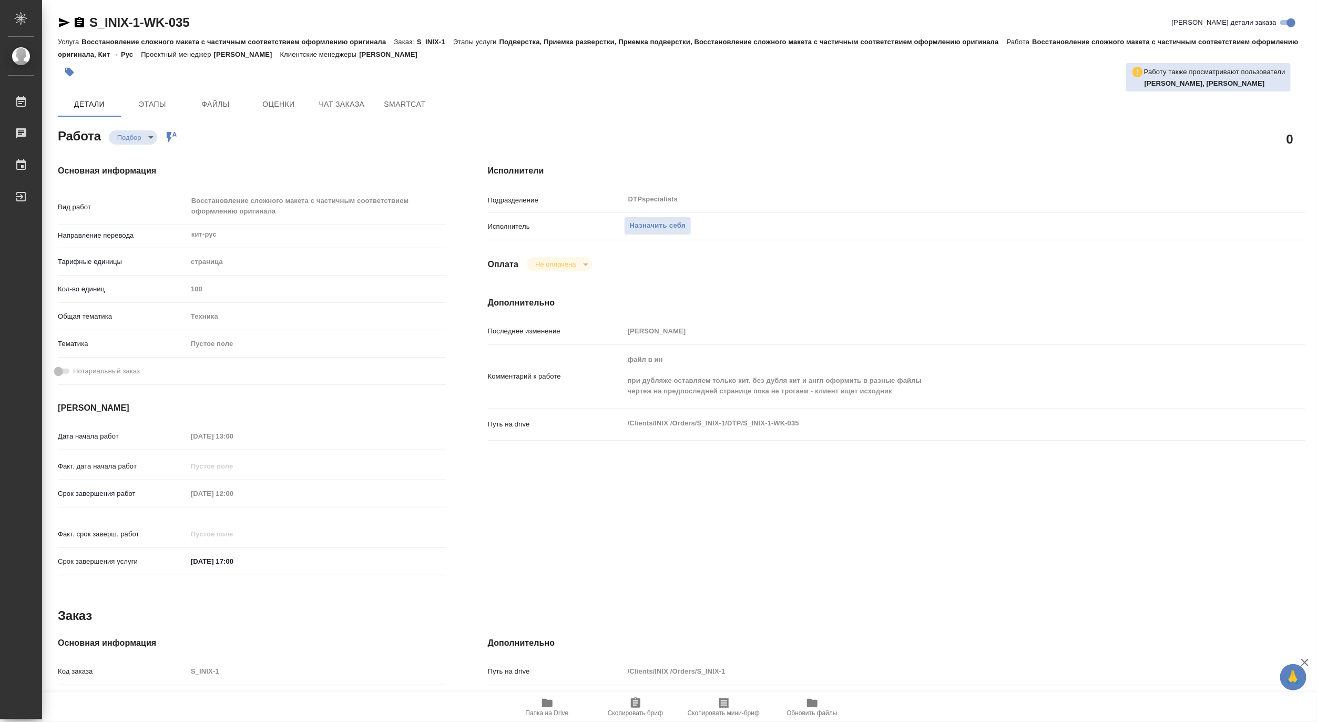
type textarea "x"
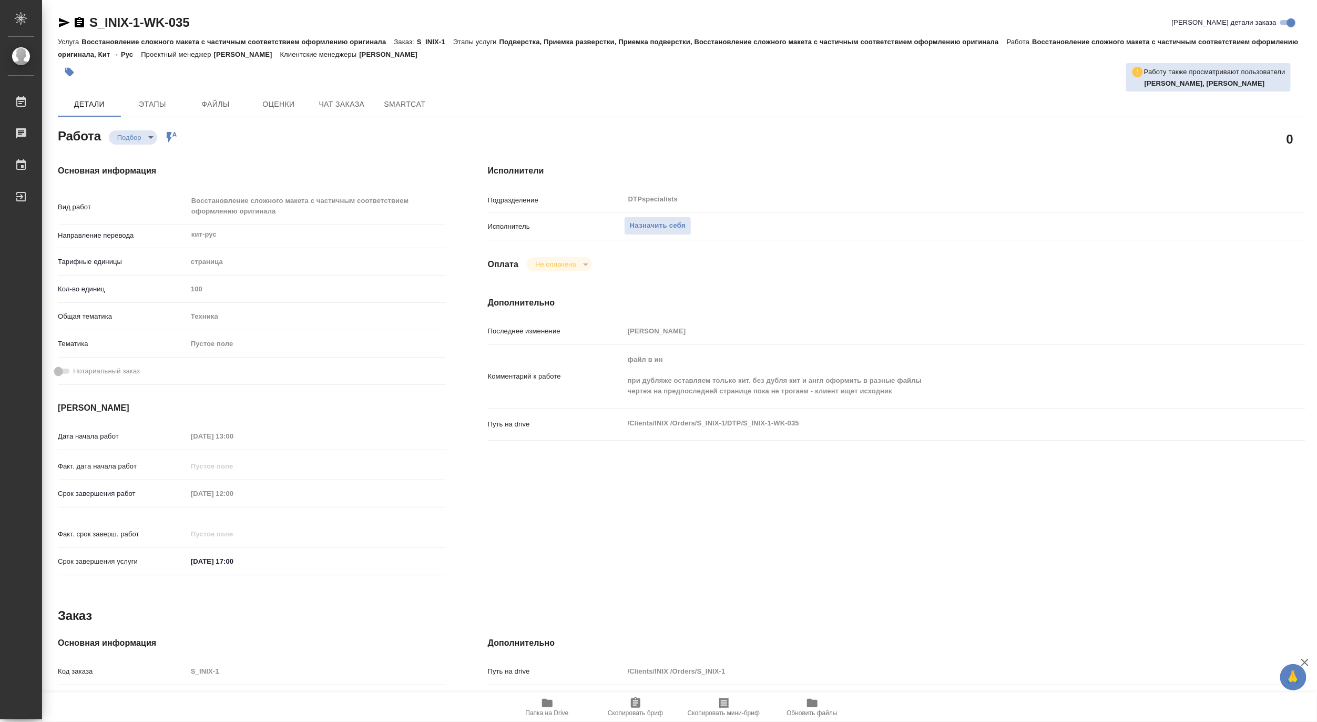
type textarea "x"
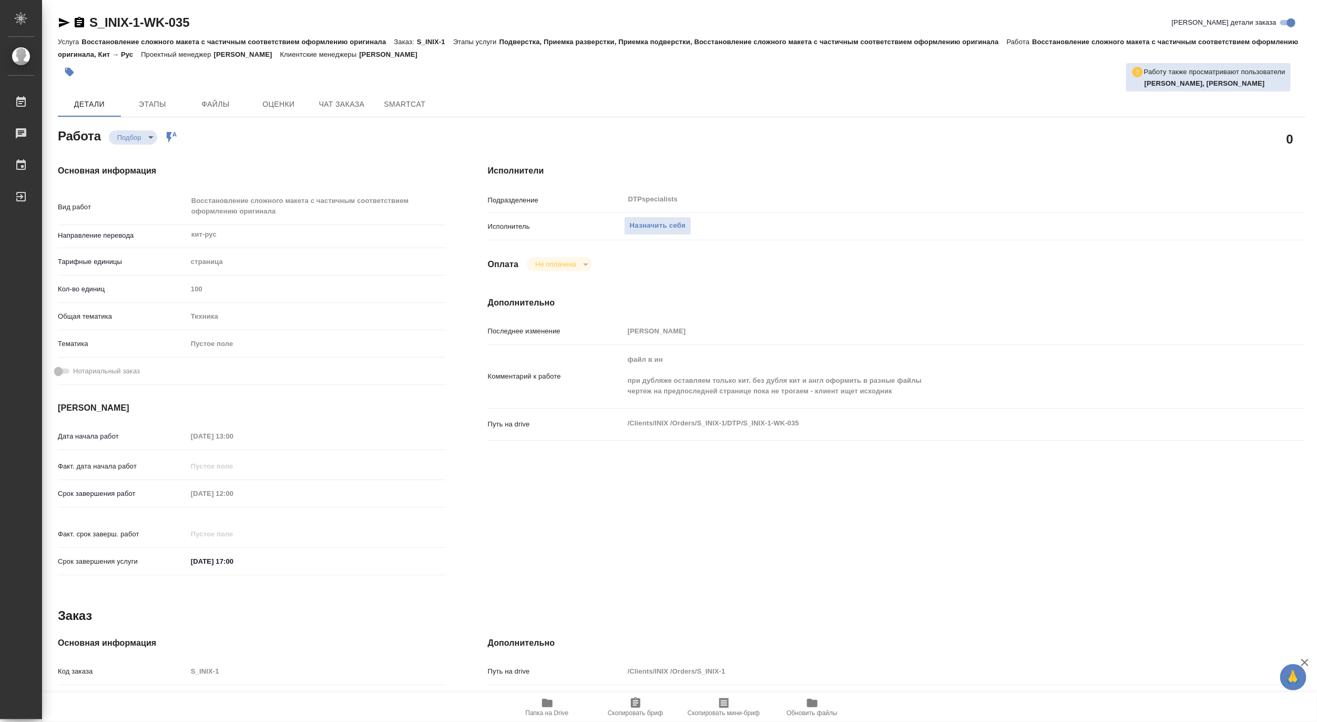
click at [545, 709] on span "Папка на Drive" at bounding box center [547, 712] width 43 height 7
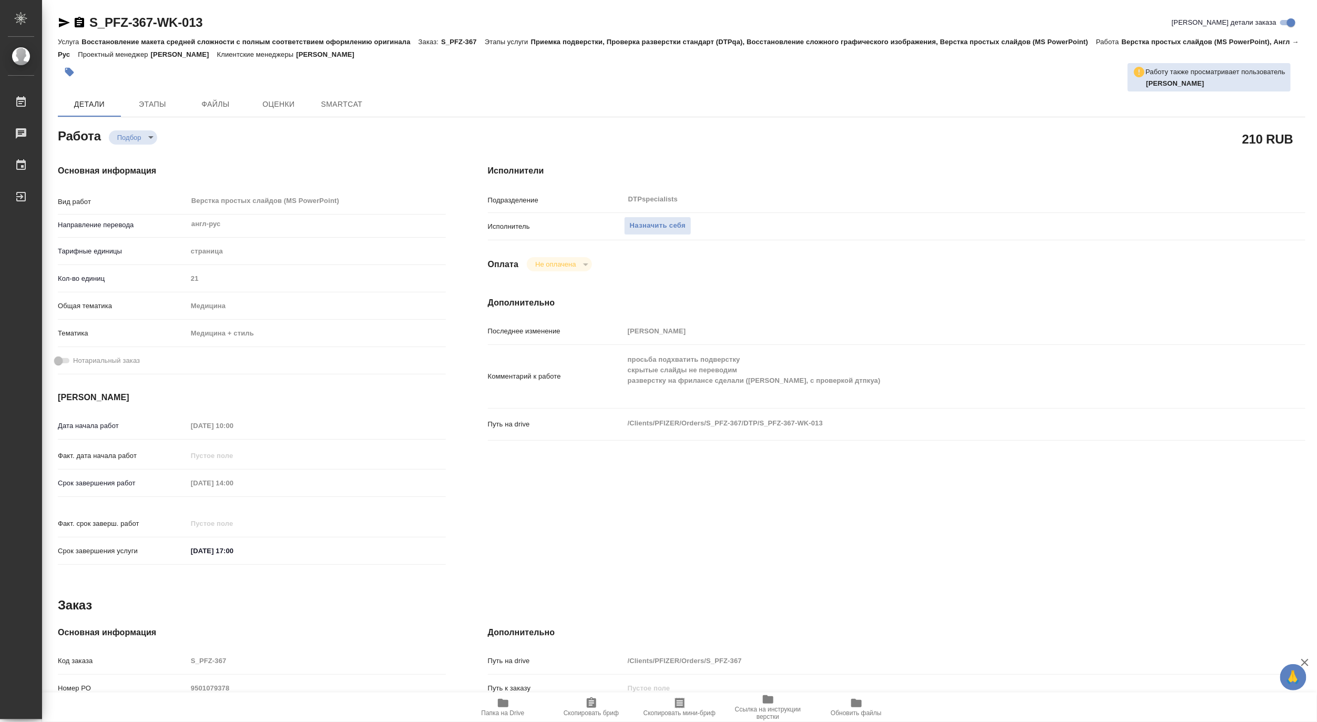
type textarea "x"
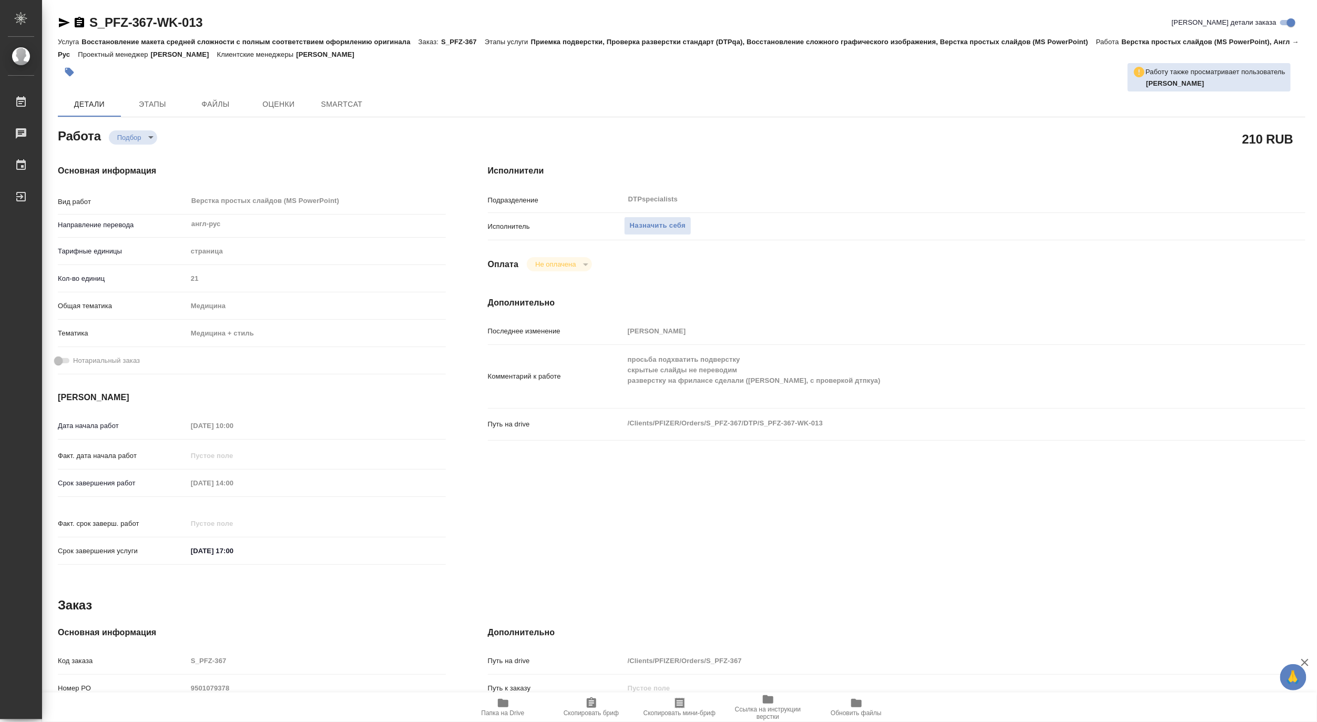
type textarea "x"
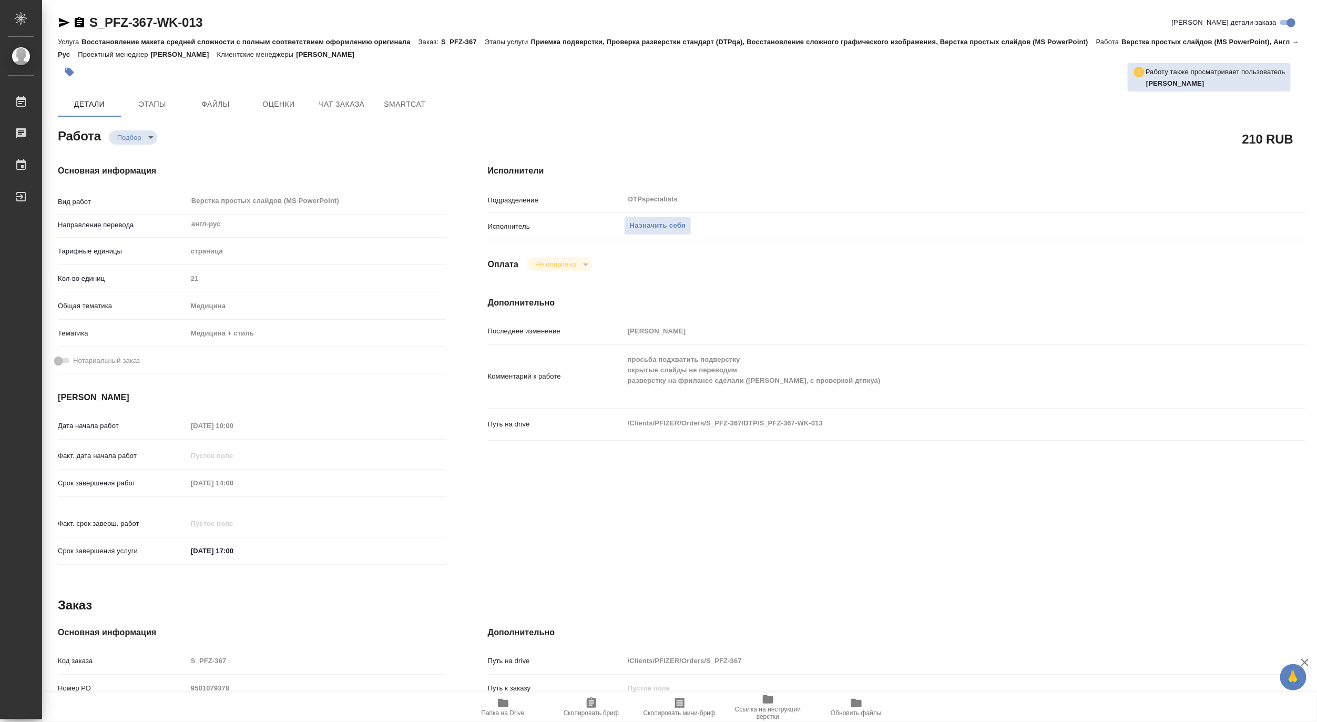
type textarea "x"
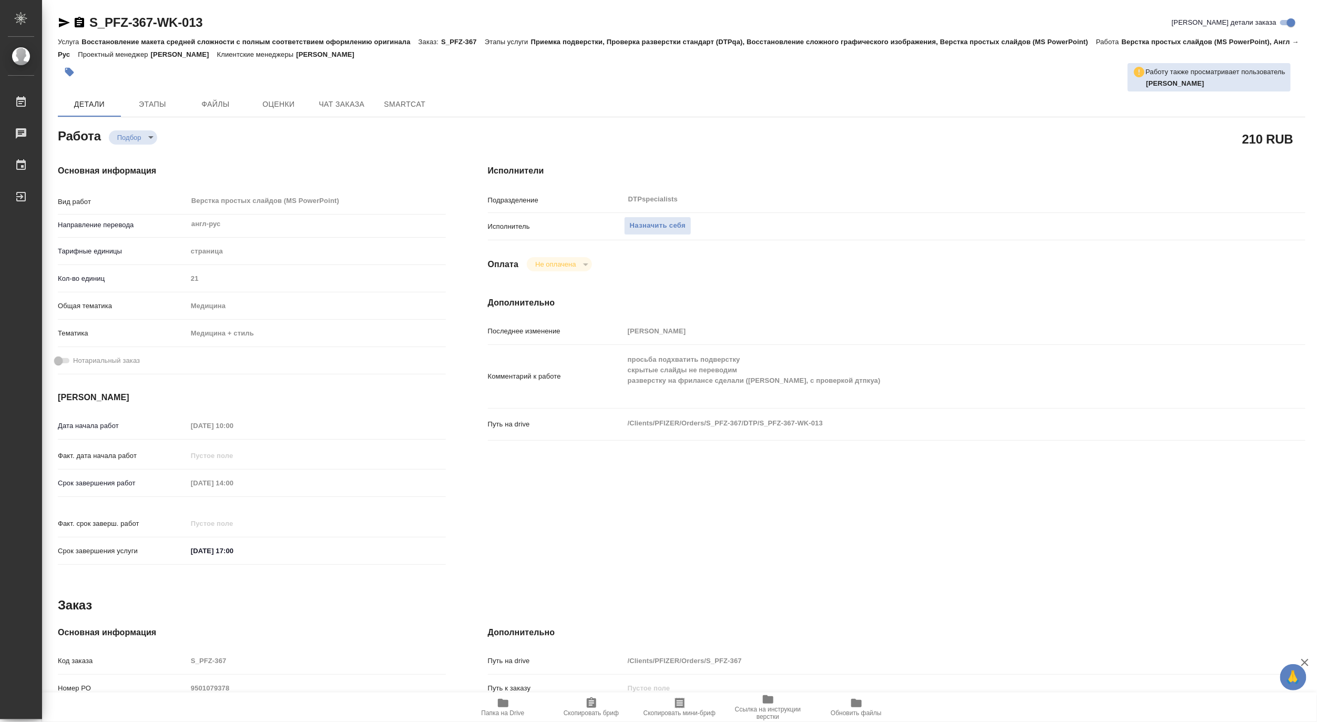
type textarea "x"
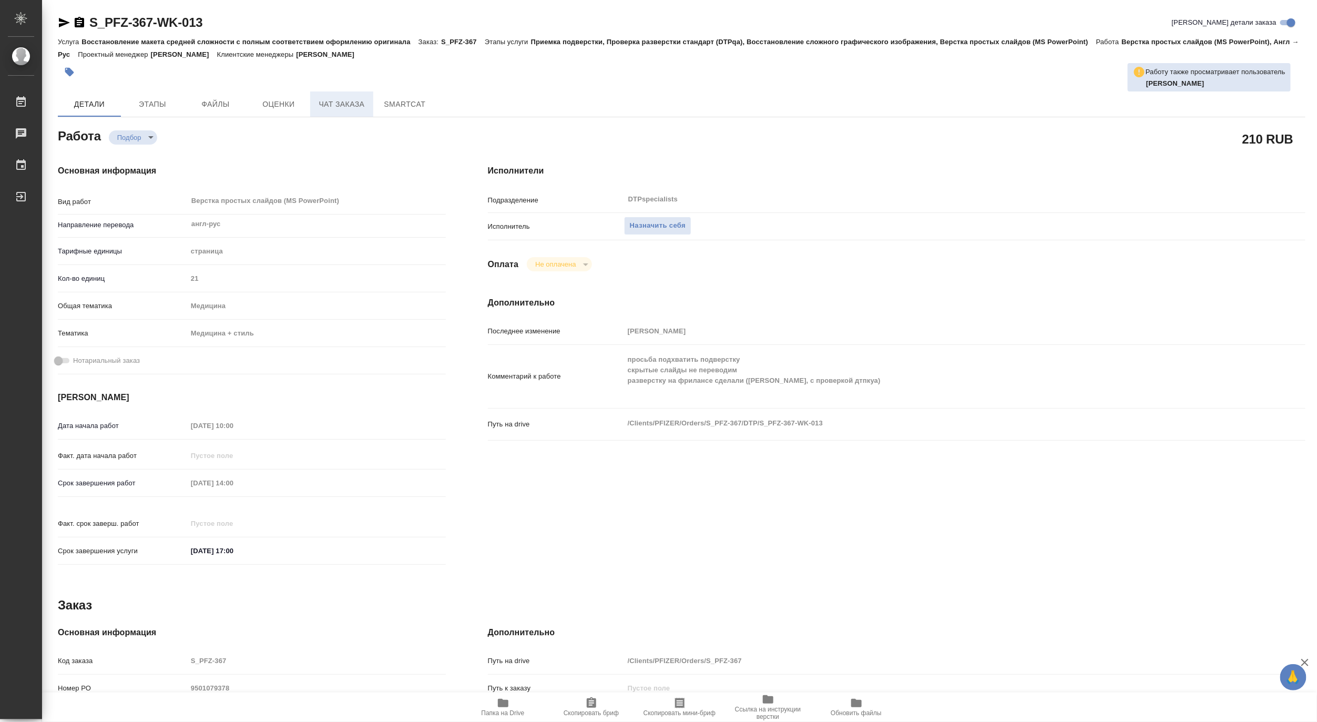
click at [327, 107] on span "Чат заказа" at bounding box center [341, 104] width 50 height 13
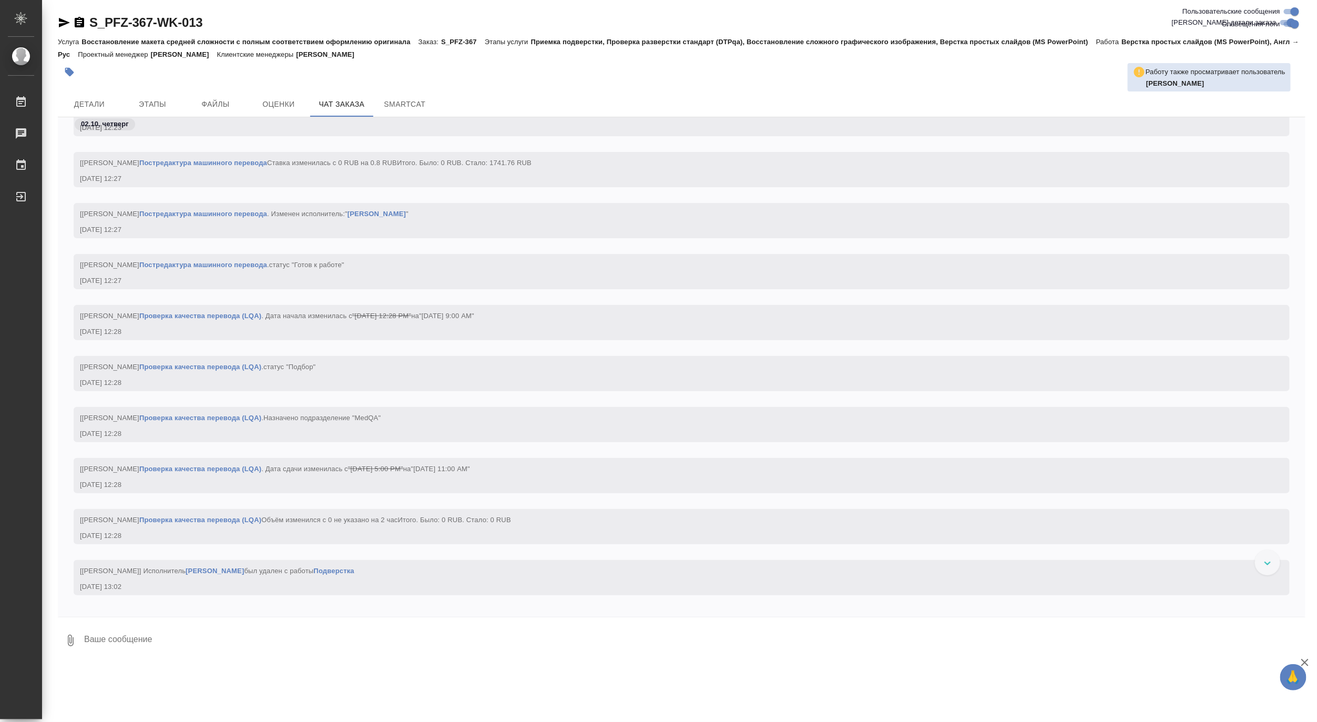
scroll to position [17959, 0]
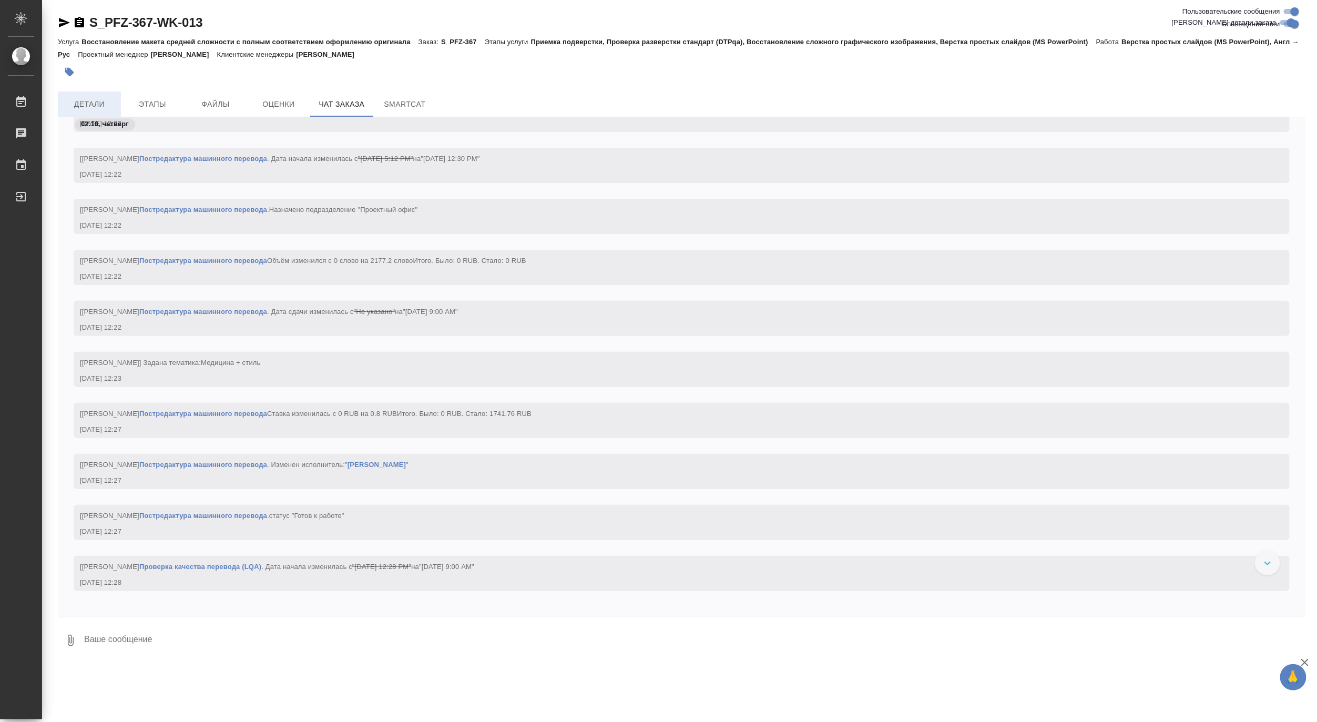
click at [108, 98] on span "Детали" at bounding box center [89, 104] width 50 height 13
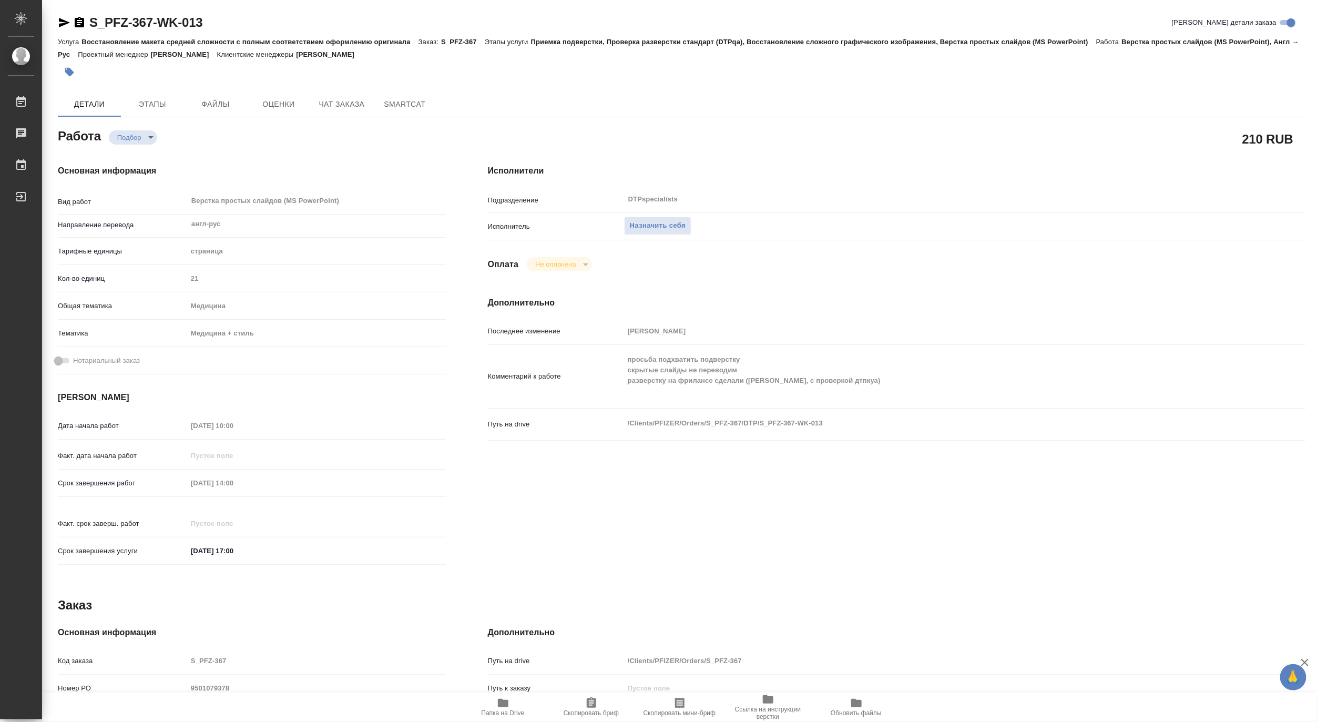
type textarea "x"
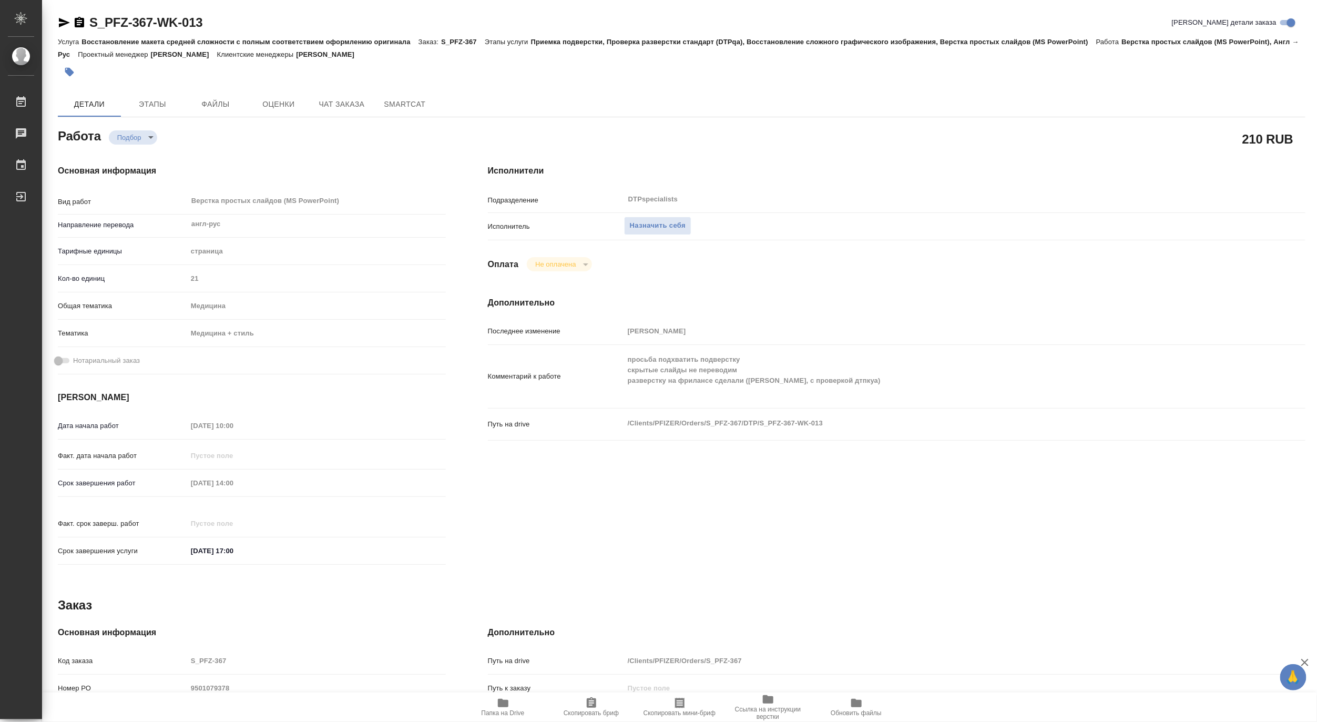
type textarea "x"
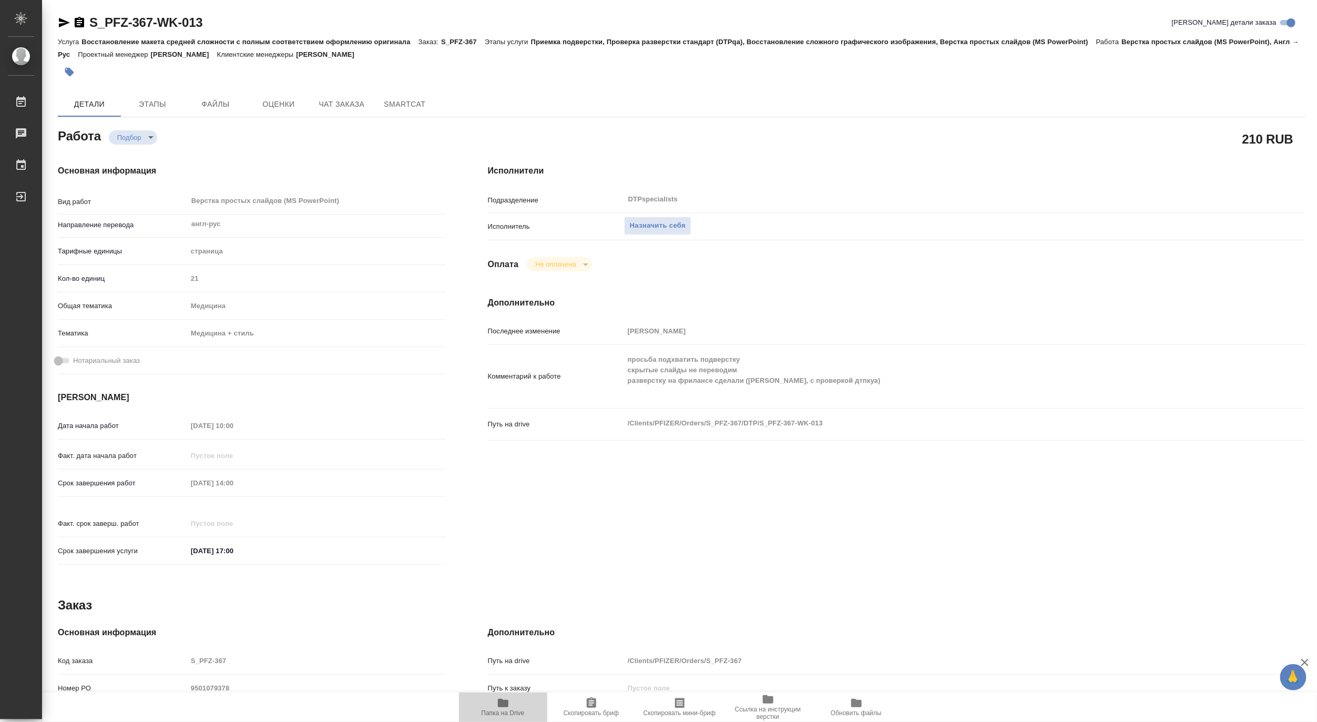
click at [523, 703] on span "Папка на Drive" at bounding box center [503, 706] width 76 height 20
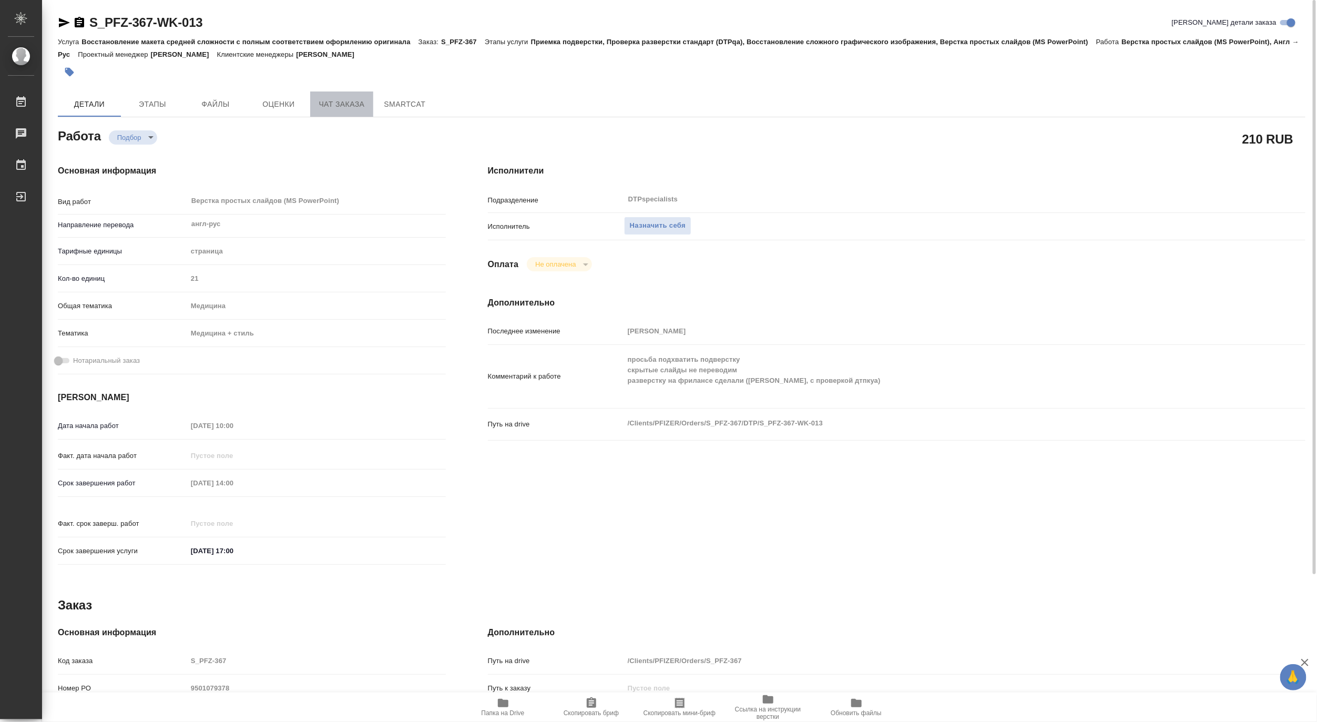
click at [333, 101] on span "Чат заказа" at bounding box center [341, 104] width 50 height 13
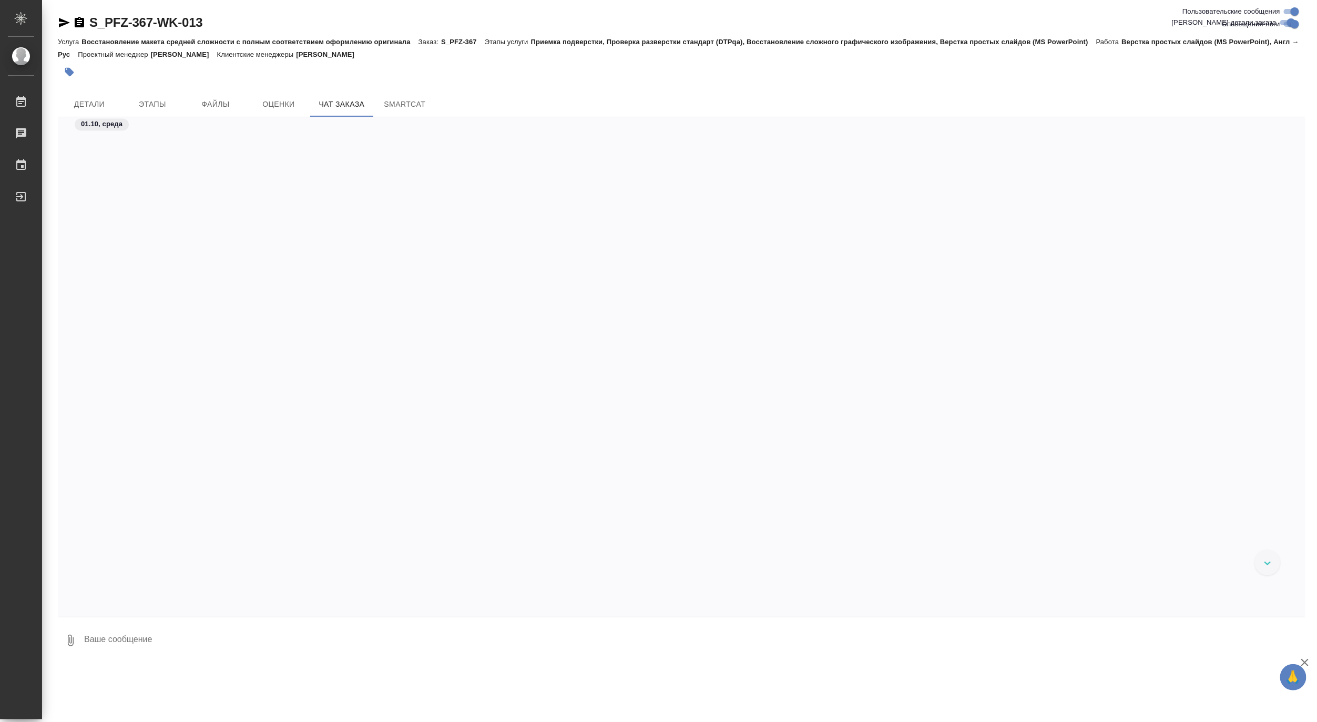
scroll to position [14429, 0]
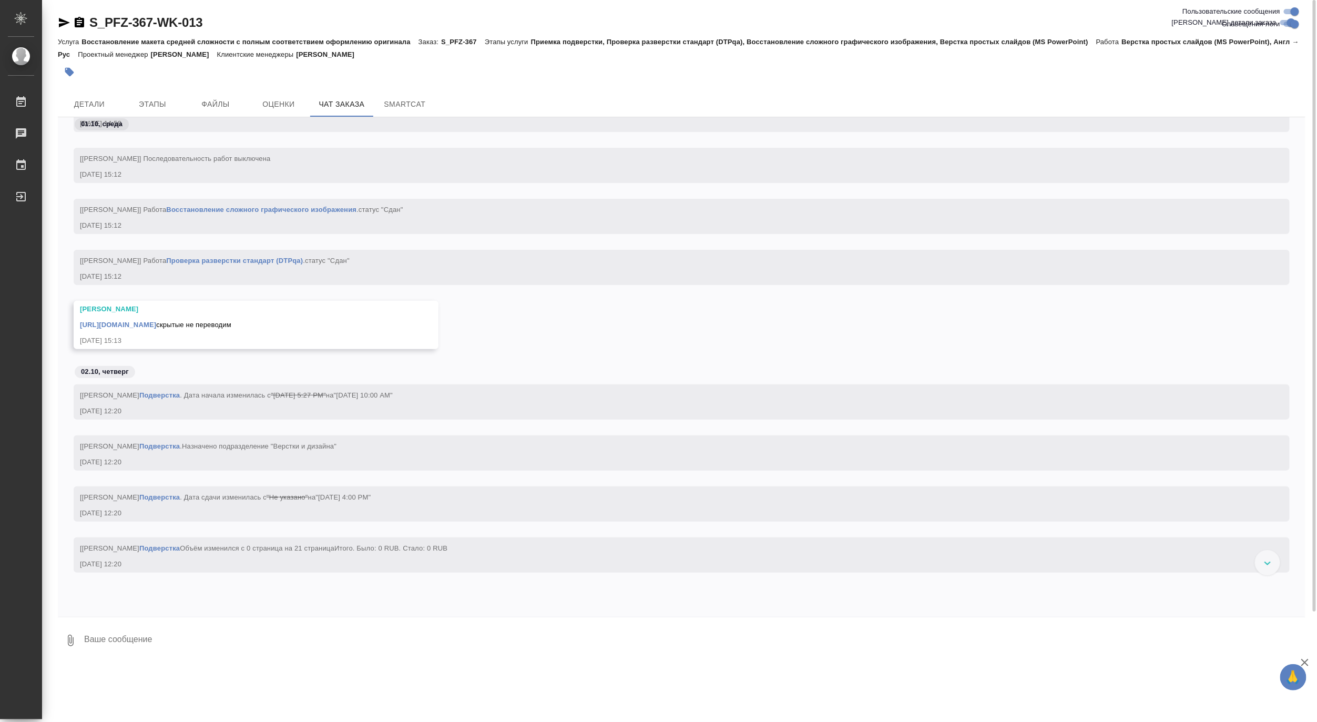
click at [156, 329] on link "https://drive.awatera.com/apps/files/?dir=/Shares/PFIZER/Orders/S_PFZ-367/DTP/S…" at bounding box center [118, 325] width 76 height 8
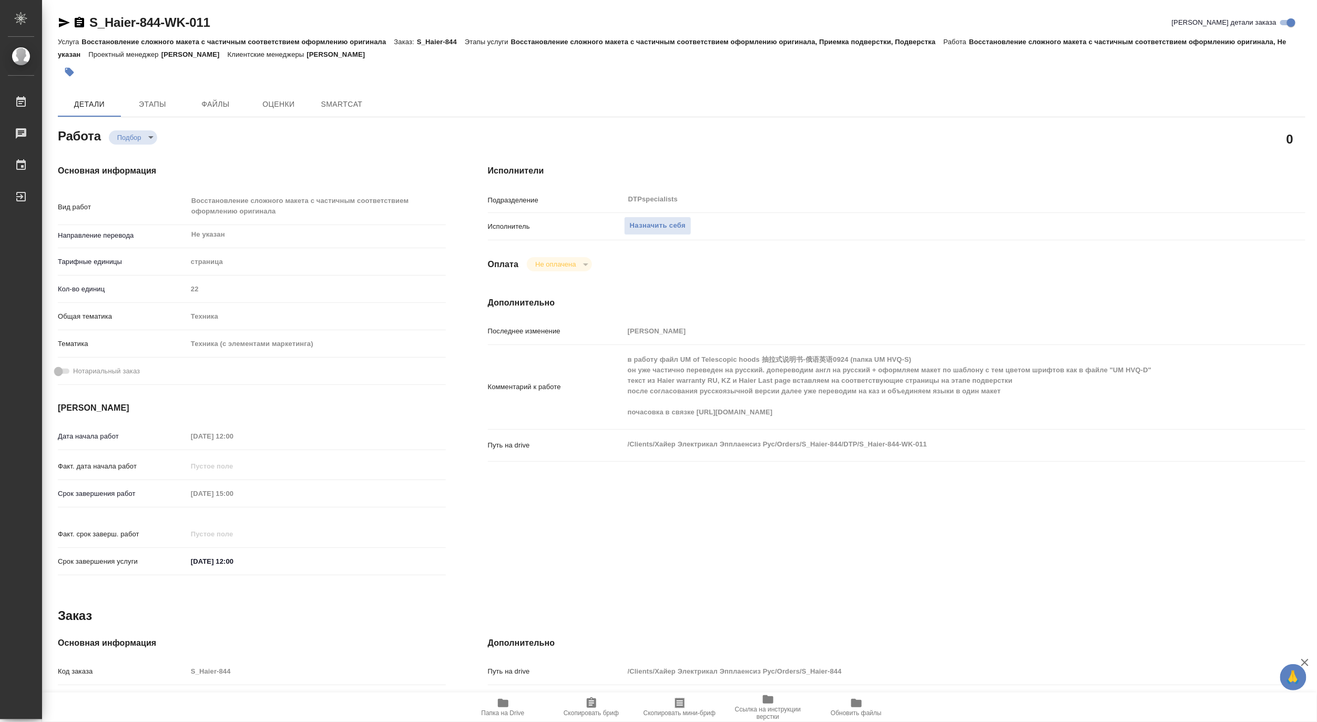
type textarea "x"
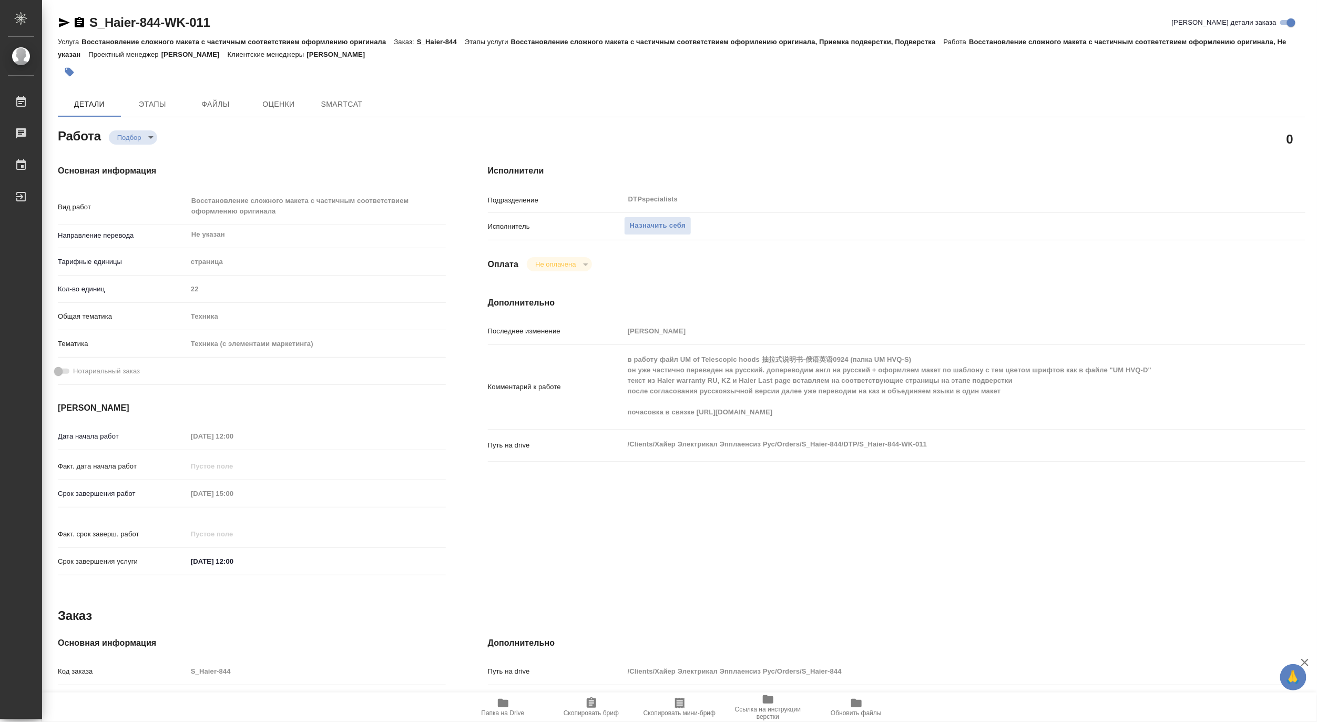
type textarea "x"
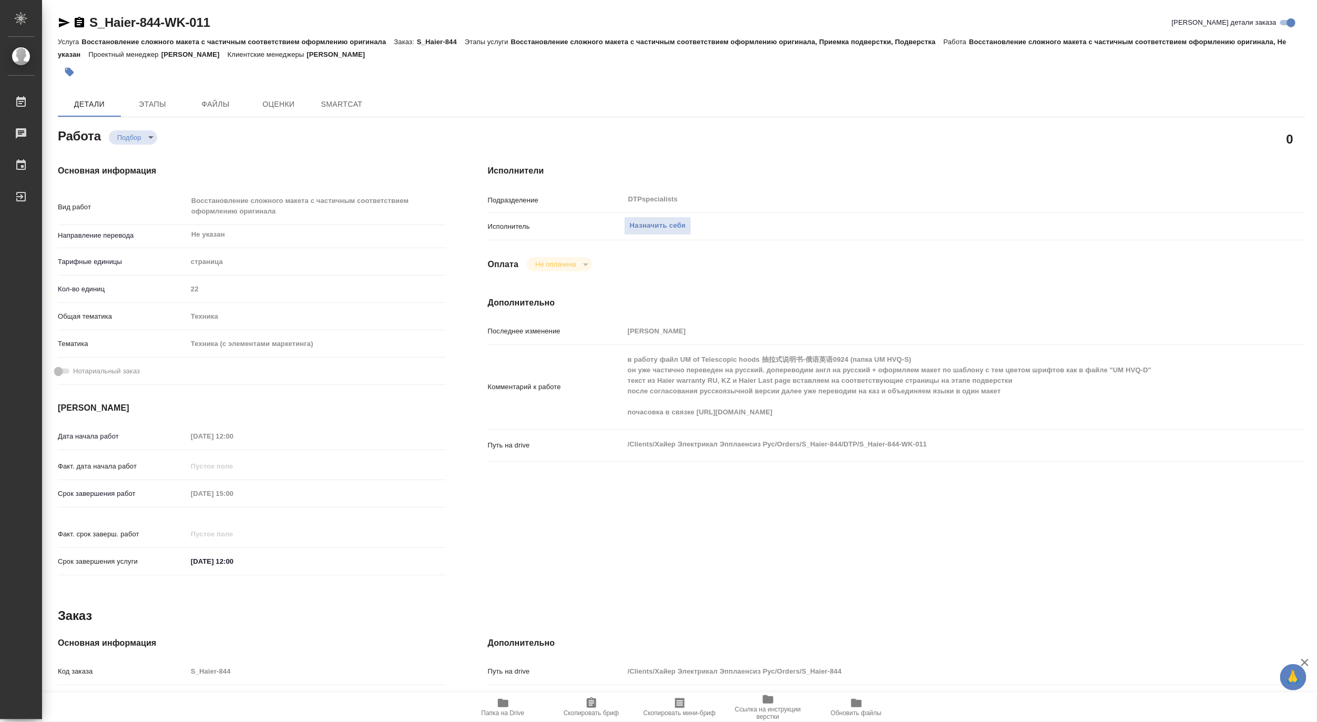
type textarea "x"
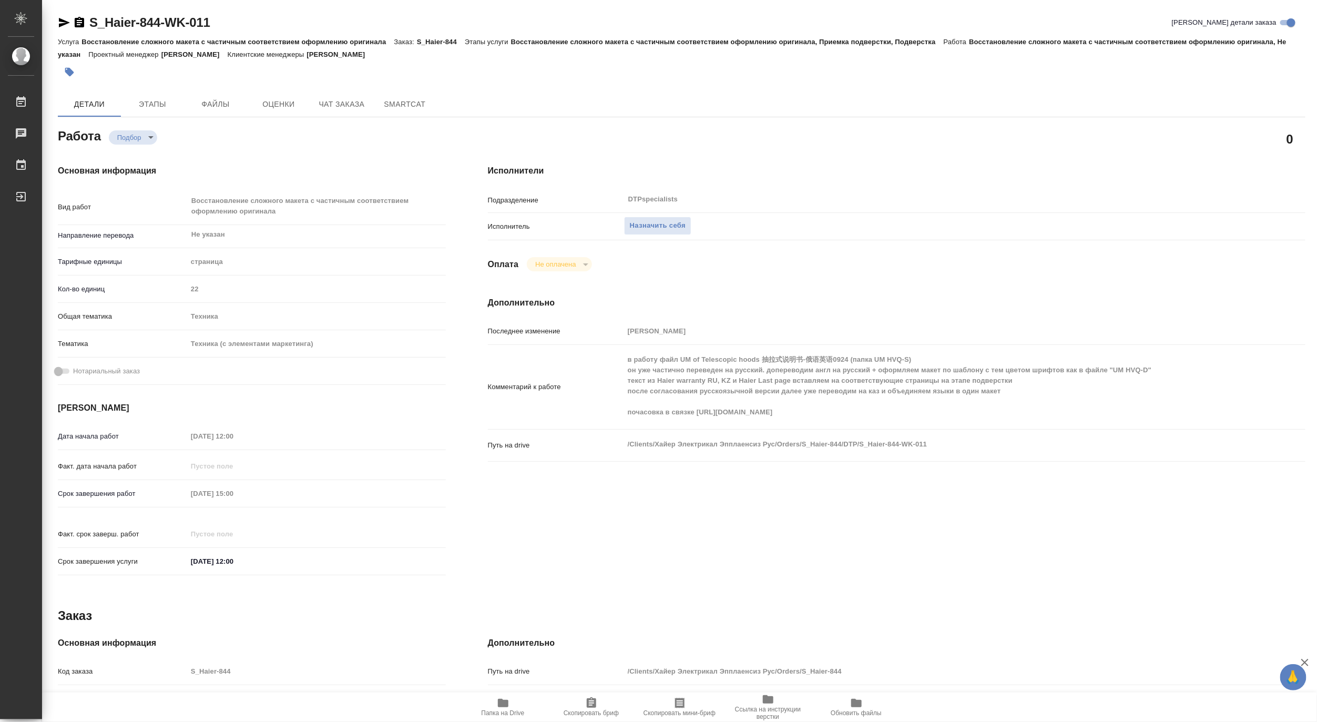
type textarea "x"
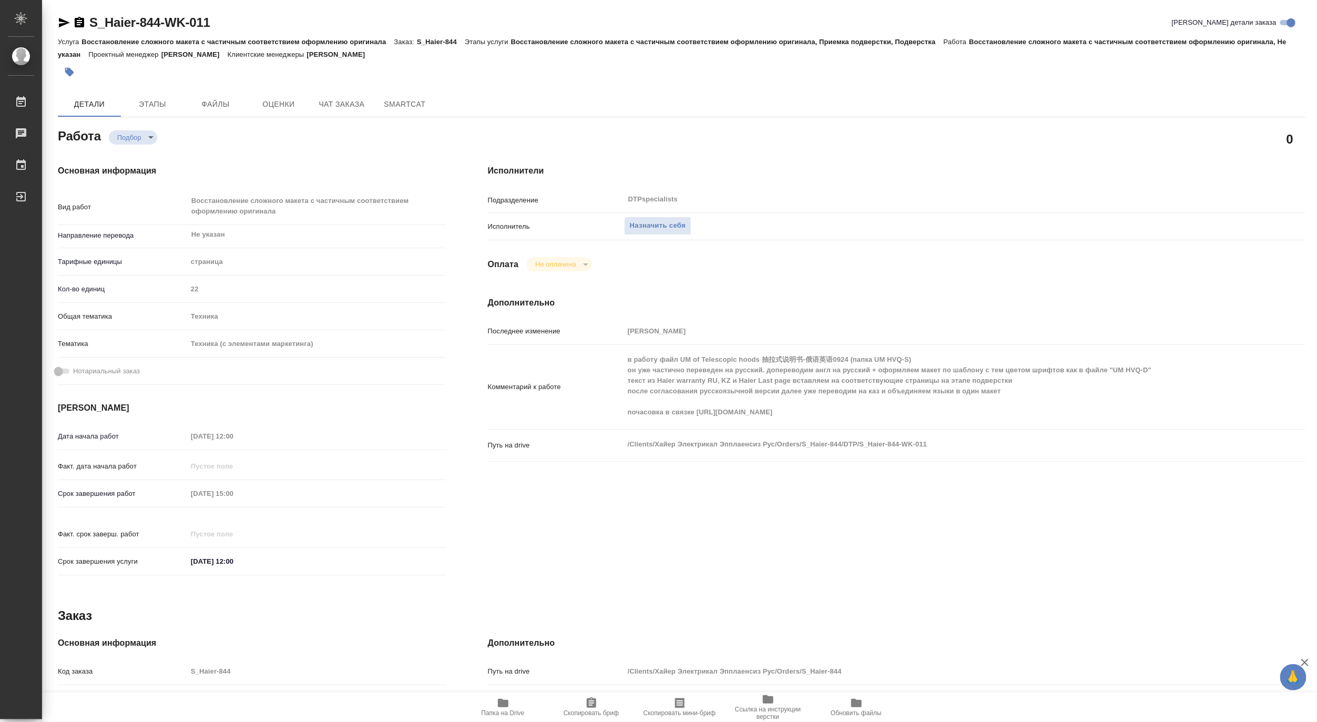
type textarea "x"
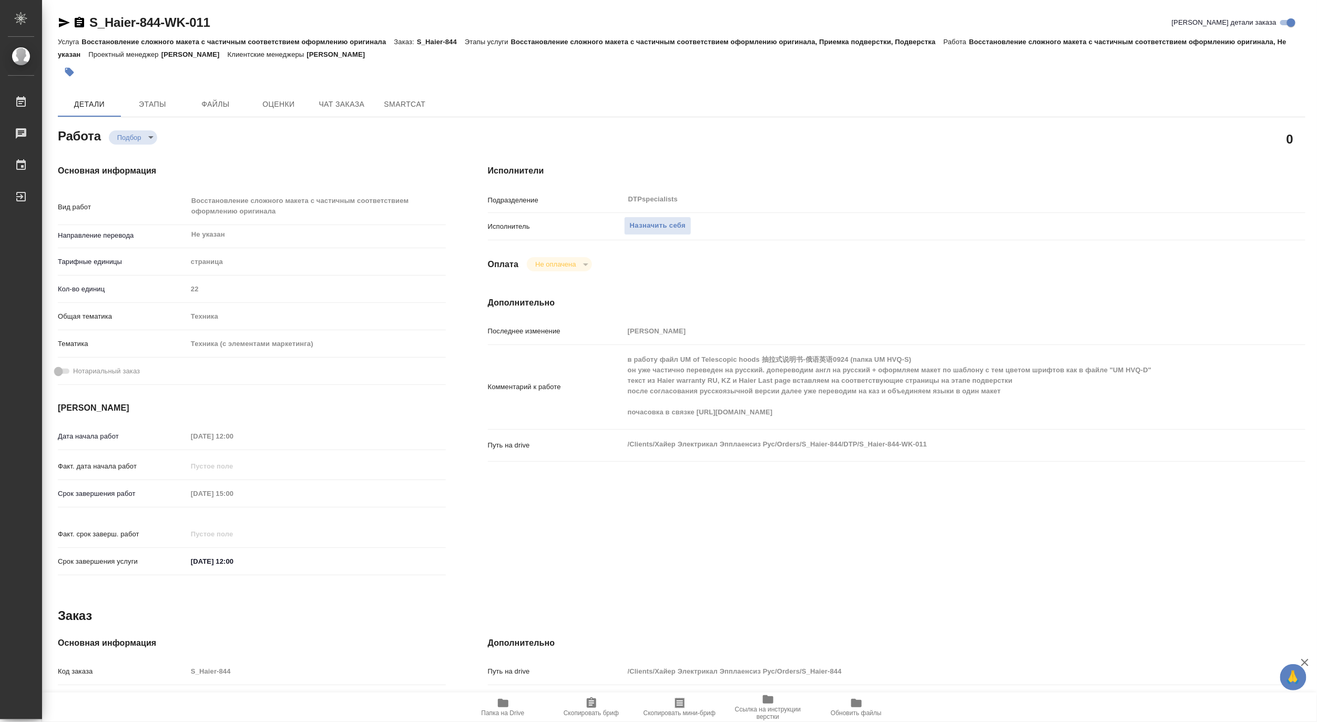
click at [503, 709] on span "Папка на Drive" at bounding box center [502, 712] width 43 height 7
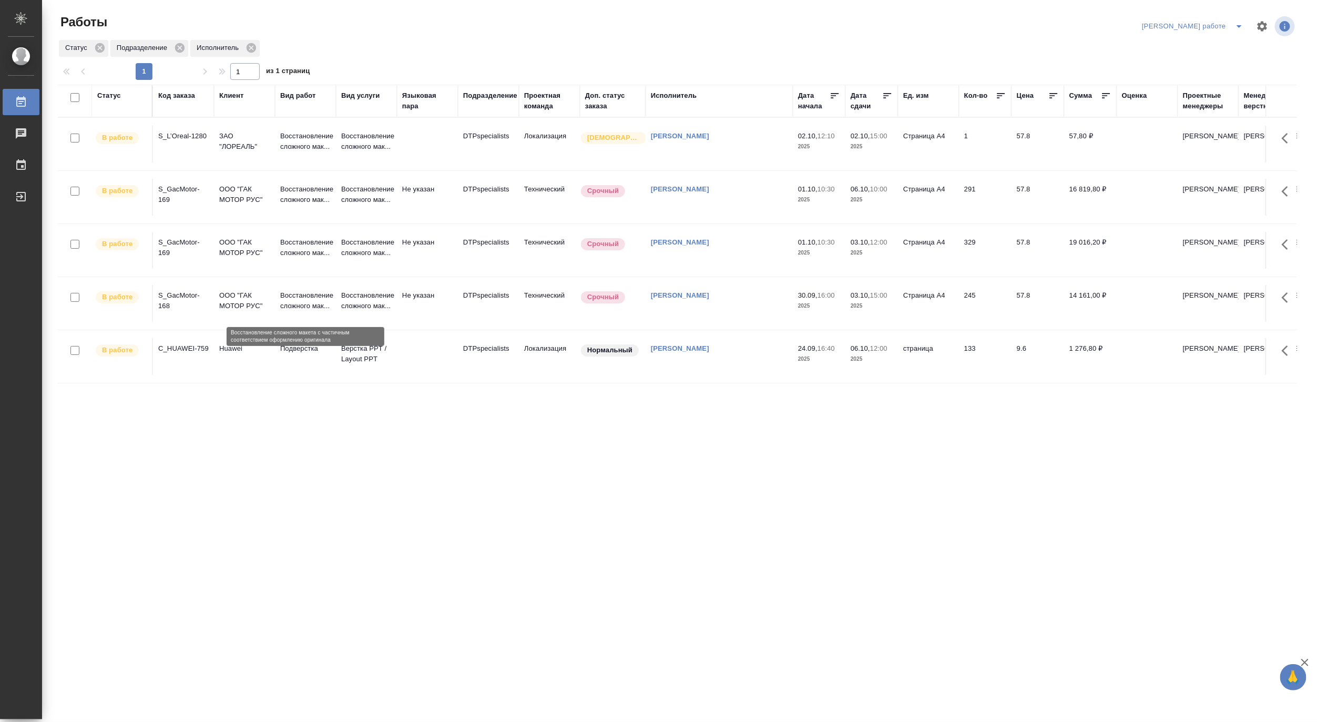
click at [292, 293] on p "Восстановление сложного мак..." at bounding box center [305, 300] width 50 height 21
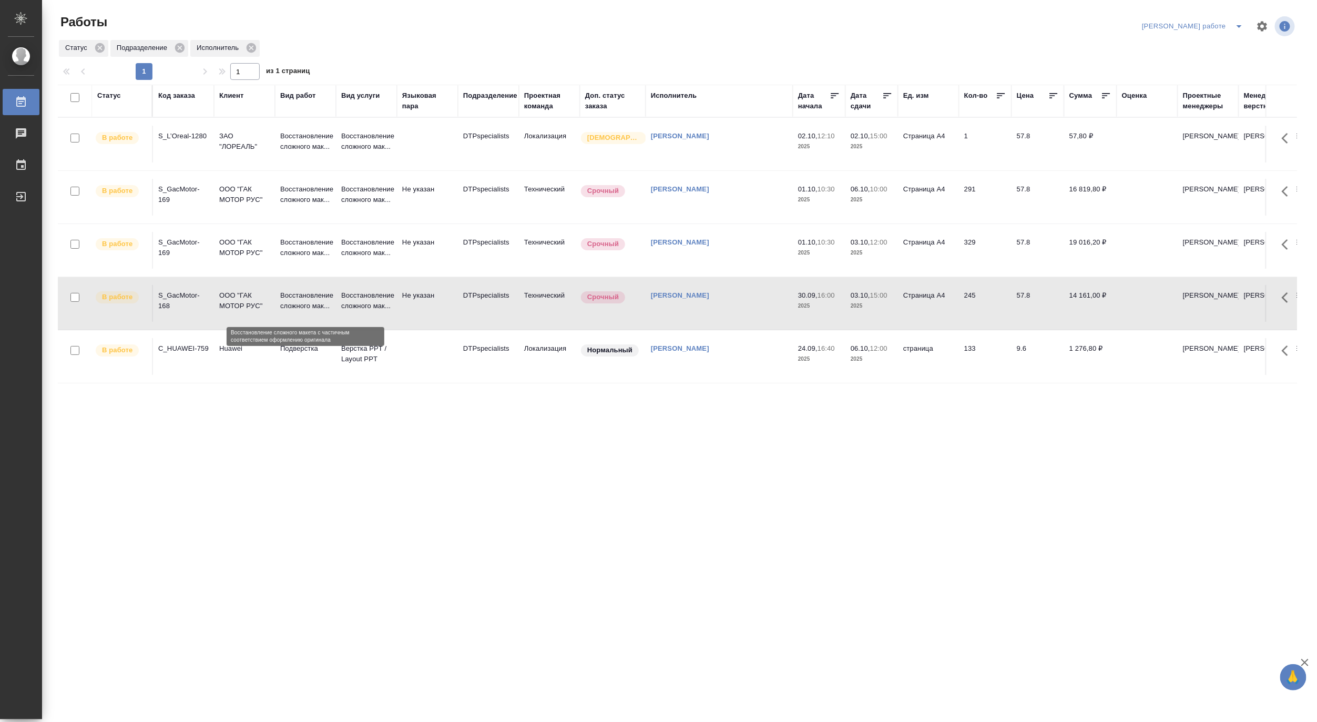
click at [292, 293] on p "Восстановление сложного мак..." at bounding box center [305, 300] width 50 height 21
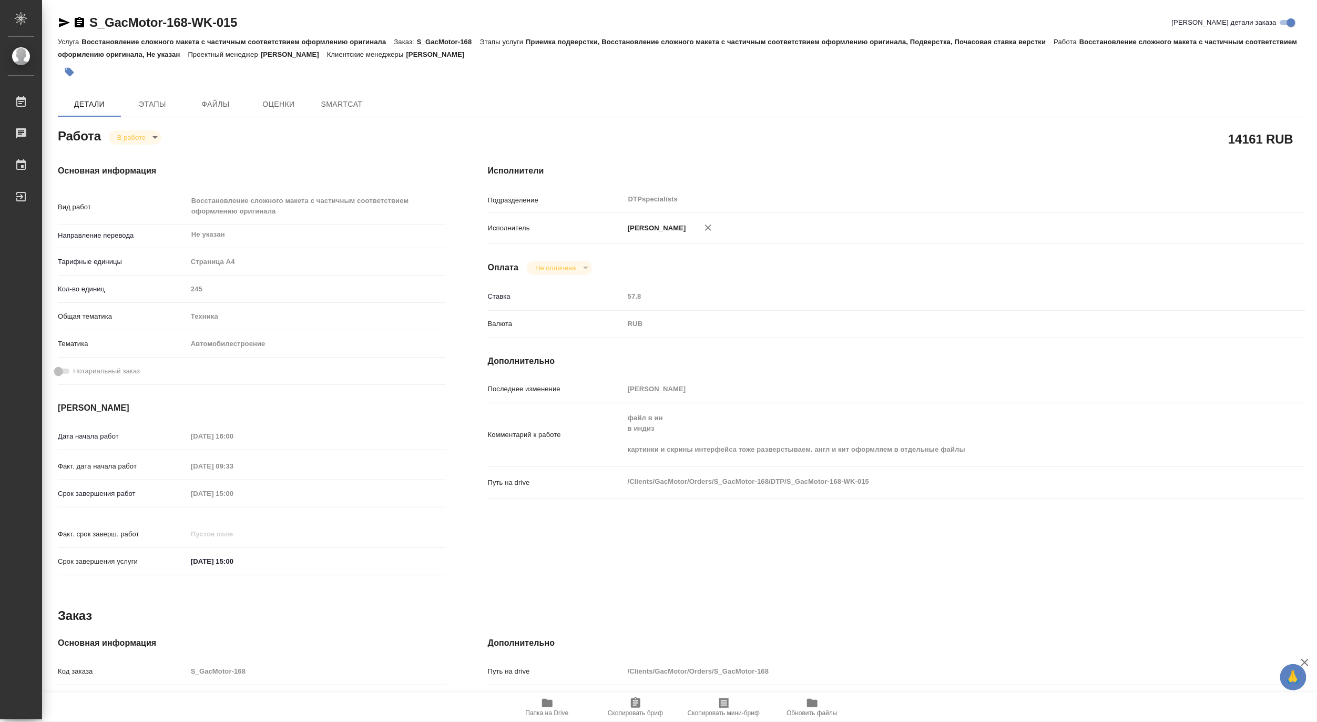
type textarea "x"
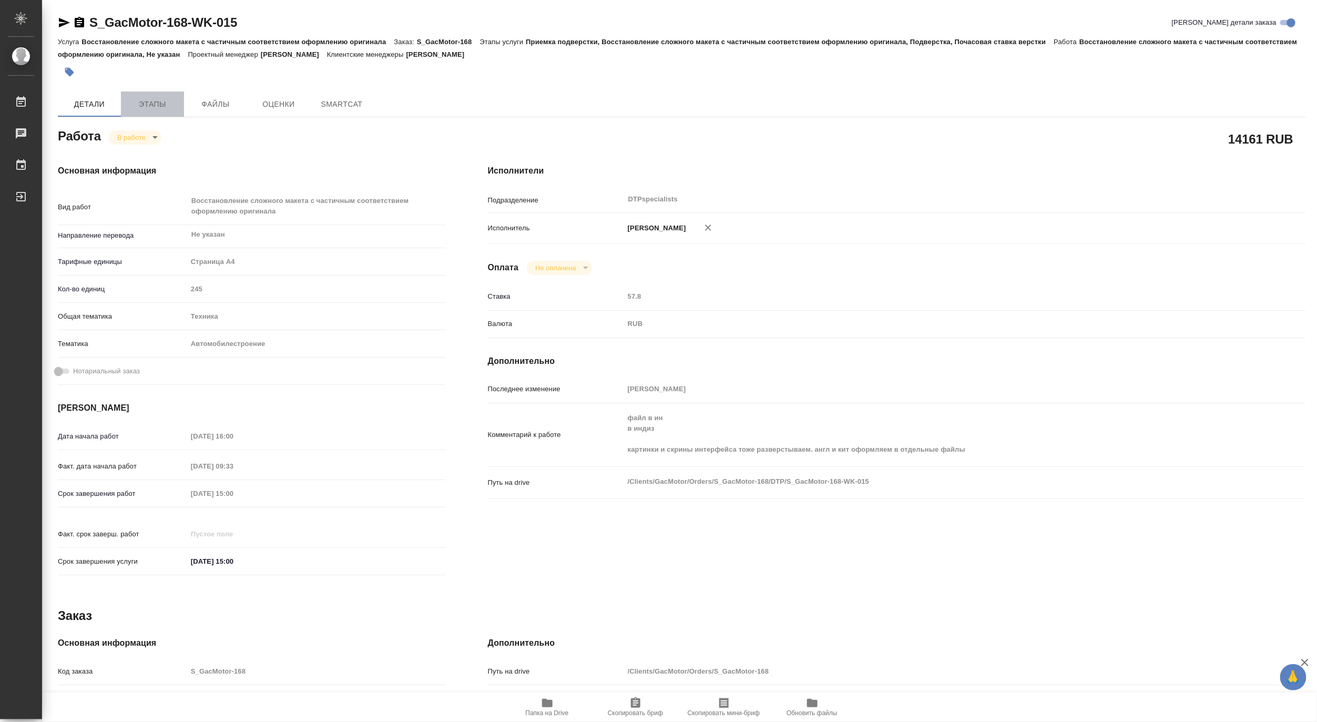
type textarea "x"
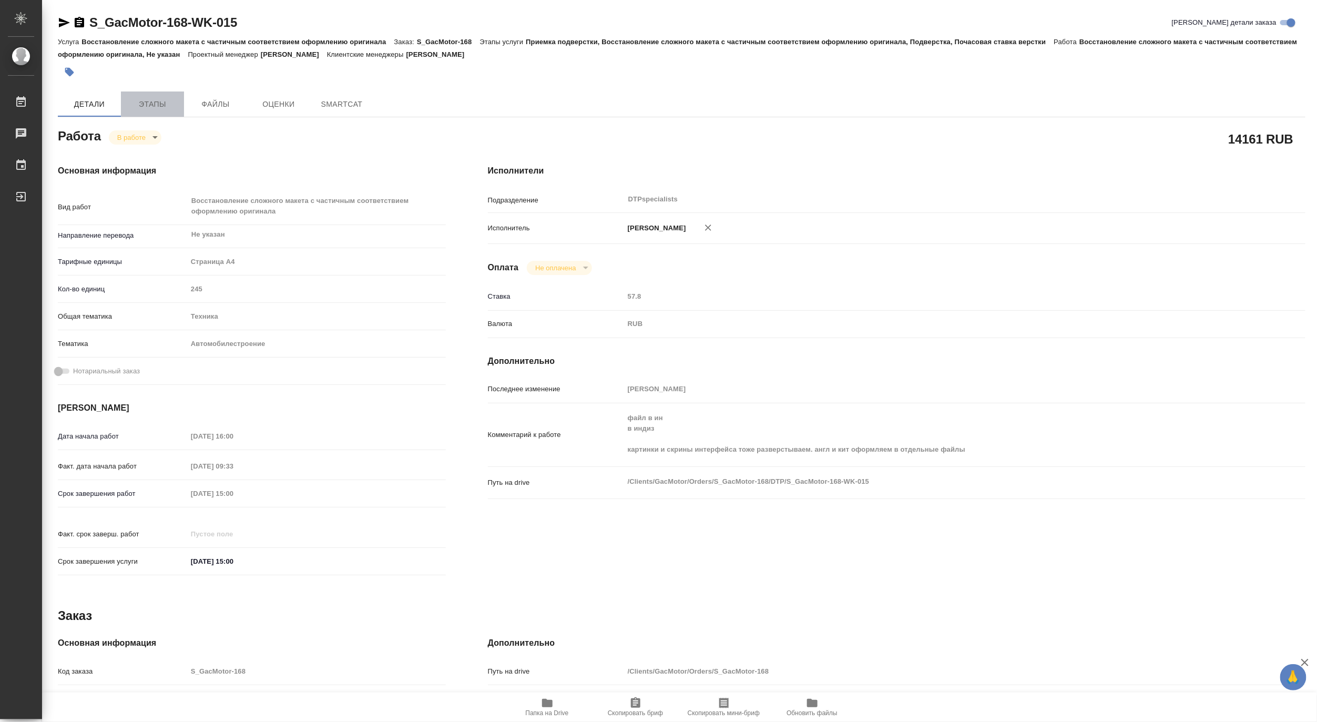
click at [154, 103] on span "Этапы" at bounding box center [152, 104] width 50 height 13
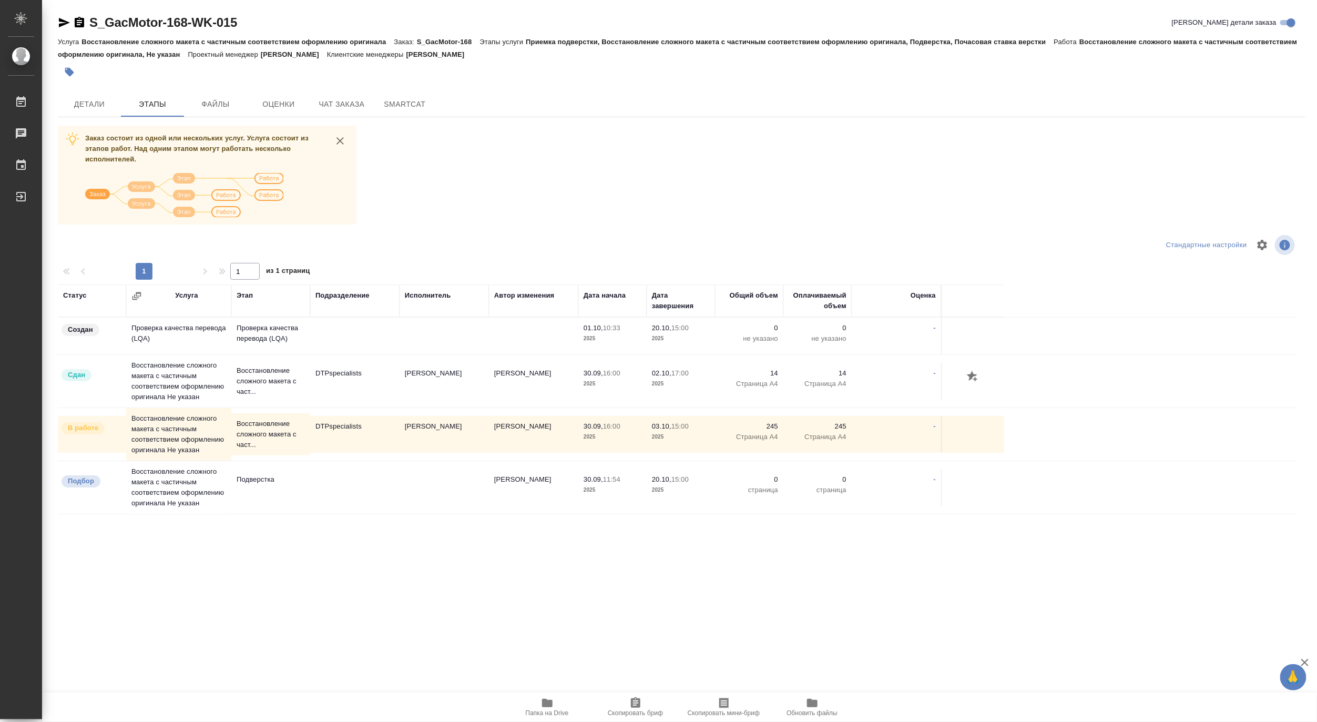
click at [547, 708] on icon "button" at bounding box center [547, 702] width 13 height 13
